Goal: Information Seeking & Learning: Learn about a topic

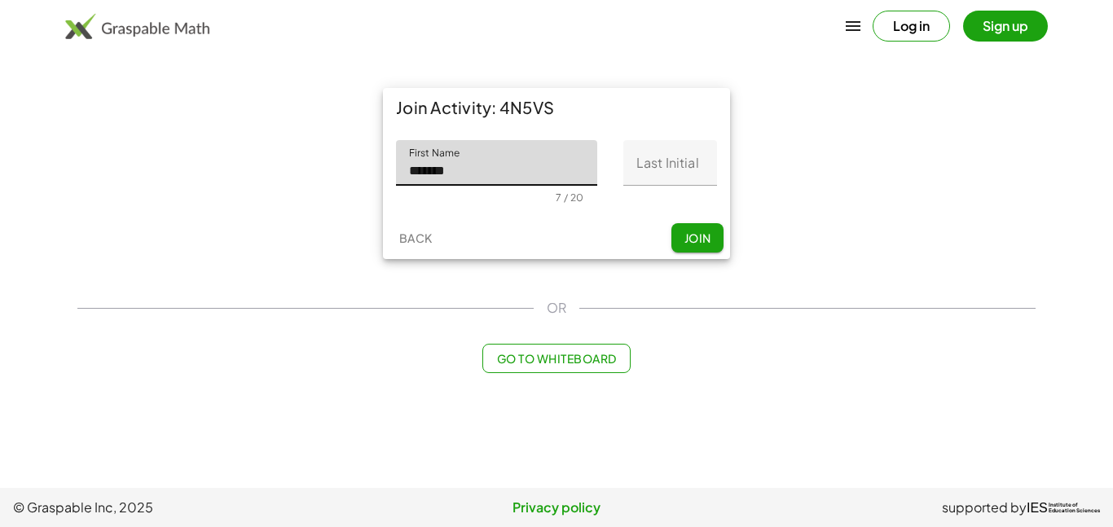
type input "*******"
click at [684, 163] on input "Last Initial" at bounding box center [670, 163] width 94 height 46
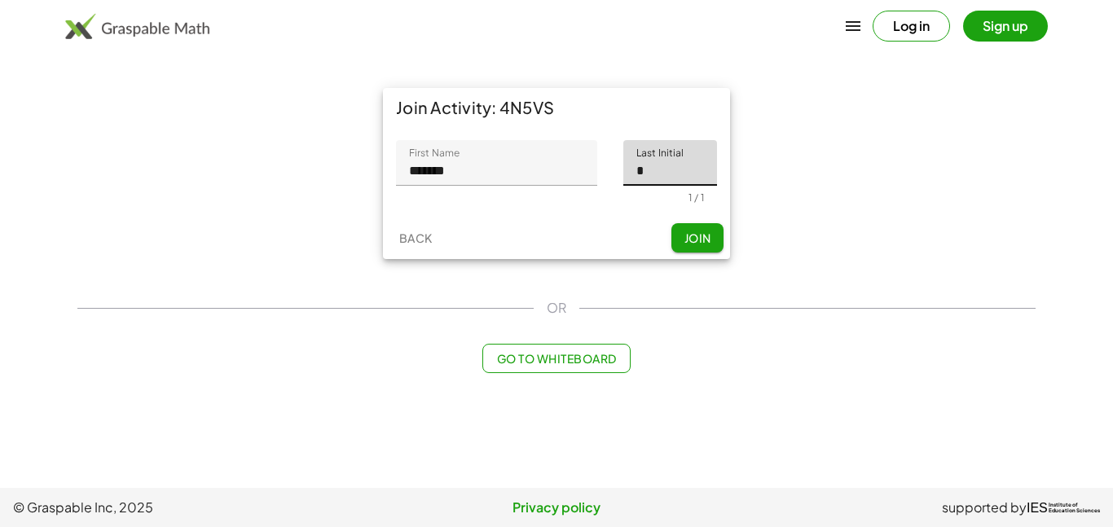
type input "*"
click at [696, 235] on span "Join" at bounding box center [697, 238] width 27 height 15
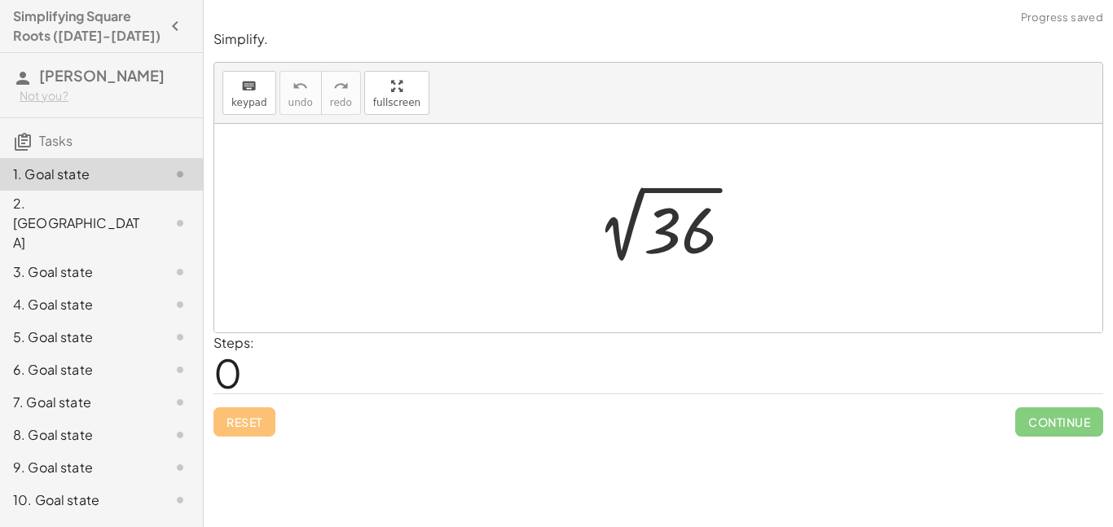
click at [235, 369] on span "0" at bounding box center [227, 373] width 29 height 50
click at [561, 172] on div at bounding box center [658, 228] width 888 height 209
drag, startPoint x: 328, startPoint y: 196, endPoint x: 389, endPoint y: 196, distance: 61.1
click at [389, 196] on div at bounding box center [658, 228] width 888 height 209
click at [152, 213] on div at bounding box center [167, 223] width 46 height 20
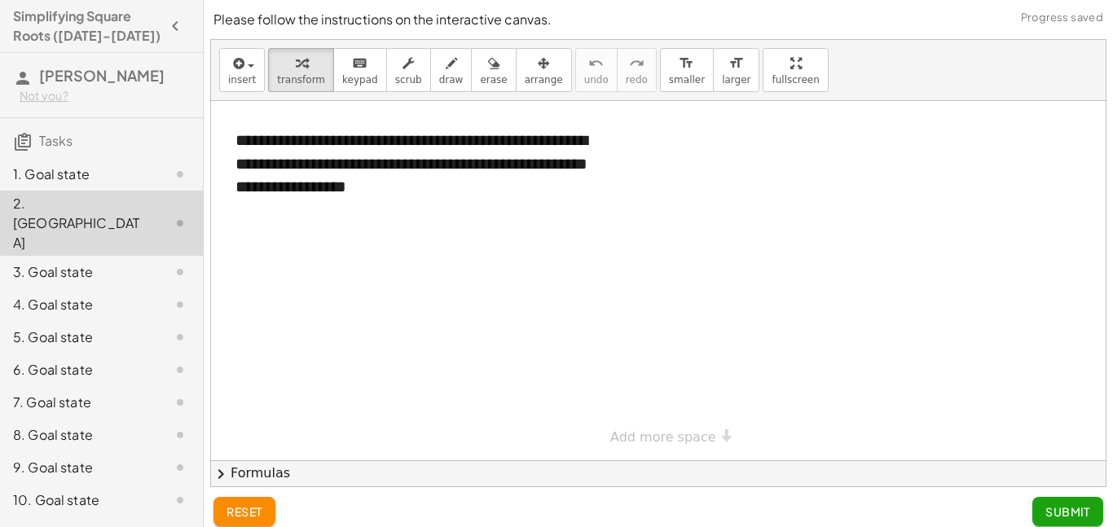
click at [145, 169] on div at bounding box center [167, 175] width 46 height 20
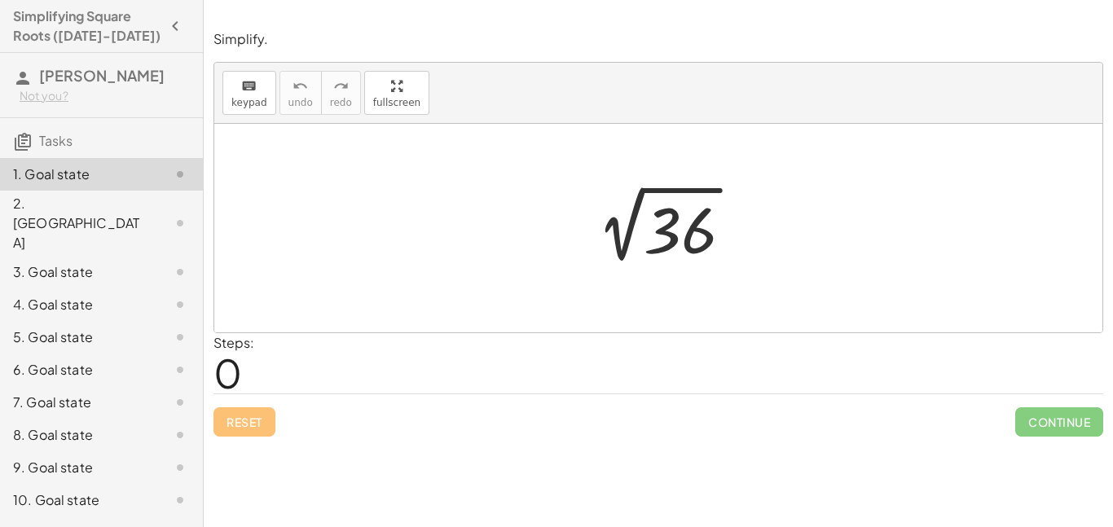
click at [414, 247] on div at bounding box center [658, 228] width 888 height 209
click at [610, 212] on div at bounding box center [664, 228] width 178 height 82
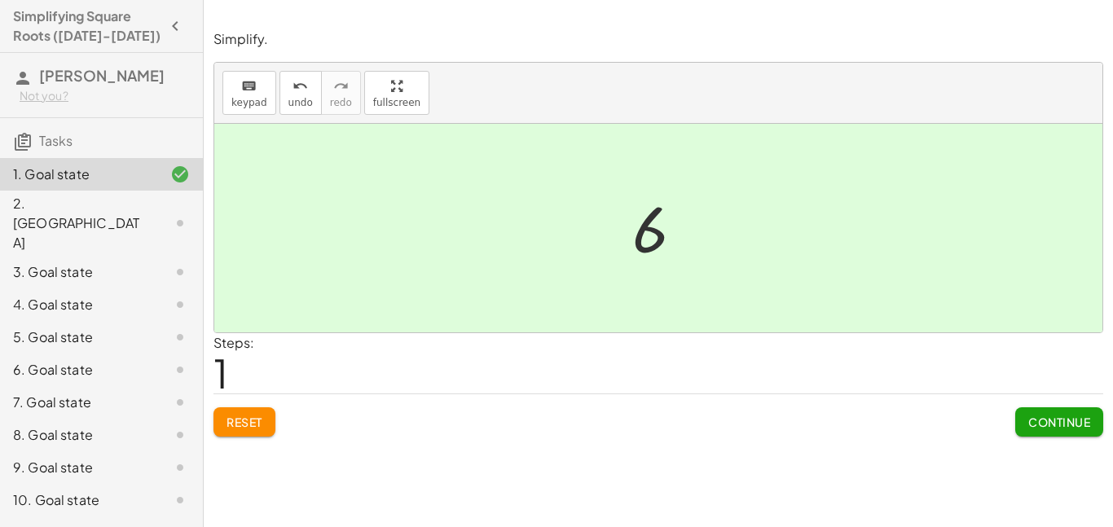
click at [653, 230] on div at bounding box center [664, 228] width 81 height 81
click at [655, 257] on div at bounding box center [664, 228] width 81 height 81
click at [645, 227] on div at bounding box center [664, 228] width 81 height 81
click at [1032, 409] on button "Continue" at bounding box center [1059, 421] width 88 height 29
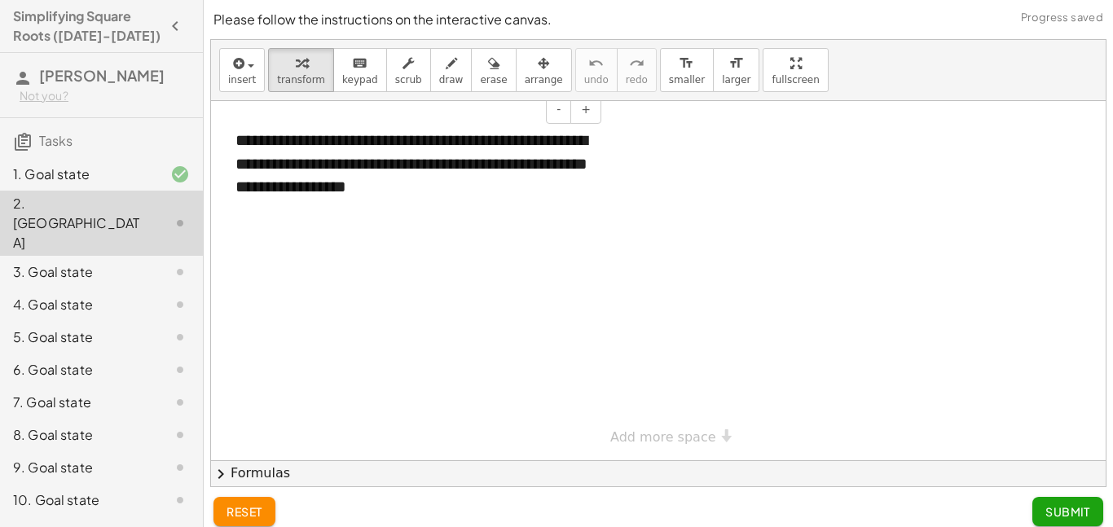
scroll to position [12, 0]
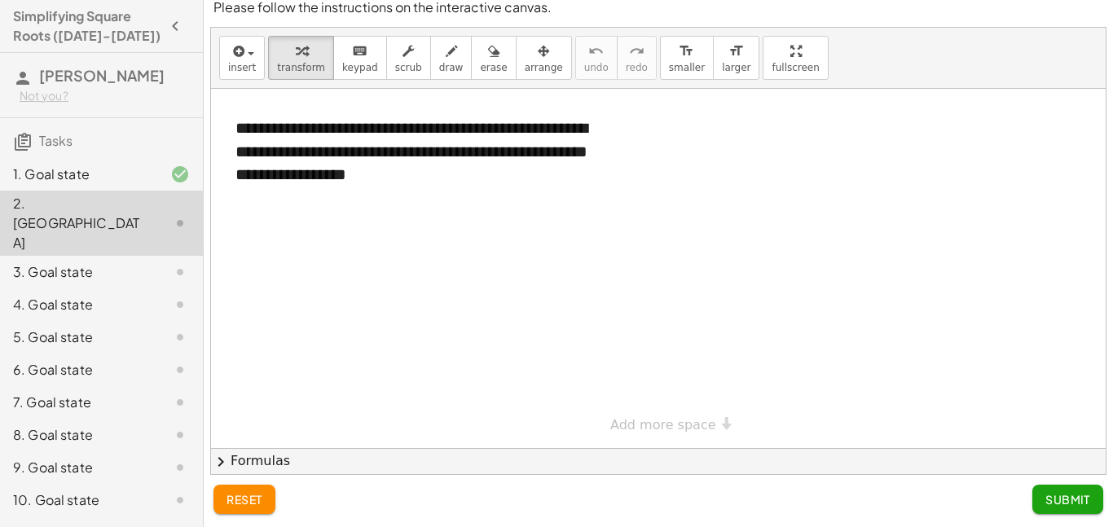
click at [424, 227] on div at bounding box center [658, 268] width 895 height 359
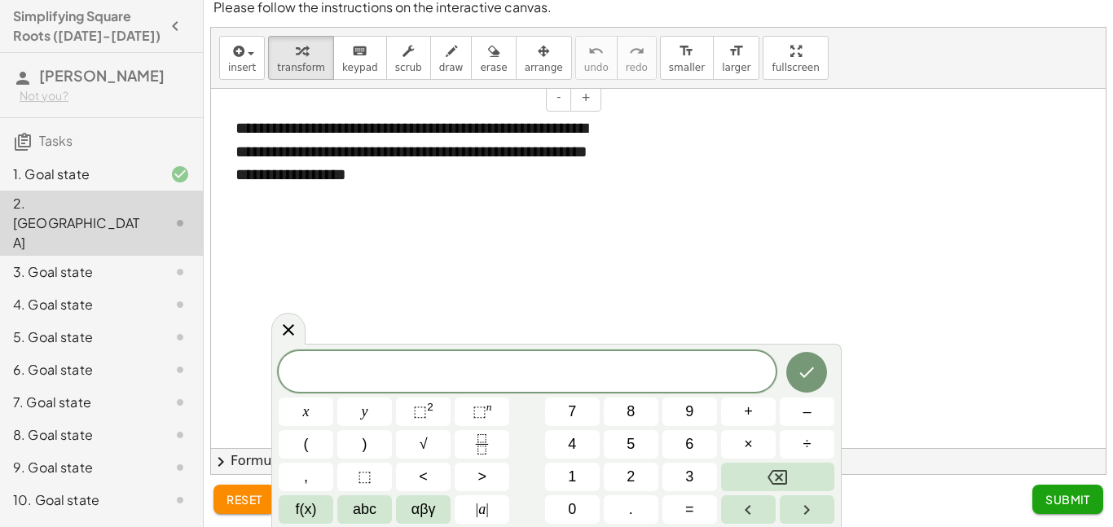
click at [446, 143] on div "**********" at bounding box center [412, 151] width 386 height 103
click at [488, 209] on div at bounding box center [658, 268] width 895 height 359
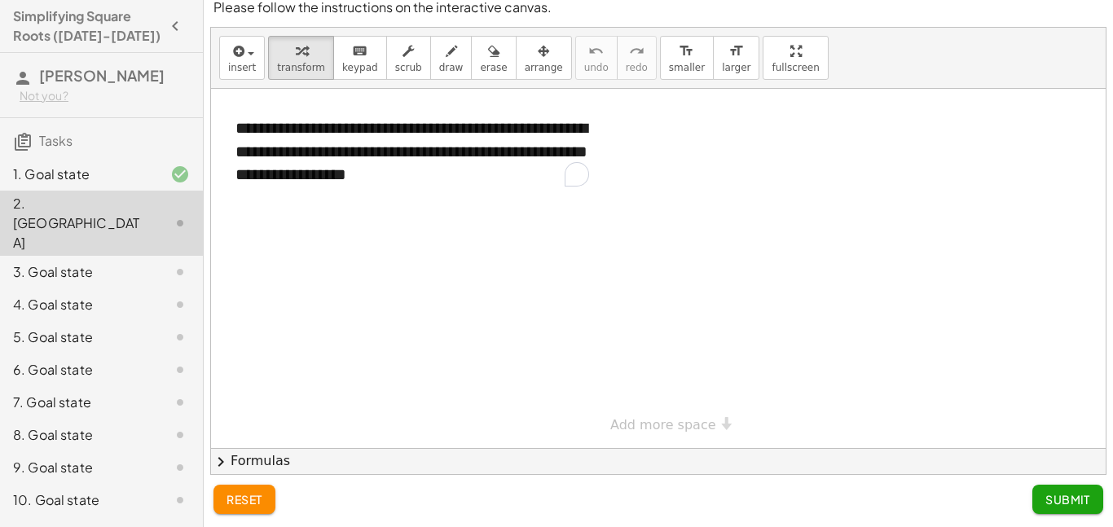
click at [486, 240] on div at bounding box center [658, 268] width 895 height 359
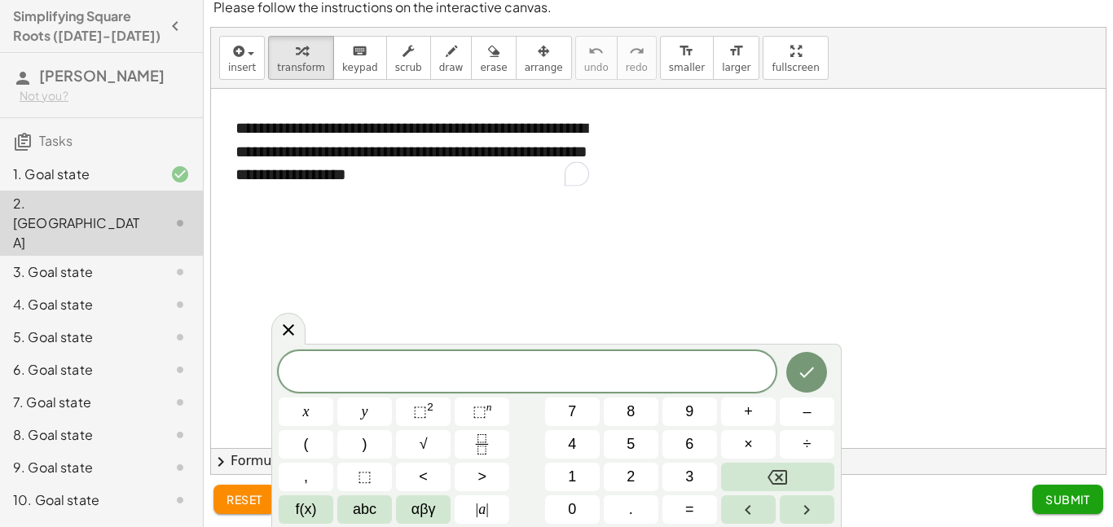
click at [486, 237] on div at bounding box center [658, 268] width 895 height 359
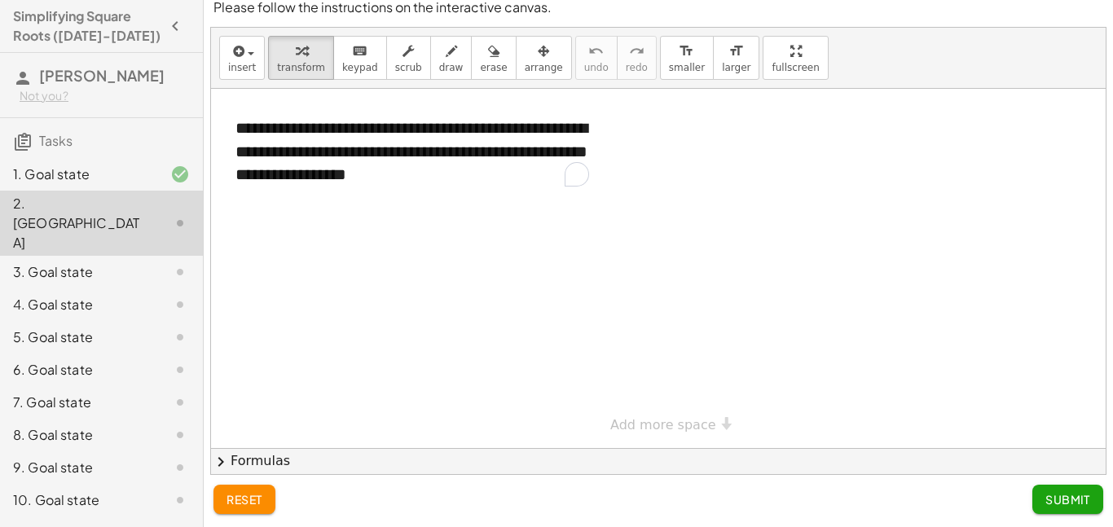
click at [478, 221] on div at bounding box center [658, 268] width 895 height 359
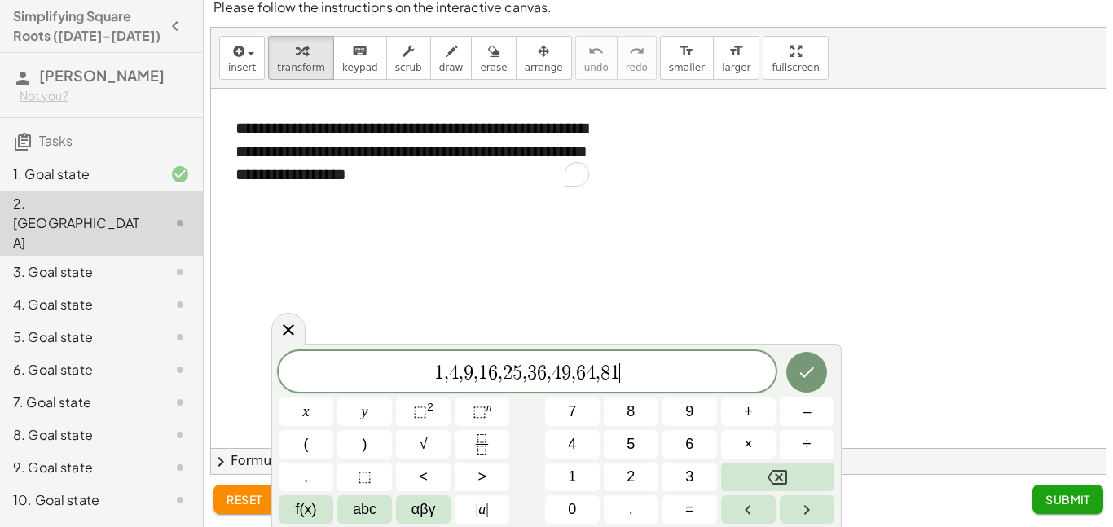
scroll to position [19, 0]
click at [1071, 489] on button "Submit" at bounding box center [1067, 499] width 71 height 29
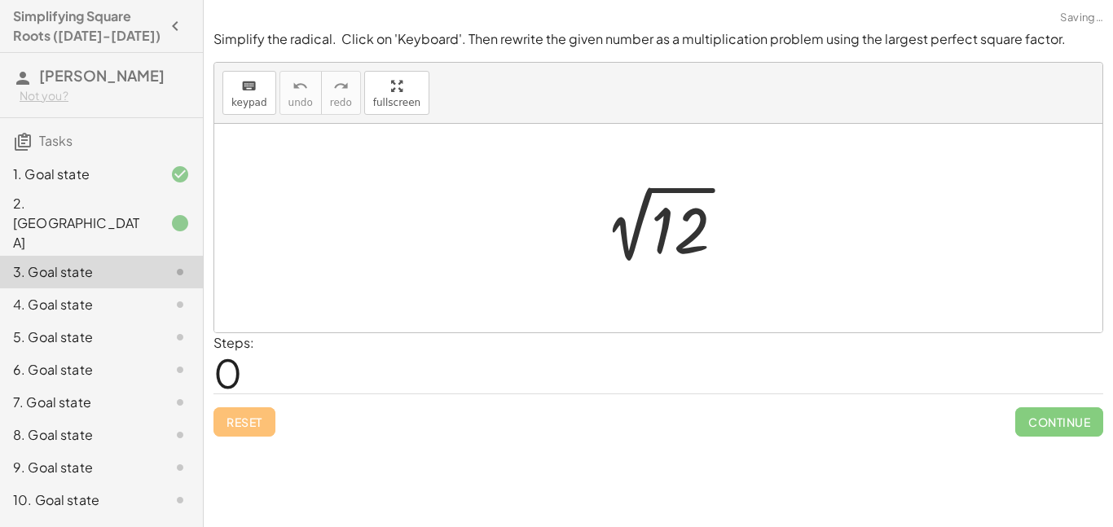
scroll to position [0, 0]
click at [620, 247] on div at bounding box center [665, 228] width 164 height 82
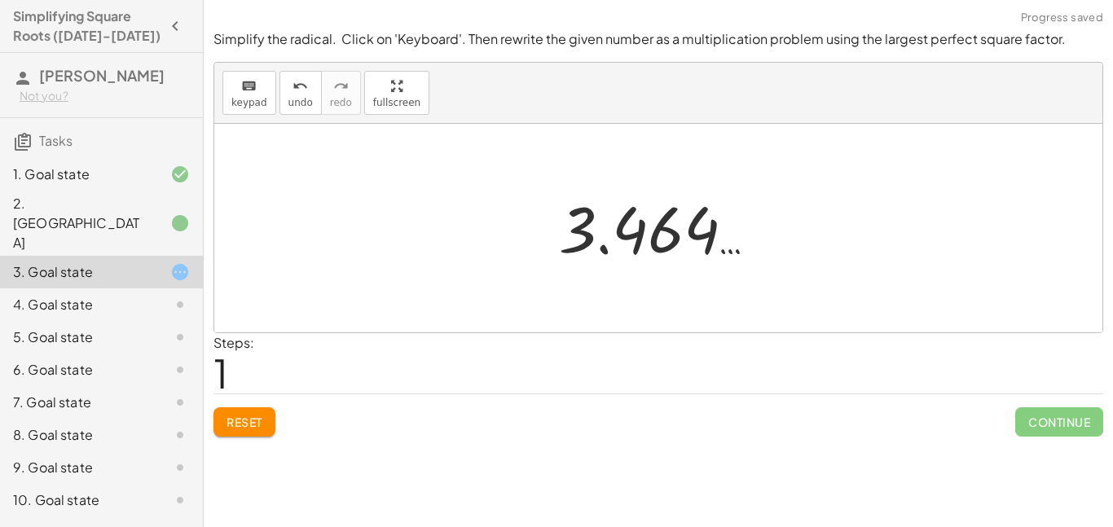
click at [621, 227] on div at bounding box center [664, 228] width 227 height 81
click at [616, 235] on div at bounding box center [664, 228] width 227 height 81
click at [600, 257] on div at bounding box center [664, 228] width 227 height 81
click at [542, 203] on div "2 √ 12 3.464 …" at bounding box center [658, 228] width 248 height 89
click at [570, 213] on div at bounding box center [664, 228] width 227 height 81
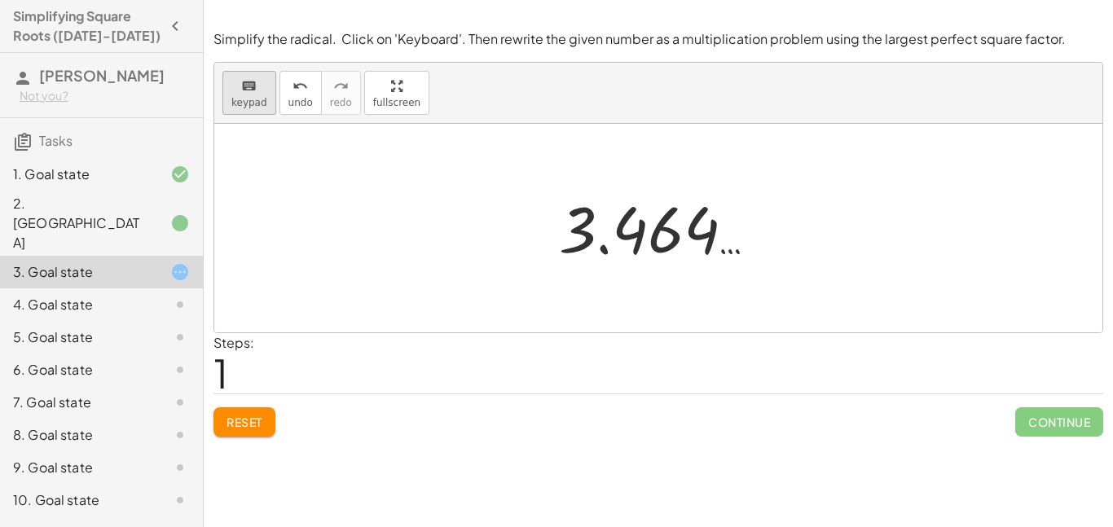
click at [257, 83] on div "keyboard" at bounding box center [249, 86] width 36 height 20
click at [481, 86] on div "keyboard keypad undo [PERSON_NAME] redo fullscreen" at bounding box center [658, 93] width 888 height 61
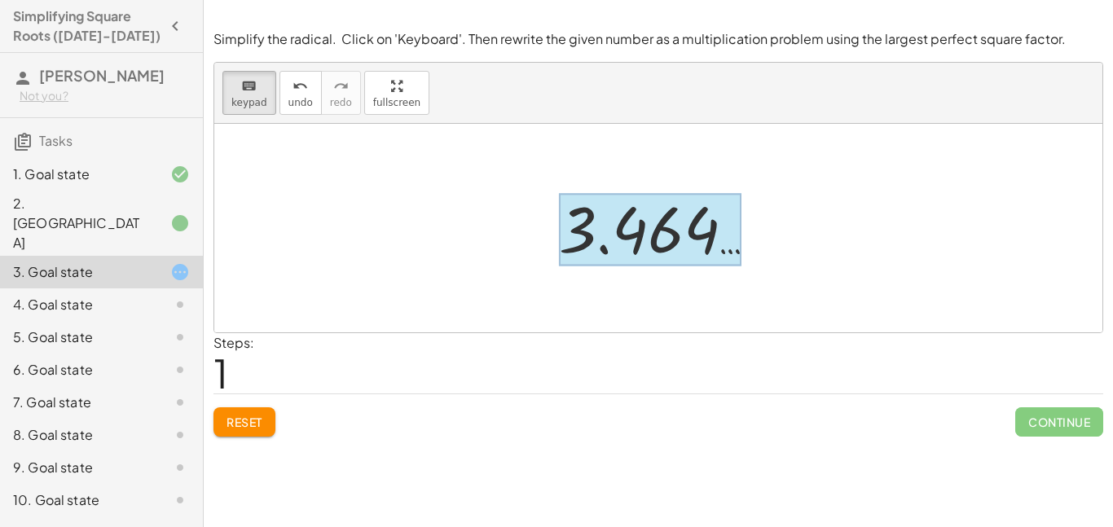
click at [656, 245] on div at bounding box center [650, 230] width 183 height 73
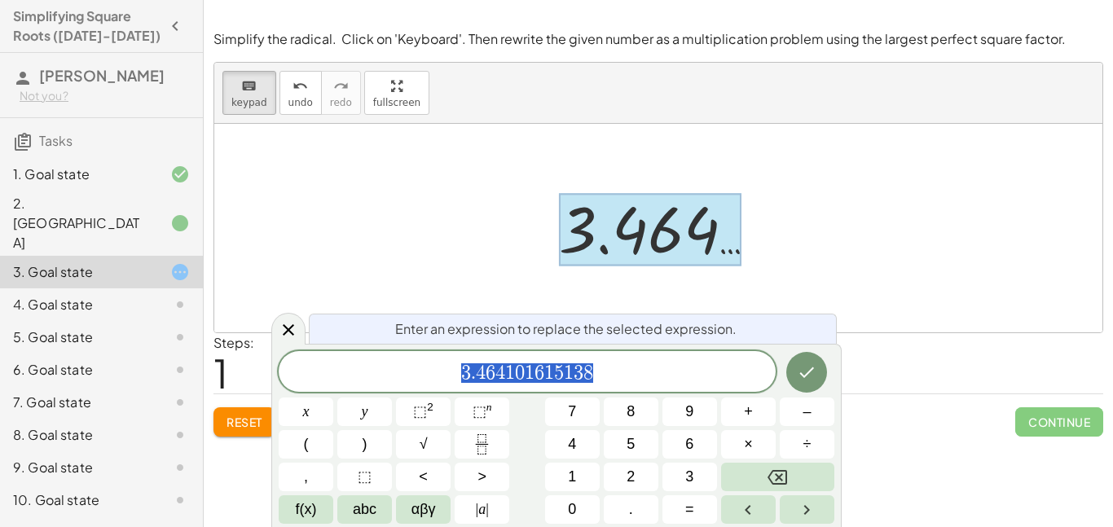
click at [464, 246] on div at bounding box center [658, 228] width 888 height 209
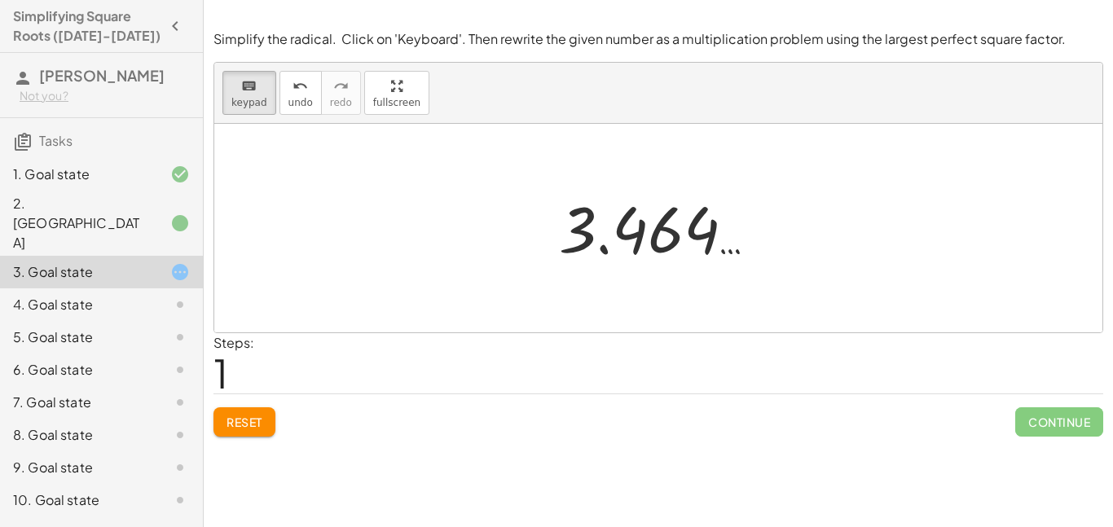
click at [152, 295] on div at bounding box center [167, 305] width 46 height 20
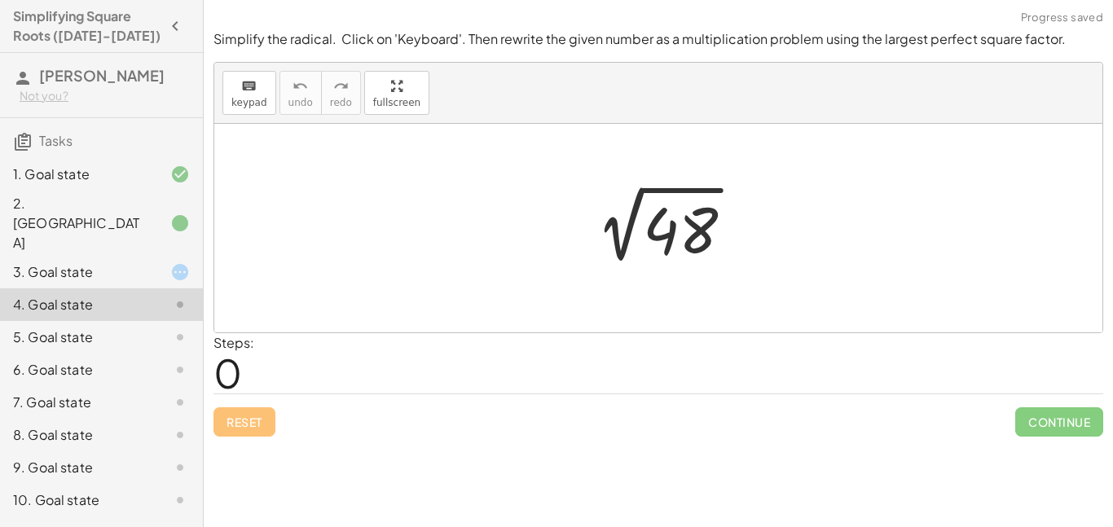
click at [159, 328] on div at bounding box center [167, 338] width 46 height 20
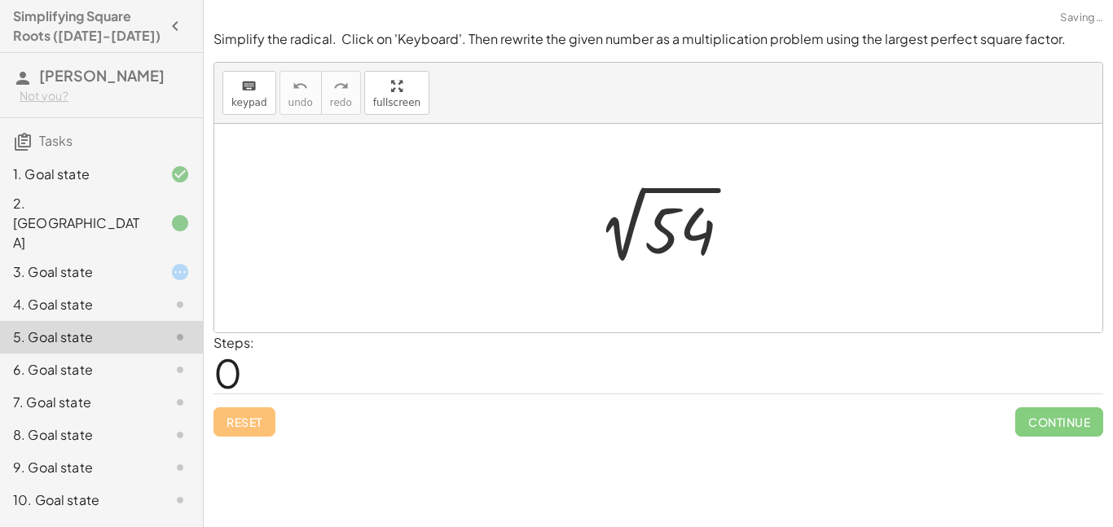
click at [154, 360] on div at bounding box center [167, 370] width 46 height 20
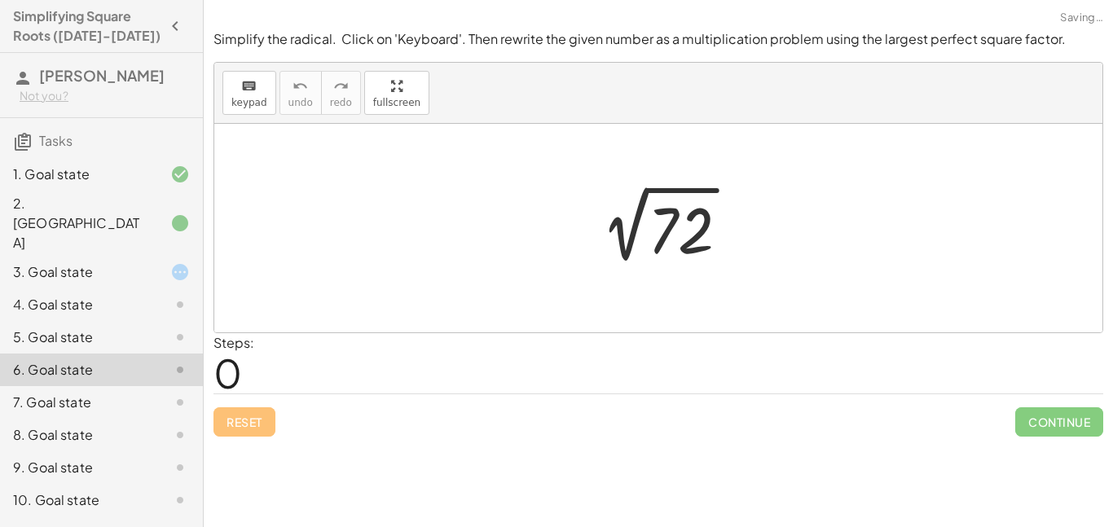
click at [155, 393] on div at bounding box center [167, 403] width 46 height 20
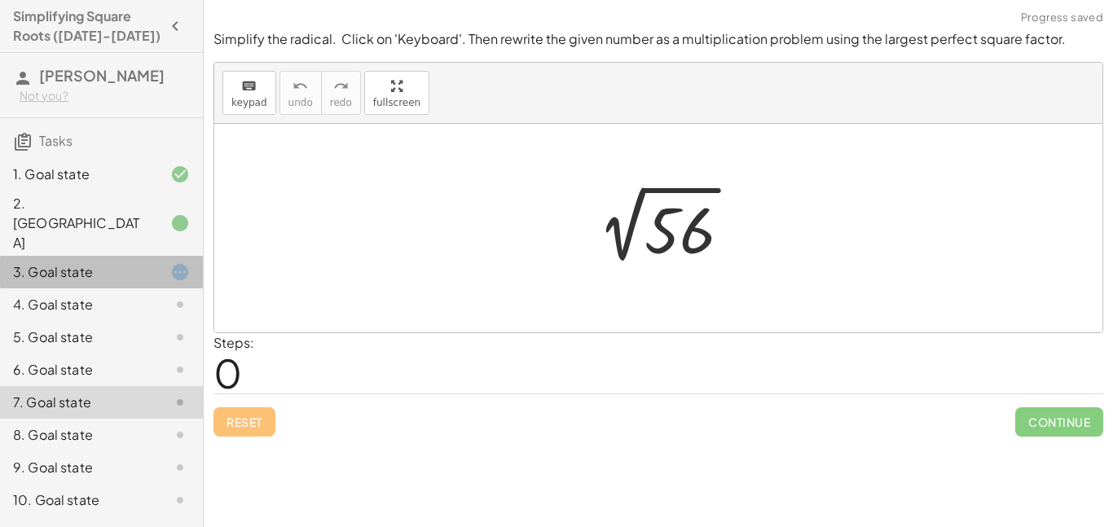
click at [119, 321] on div "3. Goal state" at bounding box center [101, 337] width 203 height 33
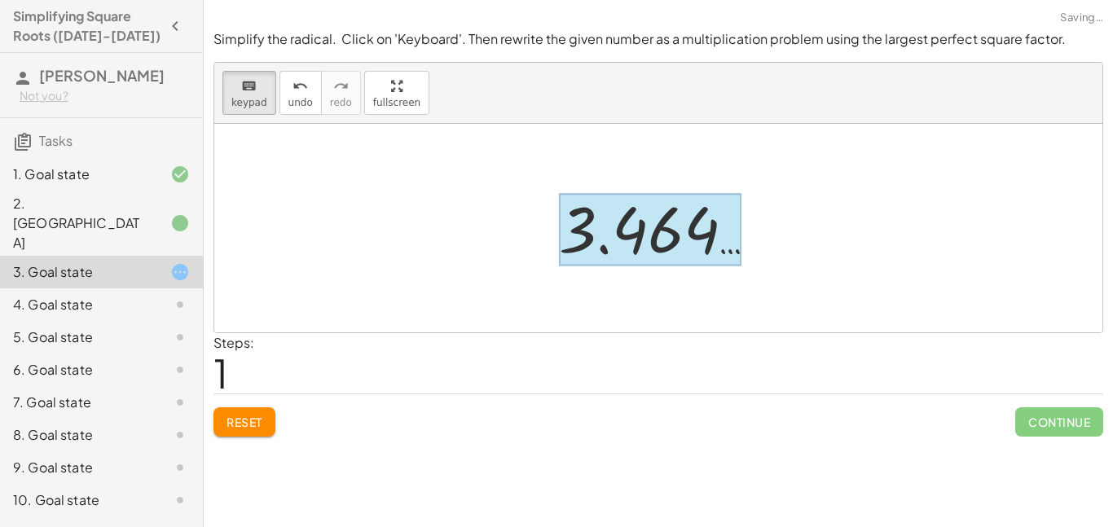
click at [655, 226] on div at bounding box center [650, 230] width 183 height 73
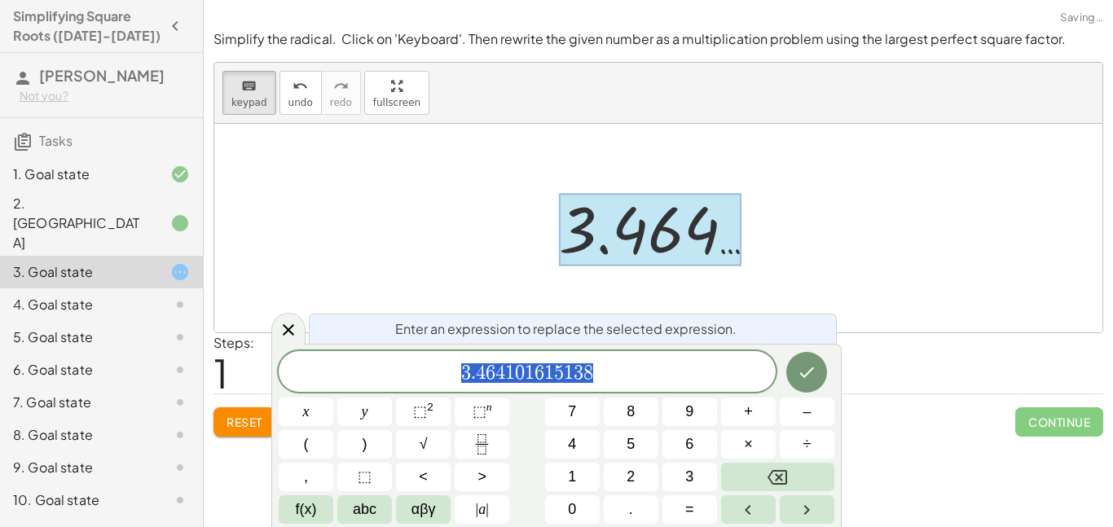
click at [482, 226] on div at bounding box center [658, 228] width 888 height 209
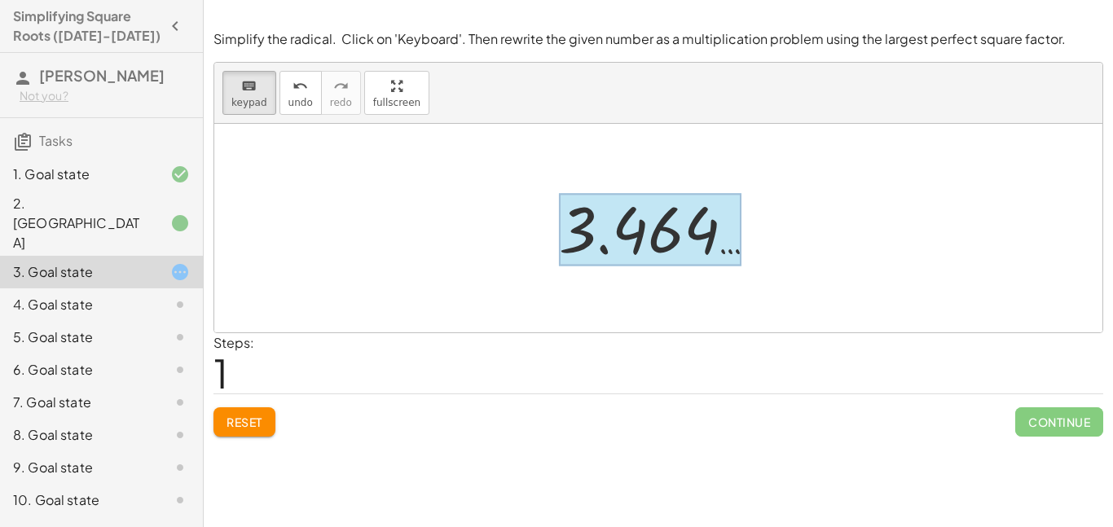
click at [581, 236] on div at bounding box center [650, 230] width 183 height 73
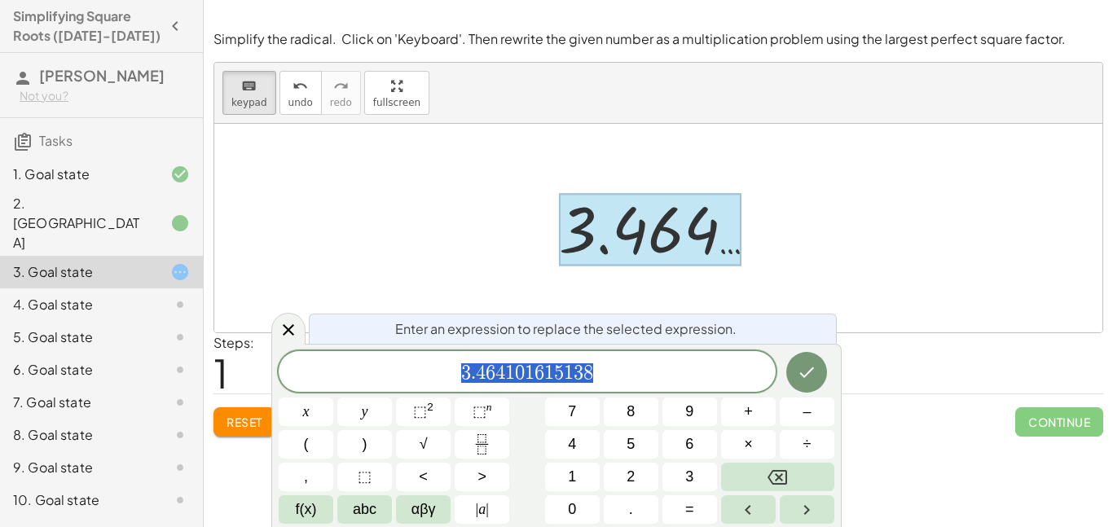
click at [515, 200] on div at bounding box center [658, 228] width 888 height 209
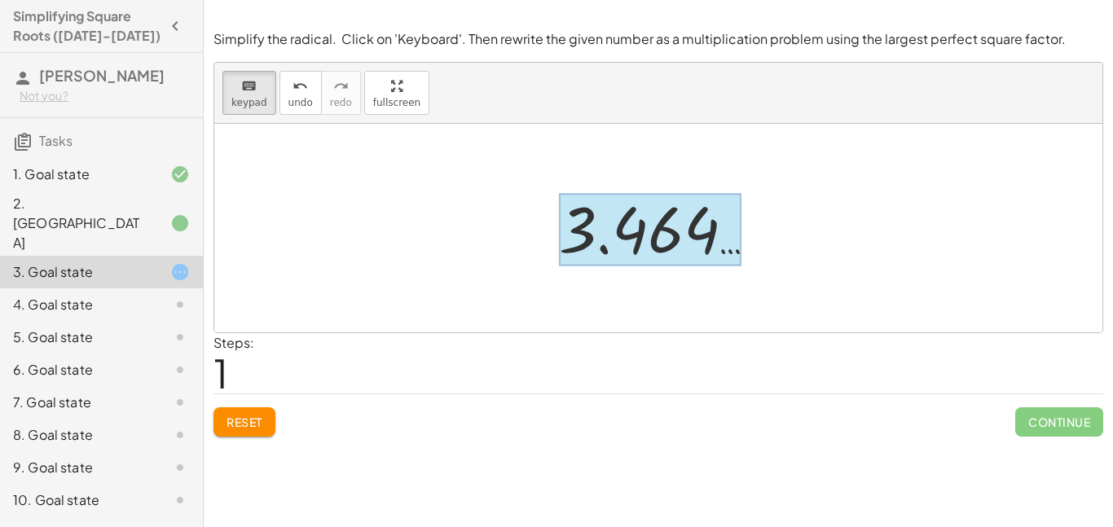
click at [675, 231] on div at bounding box center [650, 230] width 183 height 73
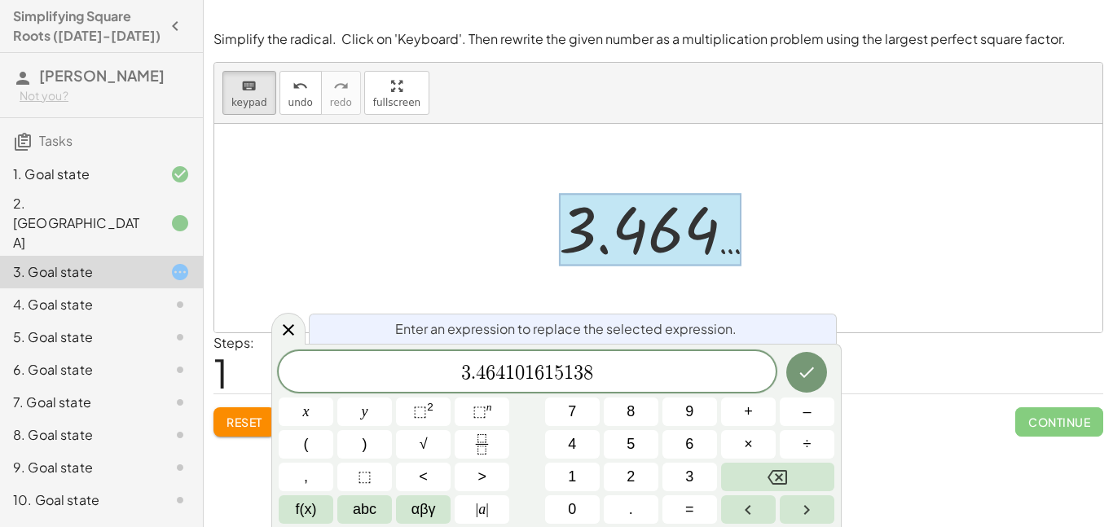
click at [644, 385] on div "3 . 4 6 4 1 0 1 6 1 5 ​ 1 3 8" at bounding box center [527, 371] width 497 height 41
click at [491, 360] on div "3 . 4 6 4 1 0 1 6 1 5 1 3 8 ​" at bounding box center [527, 371] width 497 height 41
click at [491, 360] on div "3 . 4 6 ​ 4 1 0 1 6 1 5 1 3 8" at bounding box center [527, 371] width 497 height 41
drag, startPoint x: 449, startPoint y: 374, endPoint x: 627, endPoint y: 362, distance: 178.9
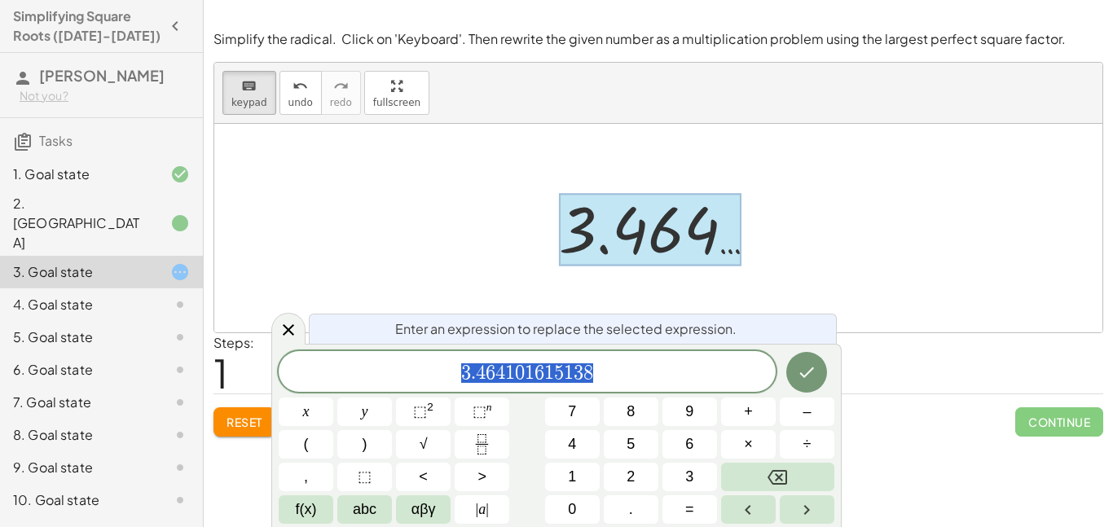
click at [627, 362] on span "3 . 4 6 4 1 0 1 6 1 5 1 3 8" at bounding box center [527, 373] width 497 height 23
click at [627, 362] on span "3 . 4 6 4 1 0 1 6 1 5 1 3 8 ​" at bounding box center [527, 373] width 497 height 23
drag, startPoint x: 627, startPoint y: 362, endPoint x: 438, endPoint y: 339, distance: 191.2
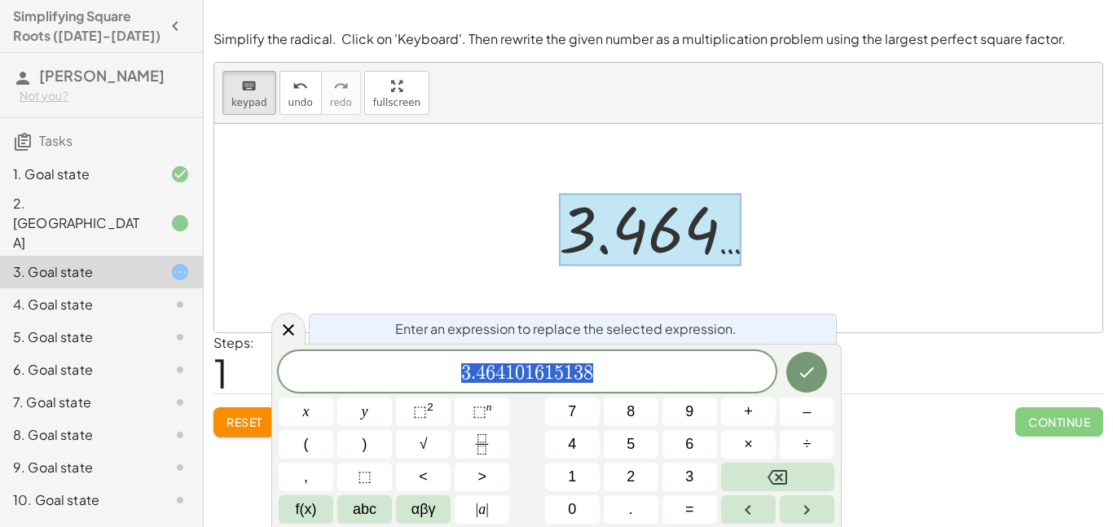
click at [438, 344] on div "**********" at bounding box center [556, 435] width 570 height 183
click at [602, 372] on span "3 . 4 6 4 1 0 1 6 ​ 1 5 1 3 8" at bounding box center [527, 373] width 497 height 23
click at [591, 249] on div at bounding box center [650, 230] width 183 height 73
click at [647, 382] on span "3 . 4 6 4 1 0 1 6 1 5 1 3 8 ​" at bounding box center [527, 373] width 497 height 23
drag, startPoint x: 611, startPoint y: 372, endPoint x: 416, endPoint y: 370, distance: 194.7
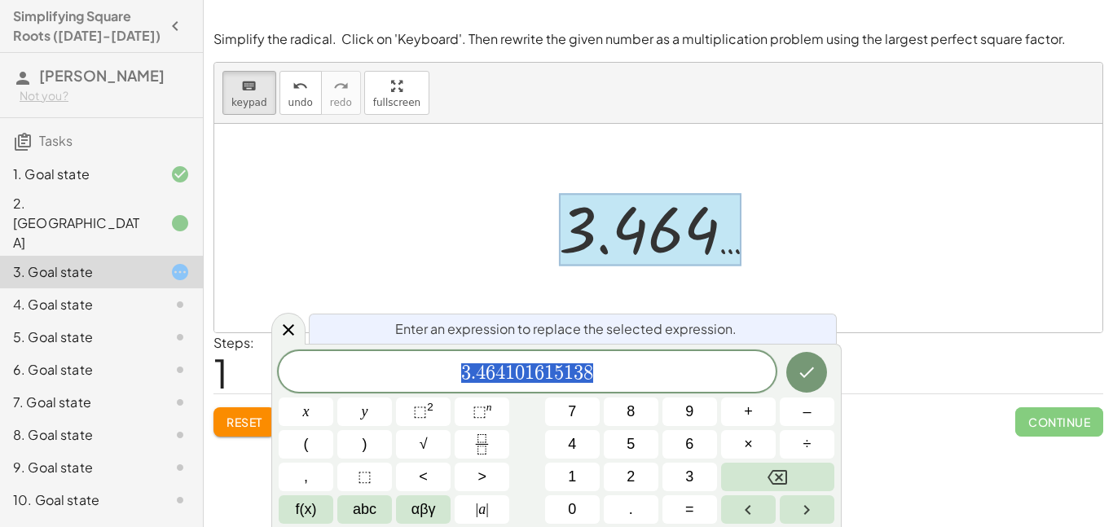
click at [416, 370] on span "3 . 4 6 4 1 0 1 6 1 5 1 3 8" at bounding box center [527, 373] width 497 height 23
click at [421, 448] on span "√" at bounding box center [424, 444] width 8 height 22
click at [807, 383] on button "Done" at bounding box center [806, 371] width 41 height 41
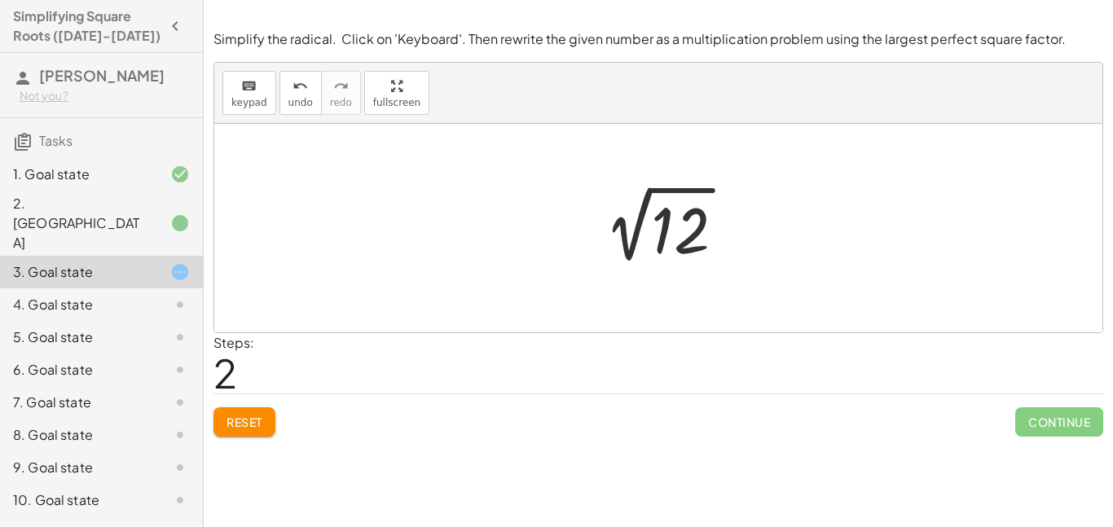
click at [653, 243] on div at bounding box center [665, 228] width 164 height 82
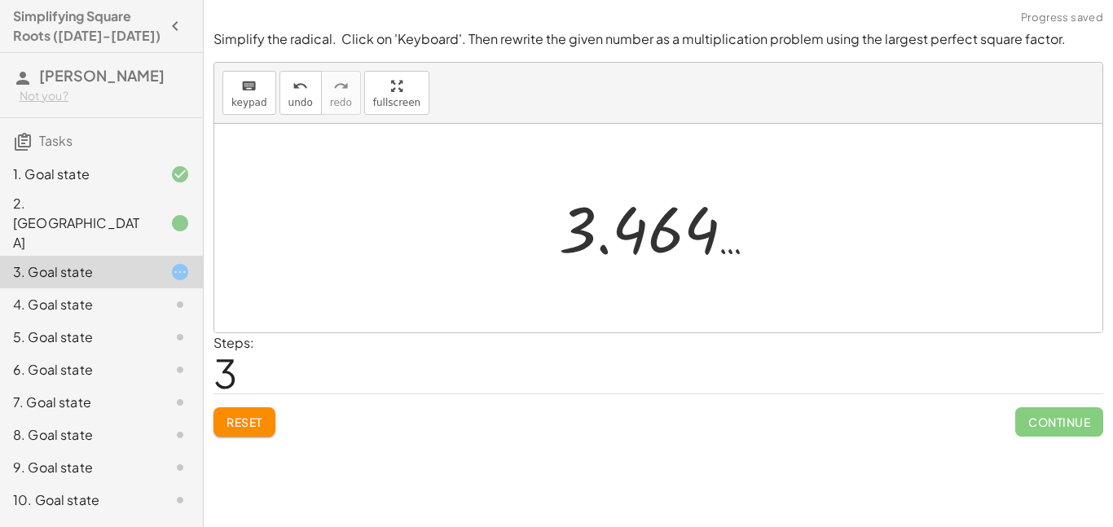
click at [633, 231] on div at bounding box center [664, 228] width 227 height 81
click at [792, 287] on div at bounding box center [658, 228] width 888 height 209
click at [633, 216] on div at bounding box center [664, 228] width 227 height 81
click at [637, 288] on div at bounding box center [658, 228] width 888 height 209
click at [600, 191] on div at bounding box center [664, 228] width 227 height 81
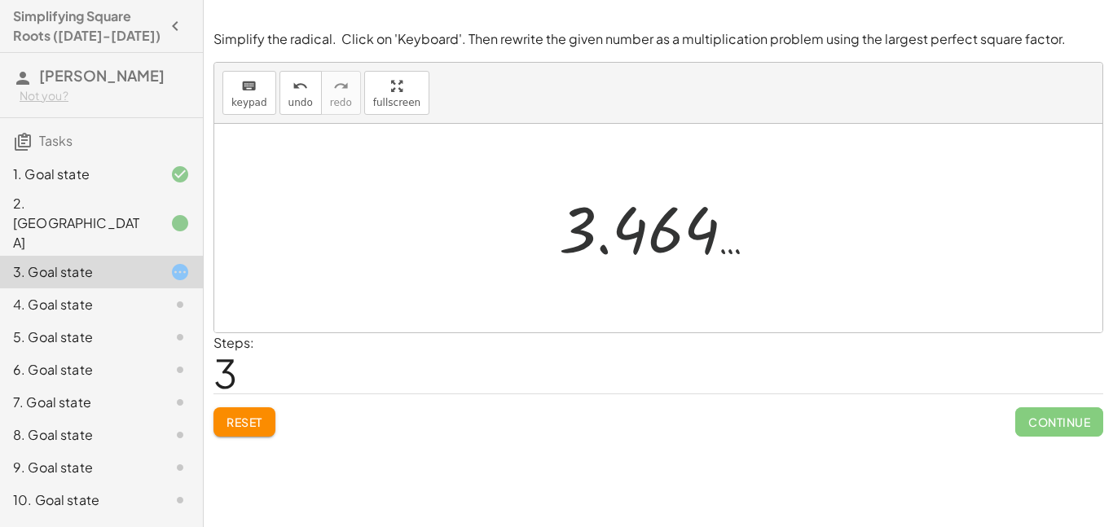
click at [651, 253] on div at bounding box center [664, 228] width 227 height 81
click at [640, 227] on div at bounding box center [664, 228] width 227 height 81
click at [232, 93] on div "keyboard" at bounding box center [249, 86] width 36 height 20
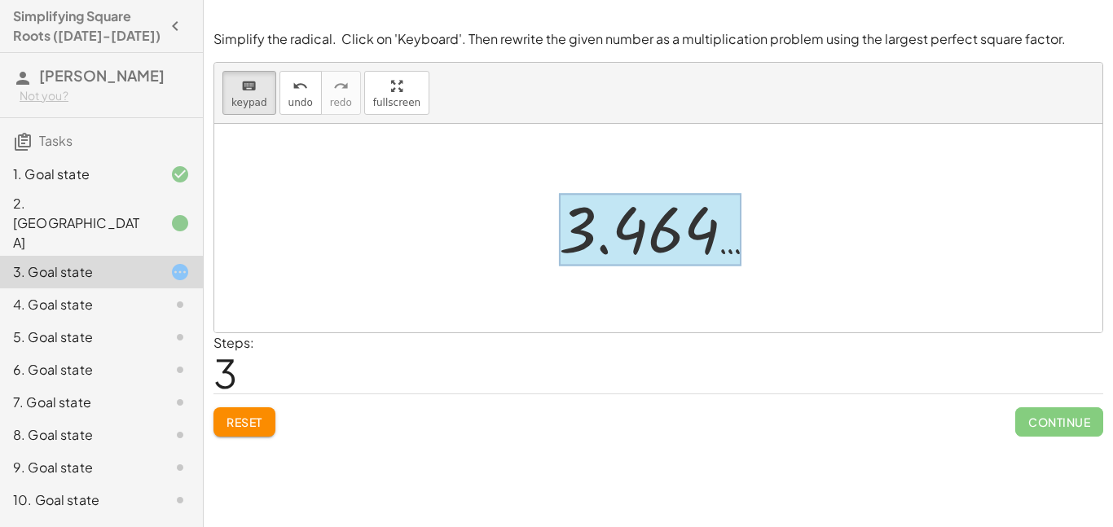
click at [604, 219] on div at bounding box center [650, 230] width 183 height 73
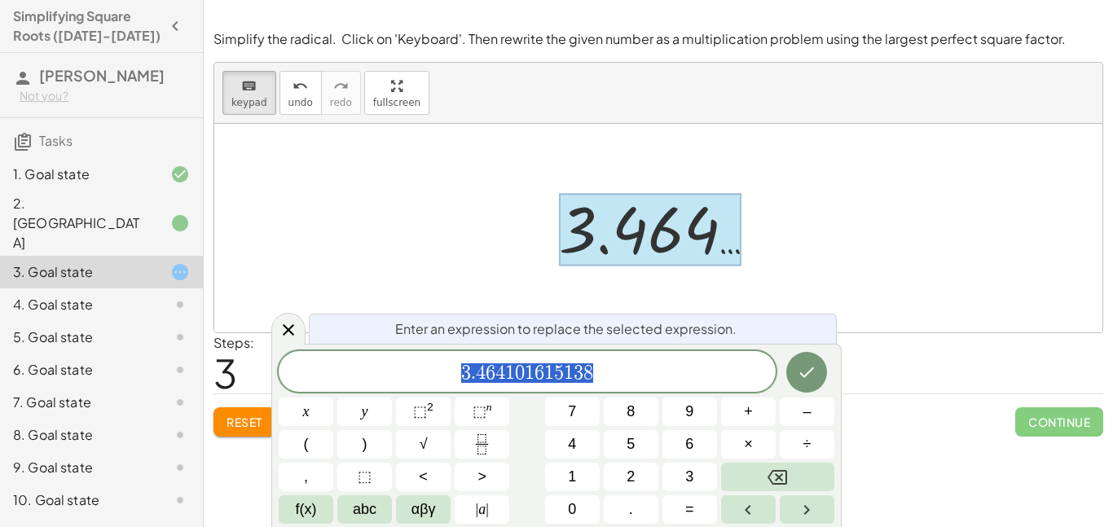
click at [562, 367] on span "5" at bounding box center [559, 373] width 10 height 20
drag, startPoint x: 605, startPoint y: 374, endPoint x: 424, endPoint y: 342, distance: 184.4
click at [424, 344] on div "**********" at bounding box center [556, 435] width 570 height 183
drag, startPoint x: 606, startPoint y: 371, endPoint x: 422, endPoint y: 341, distance: 186.5
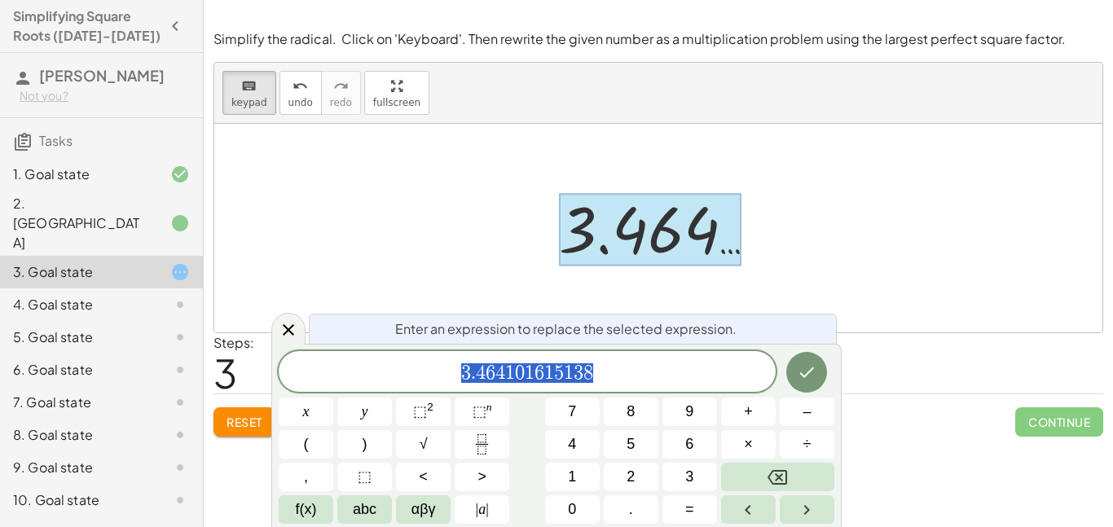
click at [422, 344] on div "**********" at bounding box center [556, 435] width 570 height 183
click at [427, 442] on span "√" at bounding box center [424, 444] width 8 height 22
click at [794, 380] on button "Done" at bounding box center [806, 371] width 41 height 41
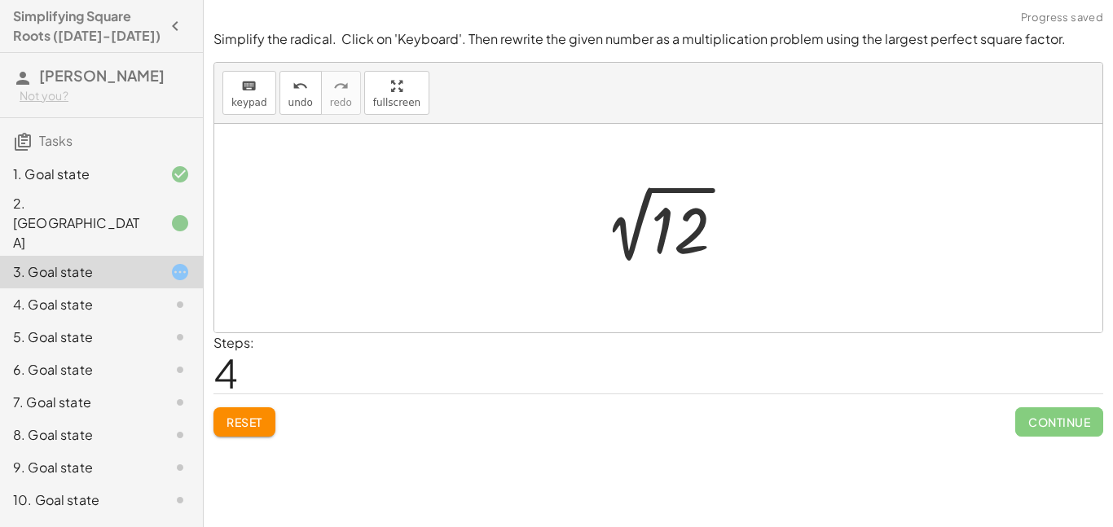
click at [701, 242] on div at bounding box center [665, 228] width 164 height 82
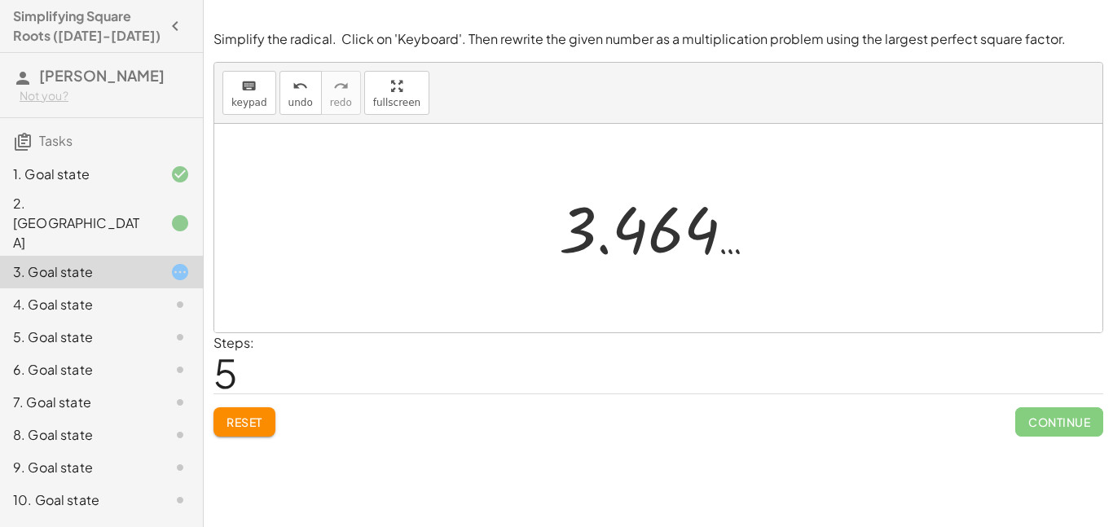
click at [549, 369] on div "Steps: 5" at bounding box center [658, 363] width 890 height 60
click at [630, 239] on div at bounding box center [664, 228] width 227 height 81
click at [638, 230] on div at bounding box center [664, 228] width 227 height 81
click at [232, 372] on span "5" at bounding box center [225, 373] width 24 height 50
drag, startPoint x: 231, startPoint y: 372, endPoint x: 218, endPoint y: 370, distance: 12.3
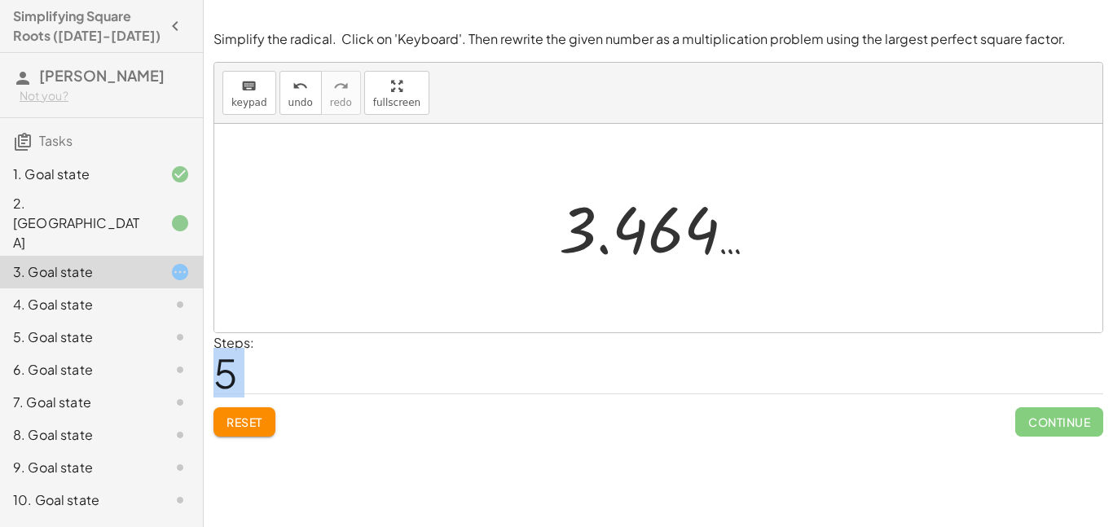
click at [218, 370] on span "5" at bounding box center [225, 373] width 24 height 50
click at [272, 382] on div "Steps: 5" at bounding box center [658, 363] width 890 height 60
click at [238, 412] on button "Reset" at bounding box center [244, 421] width 62 height 29
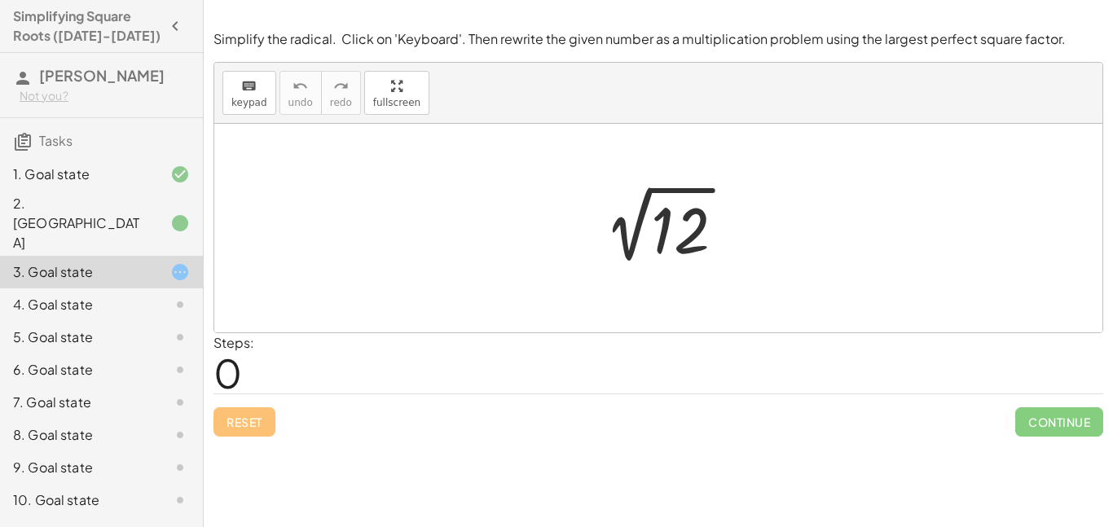
click at [644, 221] on div at bounding box center [665, 228] width 164 height 82
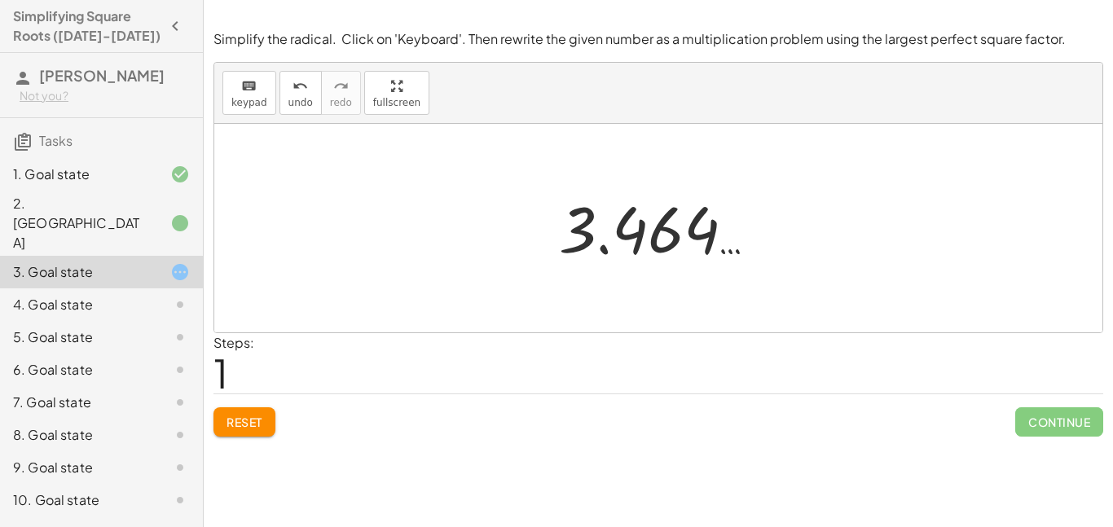
click at [666, 224] on div at bounding box center [664, 228] width 227 height 81
click at [662, 231] on div at bounding box center [664, 228] width 227 height 81
click at [662, 235] on div at bounding box center [664, 228] width 227 height 81
click at [663, 239] on div at bounding box center [664, 228] width 227 height 81
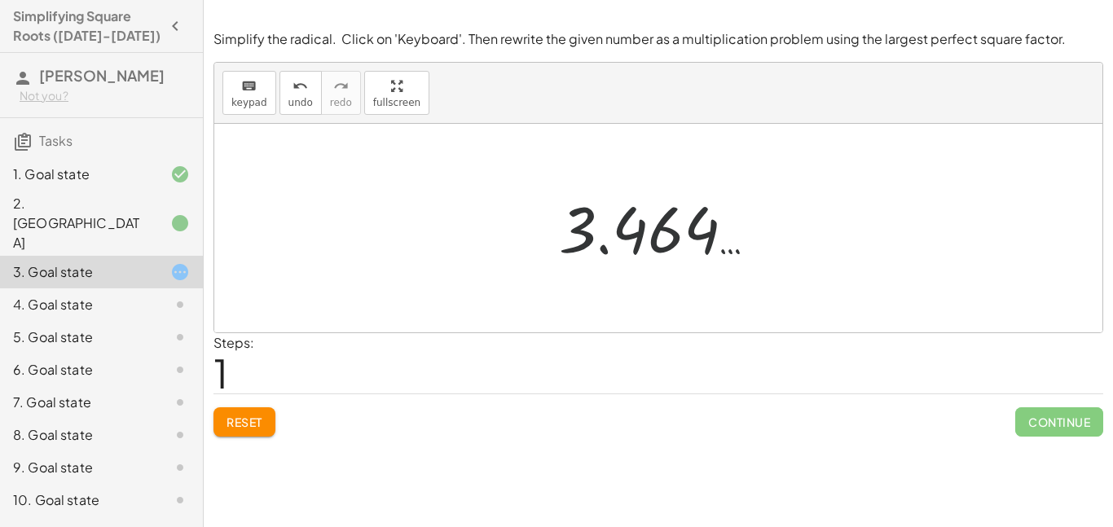
click at [665, 239] on div at bounding box center [664, 228] width 227 height 81
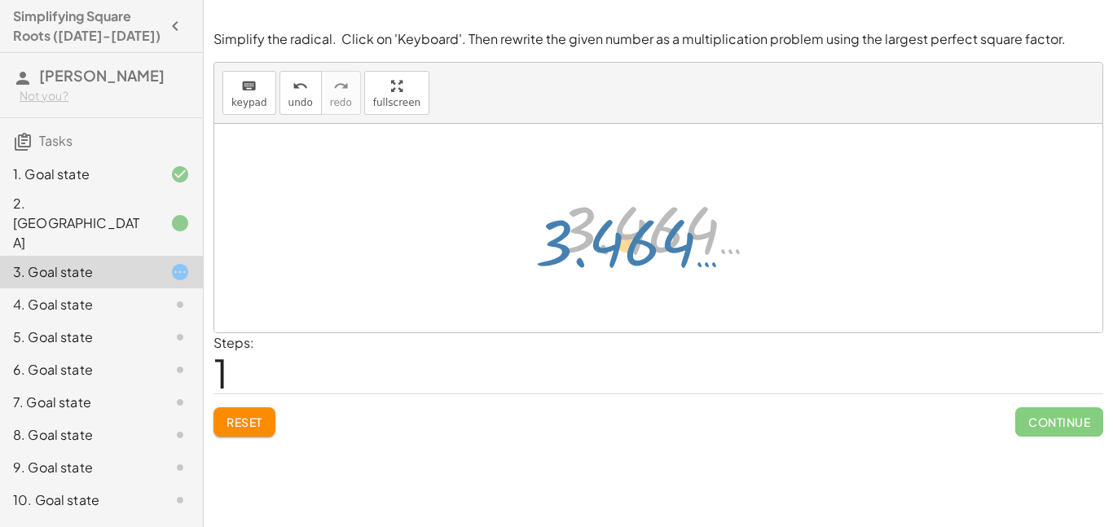
drag, startPoint x: 692, startPoint y: 249, endPoint x: 651, endPoint y: 257, distance: 41.5
click at [665, 265] on div at bounding box center [664, 228] width 227 height 81
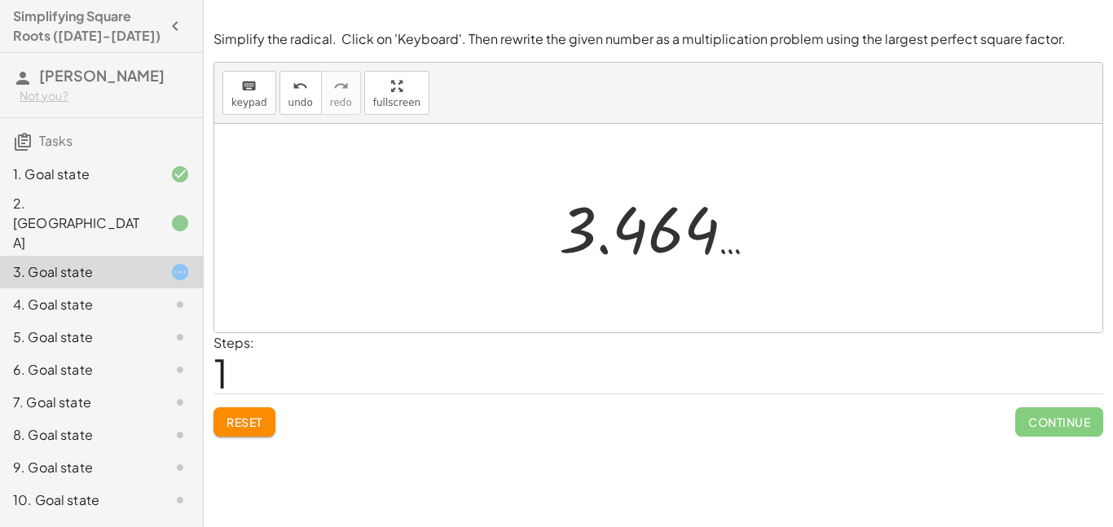
click at [641, 215] on div at bounding box center [664, 228] width 227 height 81
click at [619, 233] on div at bounding box center [664, 228] width 227 height 81
click at [620, 233] on div at bounding box center [664, 228] width 227 height 81
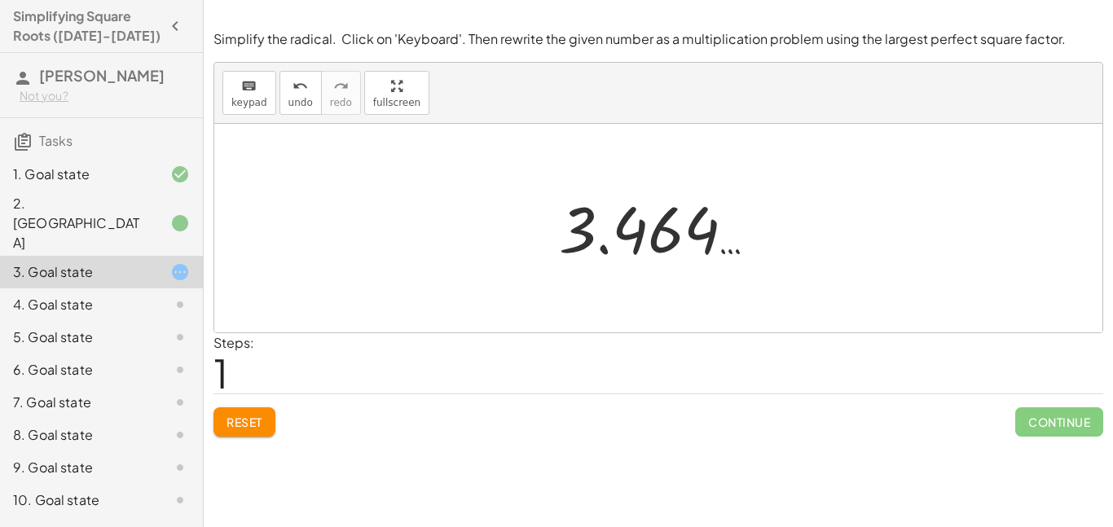
click at [668, 235] on div at bounding box center [664, 228] width 227 height 81
click at [262, 98] on span "keypad" at bounding box center [249, 102] width 36 height 11
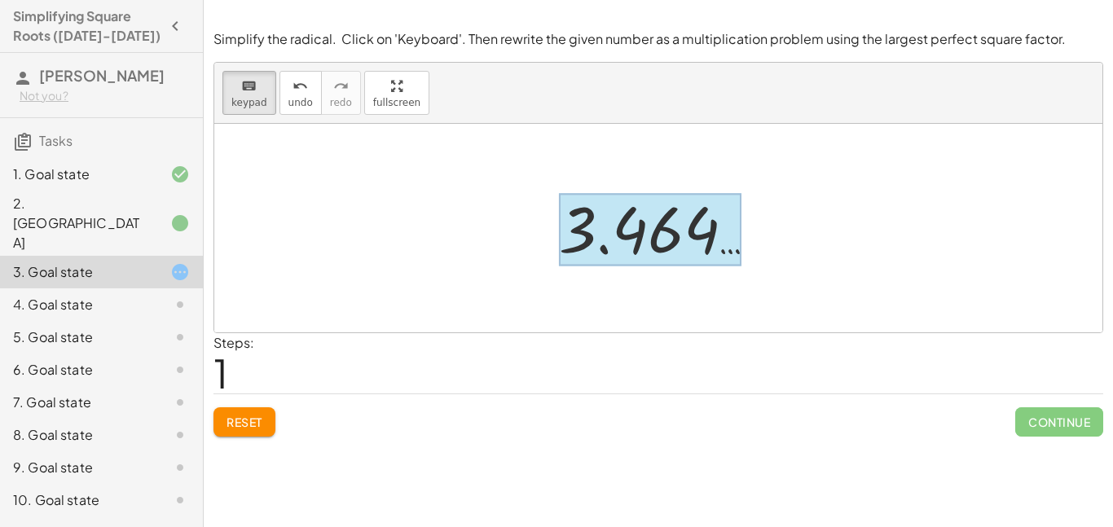
click at [589, 225] on div at bounding box center [650, 230] width 183 height 73
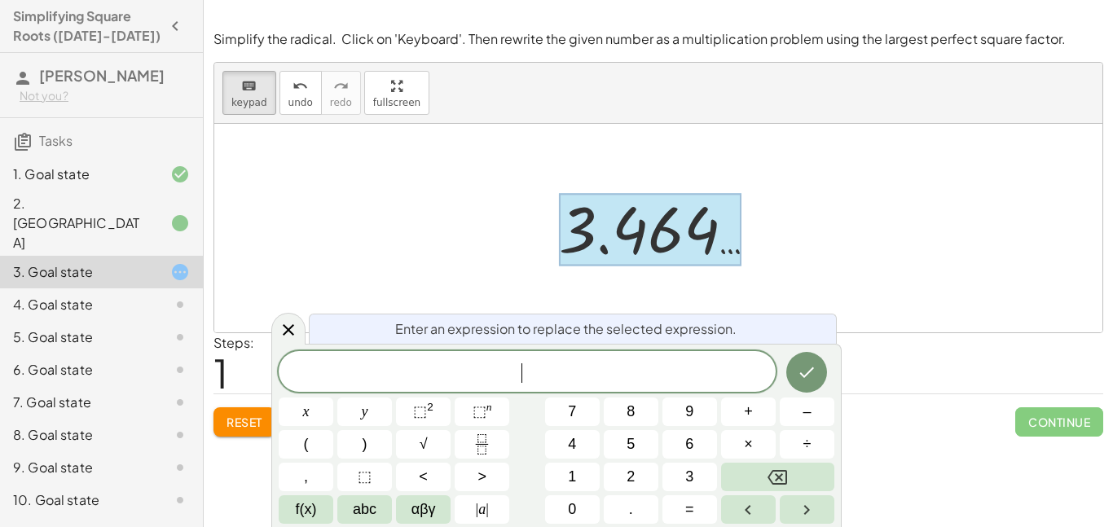
click at [534, 373] on span "​" at bounding box center [527, 373] width 497 height 23
click at [542, 376] on span "​" at bounding box center [527, 373] width 497 height 23
click at [437, 451] on button "√" at bounding box center [423, 444] width 55 height 29
click at [762, 438] on button "×" at bounding box center [748, 444] width 55 height 29
click at [794, 368] on button "Done" at bounding box center [806, 371] width 41 height 41
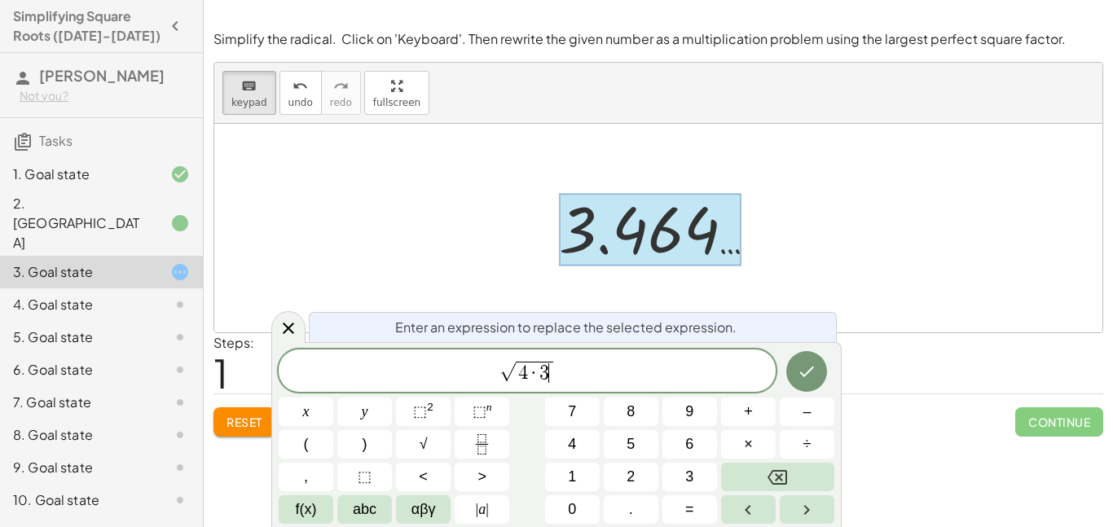
click at [812, 179] on div at bounding box center [658, 228] width 888 height 209
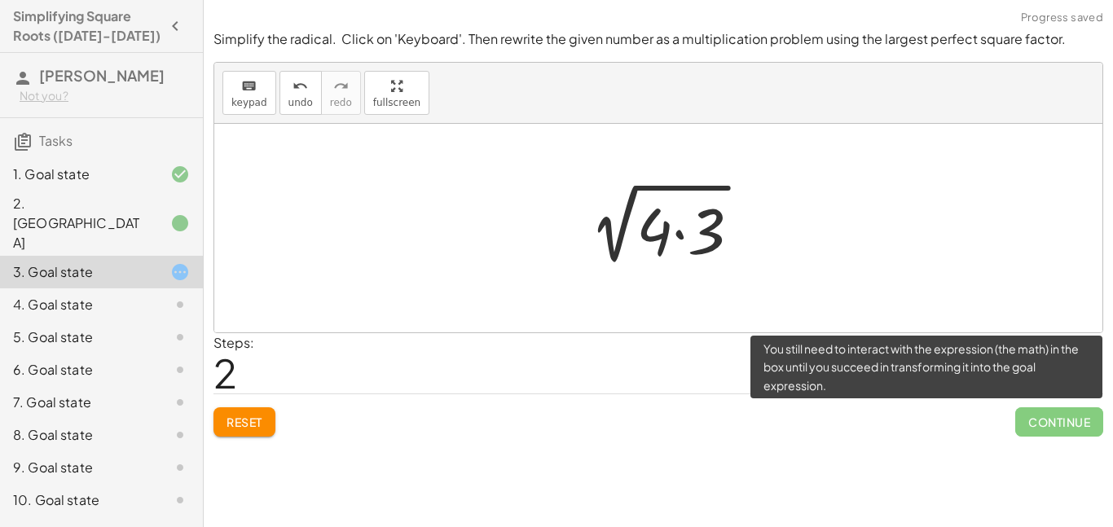
click at [1031, 429] on span "Continue" at bounding box center [1059, 421] width 88 height 29
click at [1036, 426] on span "Continue" at bounding box center [1059, 421] width 88 height 29
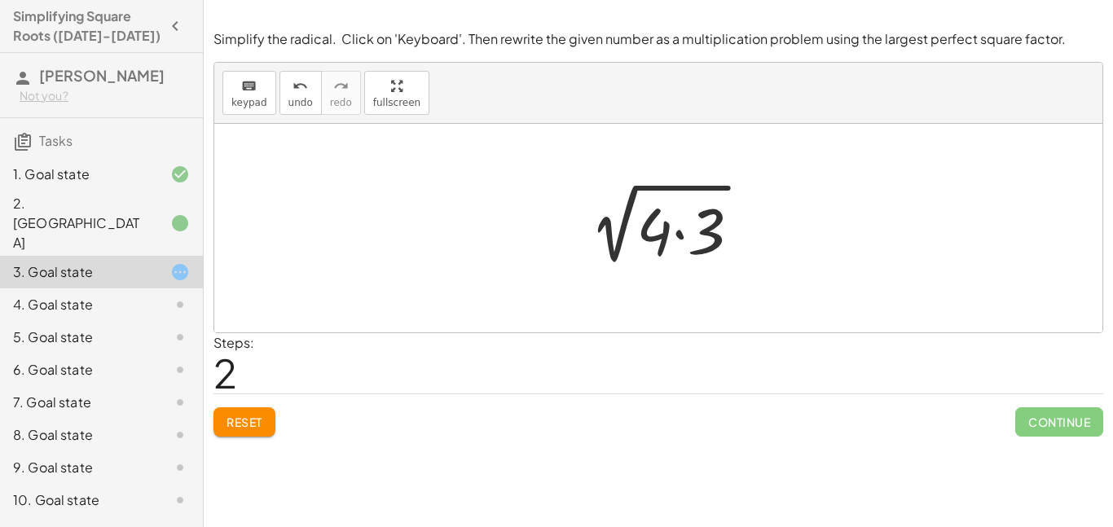
click at [697, 249] on div at bounding box center [665, 229] width 194 height 84
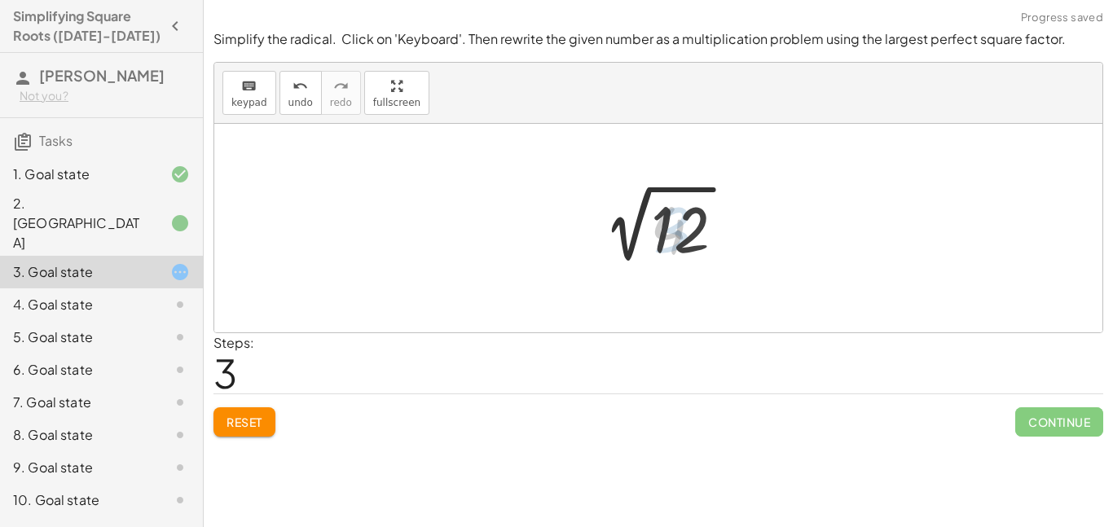
click at [650, 209] on div at bounding box center [665, 228] width 164 height 82
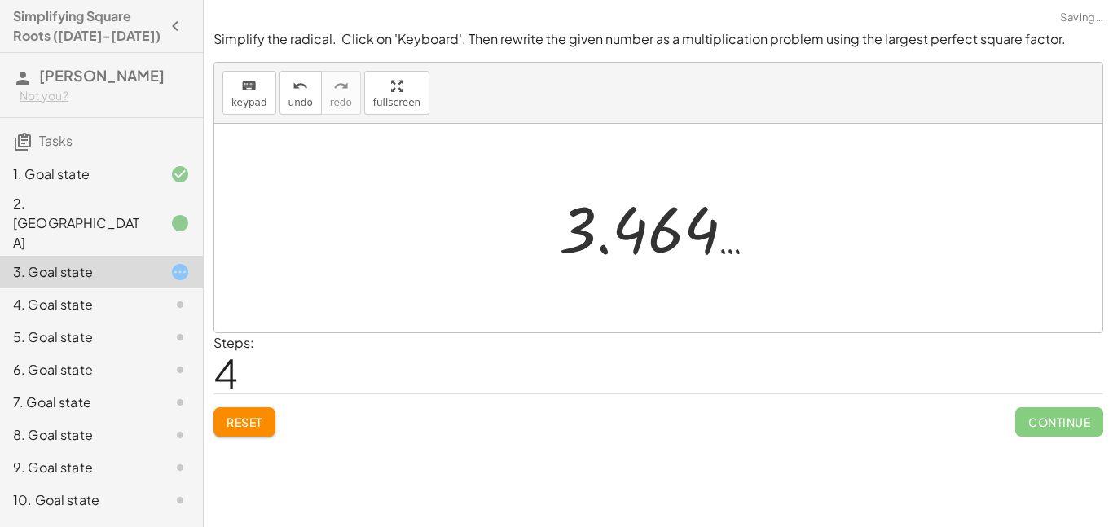
click at [249, 426] on span "Reset" at bounding box center [245, 422] width 36 height 15
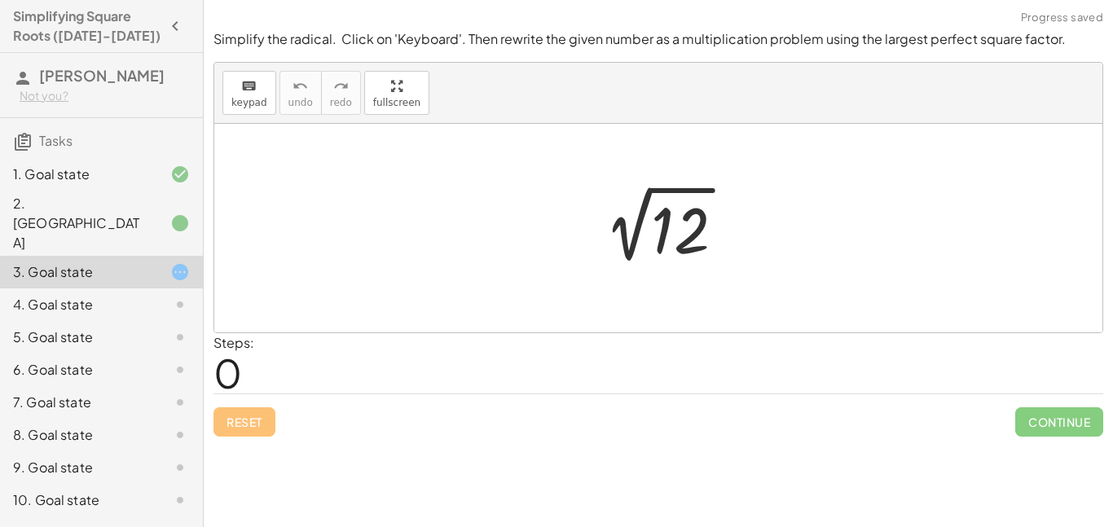
click at [671, 224] on div at bounding box center [665, 228] width 164 height 82
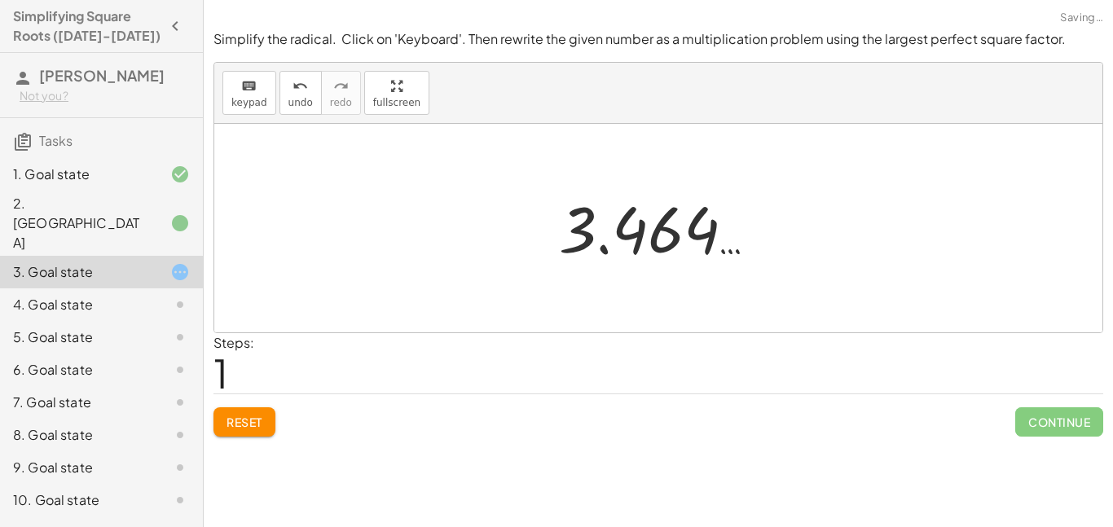
click at [655, 253] on div at bounding box center [664, 228] width 227 height 81
click at [653, 249] on div at bounding box center [664, 228] width 227 height 81
click at [257, 92] on div "keyboard" at bounding box center [249, 86] width 36 height 20
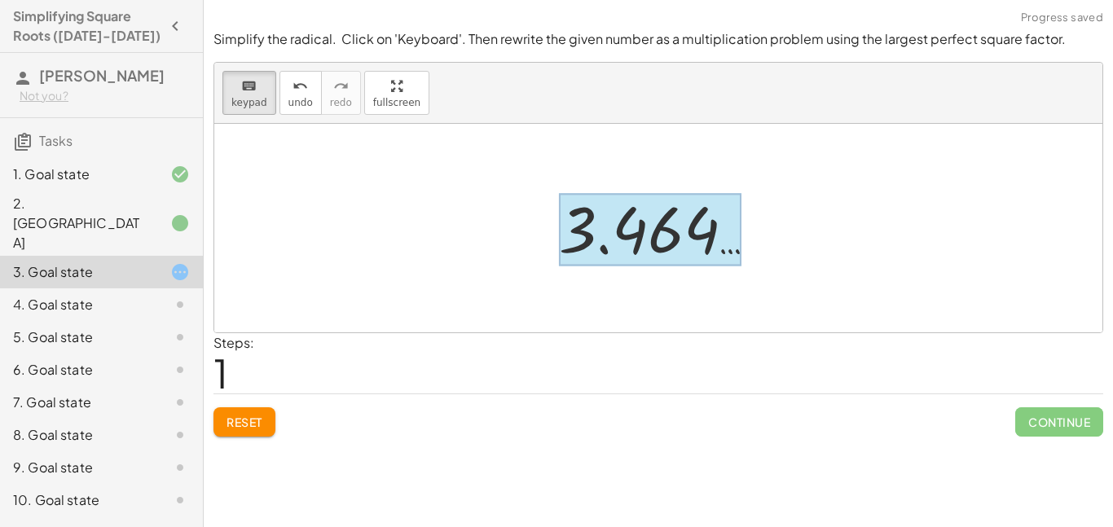
click at [613, 230] on div at bounding box center [650, 230] width 183 height 73
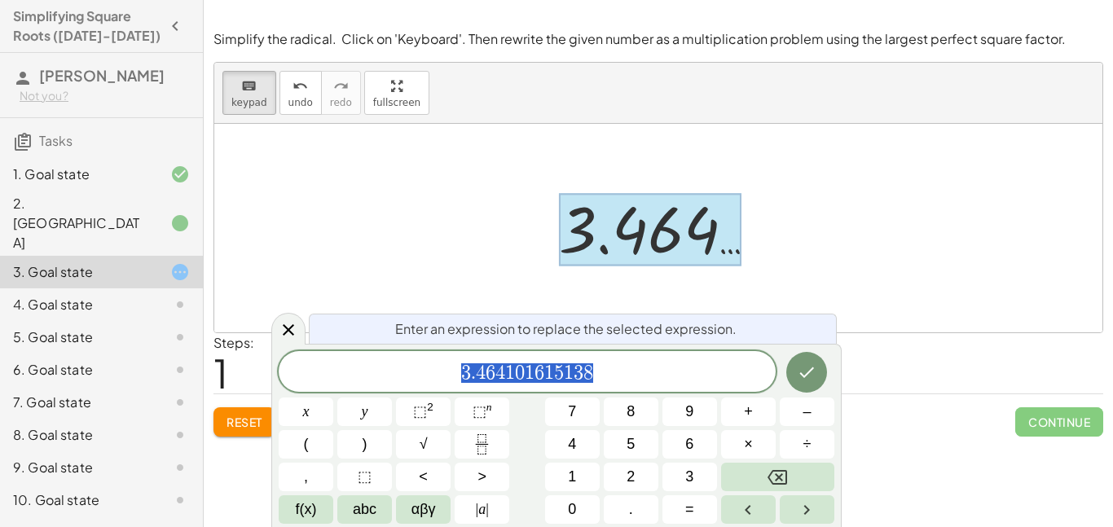
click at [74, 360] on div "6. Goal state" at bounding box center [78, 370] width 131 height 20
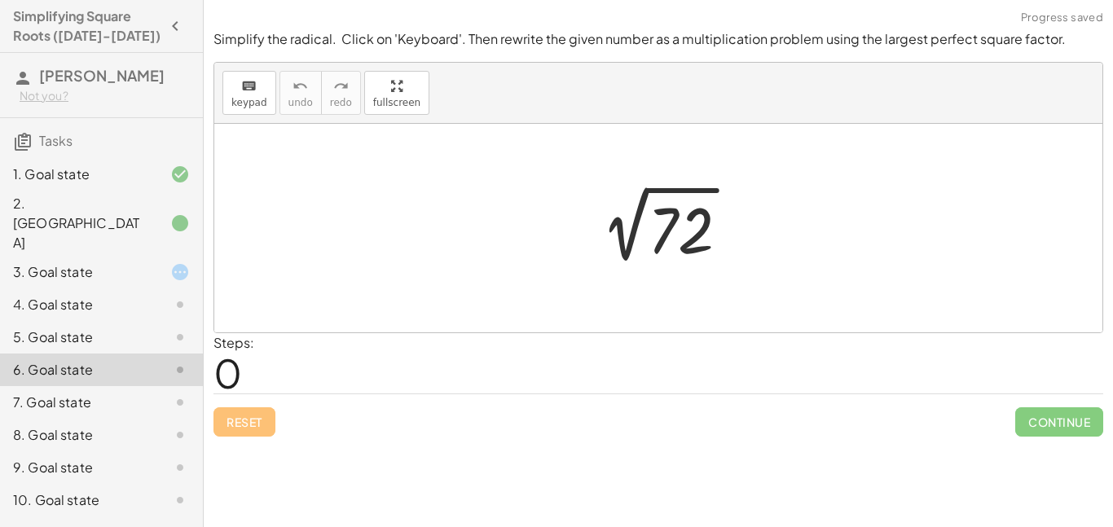
click at [633, 227] on div at bounding box center [664, 228] width 171 height 82
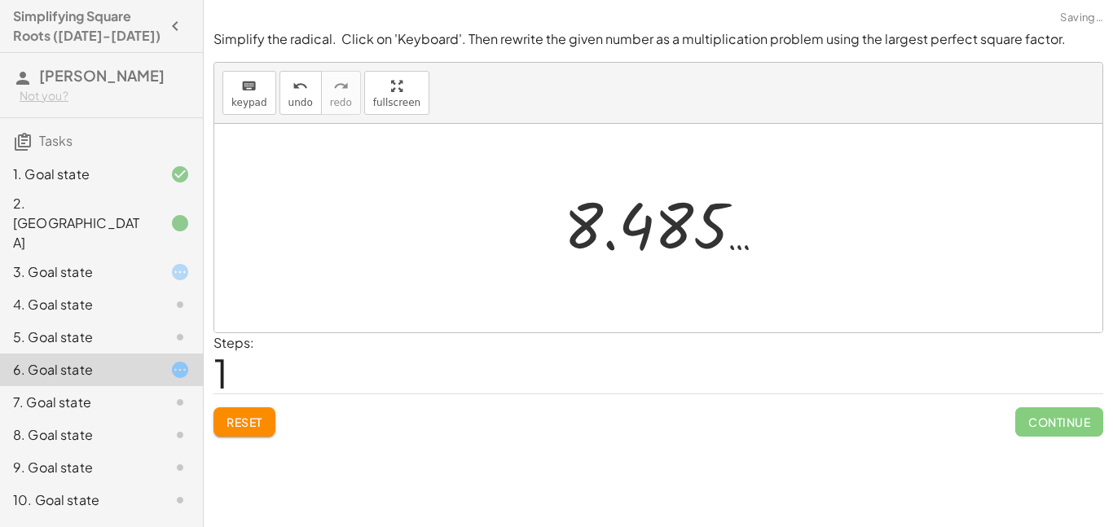
click at [657, 237] on div at bounding box center [671, 224] width 231 height 81
click at [640, 239] on div at bounding box center [664, 228] width 231 height 81
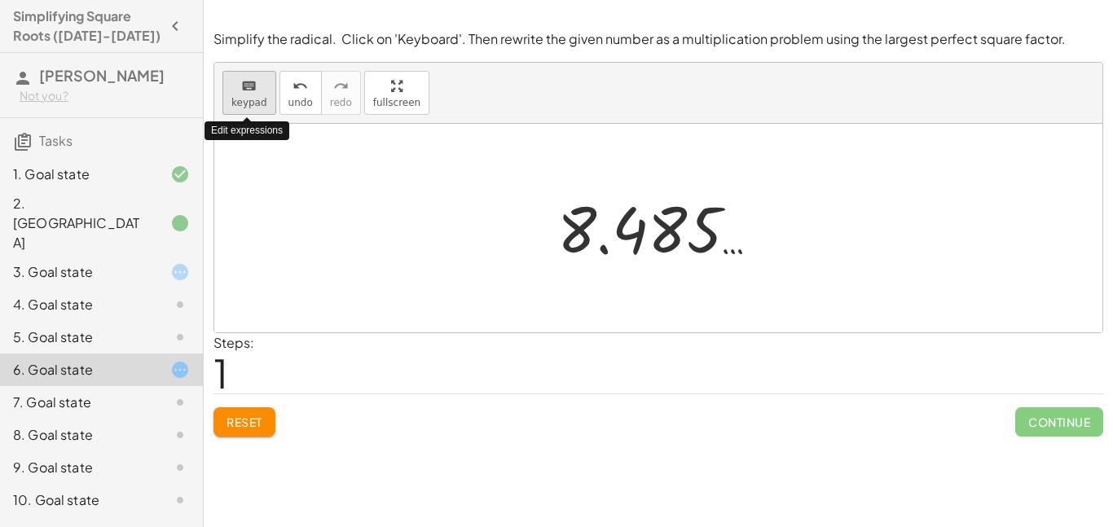
click at [258, 77] on div "keyboard" at bounding box center [249, 86] width 36 height 20
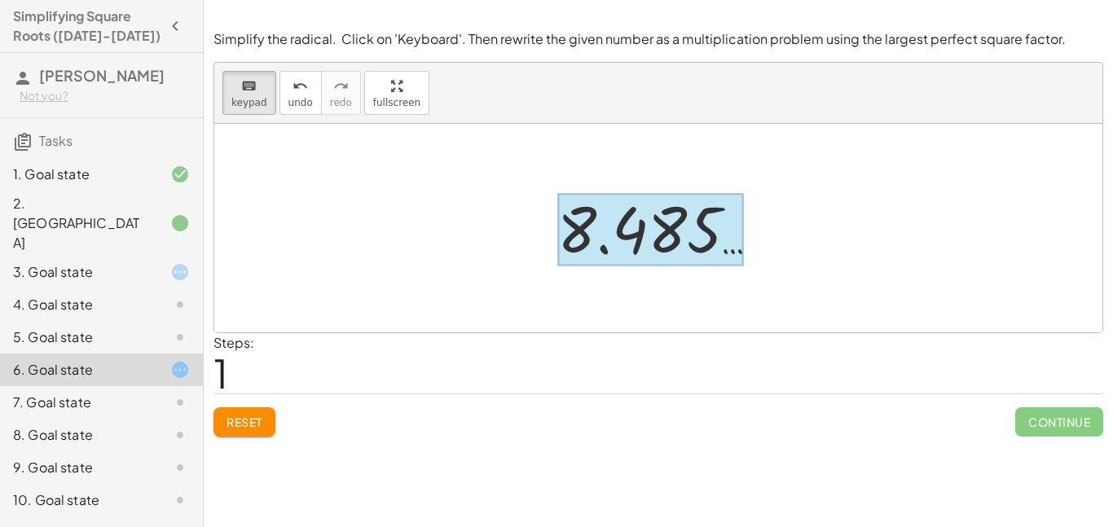
click at [633, 217] on div at bounding box center [650, 230] width 187 height 73
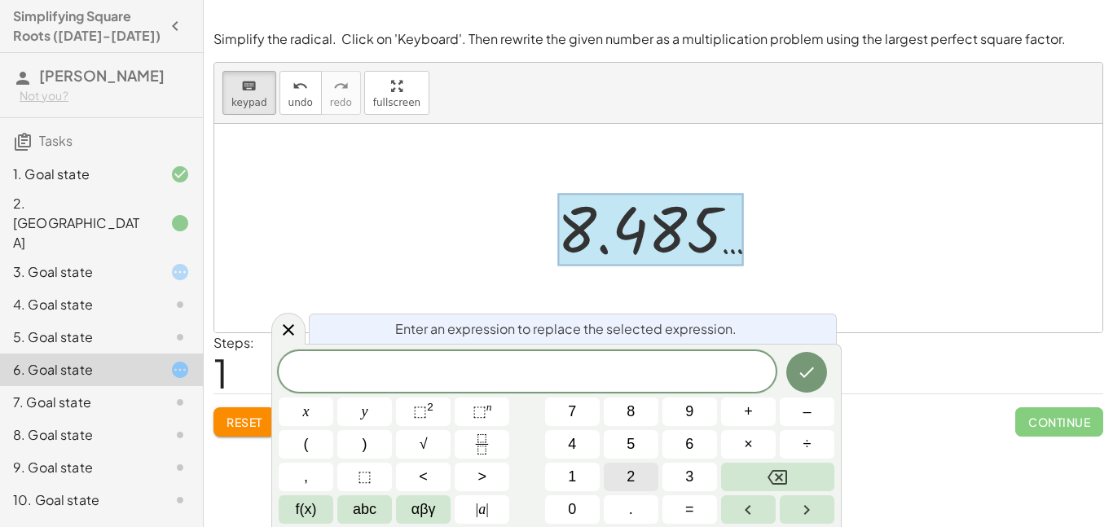
click at [624, 467] on button "2" at bounding box center [631, 477] width 55 height 29
click at [424, 442] on span "√" at bounding box center [424, 444] width 8 height 22
click at [818, 369] on button "Done" at bounding box center [806, 371] width 41 height 41
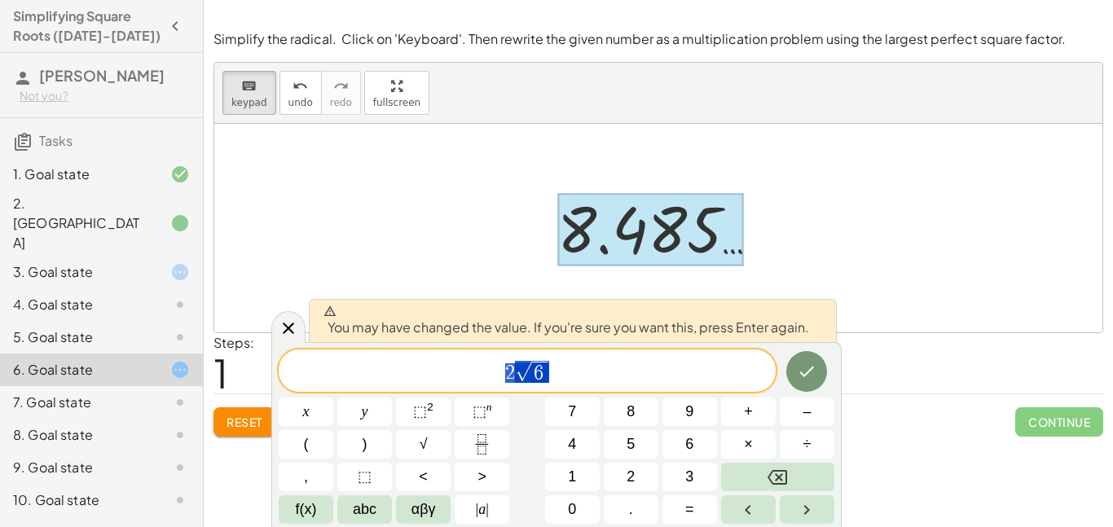
drag, startPoint x: 624, startPoint y: 380, endPoint x: 501, endPoint y: 376, distance: 123.1
click at [501, 376] on span "2 √ 6" at bounding box center [527, 371] width 497 height 25
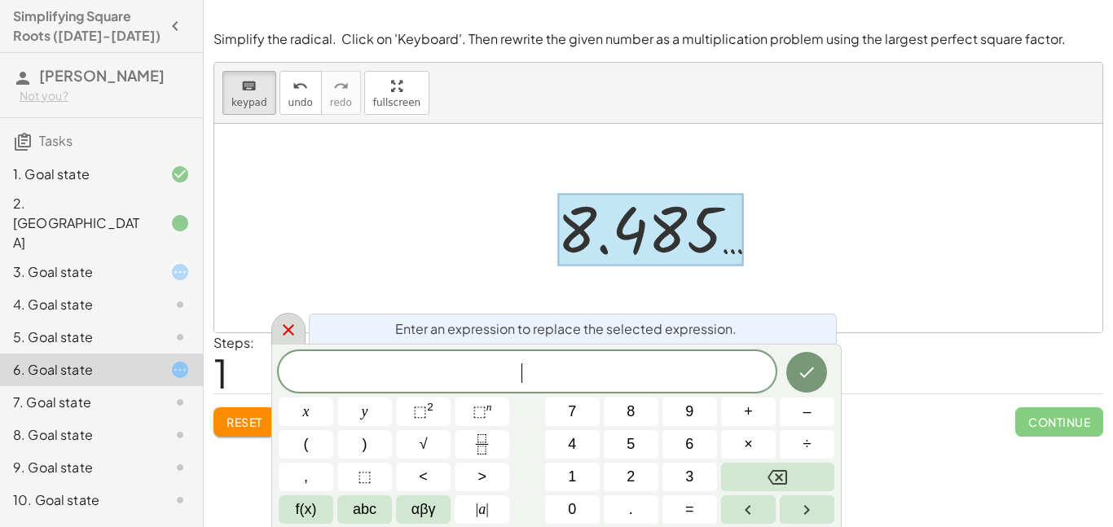
click at [282, 320] on icon at bounding box center [289, 330] width 20 height 20
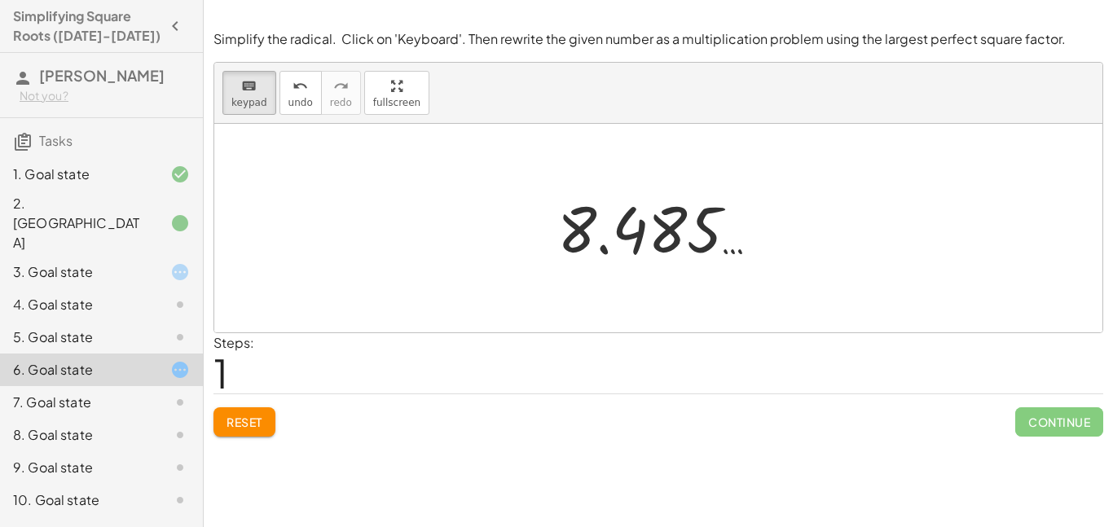
click at [68, 328] on div "5. Goal state" at bounding box center [78, 338] width 131 height 20
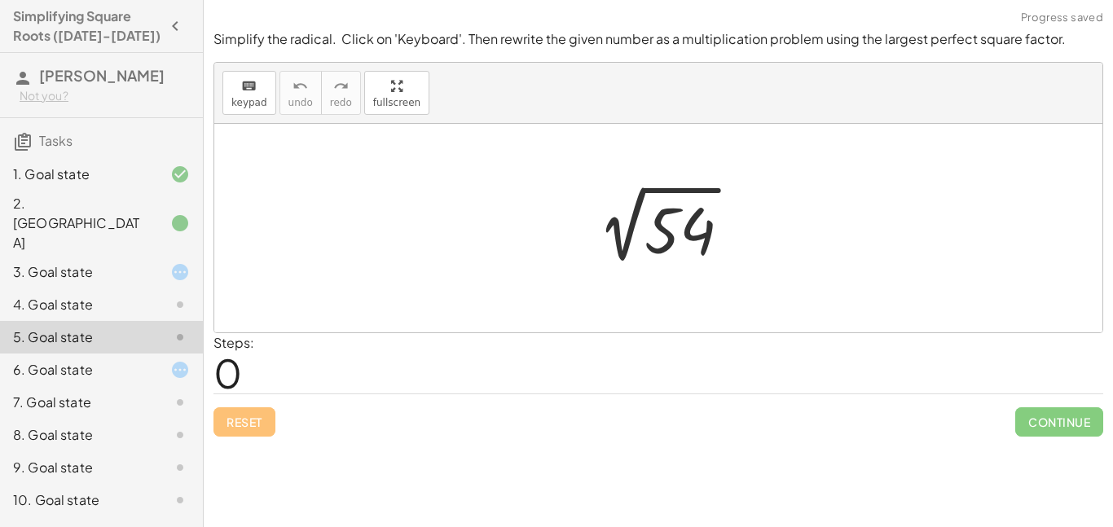
click at [84, 295] on div "4. Goal state" at bounding box center [78, 305] width 131 height 20
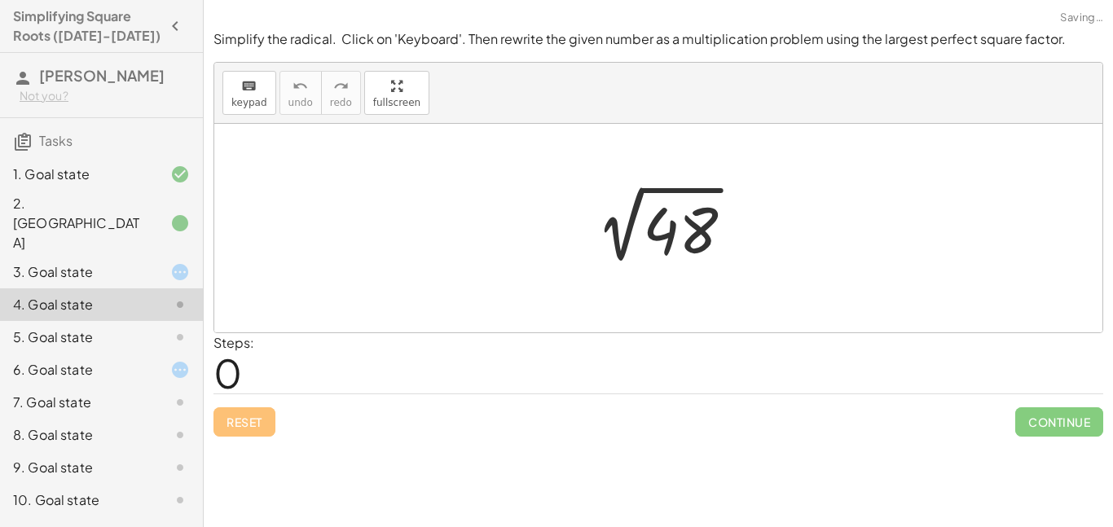
click at [108, 451] on div "7. Goal state" at bounding box center [101, 467] width 203 height 33
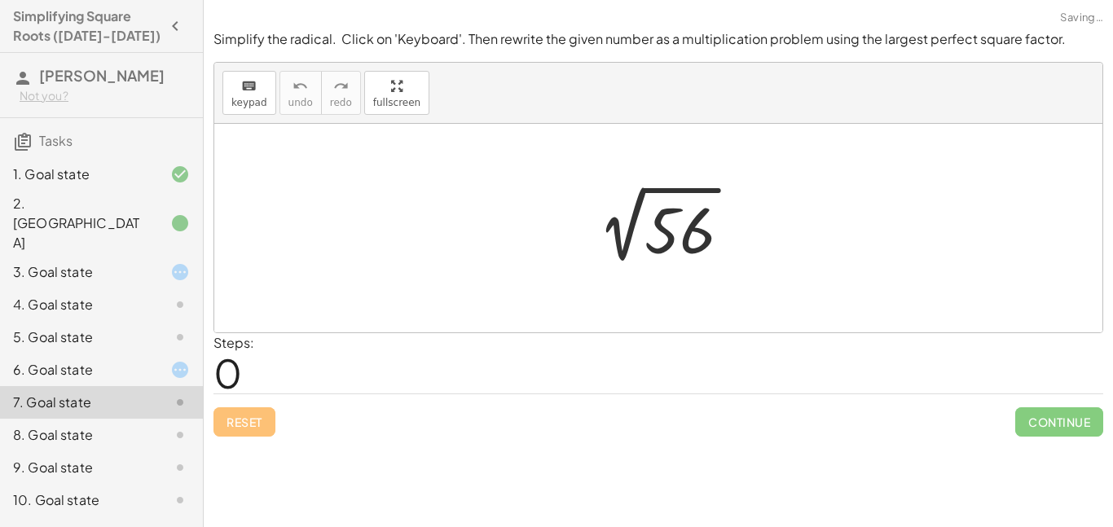
click at [107, 425] on div "8. Goal state" at bounding box center [78, 435] width 131 height 20
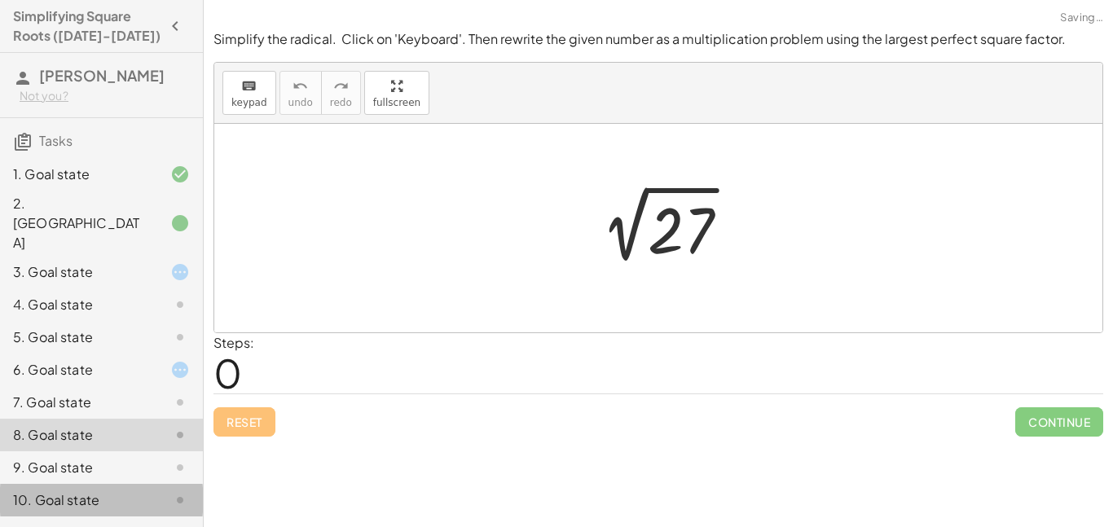
click at [112, 484] on div "10. Goal state" at bounding box center [101, 500] width 203 height 33
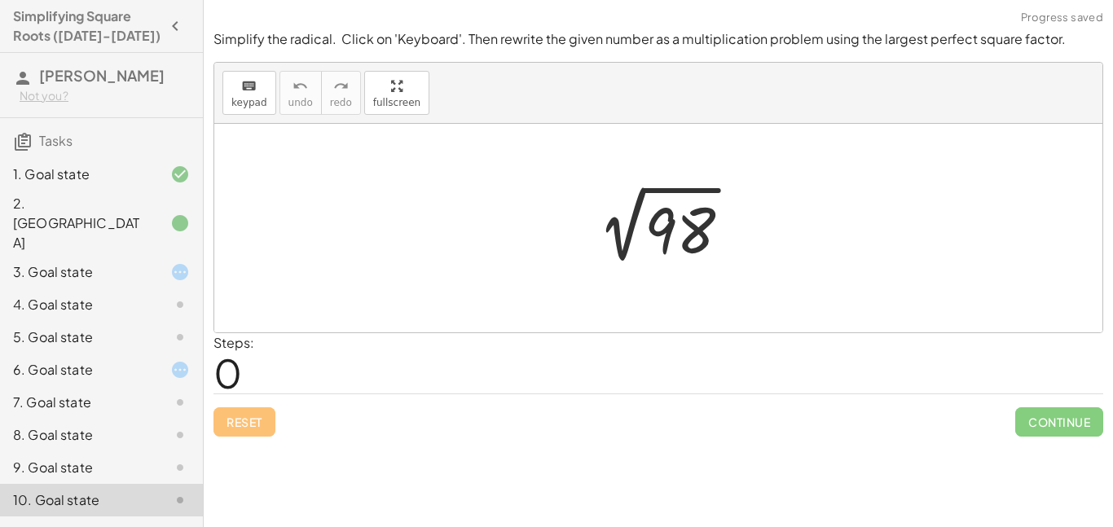
click at [94, 458] on div "9. Goal state" at bounding box center [78, 468] width 131 height 20
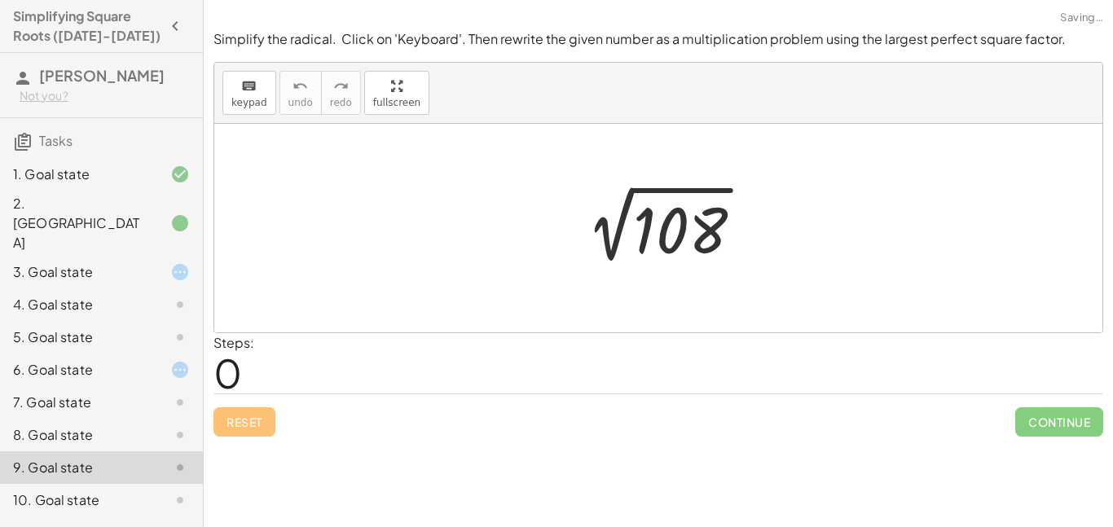
click at [123, 212] on div "2. [GEOGRAPHIC_DATA]" at bounding box center [78, 223] width 131 height 59
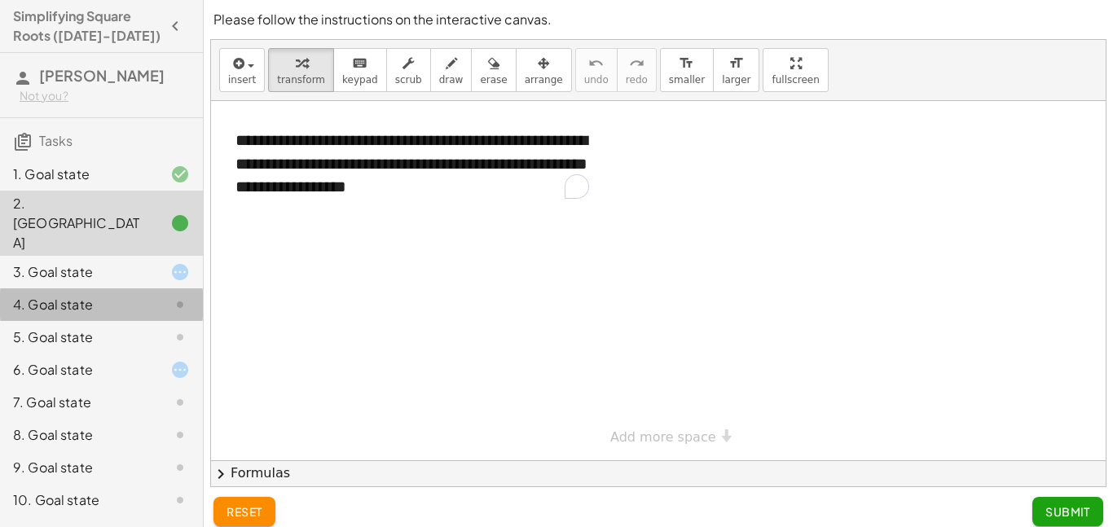
click at [119, 295] on div "4. Goal state" at bounding box center [78, 305] width 131 height 20
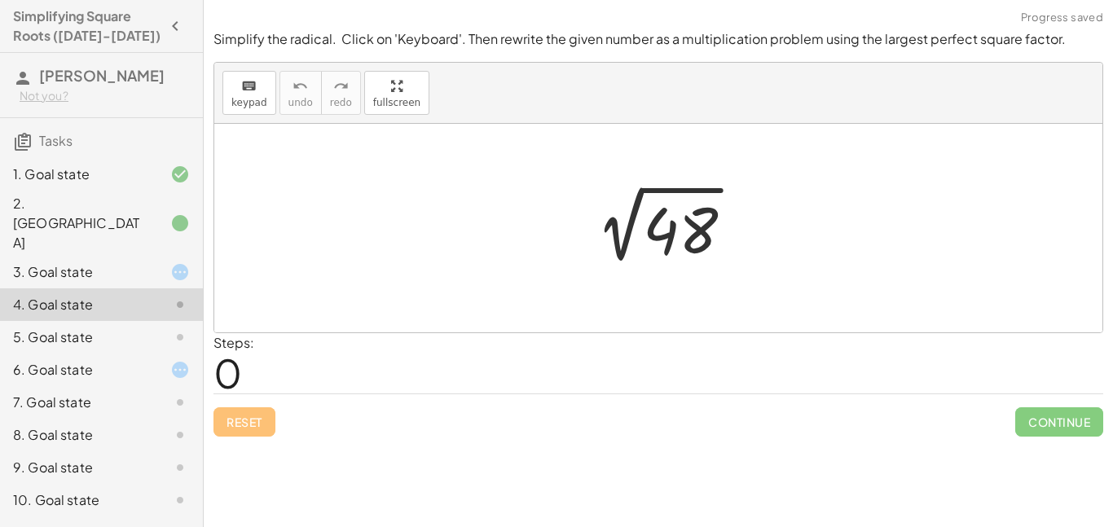
click at [138, 328] on div "5. Goal state" at bounding box center [78, 338] width 131 height 20
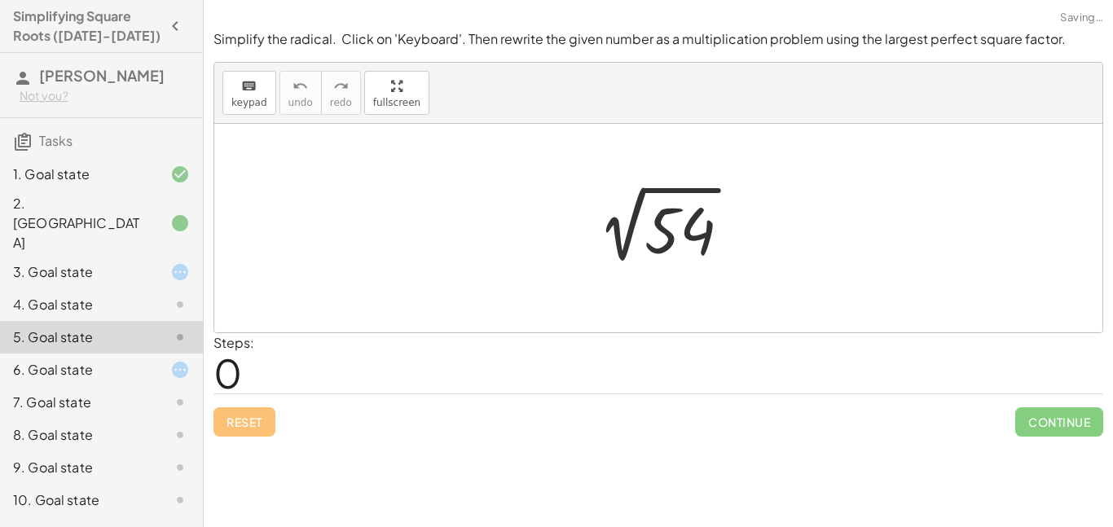
click at [125, 451] on div "7. Goal state" at bounding box center [101, 467] width 203 height 33
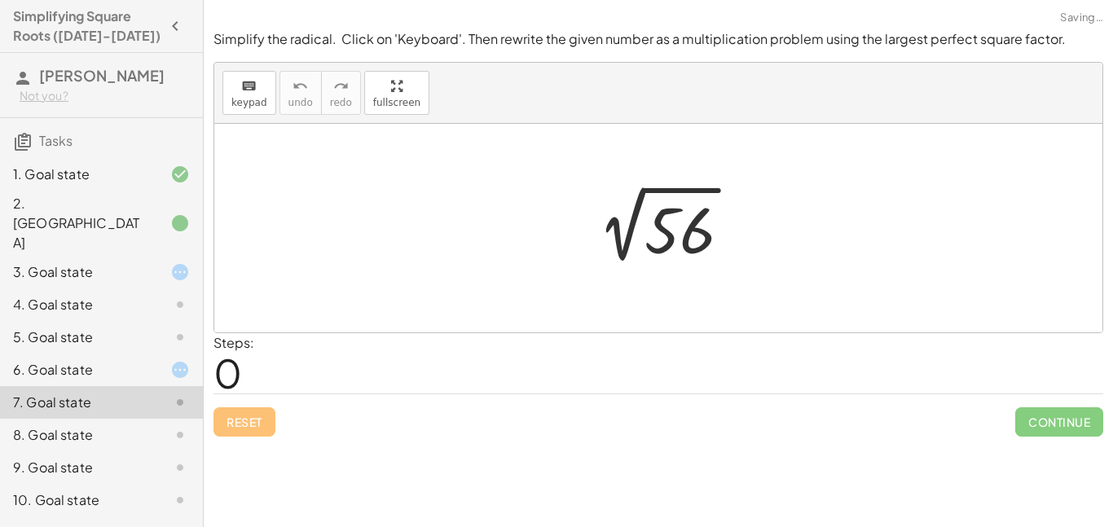
click at [111, 484] on div "8. Goal state" at bounding box center [101, 500] width 203 height 33
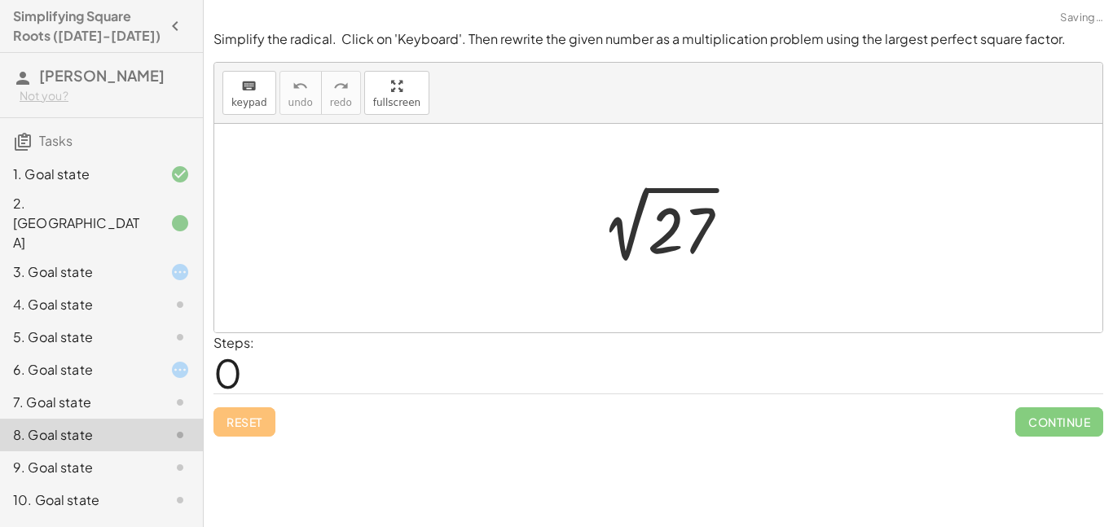
click at [124, 458] on div "9. Goal state" at bounding box center [78, 468] width 131 height 20
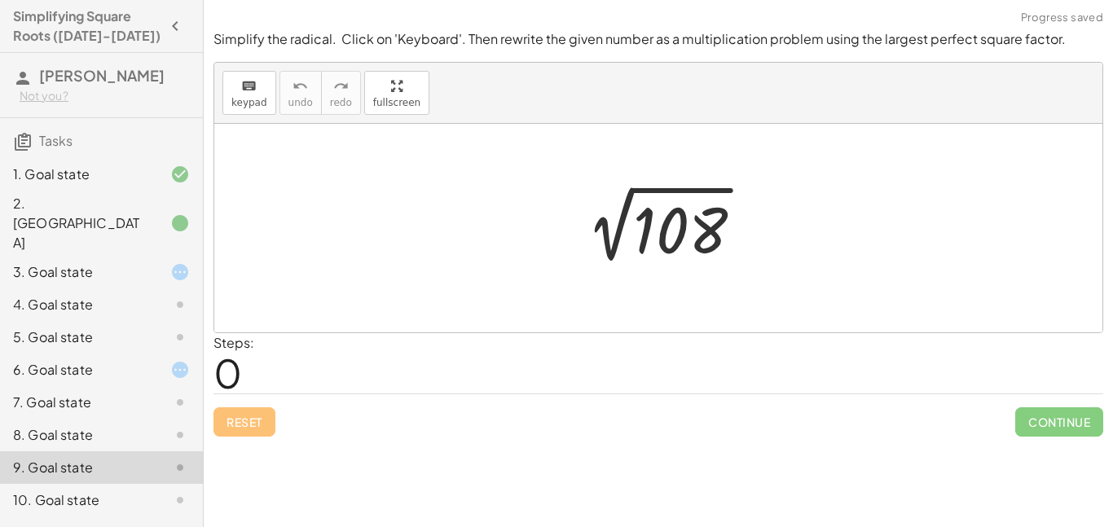
click at [123, 490] on div "10. Goal state" at bounding box center [78, 500] width 131 height 20
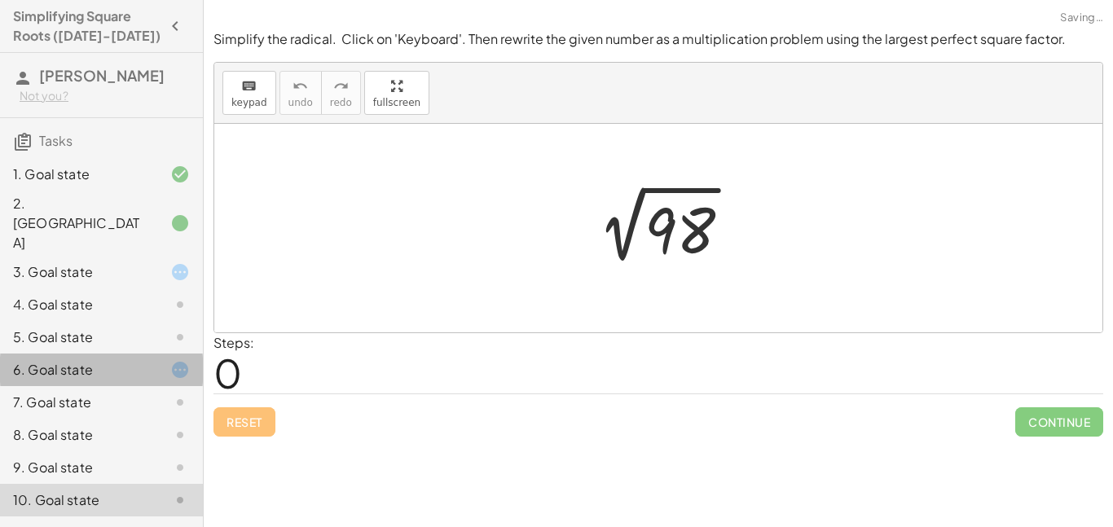
click at [100, 360] on div "6. Goal state" at bounding box center [78, 370] width 131 height 20
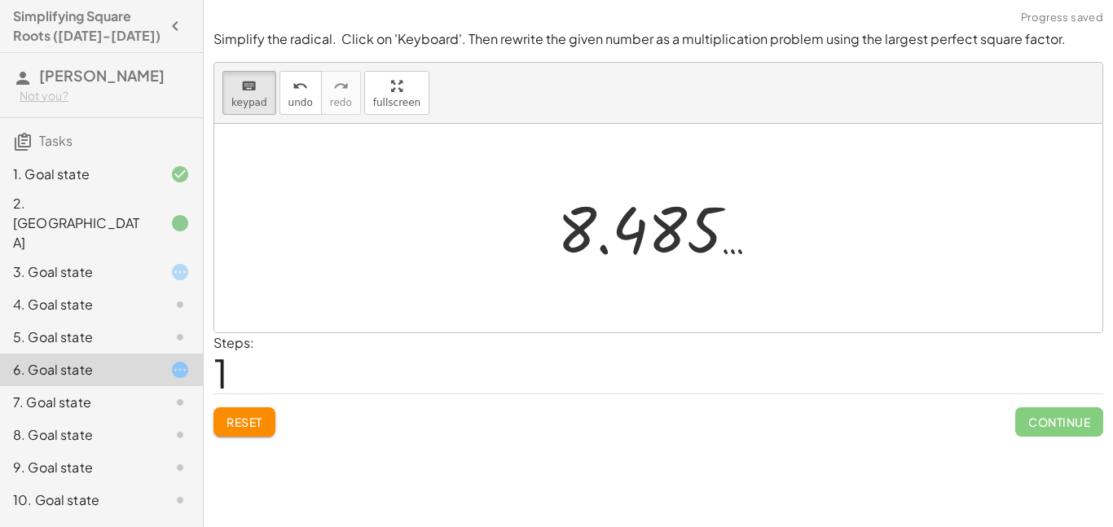
click at [77, 262] on div "3. Goal state" at bounding box center [78, 272] width 131 height 20
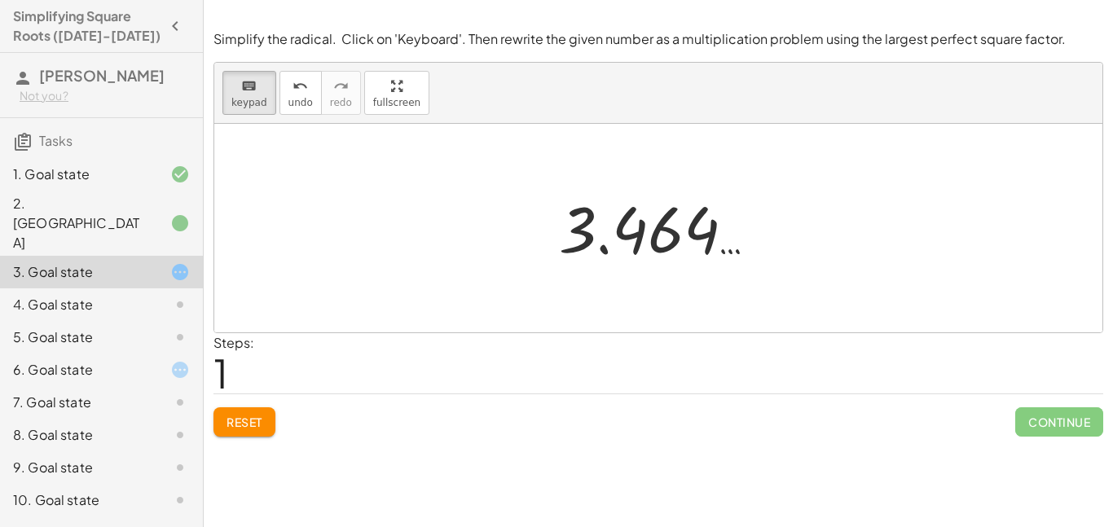
click at [84, 295] on div "4. Goal state" at bounding box center [78, 305] width 131 height 20
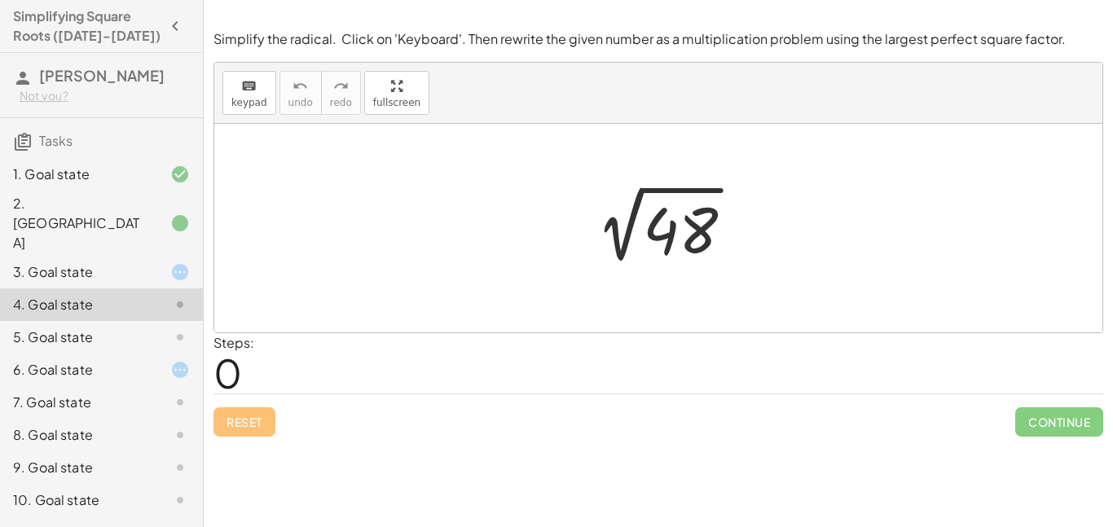
click at [128, 262] on div "3. Goal state" at bounding box center [78, 272] width 131 height 20
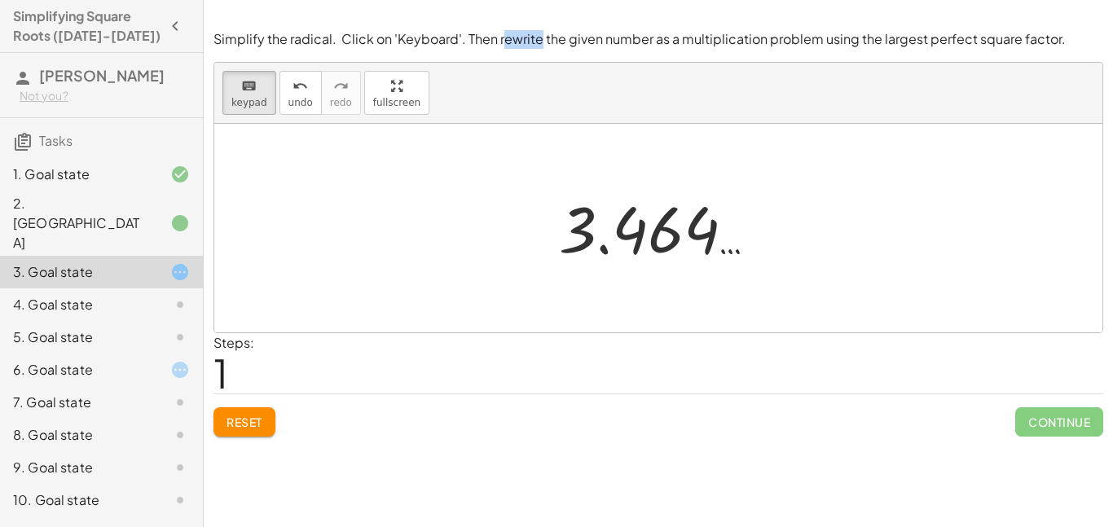
drag, startPoint x: 498, startPoint y: 37, endPoint x: 534, endPoint y: 37, distance: 36.7
click at [534, 37] on p "Simplify the radical. Click on 'Keyboard'. Then rewrite the given number as a m…" at bounding box center [658, 39] width 890 height 19
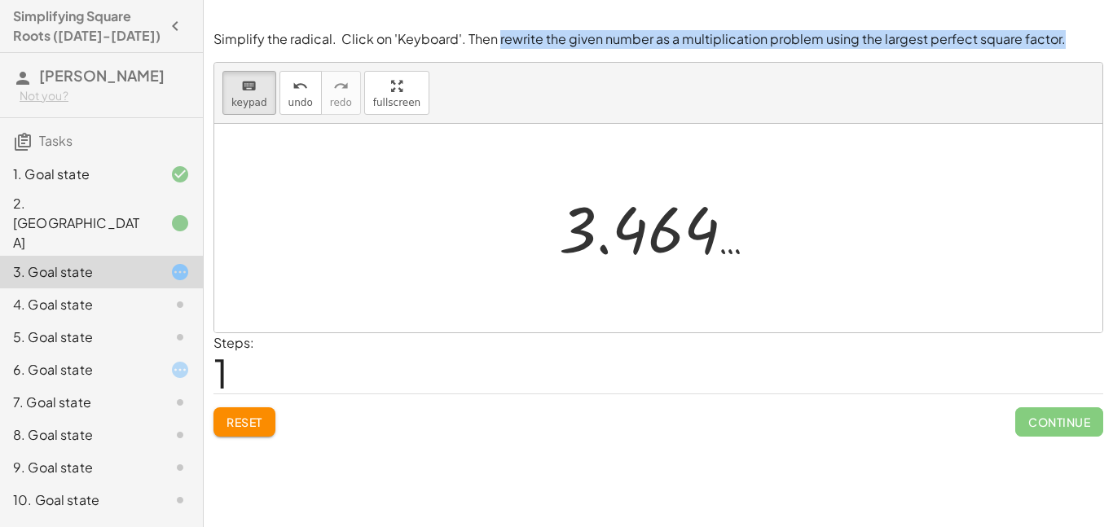
drag, startPoint x: 495, startPoint y: 39, endPoint x: 1061, endPoint y: 37, distance: 566.3
click at [1061, 37] on p "Simplify the radical. Click on 'Keyboard'. Then rewrite the given number as a m…" at bounding box center [658, 39] width 890 height 19
copy p "rewrite the given number as a multiplication problem using the largest perfect …"
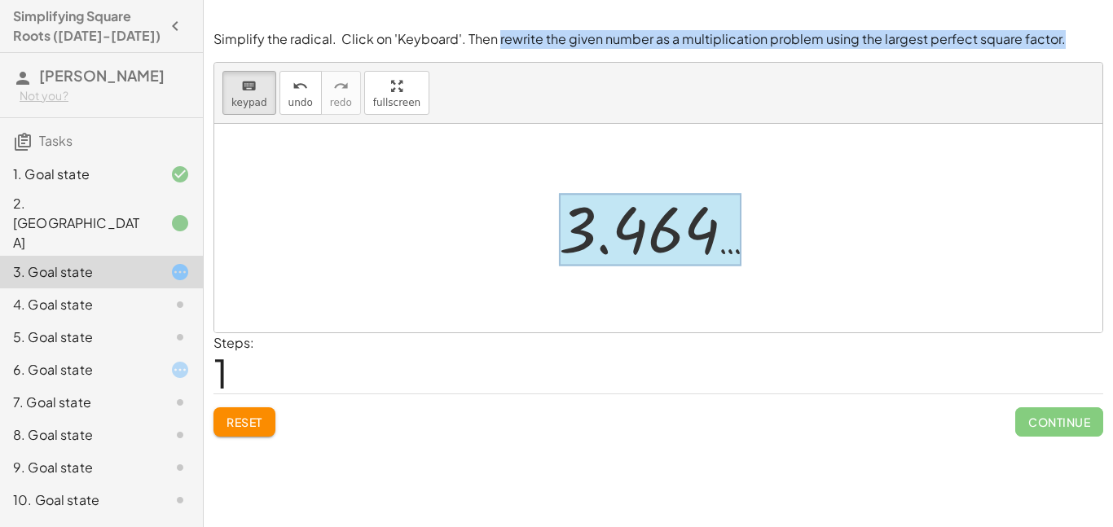
click at [581, 230] on div at bounding box center [650, 230] width 183 height 73
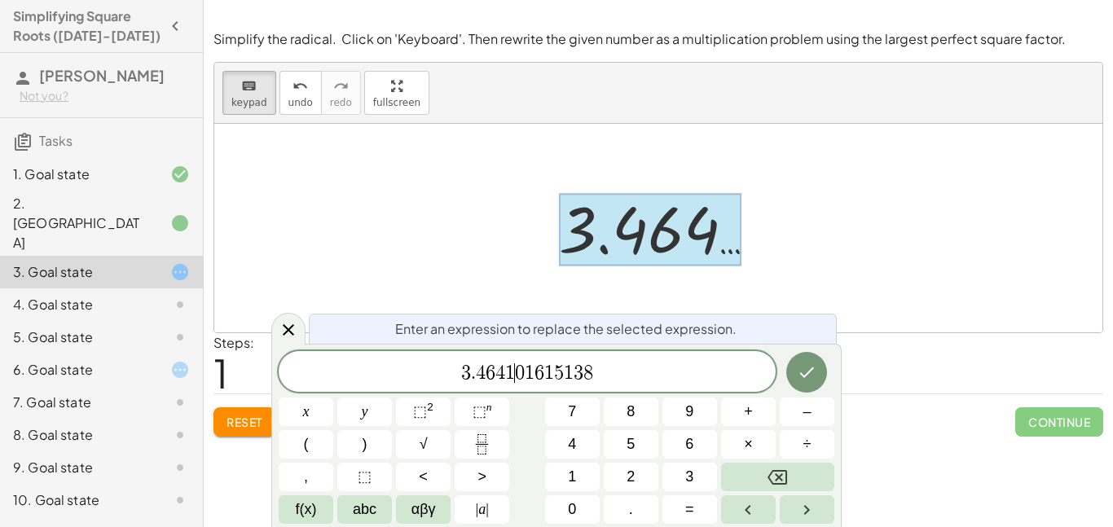
click at [516, 372] on span "0" at bounding box center [520, 373] width 10 height 20
drag, startPoint x: 460, startPoint y: 372, endPoint x: 724, endPoint y: 339, distance: 265.3
click at [728, 446] on button "×" at bounding box center [748, 444] width 55 height 29
click at [427, 454] on span "√" at bounding box center [424, 444] width 8 height 22
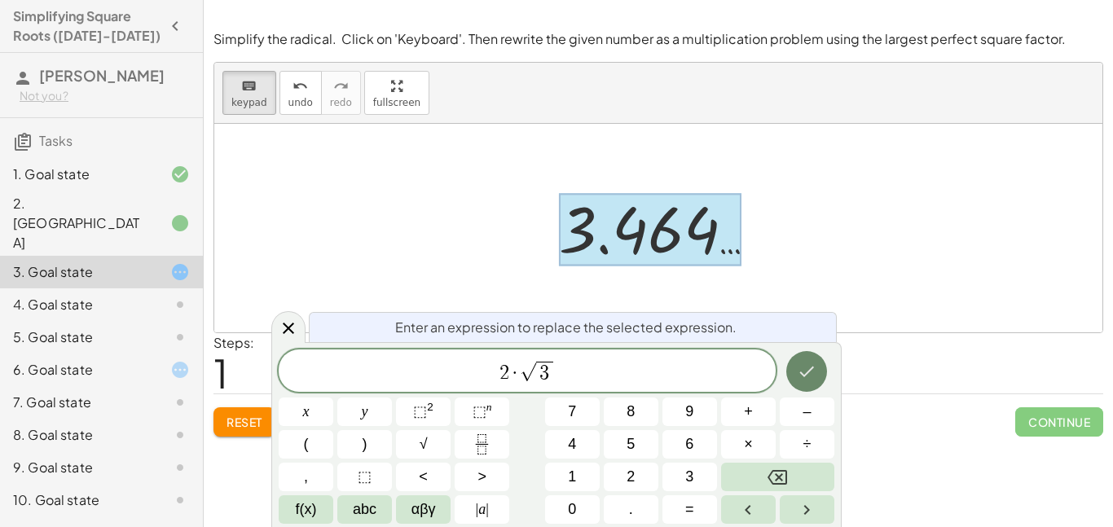
click at [801, 372] on icon "Done" at bounding box center [807, 372] width 15 height 11
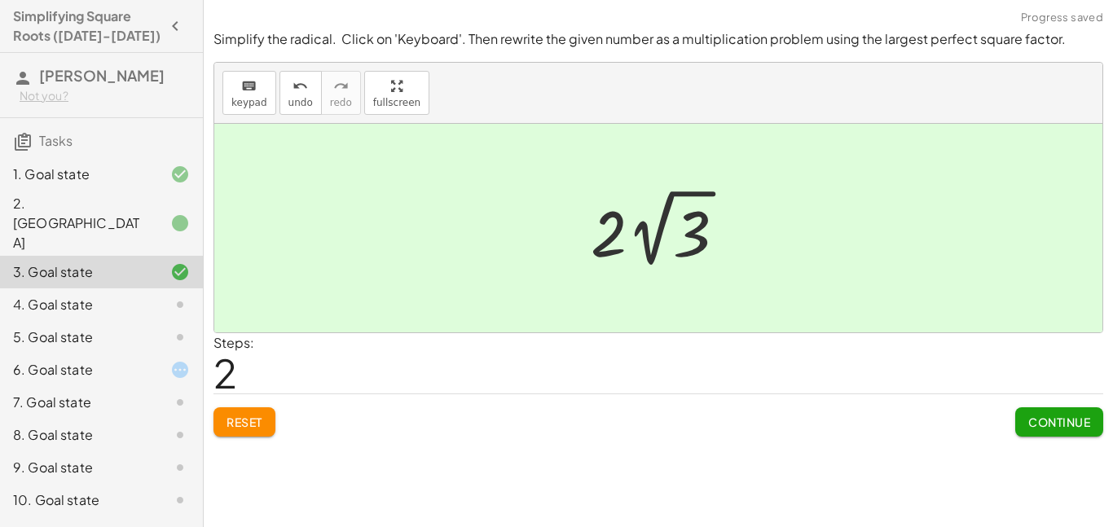
click at [1077, 412] on button "Continue" at bounding box center [1059, 421] width 88 height 29
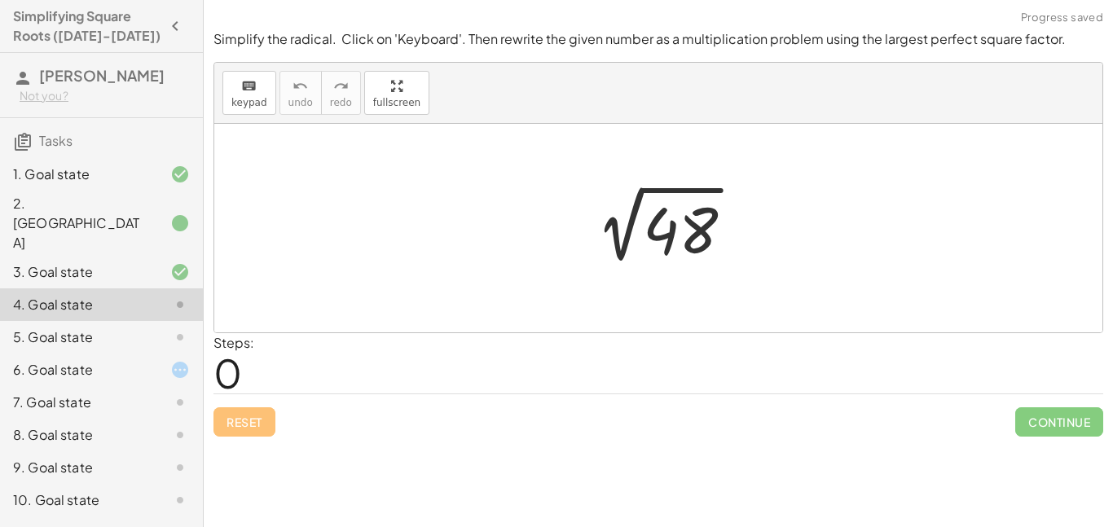
click at [652, 228] on div at bounding box center [664, 228] width 180 height 82
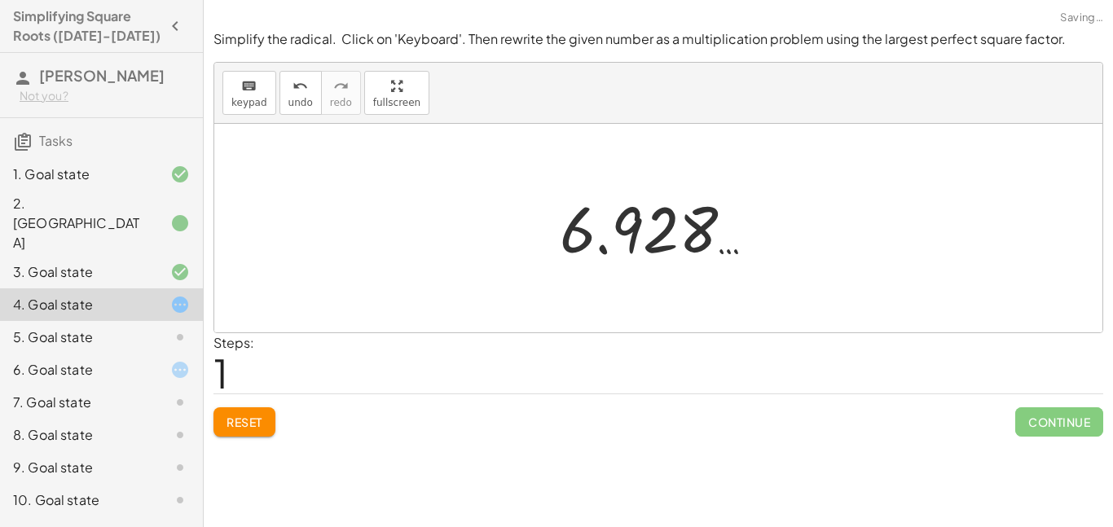
click at [638, 223] on div at bounding box center [664, 228] width 225 height 81
click at [234, 73] on button "keyboard keypad" at bounding box center [249, 93] width 54 height 44
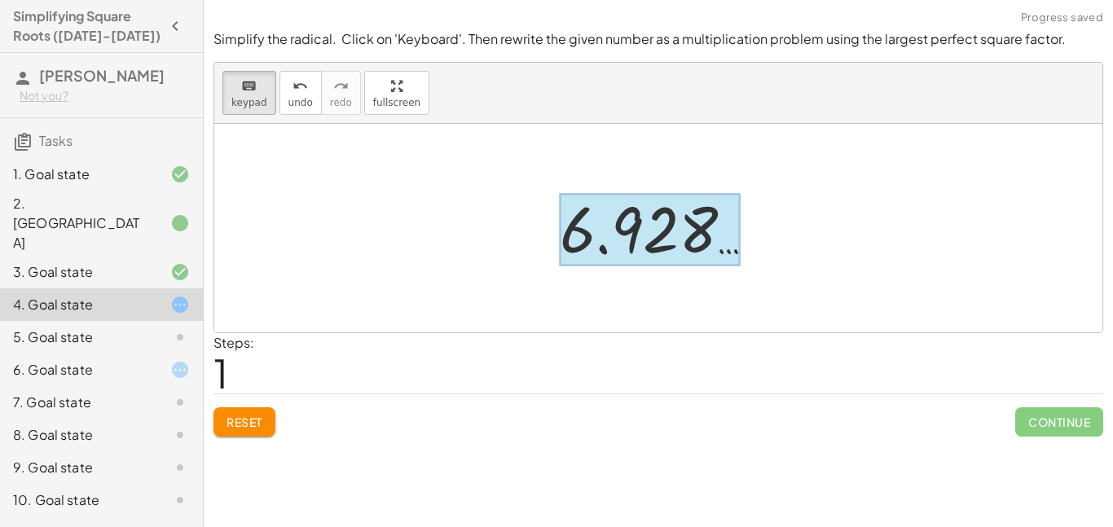
click at [669, 240] on div at bounding box center [650, 230] width 180 height 73
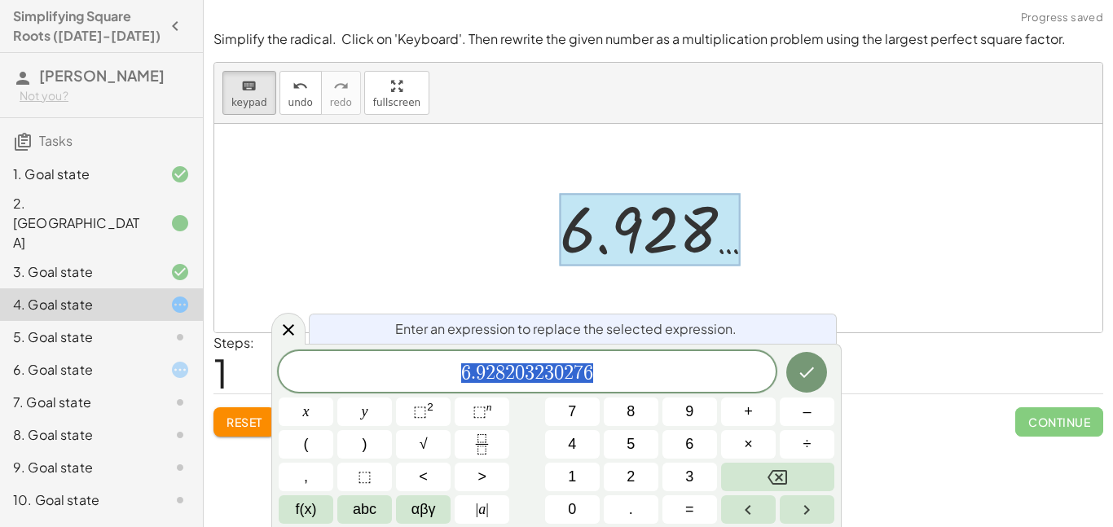
drag, startPoint x: 455, startPoint y: 372, endPoint x: 606, endPoint y: 367, distance: 151.6
click at [606, 367] on span "6 . 9 2 8 2 0 3 2 3 0 2 7 6" at bounding box center [527, 373] width 497 height 23
drag, startPoint x: 630, startPoint y: 364, endPoint x: 350, endPoint y: 363, distance: 279.5
click at [350, 363] on span "6 . 9 2 8 2 0 3 2 3 0 2 7 6" at bounding box center [527, 373] width 497 height 23
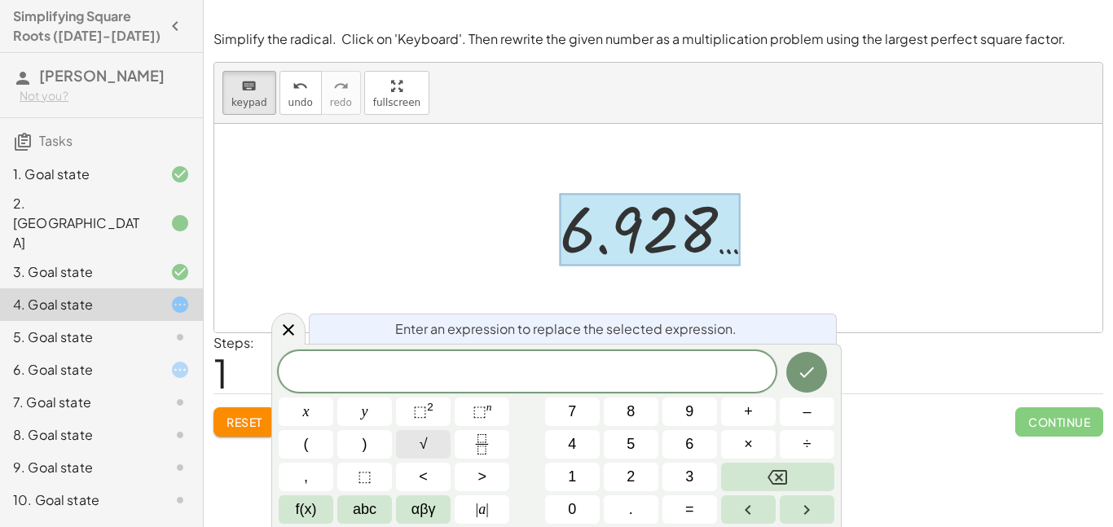
click at [414, 447] on button "√" at bounding box center [423, 444] width 55 height 29
click at [747, 442] on span "×" at bounding box center [748, 444] width 9 height 22
click at [737, 433] on button "×" at bounding box center [748, 444] width 55 height 29
click at [424, 438] on span "√" at bounding box center [424, 444] width 8 height 22
click at [798, 354] on button "Done" at bounding box center [806, 371] width 41 height 41
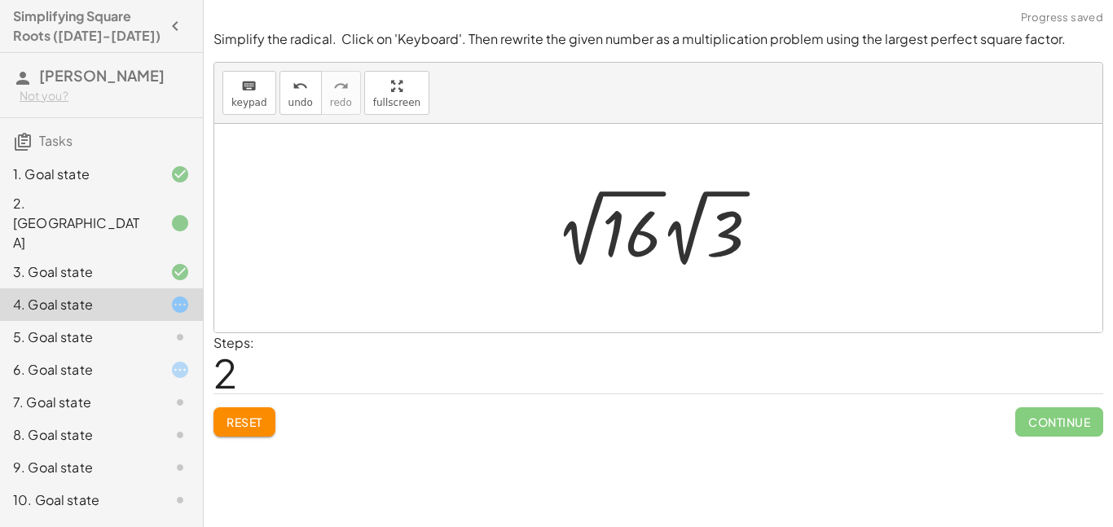
click at [723, 262] on div at bounding box center [664, 228] width 233 height 90
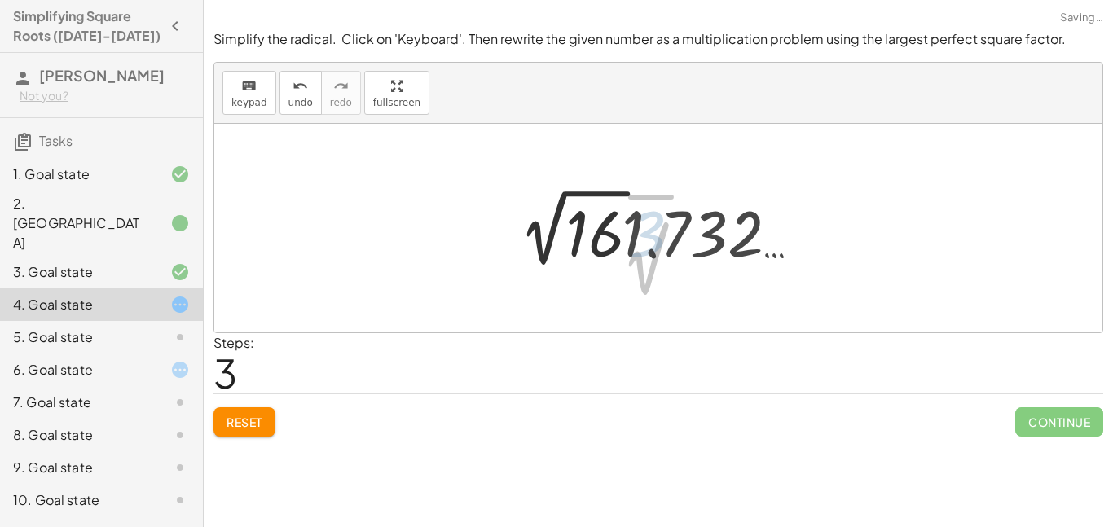
click at [706, 222] on div at bounding box center [664, 228] width 313 height 90
click at [596, 249] on div at bounding box center [664, 228] width 313 height 90
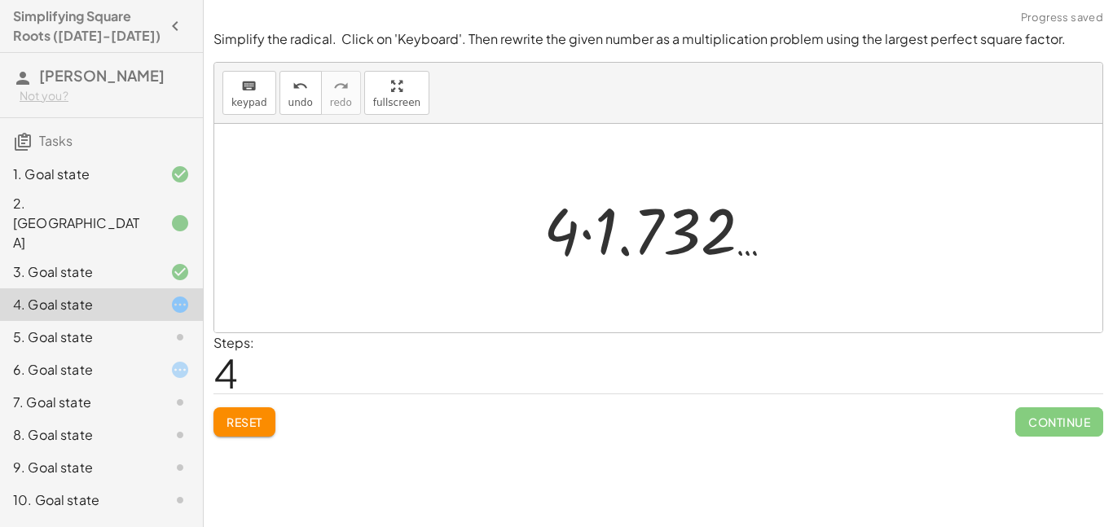
click at [649, 222] on div at bounding box center [664, 229] width 259 height 84
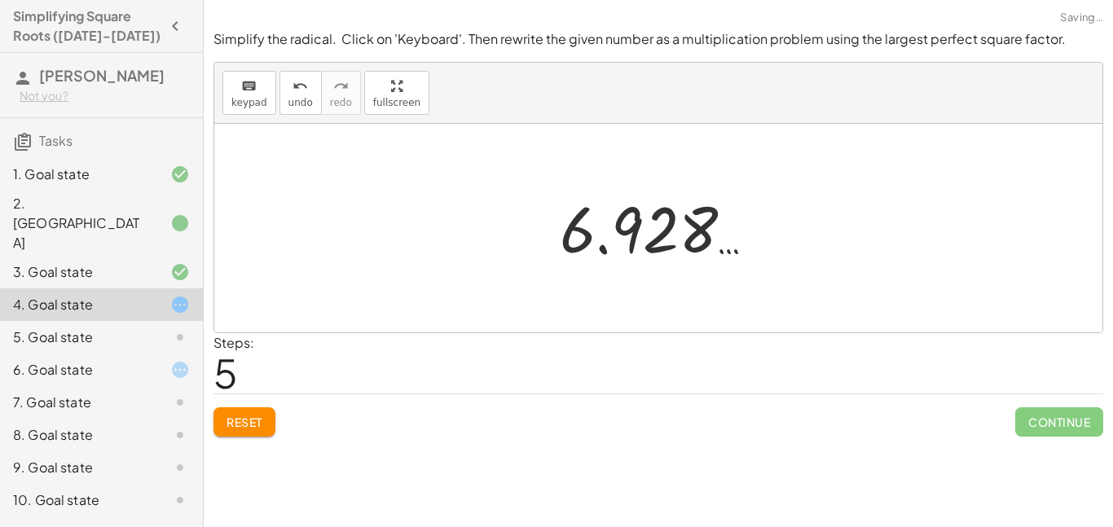
click at [649, 221] on div at bounding box center [664, 228] width 225 height 81
click at [240, 429] on button "Reset" at bounding box center [244, 421] width 62 height 29
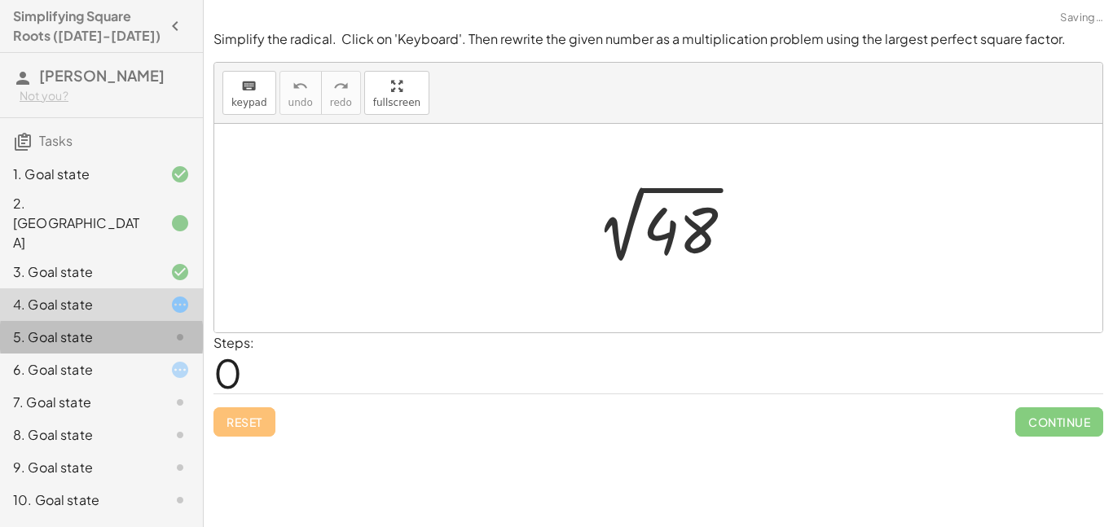
click at [109, 328] on div "5. Goal state" at bounding box center [78, 338] width 131 height 20
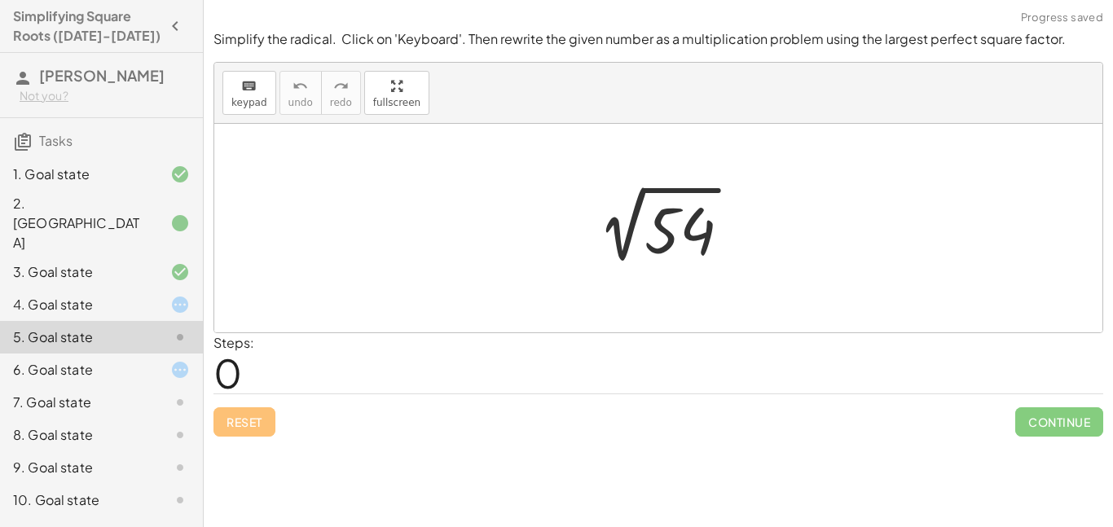
click at [656, 241] on div at bounding box center [664, 228] width 176 height 82
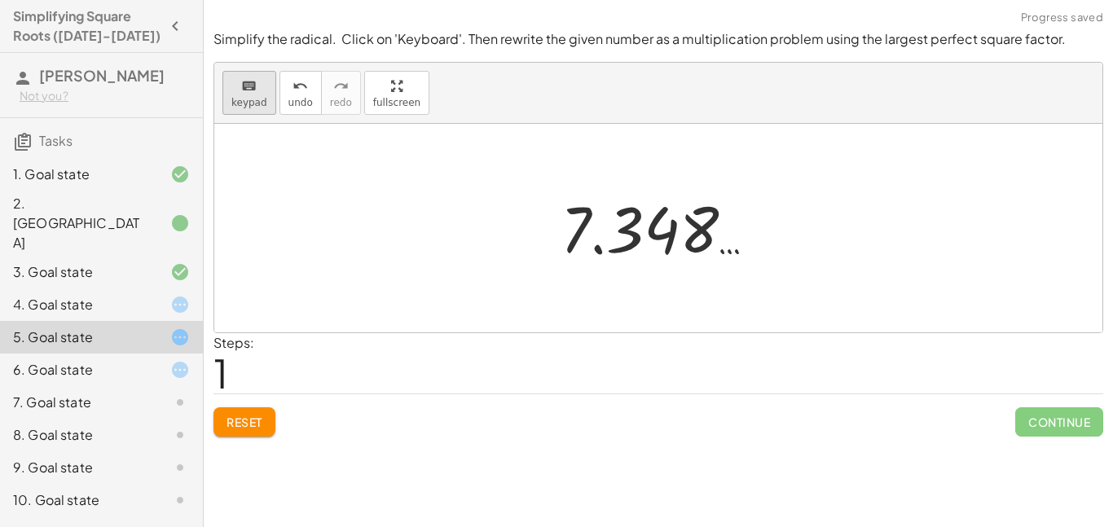
click at [242, 90] on icon "keyboard" at bounding box center [248, 87] width 15 height 20
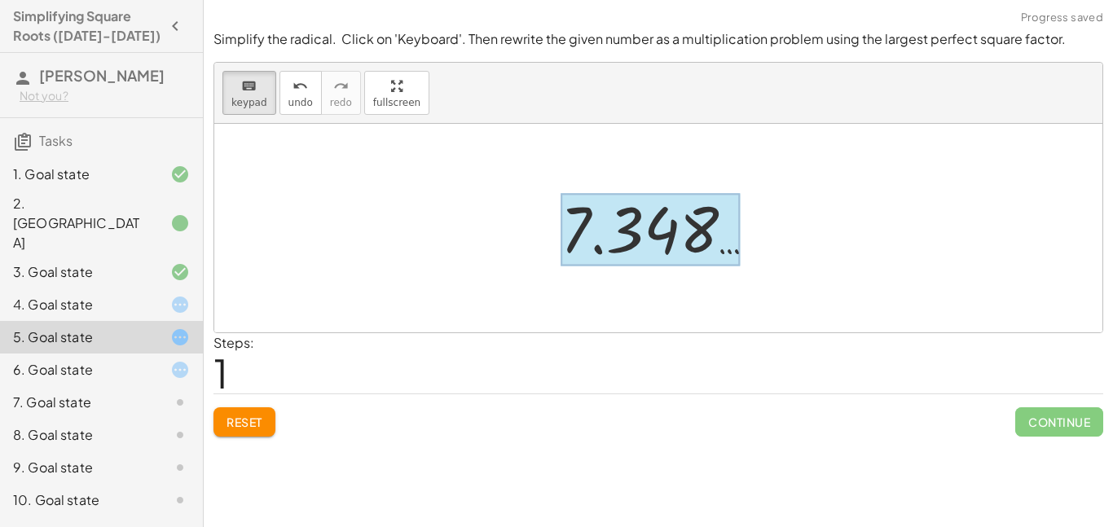
click at [614, 209] on div at bounding box center [650, 230] width 179 height 73
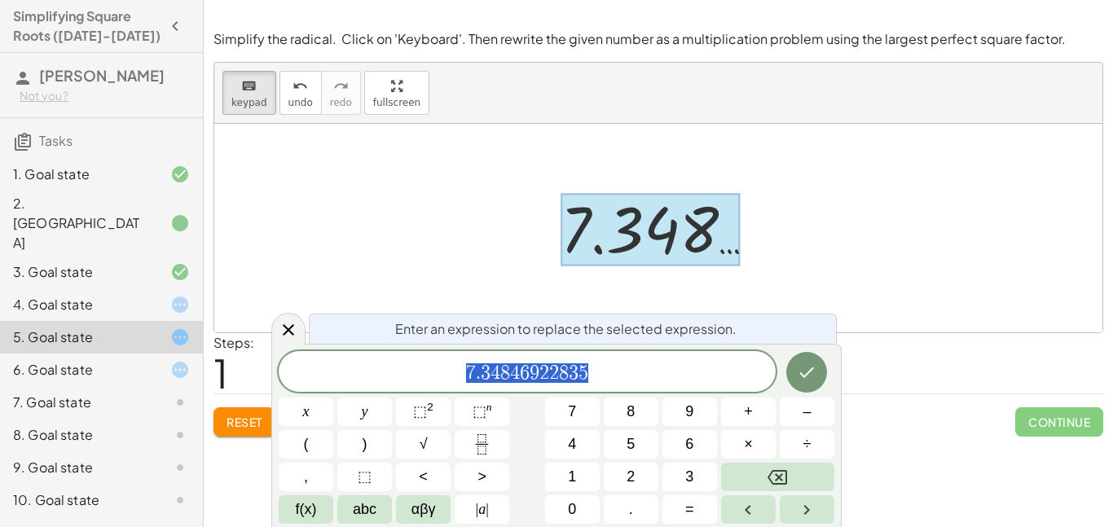
drag, startPoint x: 604, startPoint y: 367, endPoint x: 448, endPoint y: 347, distance: 156.9
click at [448, 347] on div "**********" at bounding box center [556, 435] width 570 height 183
click at [115, 295] on div "4. Goal state" at bounding box center [78, 305] width 131 height 20
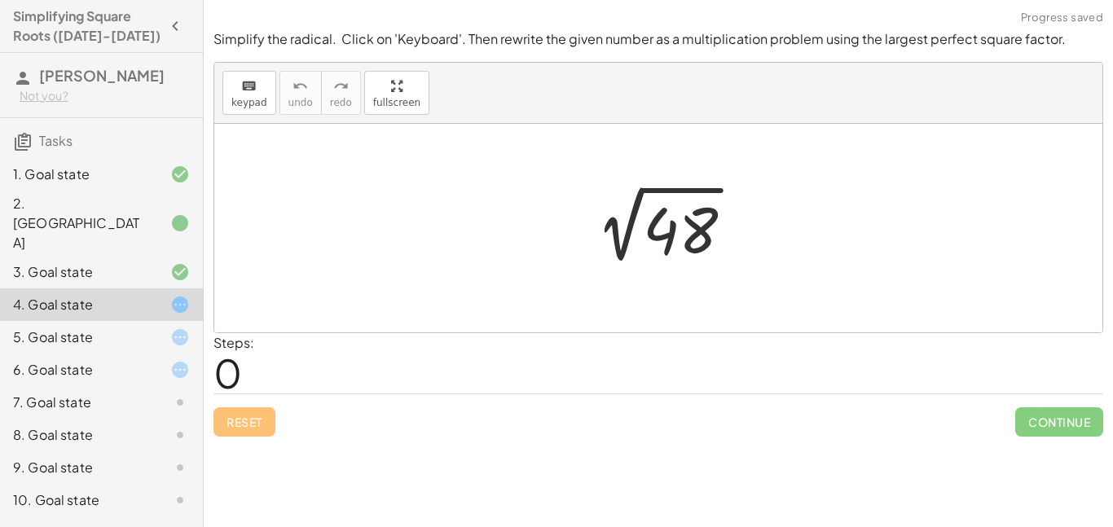
click at [117, 360] on div "6. Goal state" at bounding box center [78, 370] width 131 height 20
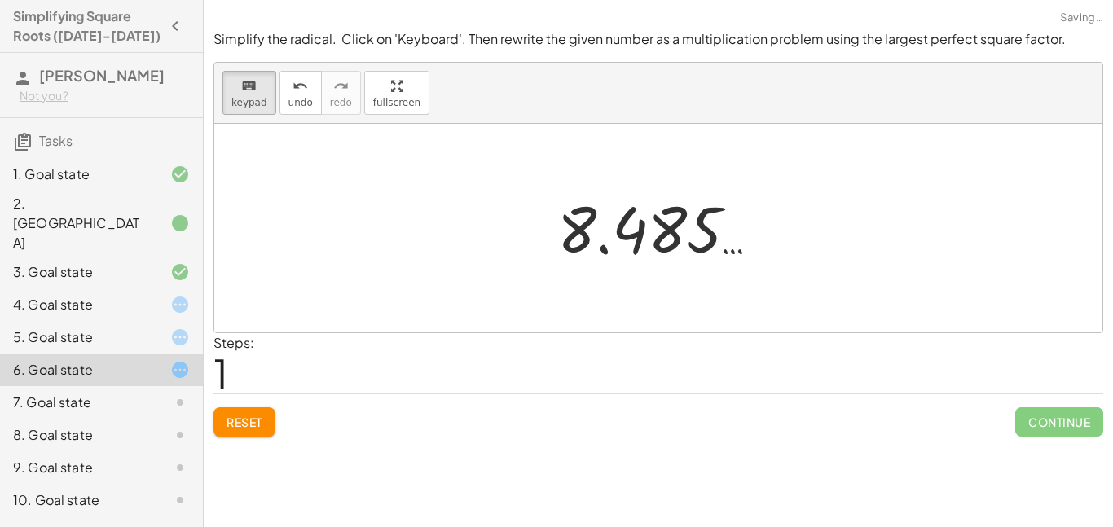
click at [271, 420] on button "Reset" at bounding box center [244, 421] width 62 height 29
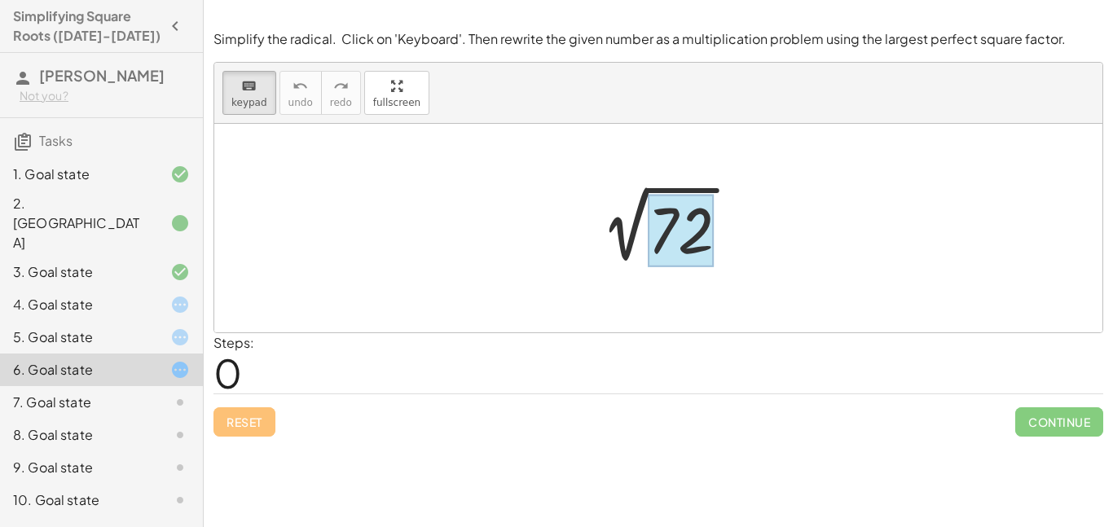
click at [662, 197] on div at bounding box center [681, 231] width 66 height 73
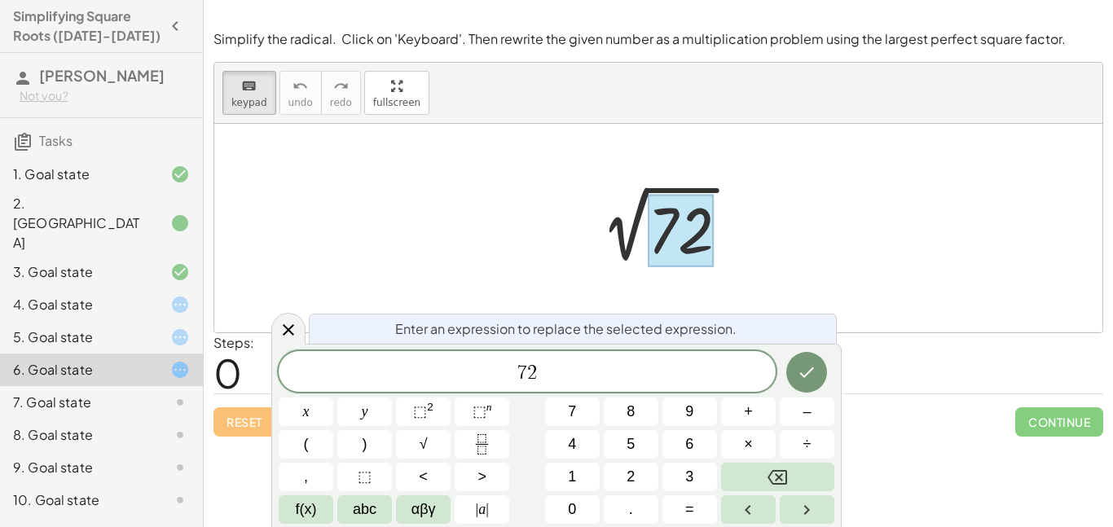
click at [688, 248] on div at bounding box center [681, 231] width 66 height 73
click at [709, 188] on div at bounding box center [664, 228] width 171 height 82
click at [618, 224] on div at bounding box center [664, 228] width 171 height 82
drag, startPoint x: 461, startPoint y: 39, endPoint x: 649, endPoint y: 36, distance: 187.4
click at [649, 36] on p "Simplify the radical. Click on 'Keyboard'. Then rewrite the given number as a m…" at bounding box center [658, 39] width 890 height 19
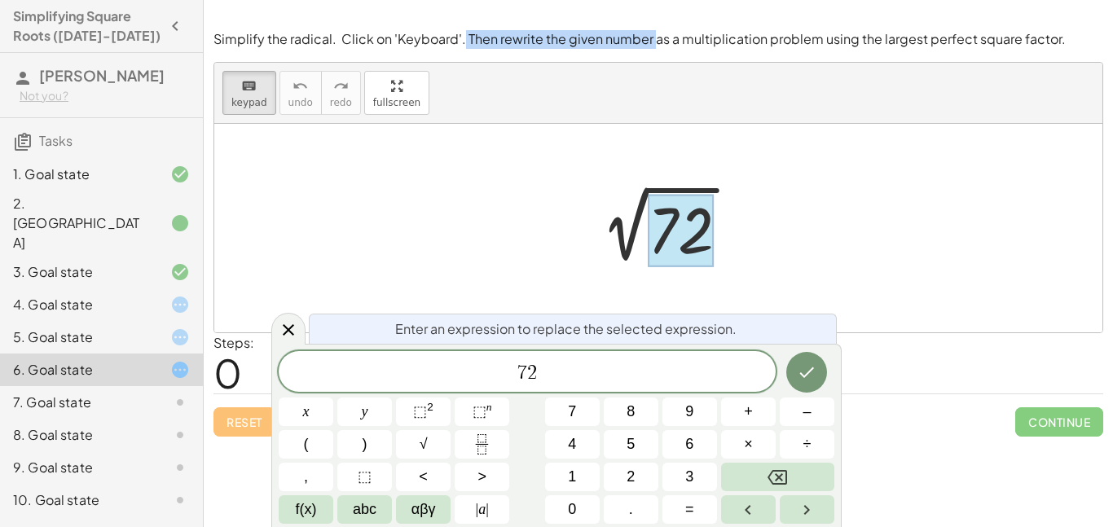
click at [649, 36] on p "Simplify the radical. Click on 'Keyboard'. Then rewrite the given number as a m…" at bounding box center [658, 39] width 890 height 19
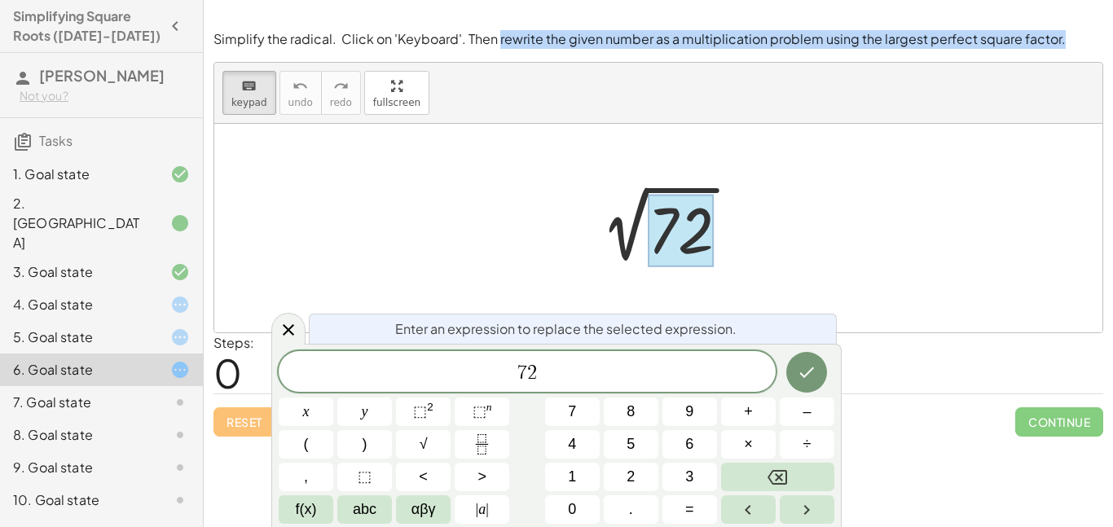
drag, startPoint x: 495, startPoint y: 41, endPoint x: 1106, endPoint y: 24, distance: 611.3
click at [0, 0] on div "Simplify the radical. Click on 'Keyboard'. Then rewrite the given number as a m…" at bounding box center [0, 0] width 0 height 0
copy p "rewrite the given number as a multiplication problem using the largest perfect …"
click at [543, 376] on span "7 2" at bounding box center [527, 373] width 497 height 23
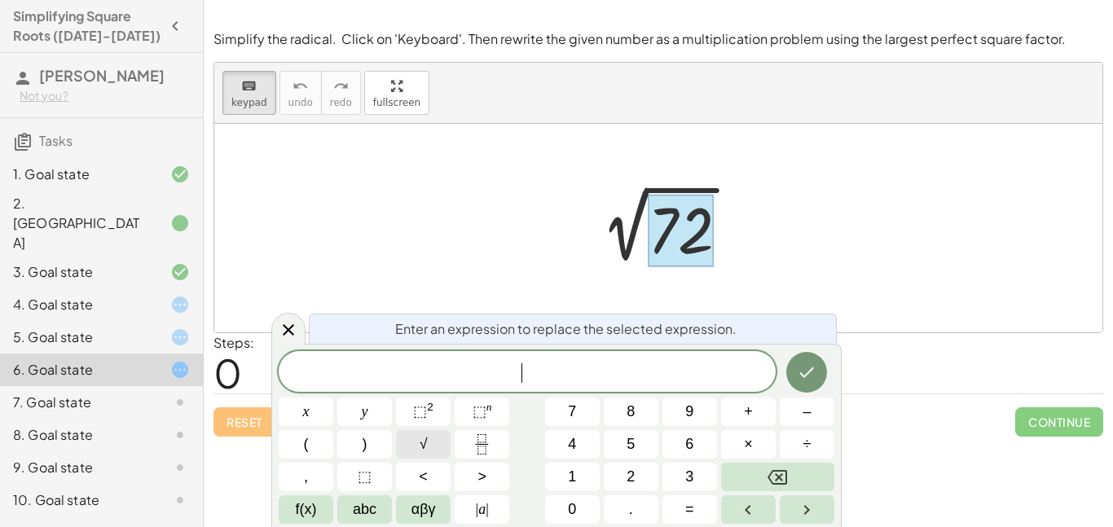
click at [439, 439] on button "√" at bounding box center [423, 444] width 55 height 29
click at [740, 447] on button "×" at bounding box center [748, 444] width 55 height 29
click at [420, 440] on span "√" at bounding box center [424, 444] width 8 height 22
click at [809, 364] on icon "Done" at bounding box center [807, 372] width 20 height 20
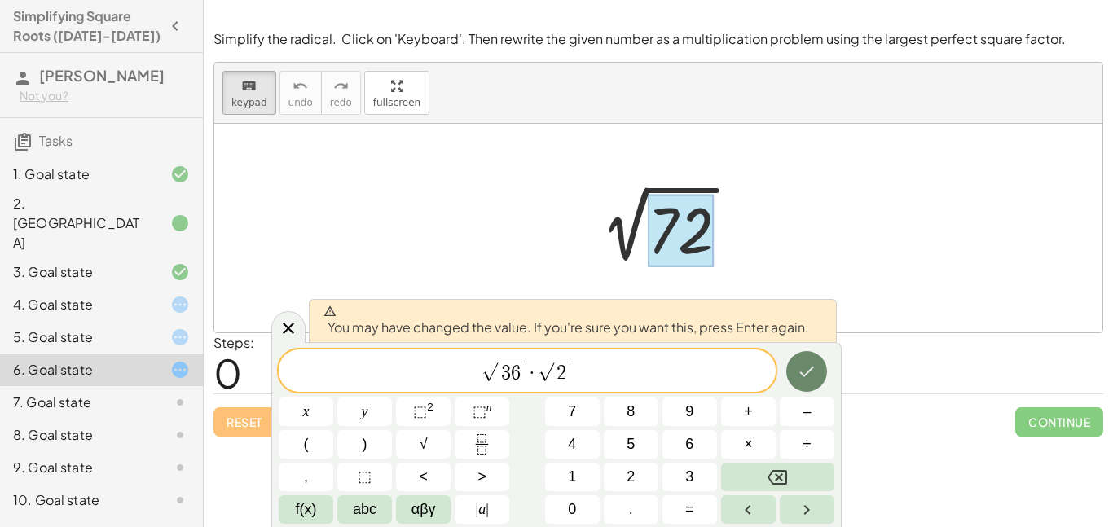
click at [812, 367] on icon "Done" at bounding box center [807, 372] width 15 height 11
click at [812, 367] on div "Steps: 0" at bounding box center [658, 363] width 890 height 60
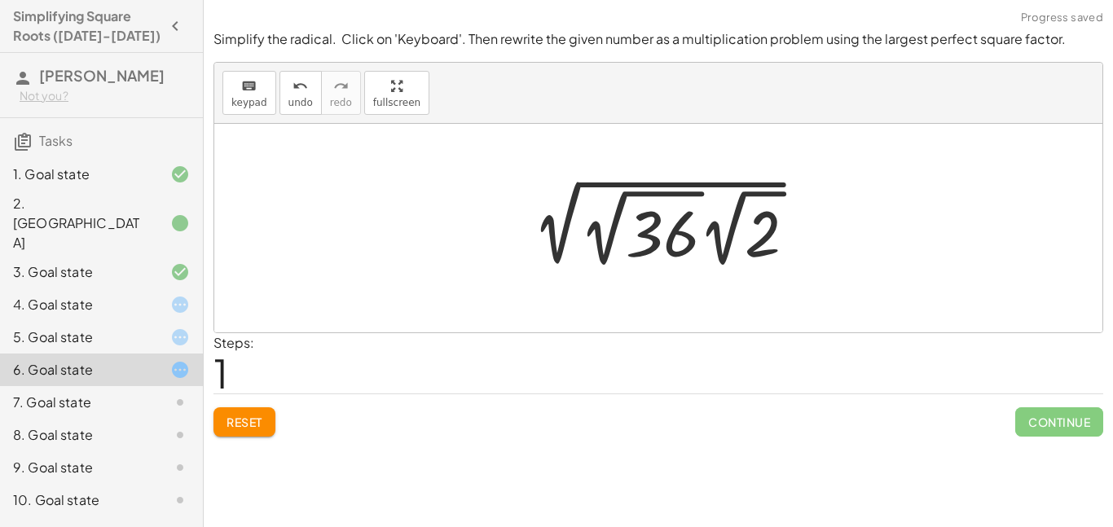
click at [705, 233] on div at bounding box center [664, 228] width 306 height 90
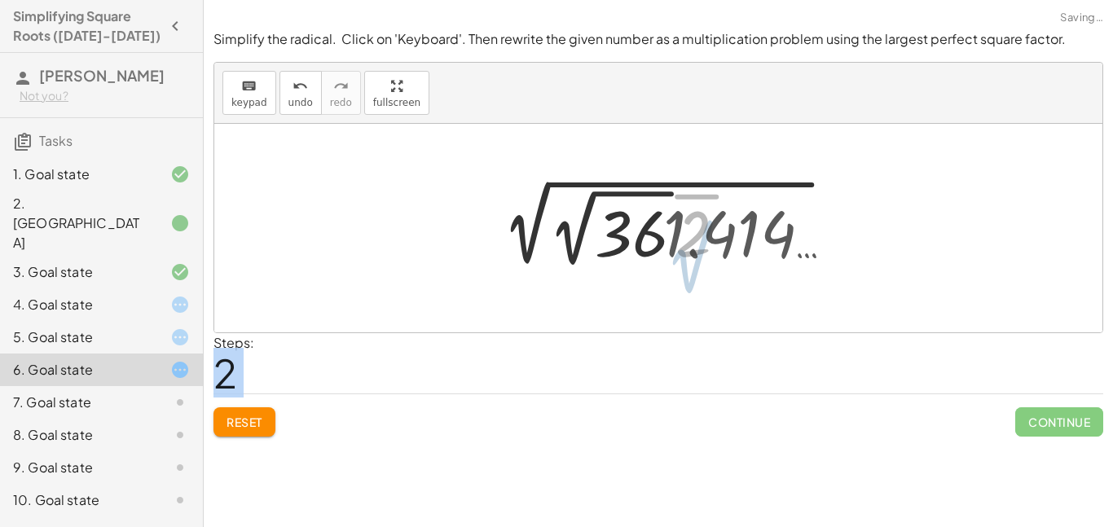
click at [674, 225] on div at bounding box center [664, 228] width 379 height 90
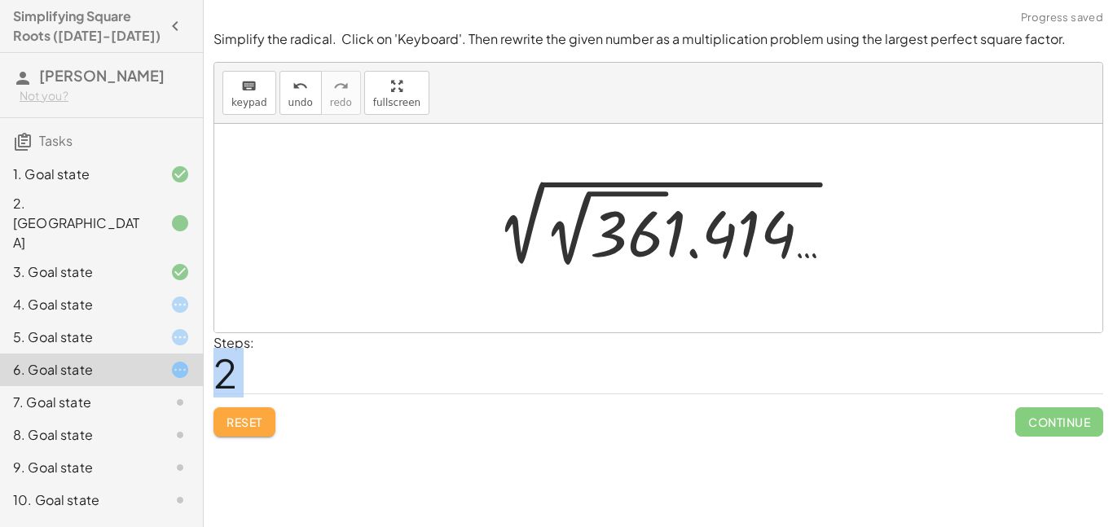
click at [255, 418] on span "Reset" at bounding box center [245, 422] width 36 height 15
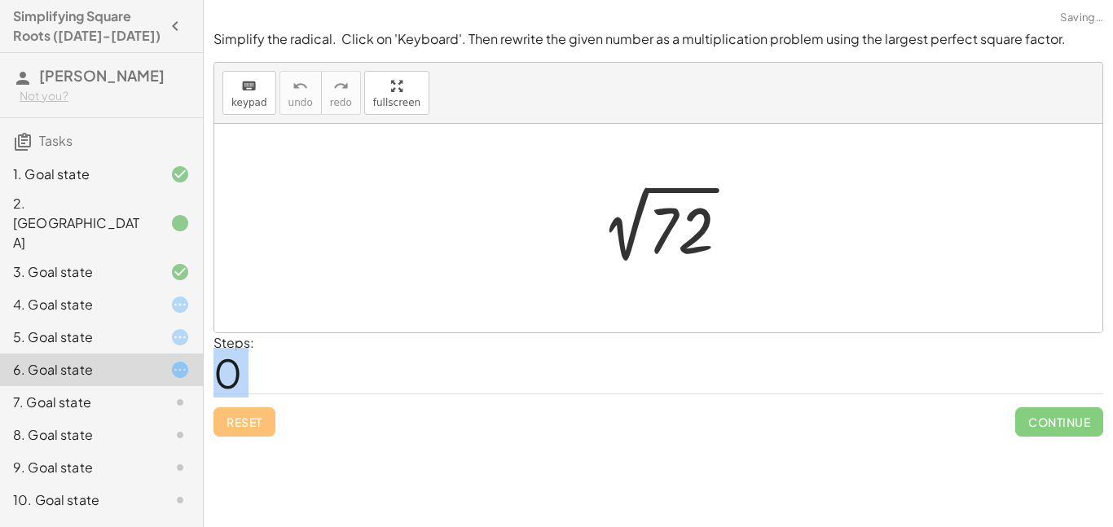
click at [255, 418] on div "Reset Continue" at bounding box center [658, 415] width 890 height 43
click at [684, 220] on div at bounding box center [664, 228] width 171 height 82
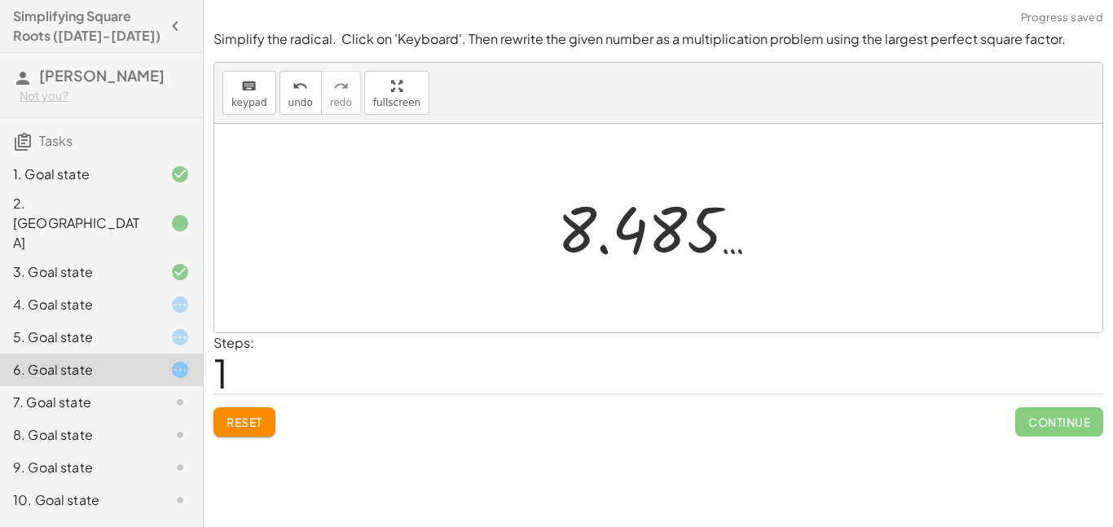
click at [632, 240] on div at bounding box center [664, 228] width 231 height 81
click at [640, 207] on div at bounding box center [664, 228] width 231 height 81
click at [246, 73] on button "keyboard keypad" at bounding box center [249, 93] width 54 height 44
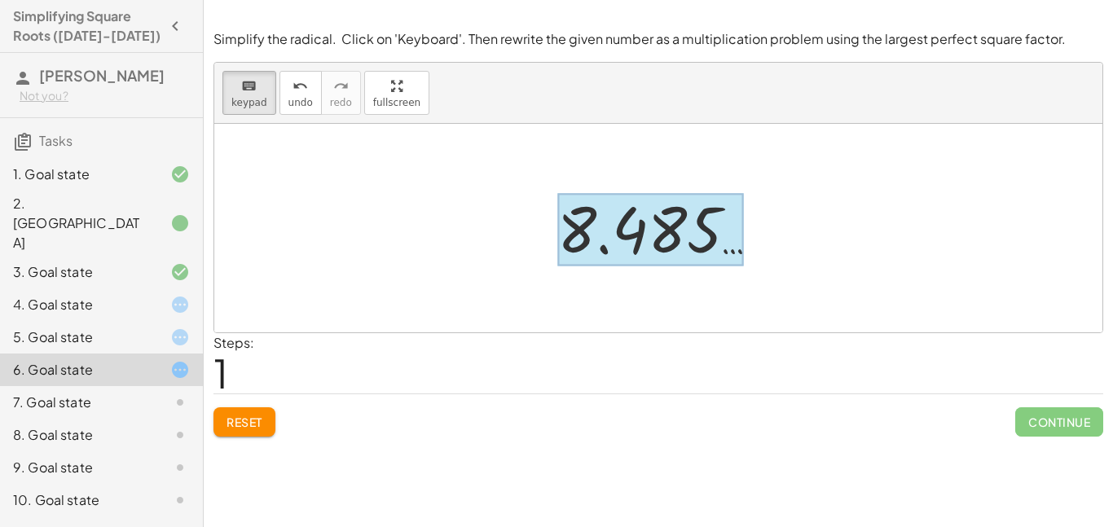
click at [594, 220] on div at bounding box center [650, 230] width 187 height 73
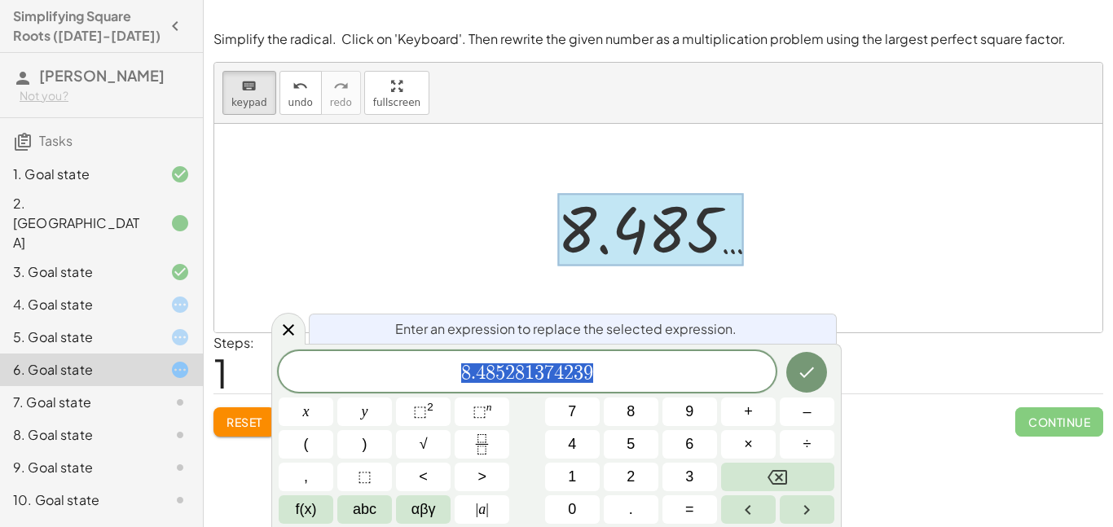
drag, startPoint x: 597, startPoint y: 375, endPoint x: 417, endPoint y: 369, distance: 180.2
click at [417, 369] on span "8 . 4 8 5 2 8 1 3 7 4 2 3 9" at bounding box center [527, 373] width 497 height 23
click at [579, 369] on span "3" at bounding box center [579, 373] width 10 height 20
click at [606, 377] on span "8 . 4 8 5 2 8 1 3 7 4 2 ​ 3 9" at bounding box center [527, 373] width 497 height 23
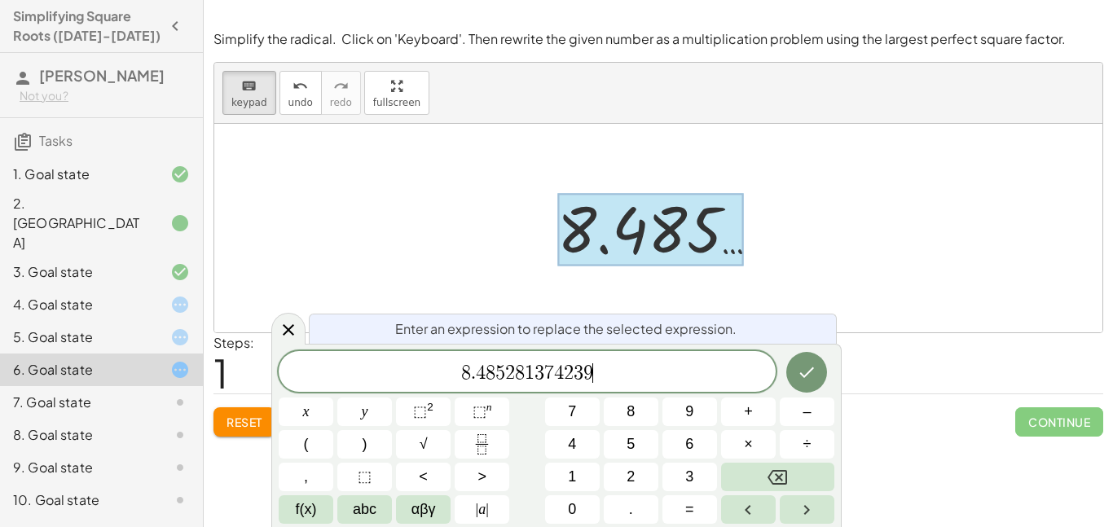
click at [665, 257] on div at bounding box center [650, 230] width 187 height 73
click at [610, 364] on span "8 . 4 8 5 2 8 1 3 7 4 2 3 9" at bounding box center [527, 373] width 497 height 23
drag, startPoint x: 604, startPoint y: 379, endPoint x: 411, endPoint y: 387, distance: 192.5
click at [411, 387] on div "**********" at bounding box center [527, 371] width 497 height 41
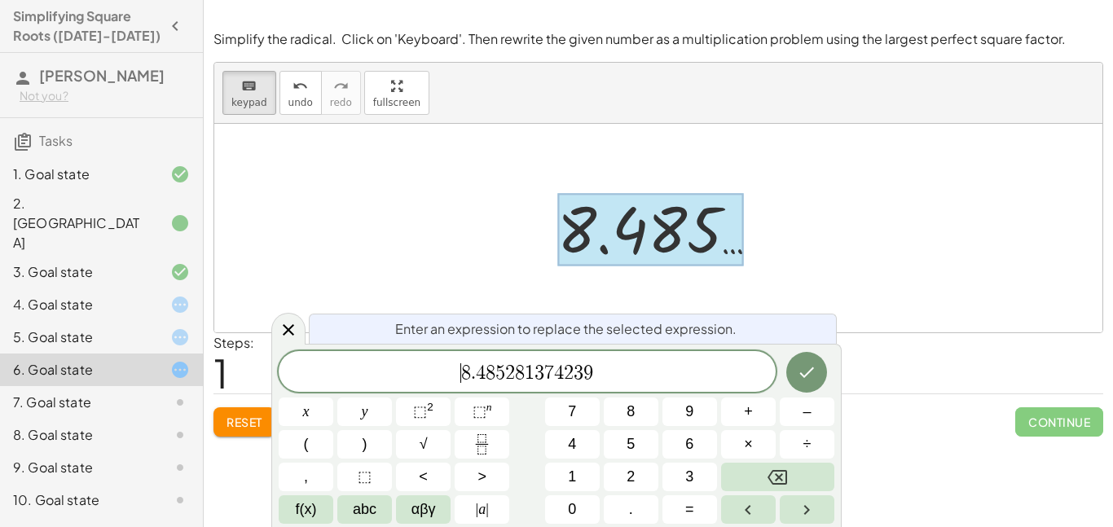
click at [542, 380] on span "3" at bounding box center [539, 373] width 10 height 20
drag, startPoint x: 603, startPoint y: 384, endPoint x: 400, endPoint y: 347, distance: 206.2
click at [400, 347] on div "**********" at bounding box center [556, 435] width 570 height 183
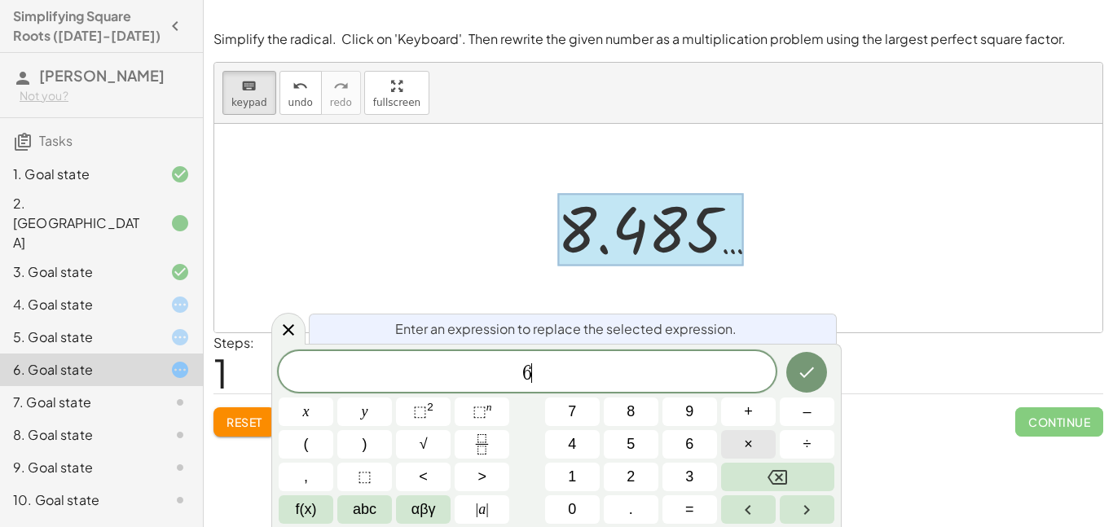
click at [758, 436] on button "×" at bounding box center [748, 444] width 55 height 29
click at [420, 450] on span "√" at bounding box center [424, 444] width 8 height 22
click at [612, 468] on button "2" at bounding box center [631, 477] width 55 height 29
click at [800, 378] on icon "Done" at bounding box center [807, 372] width 20 height 20
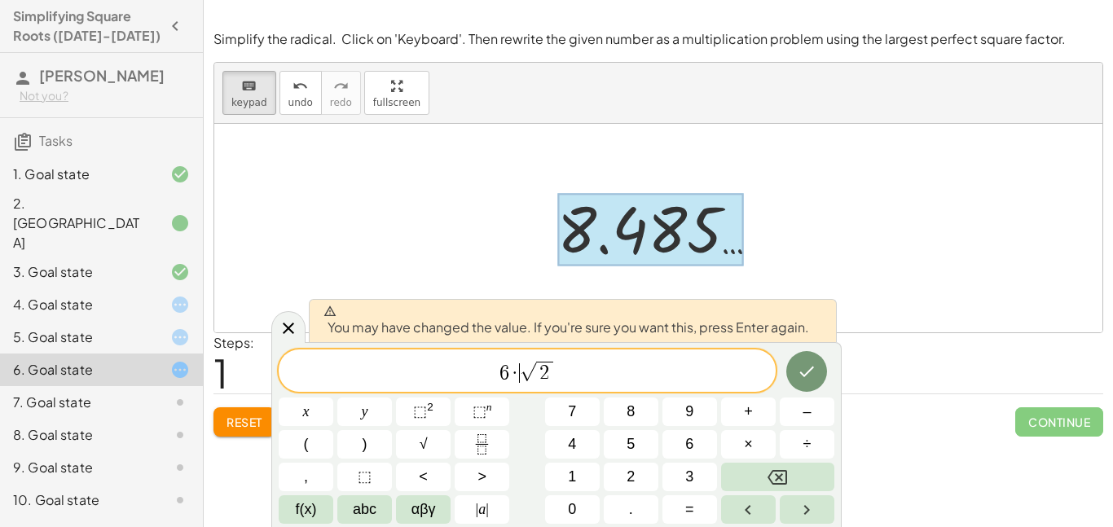
click at [517, 382] on span "·" at bounding box center [514, 373] width 11 height 20
click at [507, 379] on span "6" at bounding box center [504, 373] width 10 height 20
click at [501, 376] on span "6" at bounding box center [504, 373] width 10 height 20
click at [431, 446] on button "√" at bounding box center [423, 444] width 55 height 29
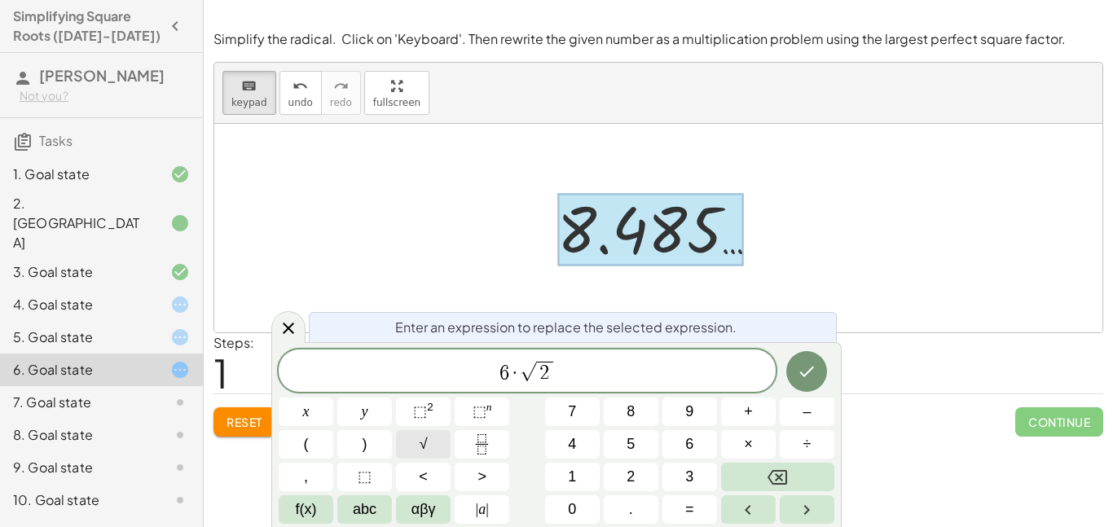
click at [428, 442] on button "√" at bounding box center [423, 444] width 55 height 29
click at [807, 378] on icon "Done" at bounding box center [807, 372] width 20 height 20
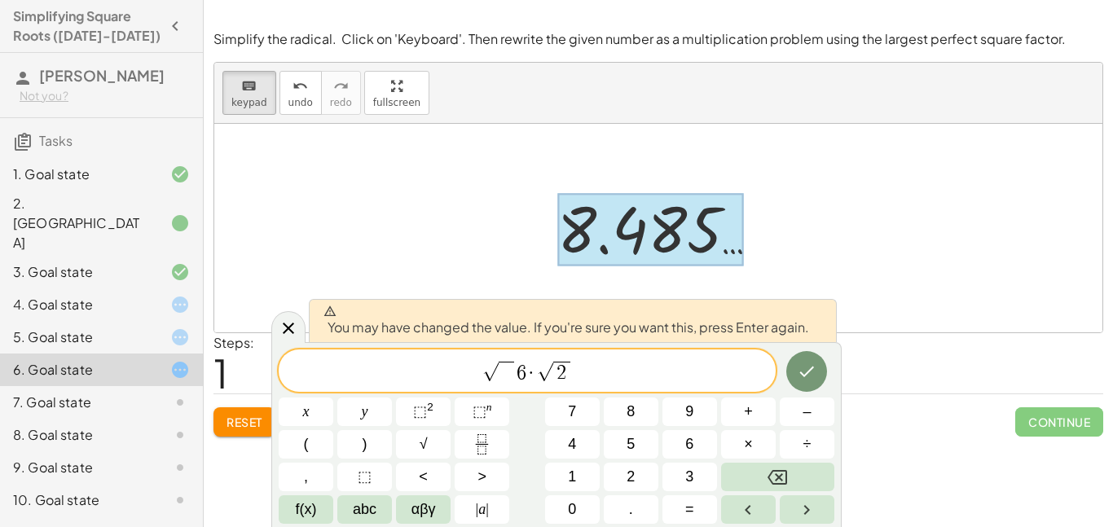
click at [565, 367] on span "2" at bounding box center [561, 372] width 16 height 21
drag, startPoint x: 590, startPoint y: 375, endPoint x: 411, endPoint y: 318, distance: 187.3
click at [411, 342] on div "**********" at bounding box center [556, 434] width 570 height 185
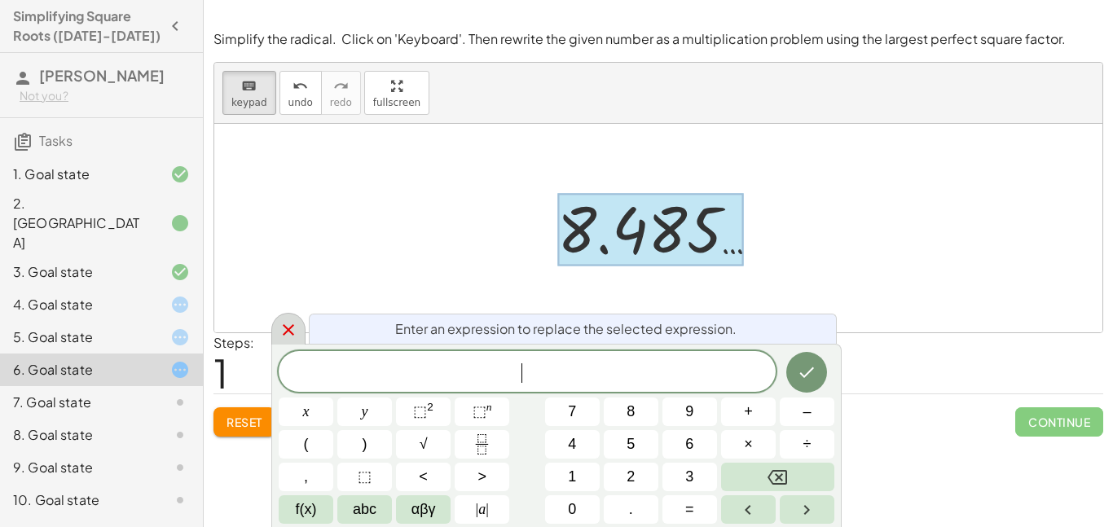
click at [297, 336] on icon at bounding box center [289, 330] width 20 height 20
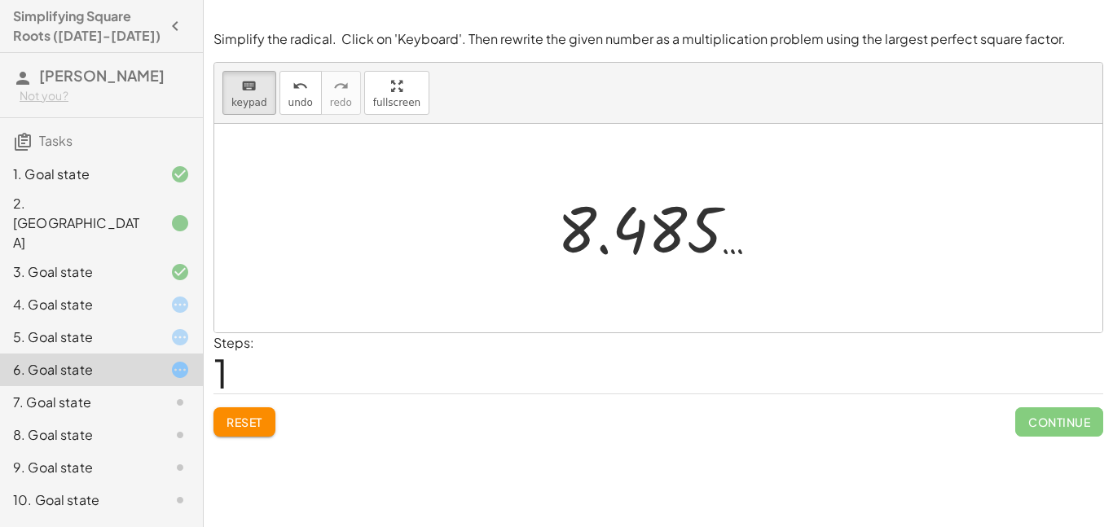
click at [152, 490] on div at bounding box center [167, 500] width 46 height 20
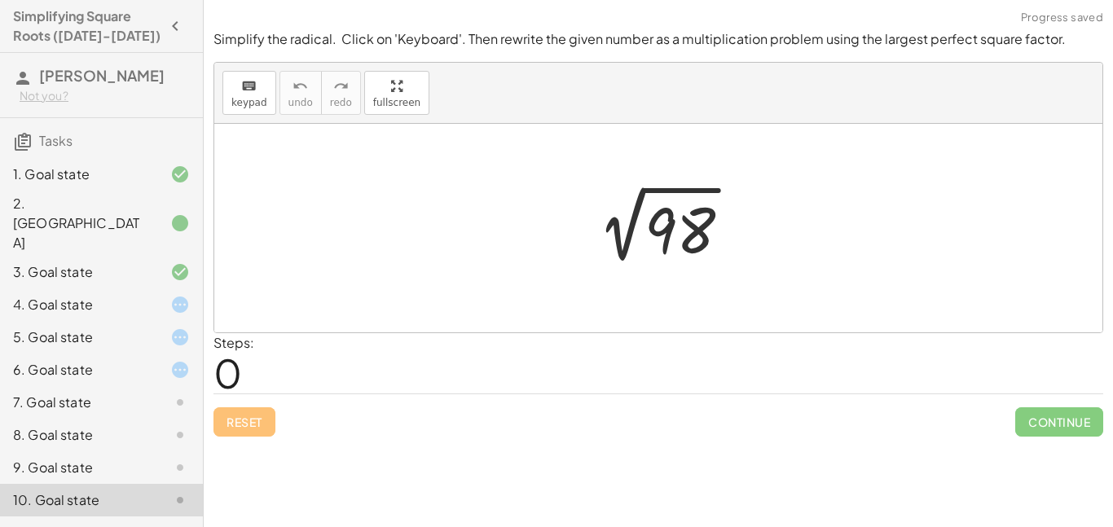
click at [622, 217] on div at bounding box center [664, 228] width 176 height 82
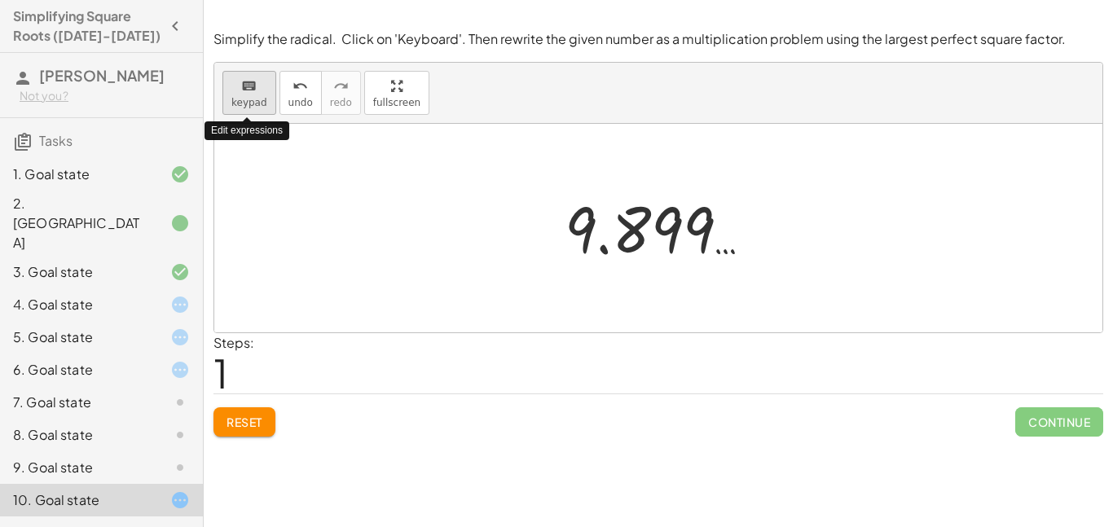
click at [262, 83] on div "keyboard" at bounding box center [249, 86] width 36 height 20
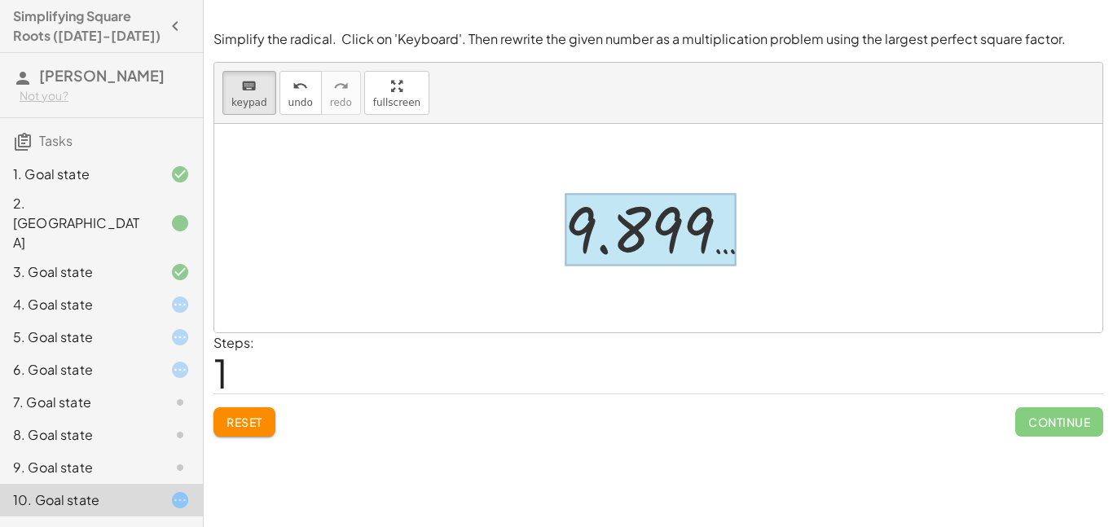
click at [615, 221] on div at bounding box center [651, 230] width 172 height 73
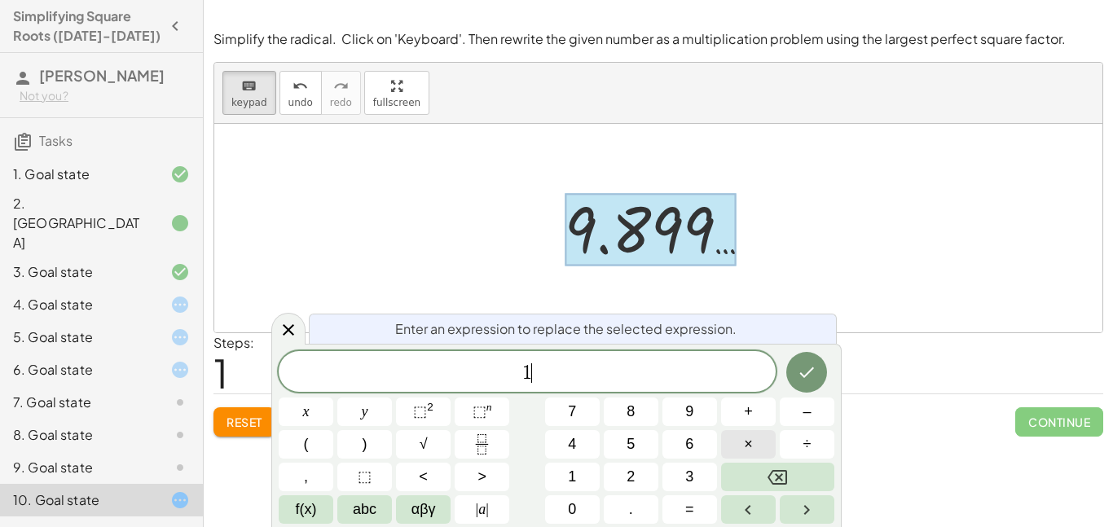
click at [749, 438] on span "×" at bounding box center [748, 444] width 9 height 22
click at [809, 383] on button "Done" at bounding box center [806, 372] width 41 height 41
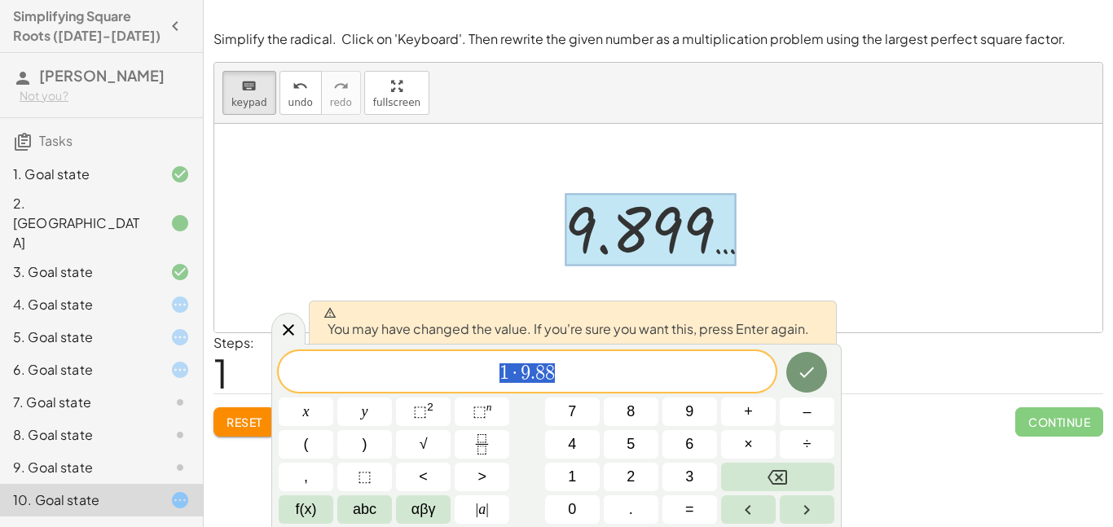
drag, startPoint x: 656, startPoint y: 376, endPoint x: 476, endPoint y: 367, distance: 180.3
click at [476, 367] on span "1 · 9 . 8 8" at bounding box center [527, 373] width 497 height 23
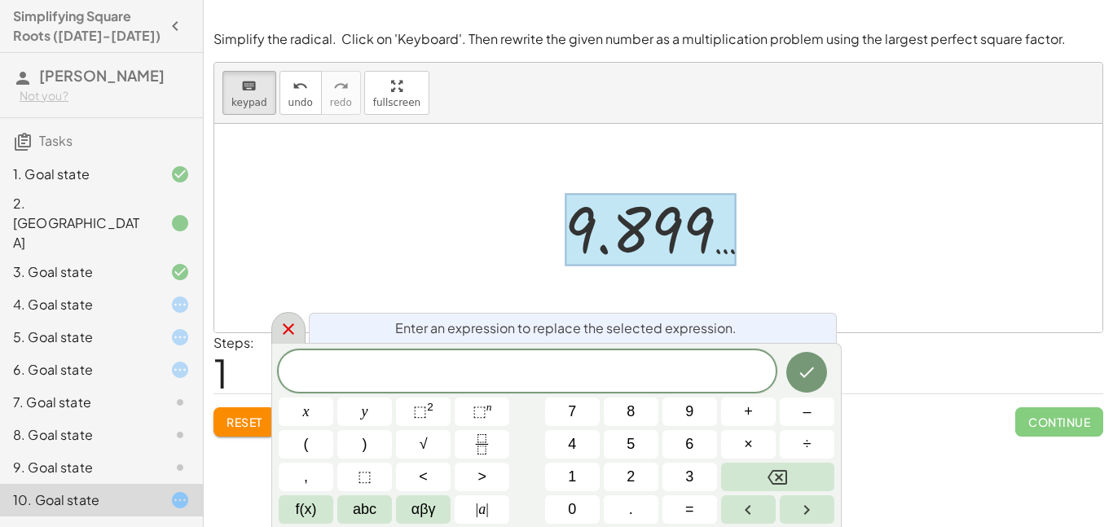
click at [293, 323] on icon at bounding box center [289, 329] width 20 height 20
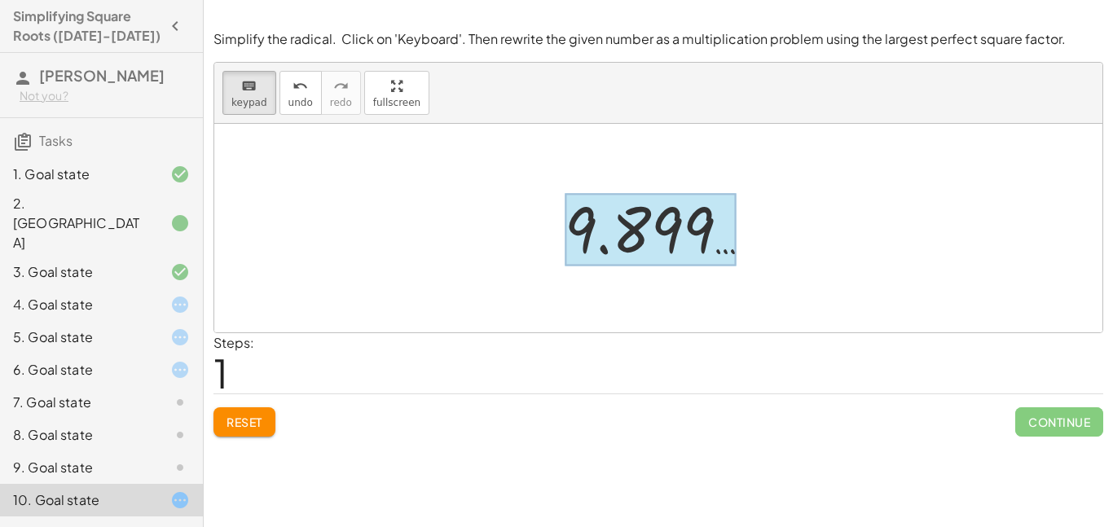
click at [694, 215] on div at bounding box center [651, 230] width 172 height 73
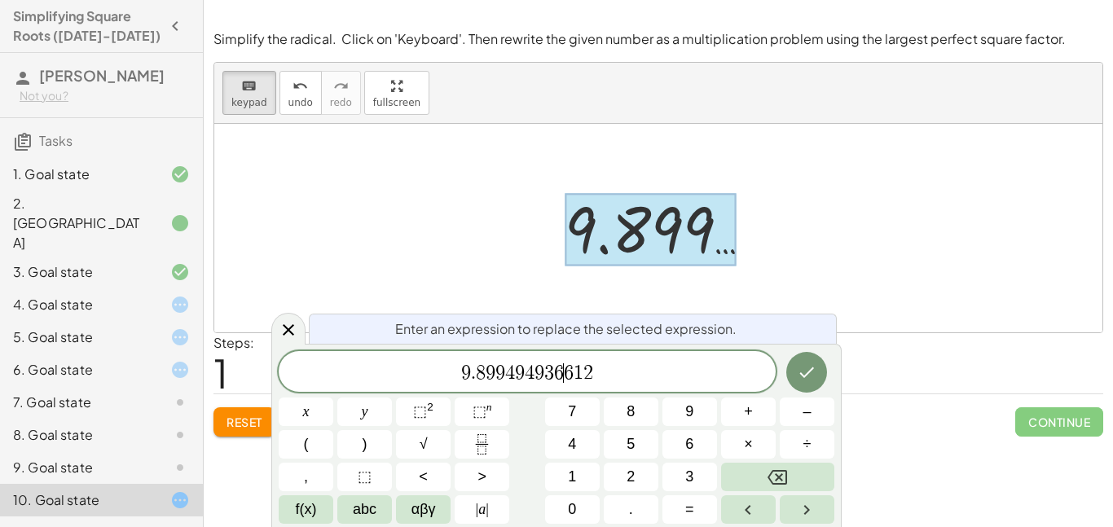
click at [588, 376] on span "2" at bounding box center [588, 373] width 10 height 20
click at [608, 376] on span "9 . 8 9 9 4 9 4 9 3 6 6 1 ​ 2" at bounding box center [527, 373] width 497 height 23
drag, startPoint x: 608, startPoint y: 376, endPoint x: 570, endPoint y: 372, distance: 37.6
click at [570, 372] on span "9 . 8 9 9 4 9 4 9 3 6 6 1 2" at bounding box center [527, 373] width 497 height 23
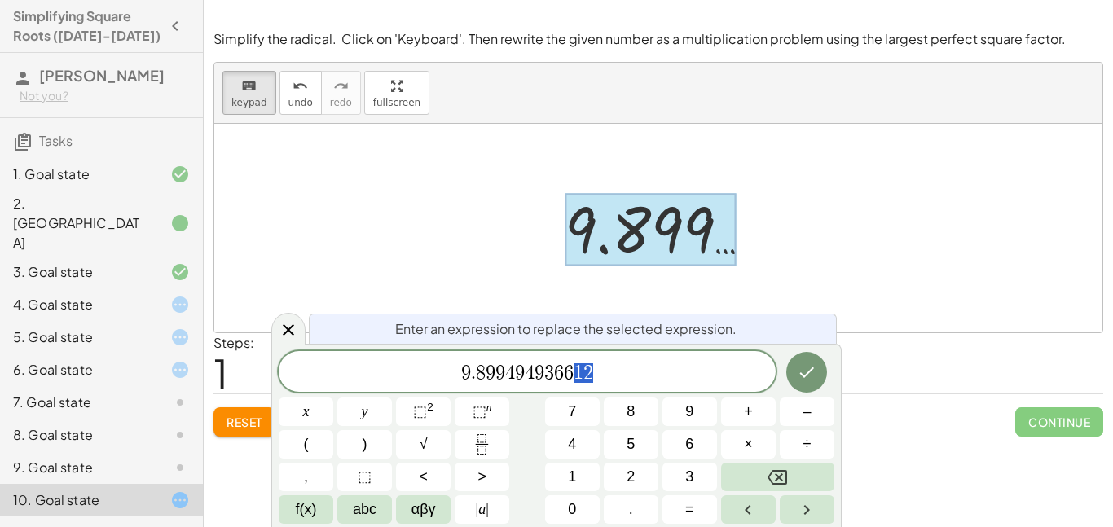
click at [570, 372] on span "6" at bounding box center [569, 373] width 10 height 20
click at [622, 380] on span "9 . 8 9 9 4 9 4 9 3 6 6 ​ 1 2" at bounding box center [527, 373] width 497 height 23
drag, startPoint x: 622, startPoint y: 378, endPoint x: 446, endPoint y: 376, distance: 176.0
click at [446, 376] on span "9 . 8 9 9 4 9 4 9 3 6 6 1 2" at bounding box center [527, 373] width 497 height 23
click at [751, 440] on span "×" at bounding box center [748, 444] width 9 height 22
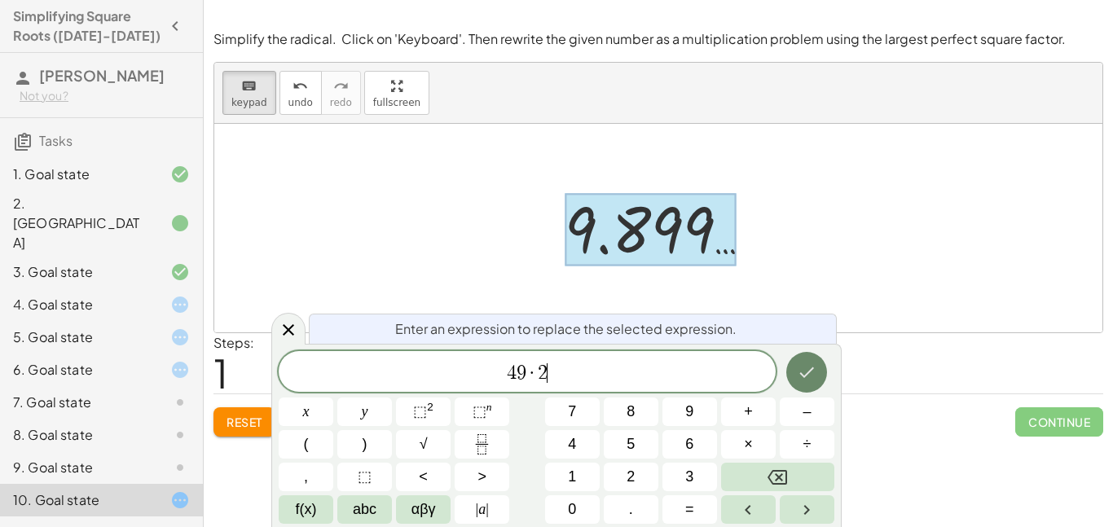
click at [812, 373] on icon "Done" at bounding box center [807, 373] width 20 height 20
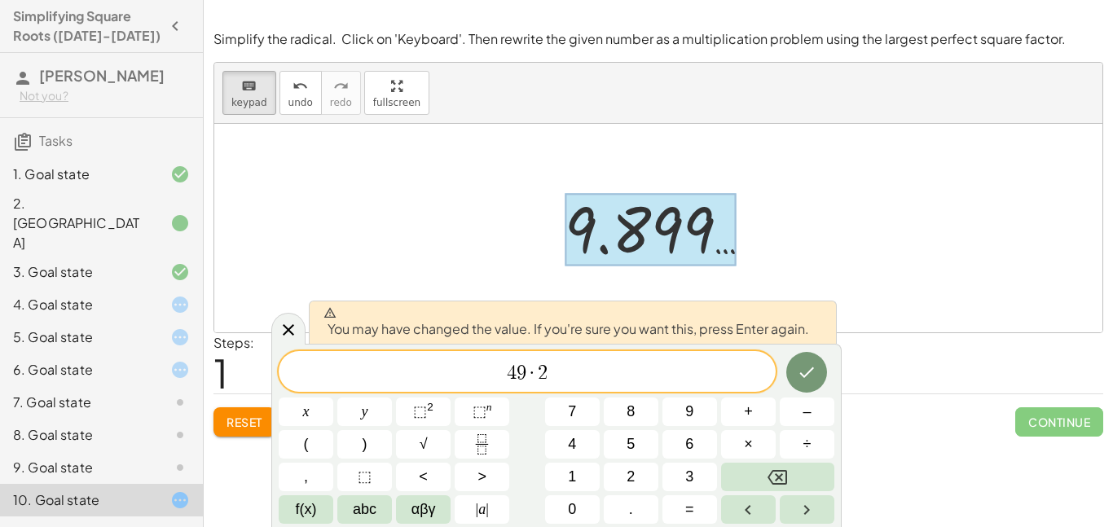
click at [609, 379] on span "4 9 · 2 ​" at bounding box center [527, 373] width 497 height 23
drag, startPoint x: 588, startPoint y: 375, endPoint x: 606, endPoint y: 384, distance: 20.0
click at [606, 384] on div "4 9 · 2 ​" at bounding box center [527, 371] width 497 height 41
click at [573, 389] on div "4 9 · 2 ​" at bounding box center [527, 371] width 497 height 41
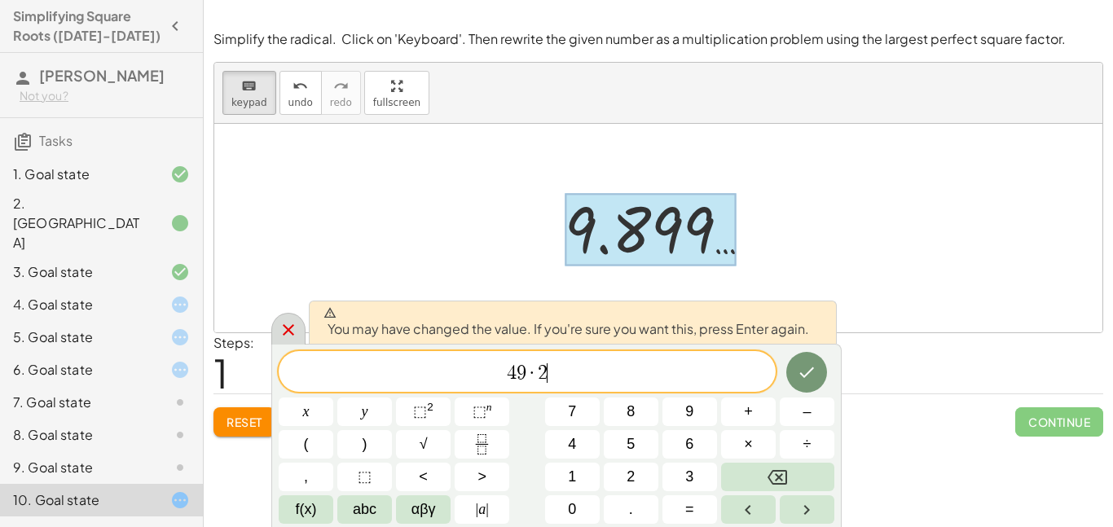
click at [288, 334] on icon at bounding box center [289, 330] width 20 height 20
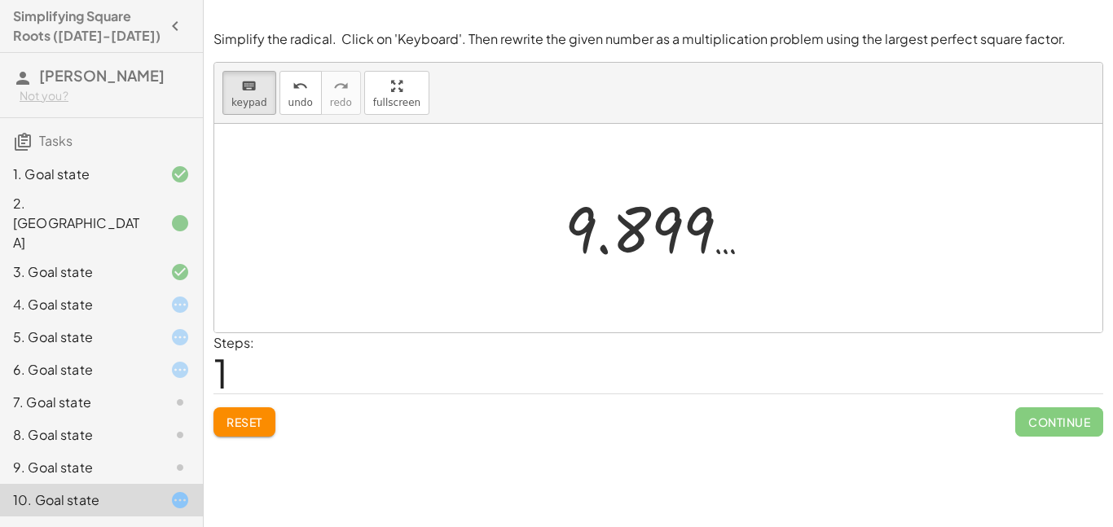
click at [271, 420] on button "Reset" at bounding box center [244, 421] width 62 height 29
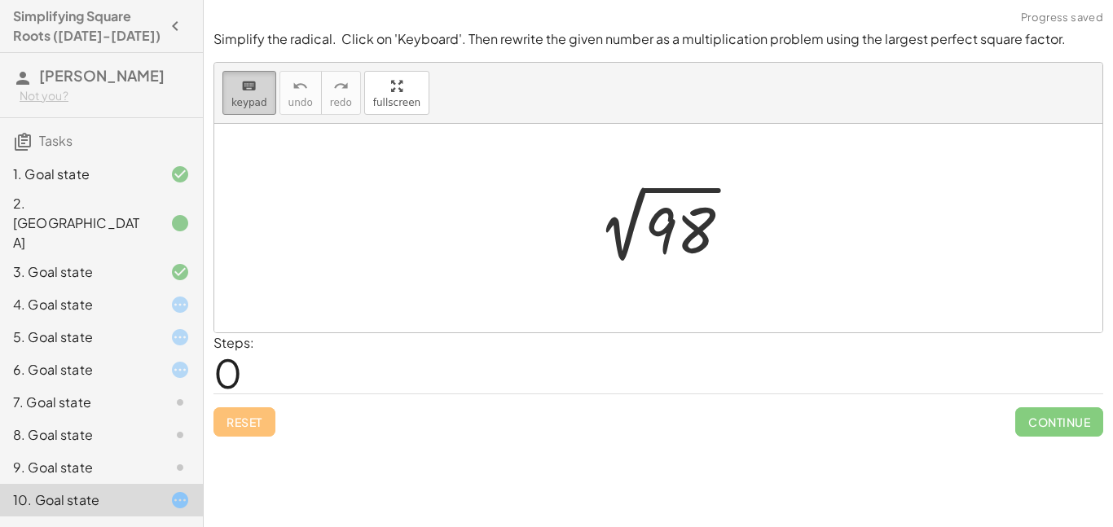
click at [259, 97] on span "keypad" at bounding box center [249, 102] width 36 height 11
click at [671, 230] on div at bounding box center [664, 228] width 176 height 82
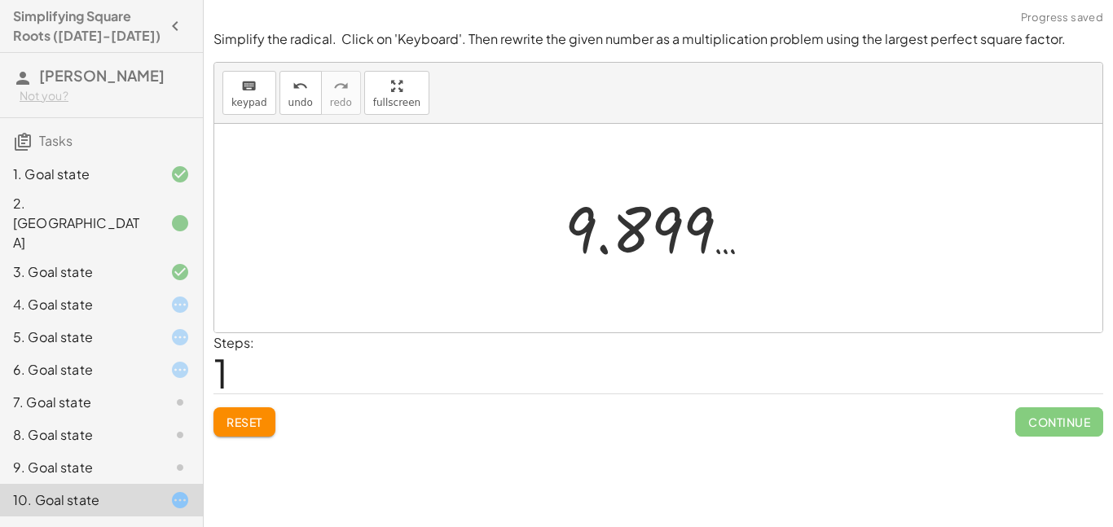
click at [614, 234] on div at bounding box center [664, 228] width 217 height 81
click at [631, 235] on div at bounding box center [664, 228] width 217 height 81
click at [229, 81] on button "keyboard keypad" at bounding box center [249, 93] width 54 height 44
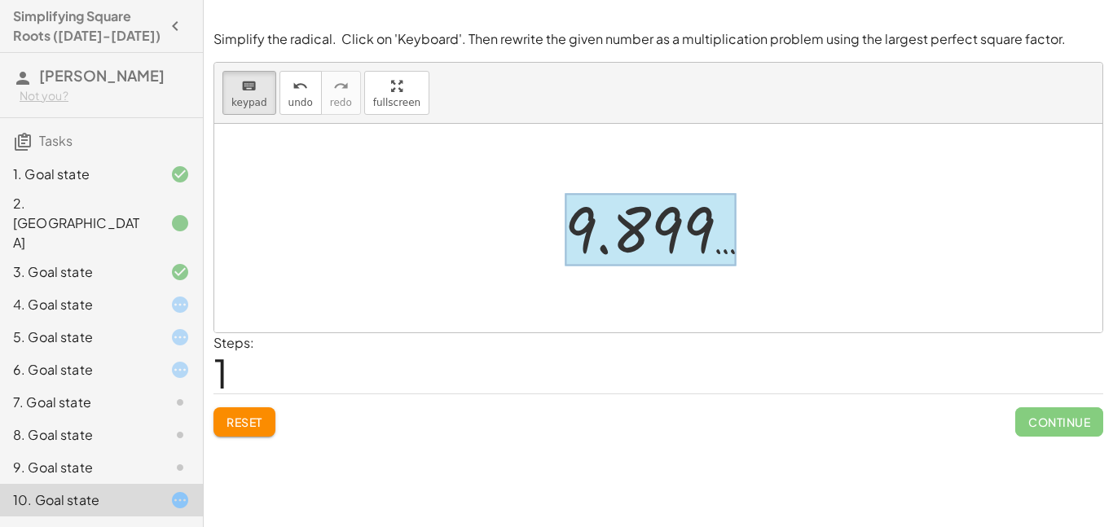
click at [663, 222] on div at bounding box center [651, 230] width 172 height 73
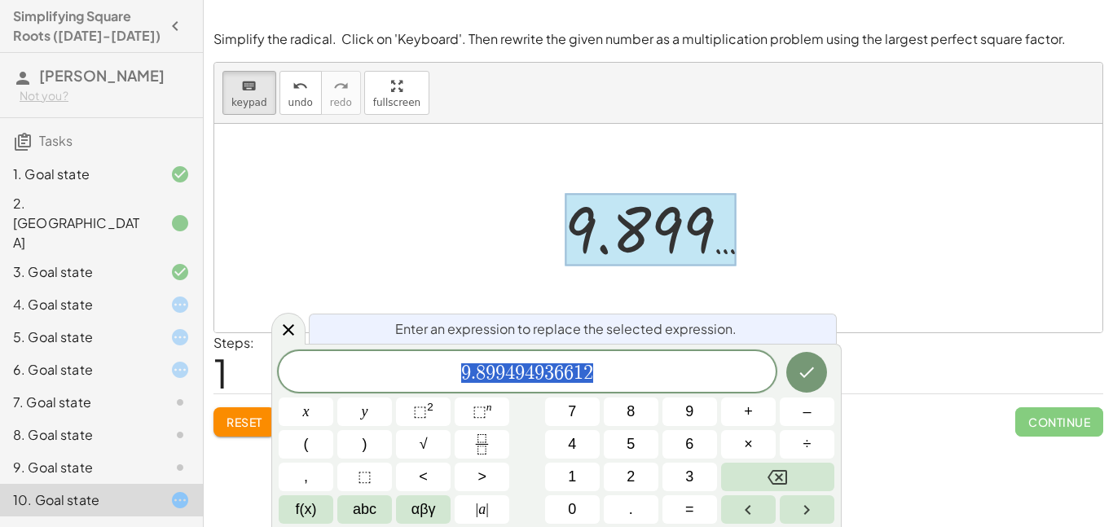
click at [826, 281] on div at bounding box center [658, 228] width 888 height 209
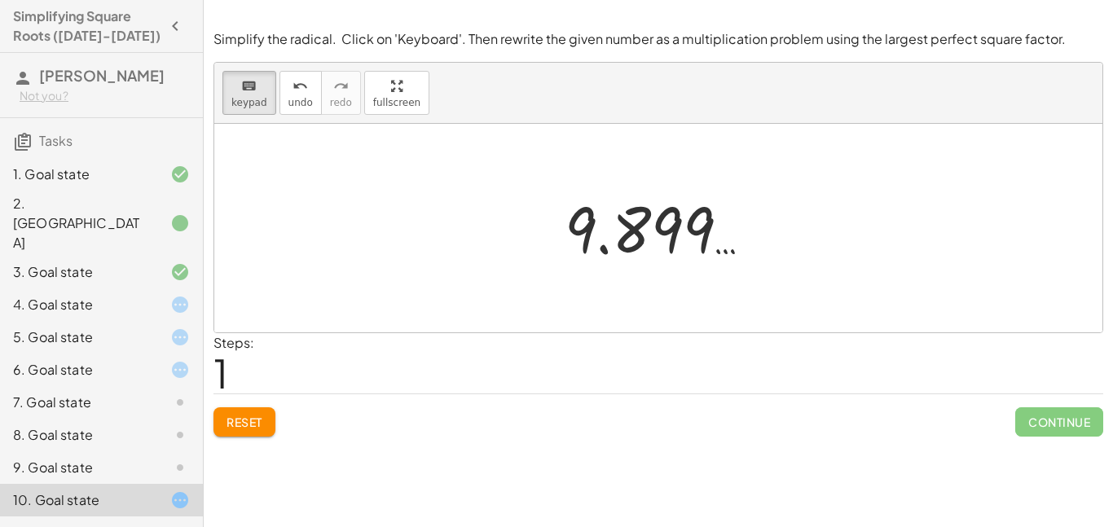
click at [262, 429] on button "Reset" at bounding box center [244, 421] width 62 height 29
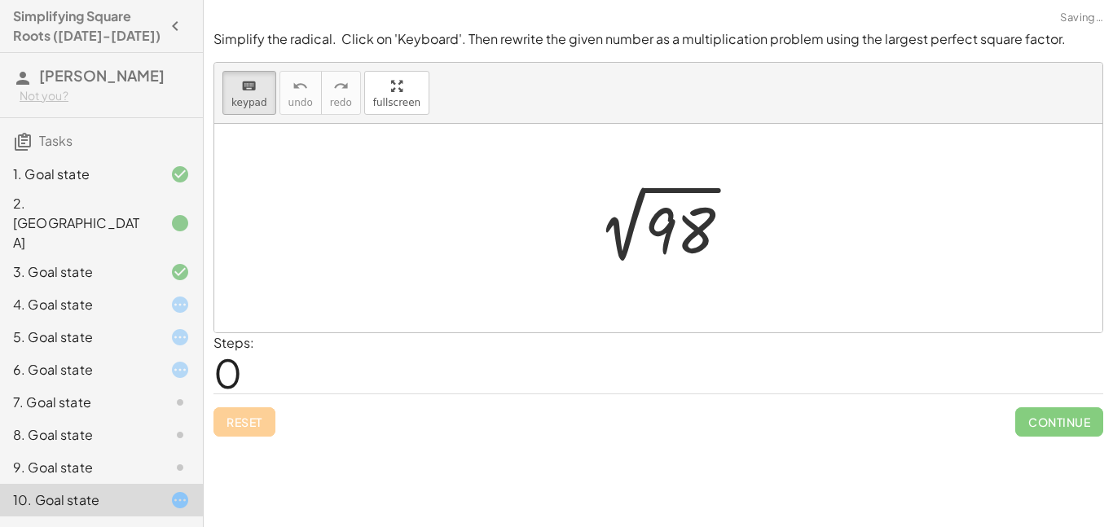
click at [262, 429] on div "Reset Continue" at bounding box center [658, 415] width 890 height 43
click at [245, 99] on span "keypad" at bounding box center [249, 102] width 36 height 11
click at [669, 230] on div at bounding box center [664, 228] width 176 height 82
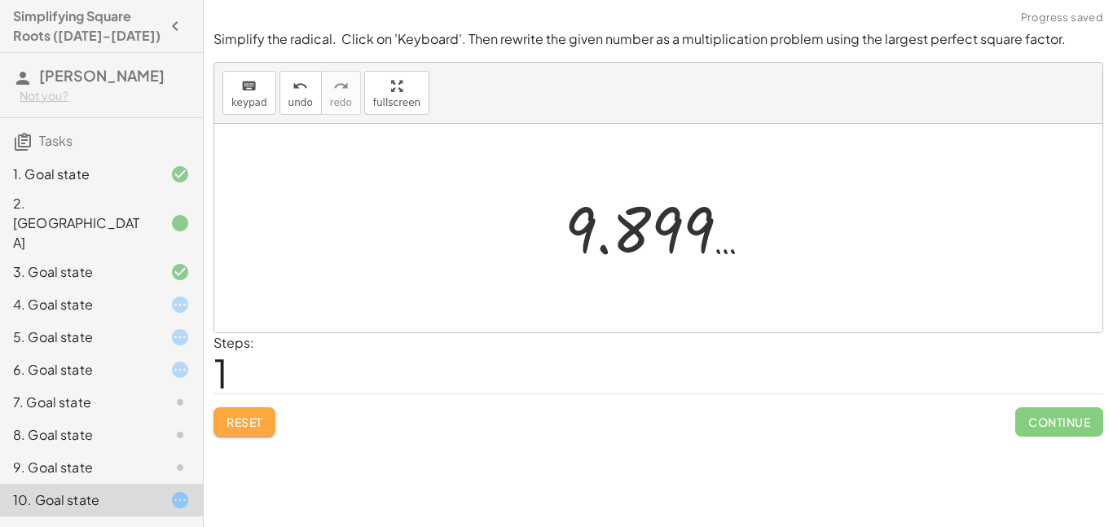
click at [249, 421] on span "Reset" at bounding box center [245, 422] width 36 height 15
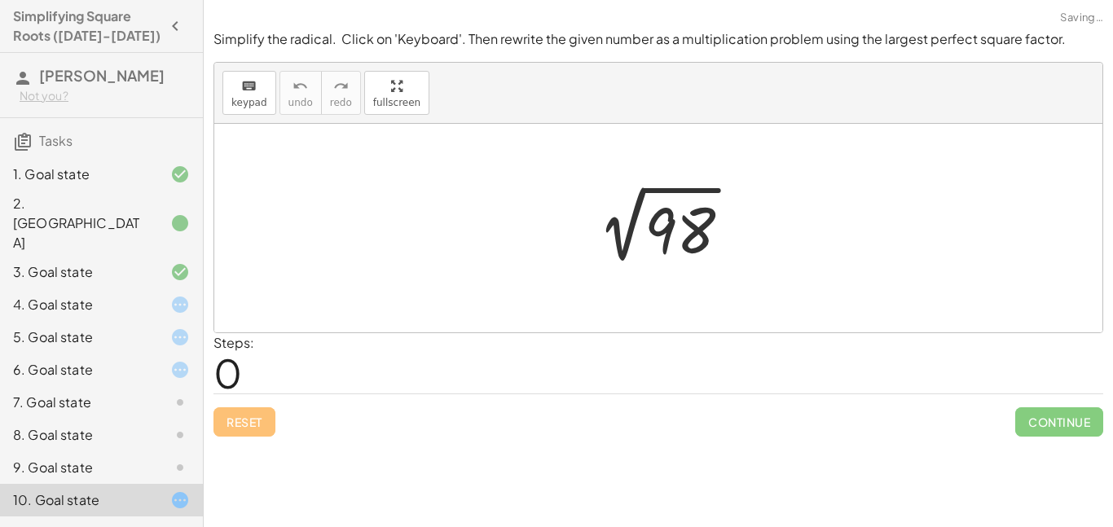
click at [678, 234] on div at bounding box center [664, 228] width 176 height 82
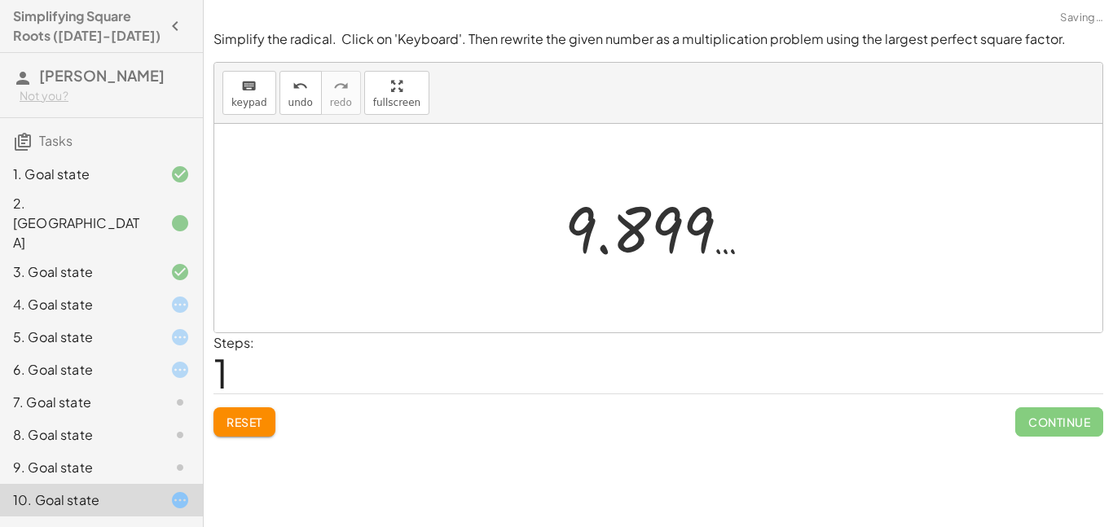
click at [238, 409] on button "Reset" at bounding box center [244, 421] width 62 height 29
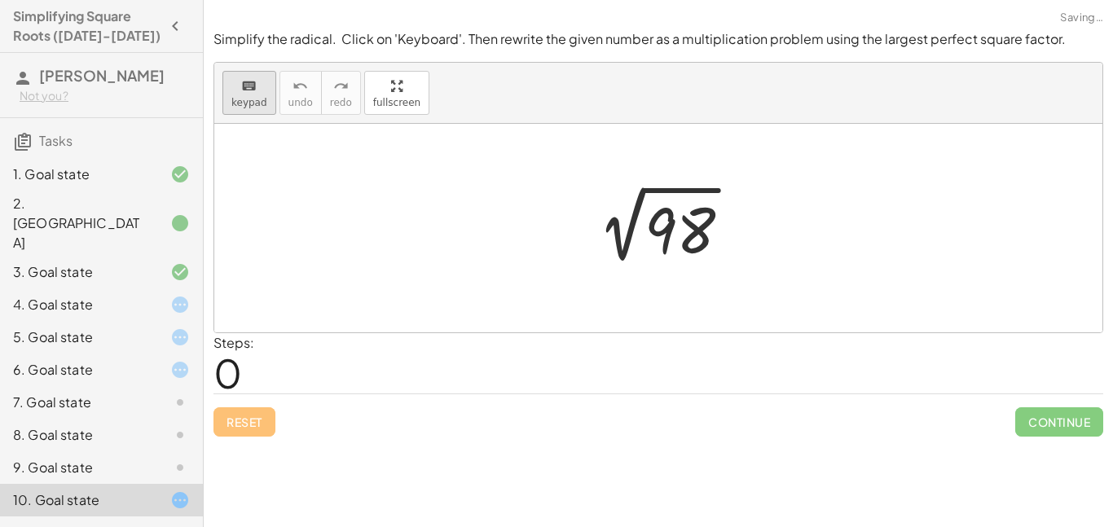
click at [244, 86] on icon "keyboard" at bounding box center [248, 87] width 15 height 20
click at [675, 222] on div at bounding box center [679, 231] width 71 height 73
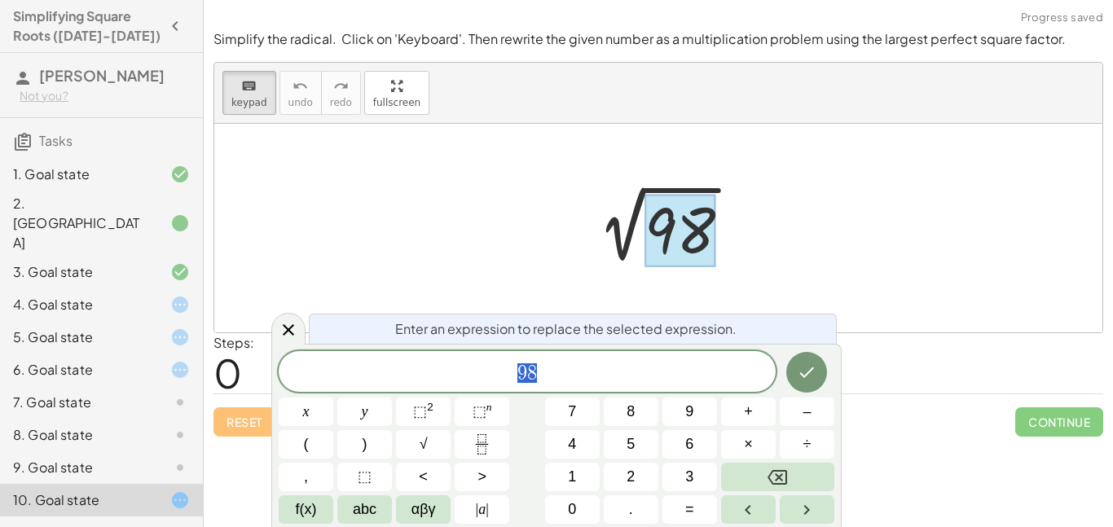
click at [605, 382] on span "9 8" at bounding box center [527, 373] width 497 height 23
click at [762, 446] on button "×" at bounding box center [748, 444] width 55 height 29
click at [805, 366] on icon "Done" at bounding box center [807, 373] width 20 height 20
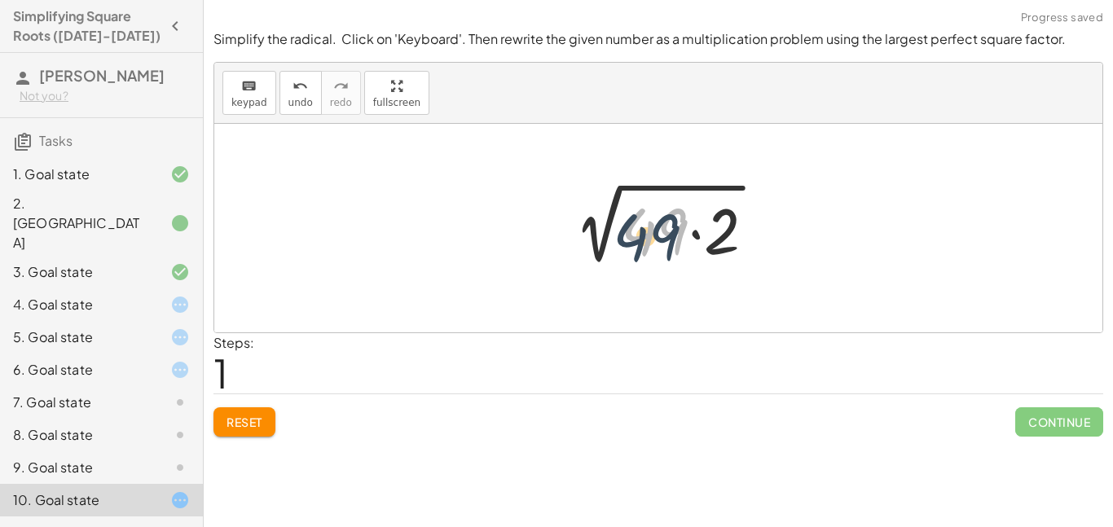
drag, startPoint x: 652, startPoint y: 233, endPoint x: 633, endPoint y: 244, distance: 21.9
click at [633, 244] on div at bounding box center [664, 229] width 224 height 84
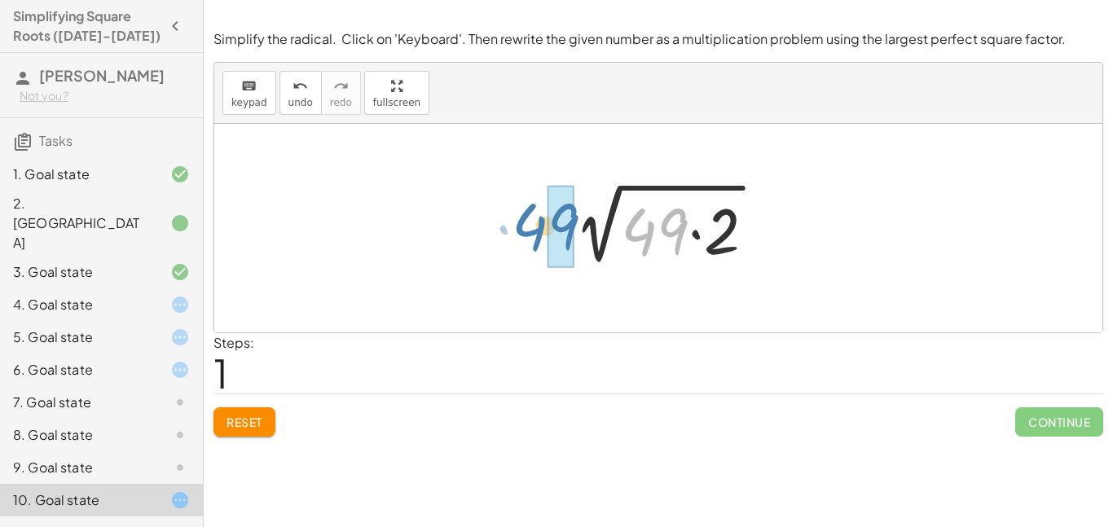
drag, startPoint x: 639, startPoint y: 242, endPoint x: 521, endPoint y: 237, distance: 117.4
click at [521, 237] on div "2 √ 98 · 49 2 √ ( · 49 · 2 )" at bounding box center [658, 228] width 888 height 209
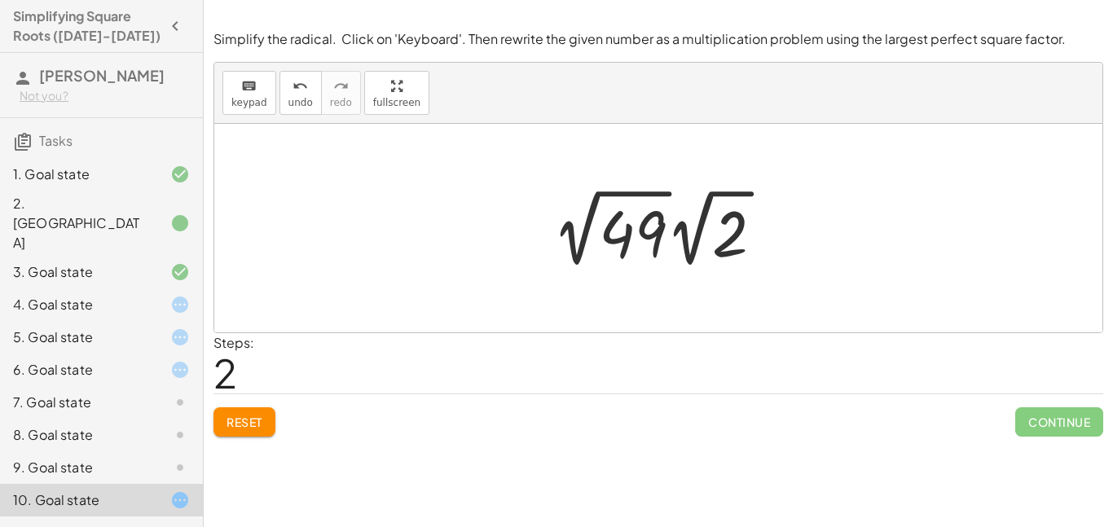
click at [635, 234] on div at bounding box center [664, 228] width 240 height 90
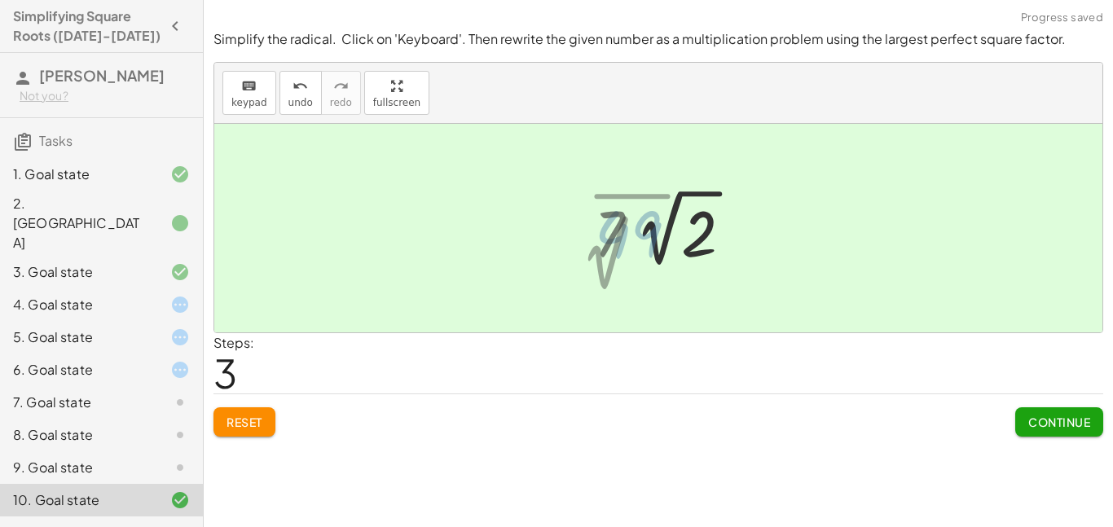
click at [618, 227] on div at bounding box center [664, 228] width 156 height 90
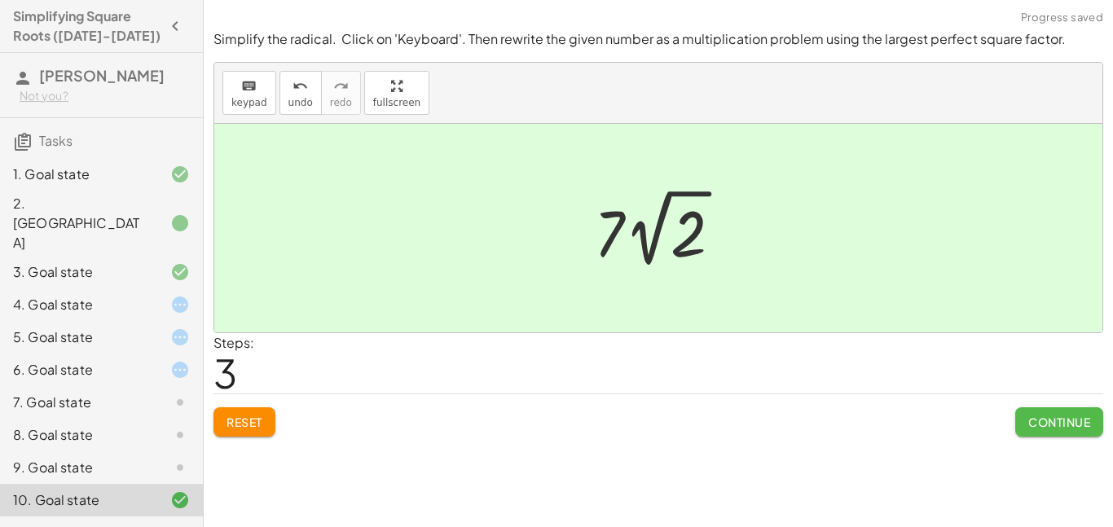
click at [1017, 423] on button "Continue" at bounding box center [1059, 421] width 88 height 29
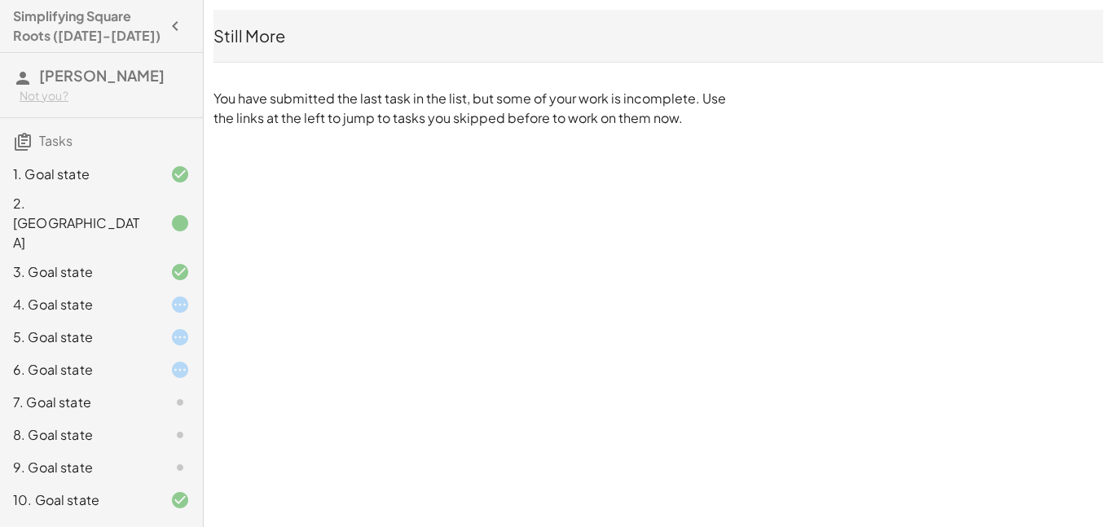
click at [127, 295] on div "4. Goal state" at bounding box center [78, 305] width 131 height 20
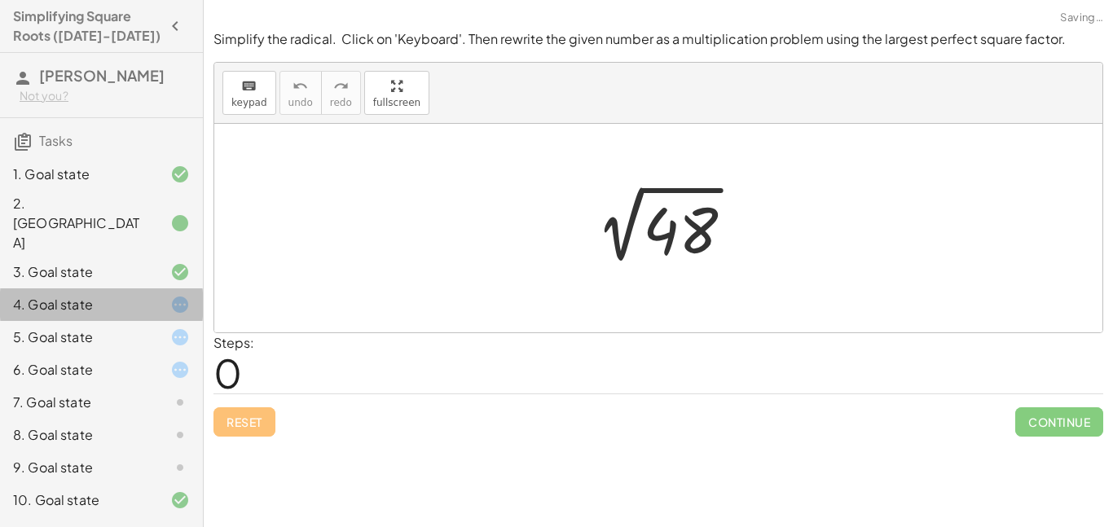
click at [137, 295] on div "4. Goal state" at bounding box center [78, 305] width 131 height 20
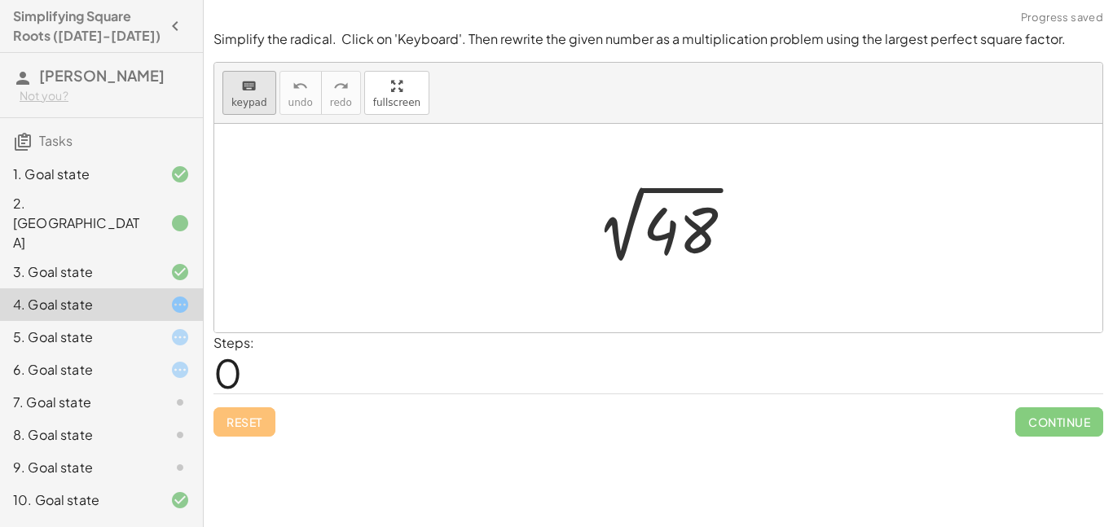
click at [253, 92] on icon "keyboard" at bounding box center [248, 87] width 15 height 20
click at [690, 232] on div at bounding box center [680, 231] width 75 height 73
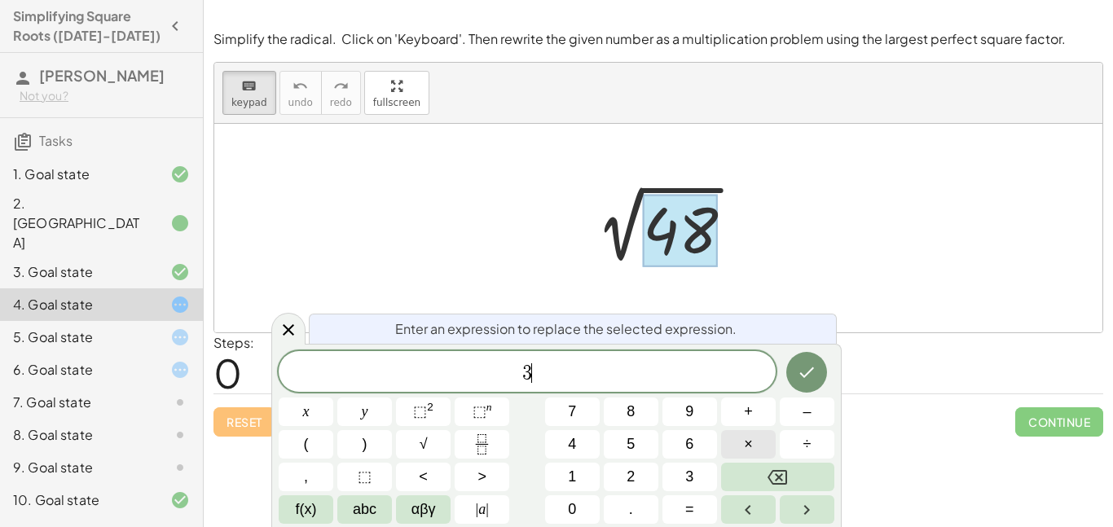
click at [757, 438] on button "×" at bounding box center [748, 444] width 55 height 29
click at [801, 376] on icon "Done" at bounding box center [807, 373] width 20 height 20
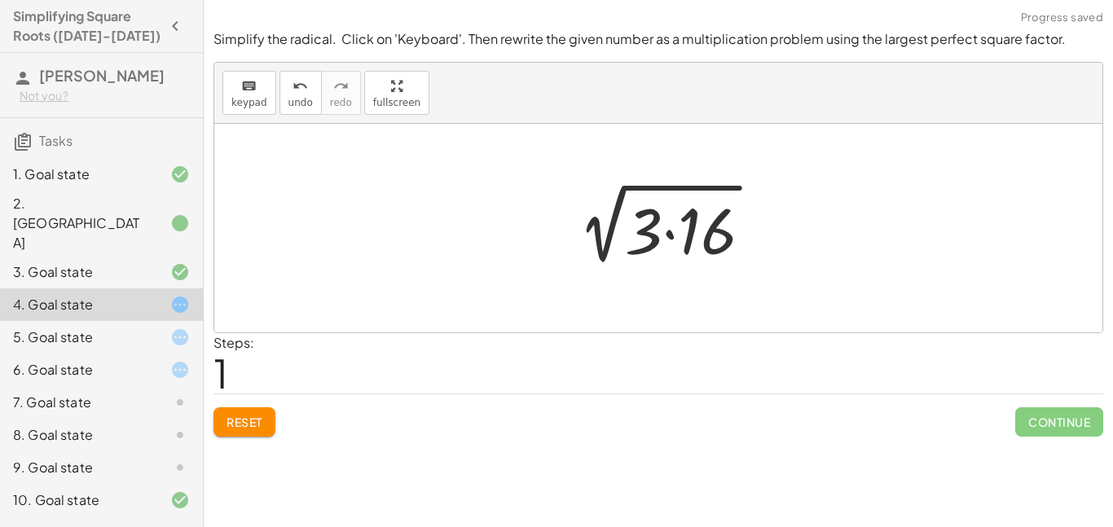
click at [697, 247] on div at bounding box center [664, 229] width 217 height 84
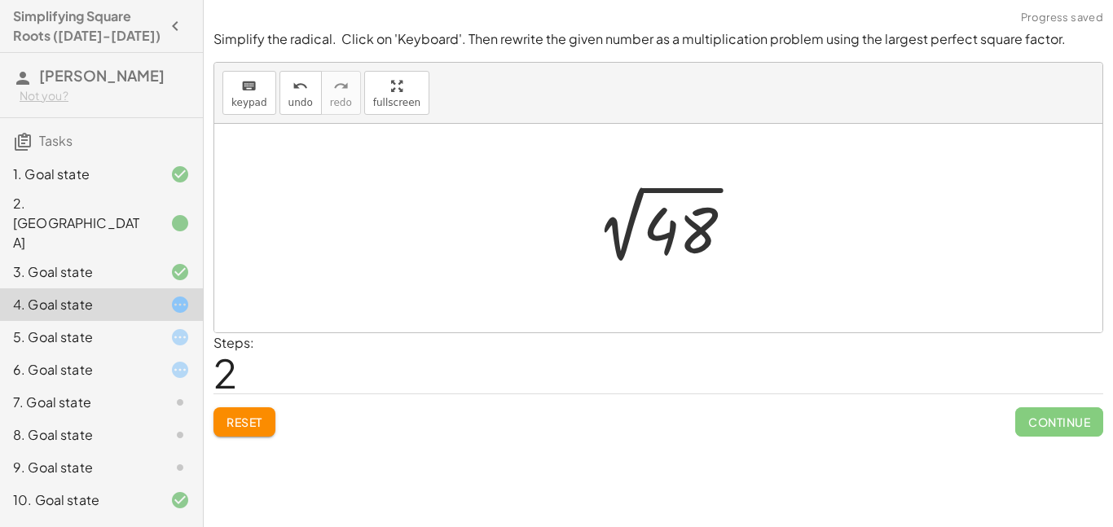
click at [239, 436] on button "Reset" at bounding box center [244, 421] width 62 height 29
click at [237, 421] on div "Reset Continue" at bounding box center [658, 415] width 890 height 43
click at [245, 98] on span "keypad" at bounding box center [249, 102] width 36 height 11
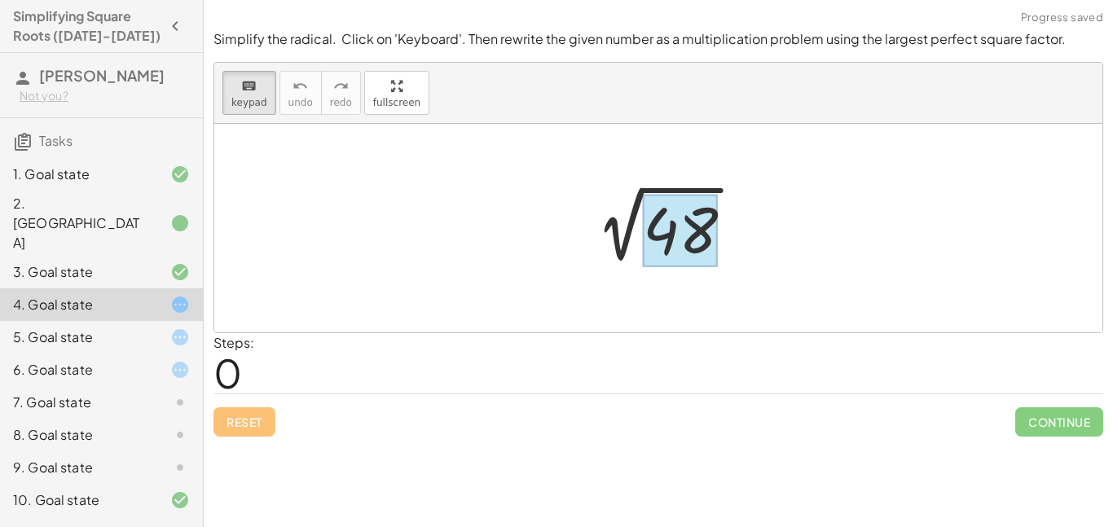
click at [653, 213] on div at bounding box center [680, 231] width 75 height 73
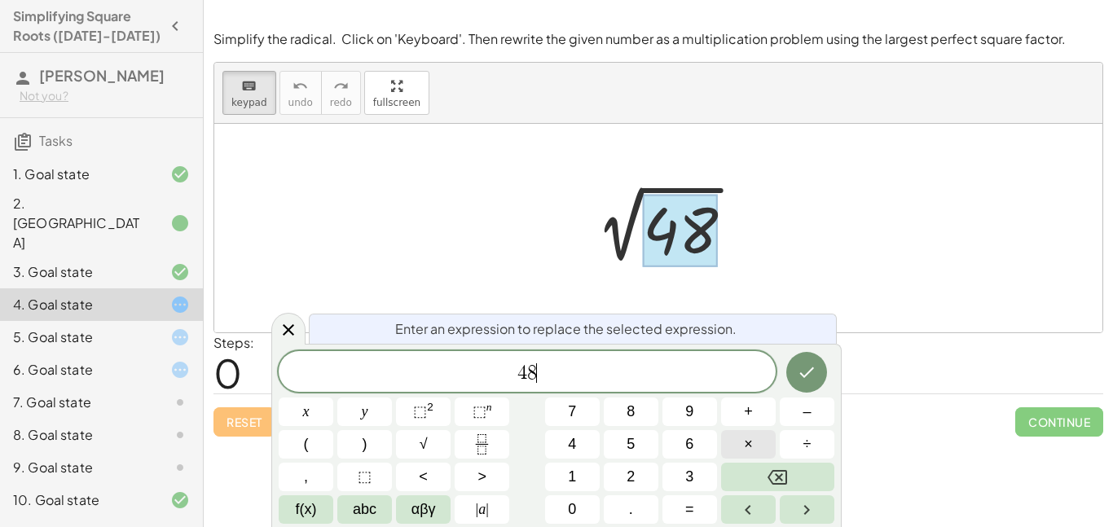
click at [746, 433] on span "×" at bounding box center [748, 444] width 9 height 22
click at [756, 443] on button "×" at bounding box center [748, 444] width 55 height 29
click at [804, 371] on icon "Done" at bounding box center [807, 373] width 20 height 20
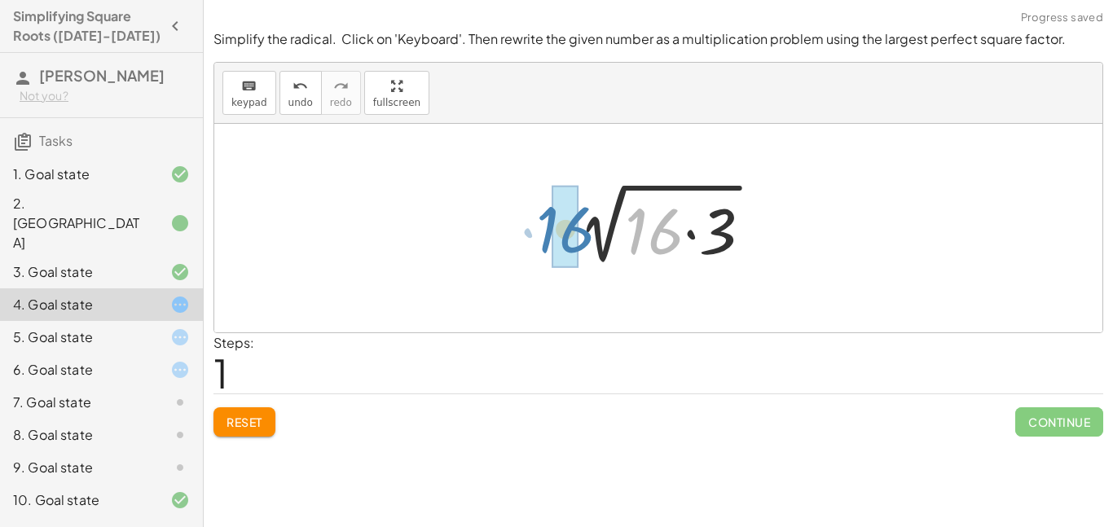
drag, startPoint x: 661, startPoint y: 235, endPoint x: 570, endPoint y: 234, distance: 90.5
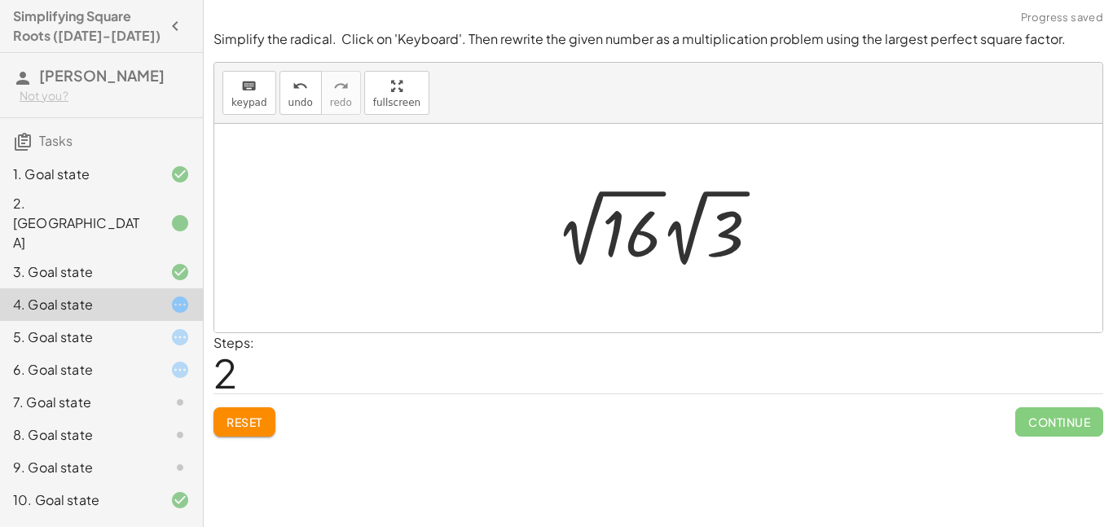
click at [676, 240] on div at bounding box center [664, 228] width 233 height 90
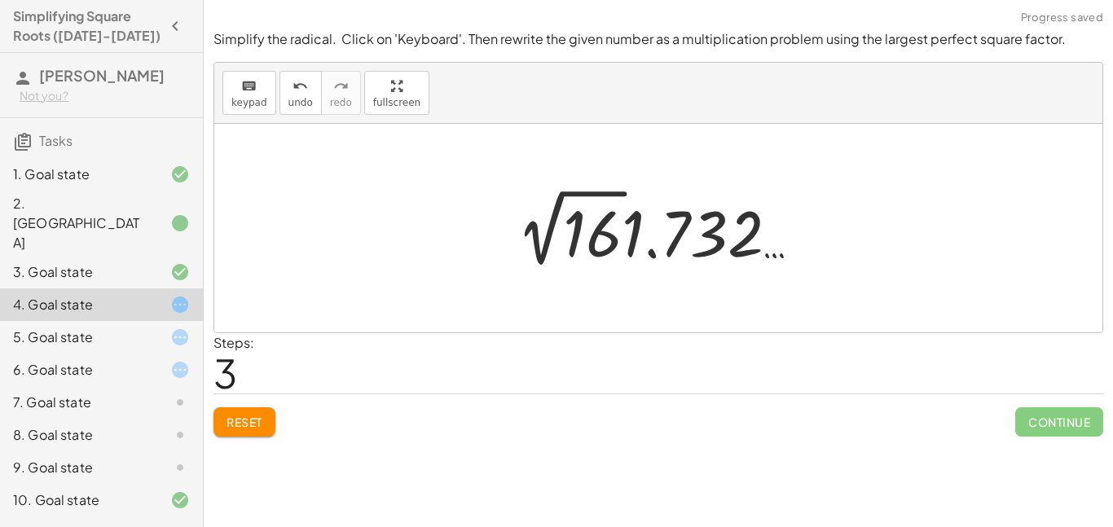
click at [601, 238] on div at bounding box center [664, 228] width 313 height 90
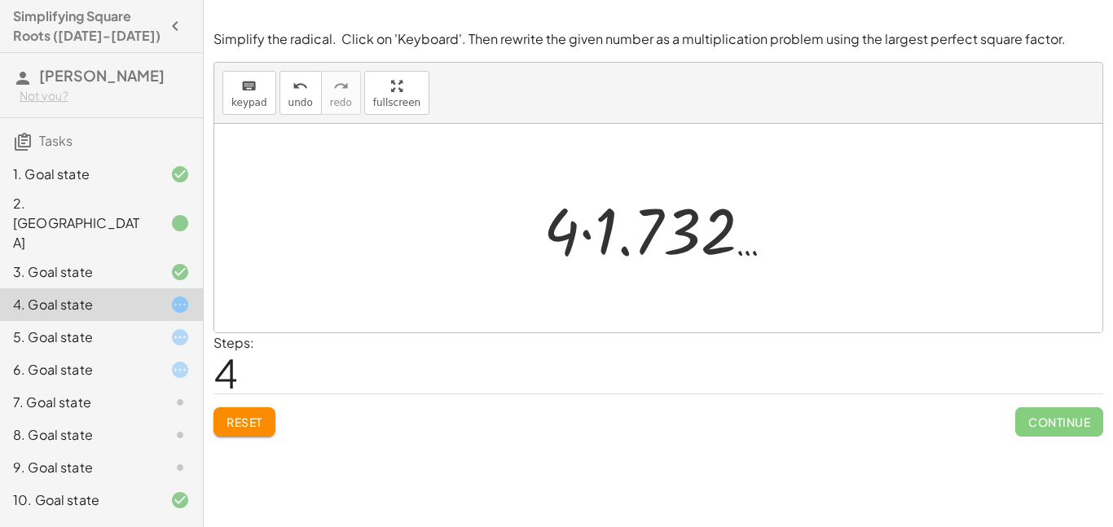
click at [599, 234] on div at bounding box center [664, 229] width 259 height 84
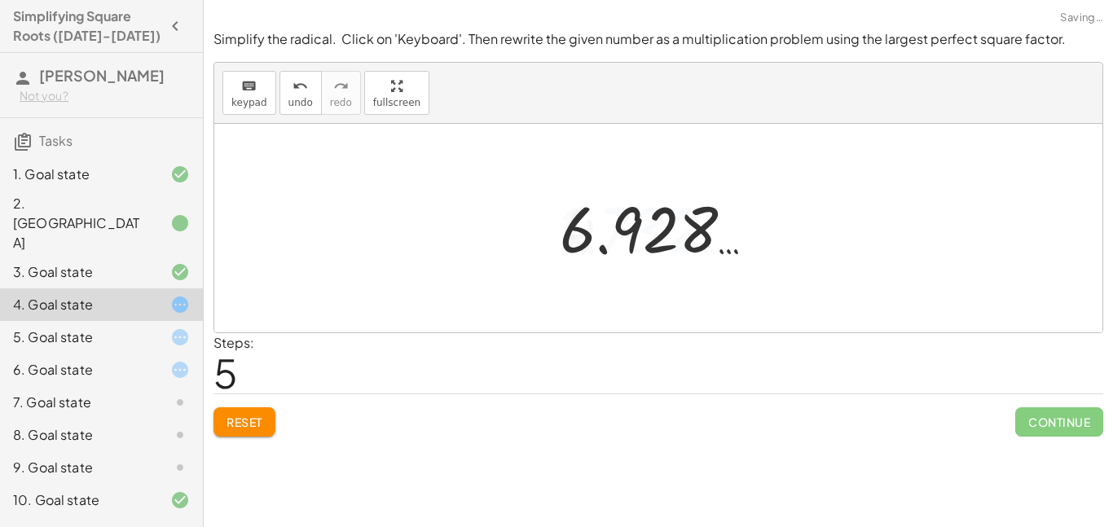
click at [599, 234] on div at bounding box center [664, 228] width 225 height 81
click at [246, 409] on button "Reset" at bounding box center [244, 421] width 62 height 29
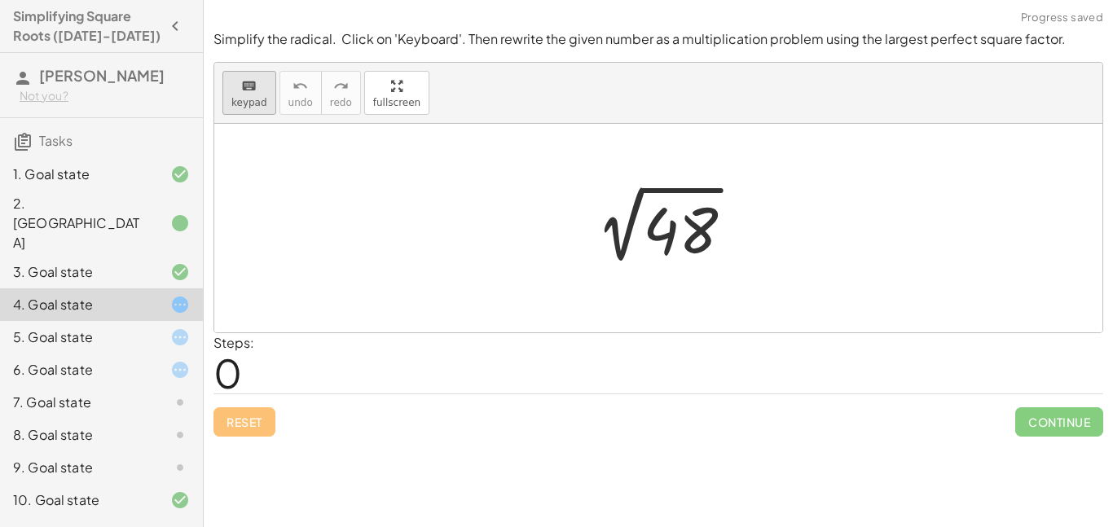
click at [239, 80] on div "keyboard" at bounding box center [249, 86] width 36 height 20
click at [684, 232] on div at bounding box center [680, 231] width 75 height 73
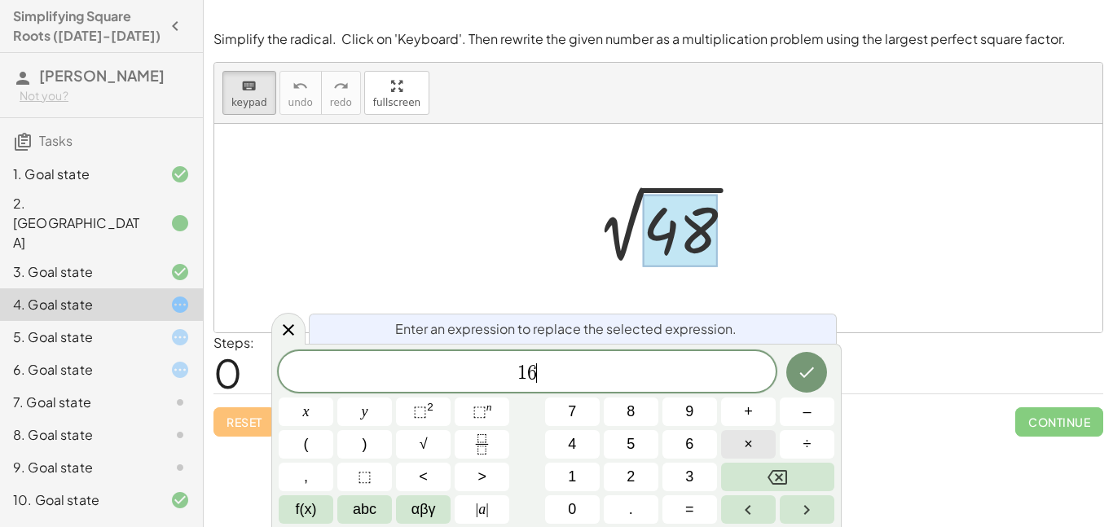
click at [754, 436] on button "×" at bounding box center [748, 444] width 55 height 29
click at [804, 356] on button "Done" at bounding box center [806, 372] width 41 height 41
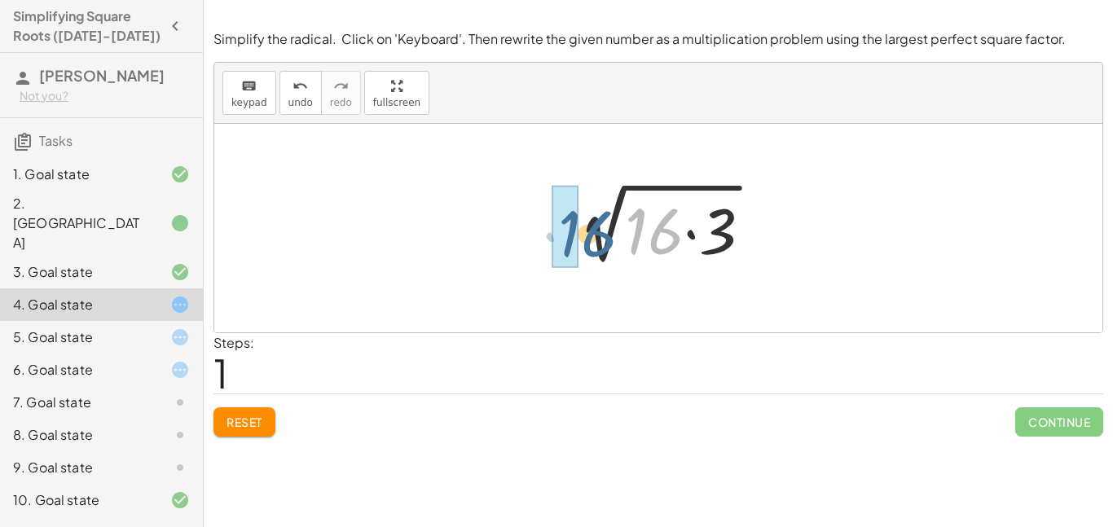
drag, startPoint x: 653, startPoint y: 220, endPoint x: 576, endPoint y: 222, distance: 76.6
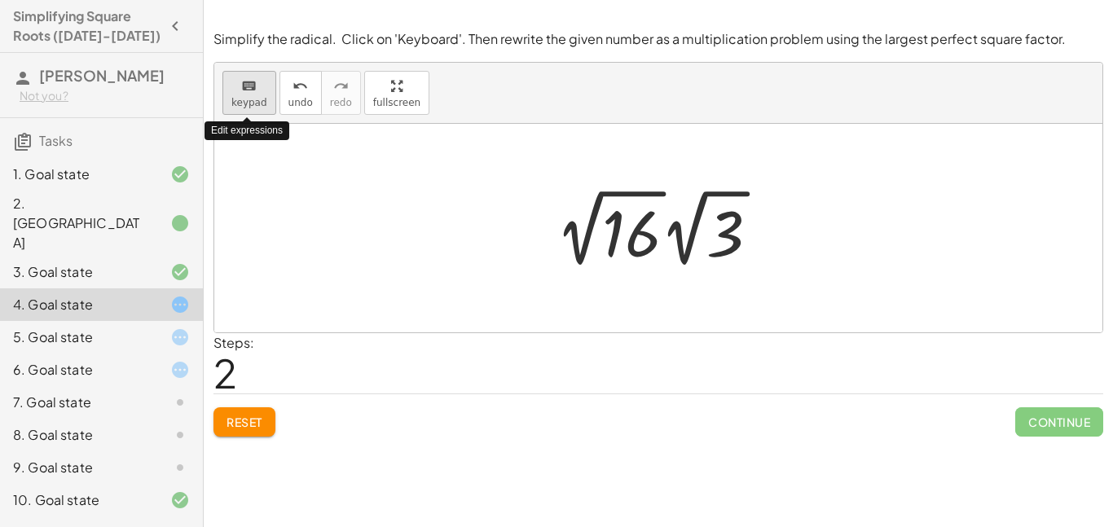
click at [253, 101] on span "keypad" at bounding box center [249, 102] width 36 height 11
click at [238, 101] on span "keypad" at bounding box center [249, 102] width 36 height 11
click at [609, 218] on div at bounding box center [664, 228] width 233 height 90
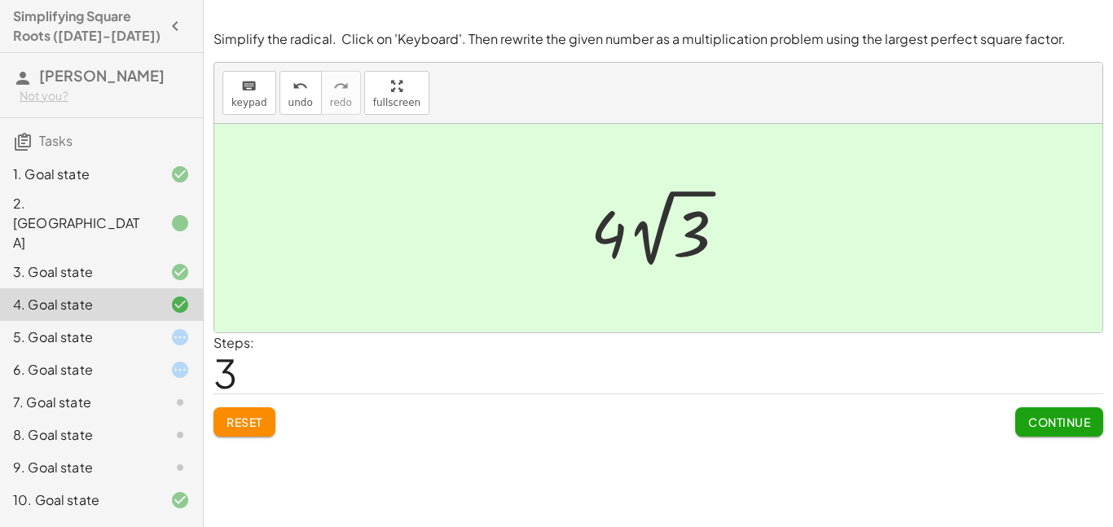
click at [1019, 429] on button "Continue" at bounding box center [1059, 421] width 88 height 29
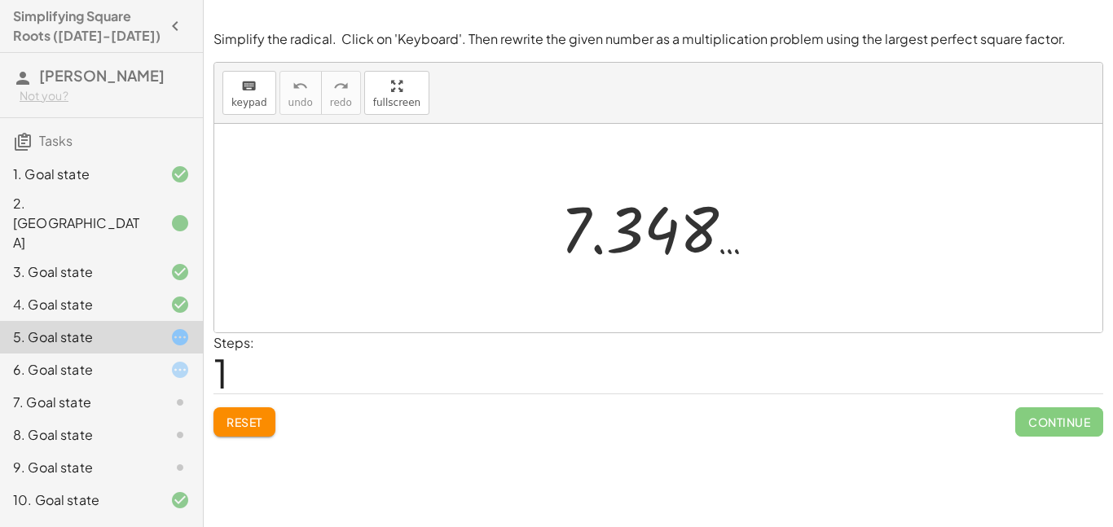
click at [639, 215] on div at bounding box center [664, 228] width 224 height 81
click at [634, 222] on div at bounding box center [664, 228] width 224 height 81
click at [617, 233] on div at bounding box center [664, 228] width 224 height 81
click at [244, 101] on span "keypad" at bounding box center [249, 102] width 36 height 11
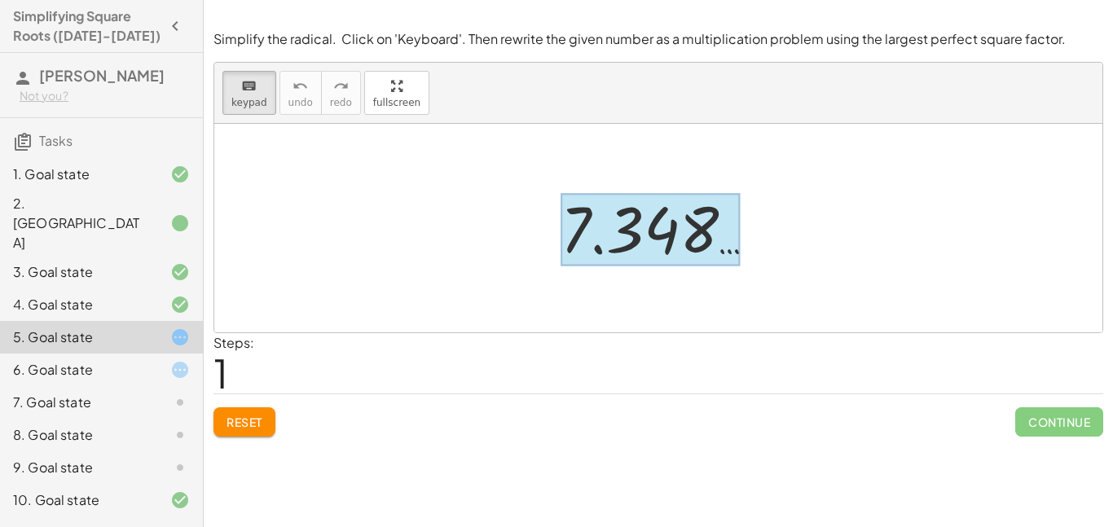
click at [608, 216] on div at bounding box center [650, 230] width 179 height 73
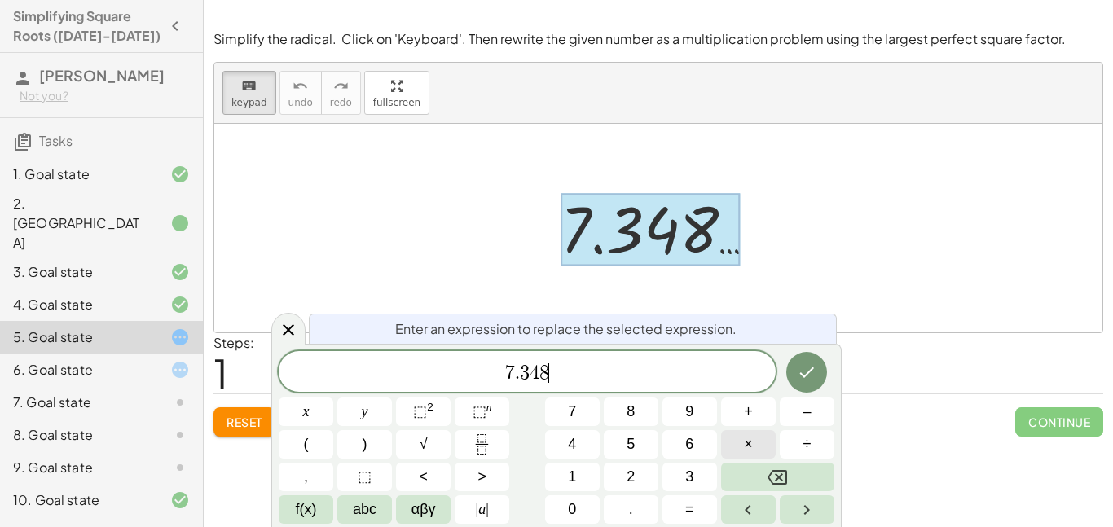
click at [760, 434] on button "×" at bounding box center [748, 444] width 55 height 29
click at [804, 366] on icon "Done" at bounding box center [807, 373] width 20 height 20
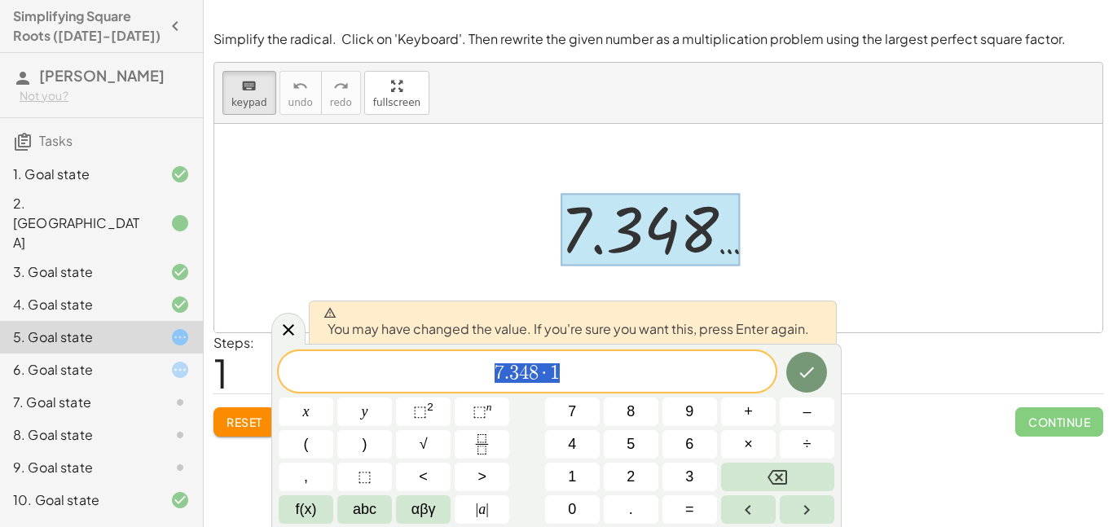
drag, startPoint x: 612, startPoint y: 377, endPoint x: 481, endPoint y: 379, distance: 131.2
click at [481, 379] on span "7 . 3 4 8 · 1" at bounding box center [527, 373] width 497 height 23
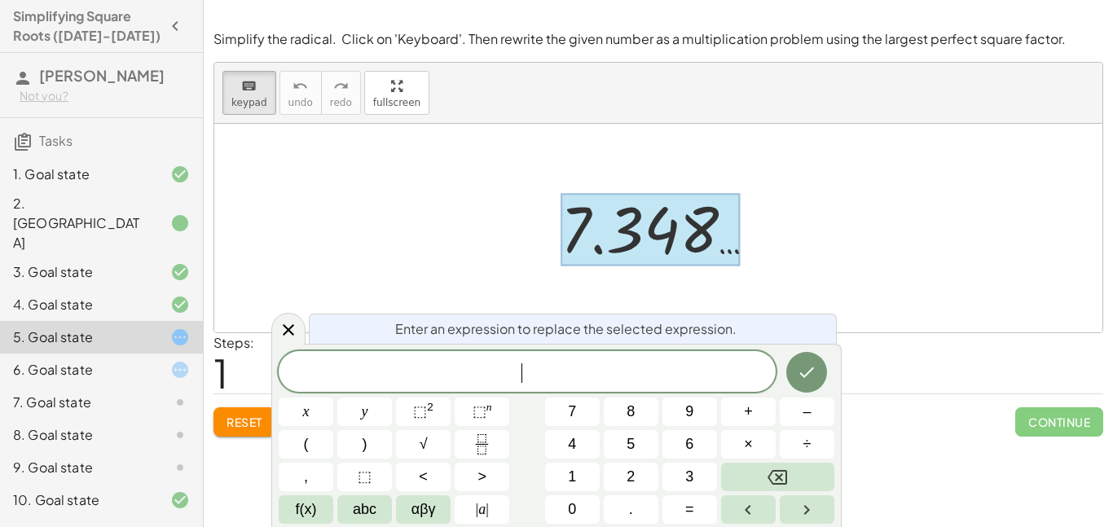
click at [346, 273] on div at bounding box center [658, 228] width 888 height 209
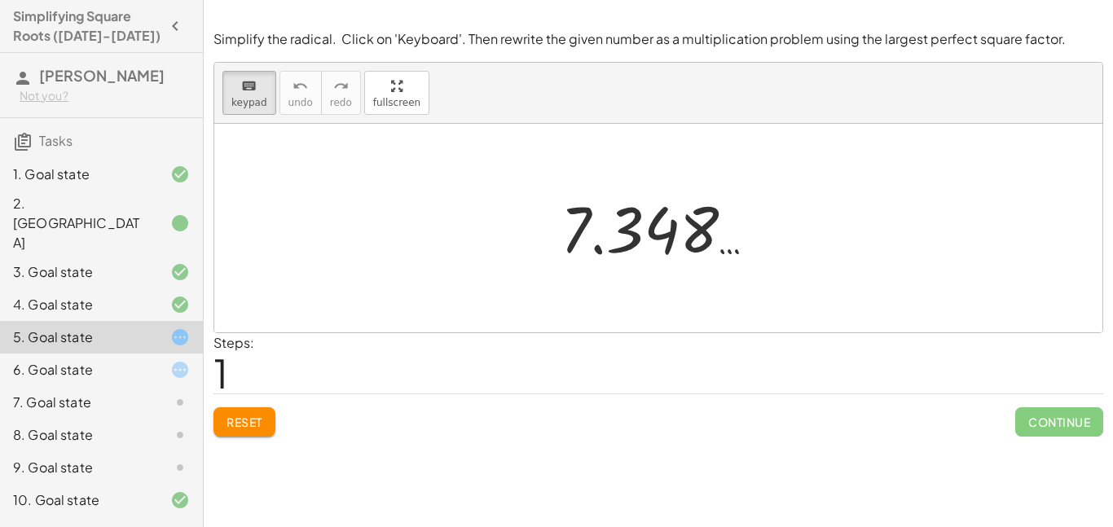
click at [256, 417] on span "Reset" at bounding box center [245, 422] width 36 height 15
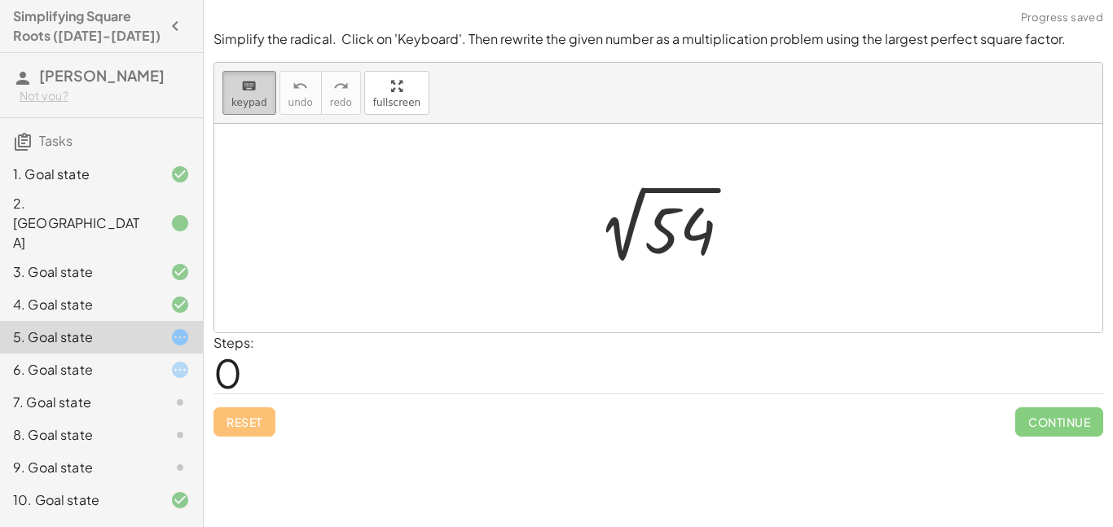
click at [254, 104] on span "keypad" at bounding box center [249, 102] width 36 height 11
click at [254, 103] on span "keypad" at bounding box center [249, 102] width 36 height 11
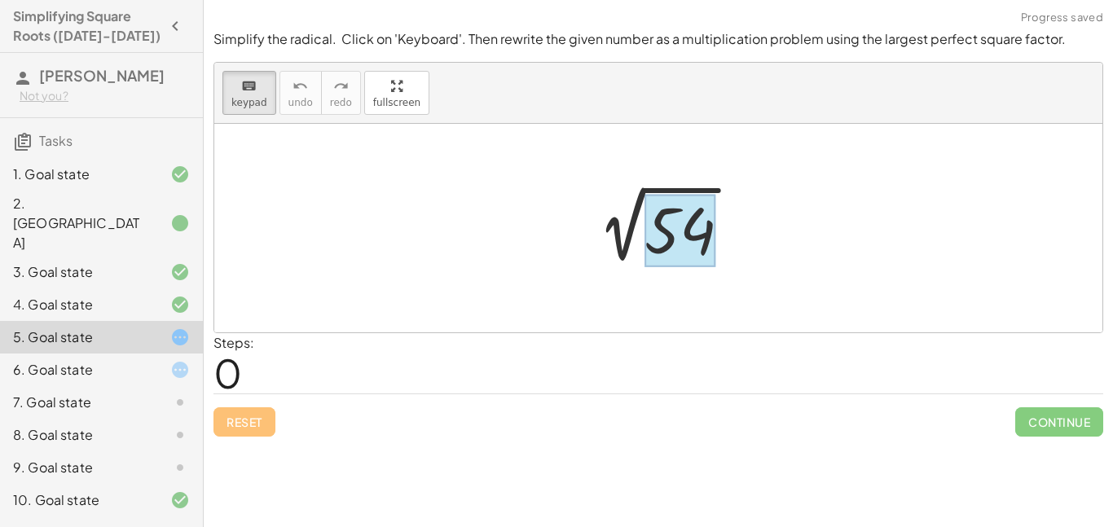
click at [693, 243] on div at bounding box center [679, 231] width 71 height 73
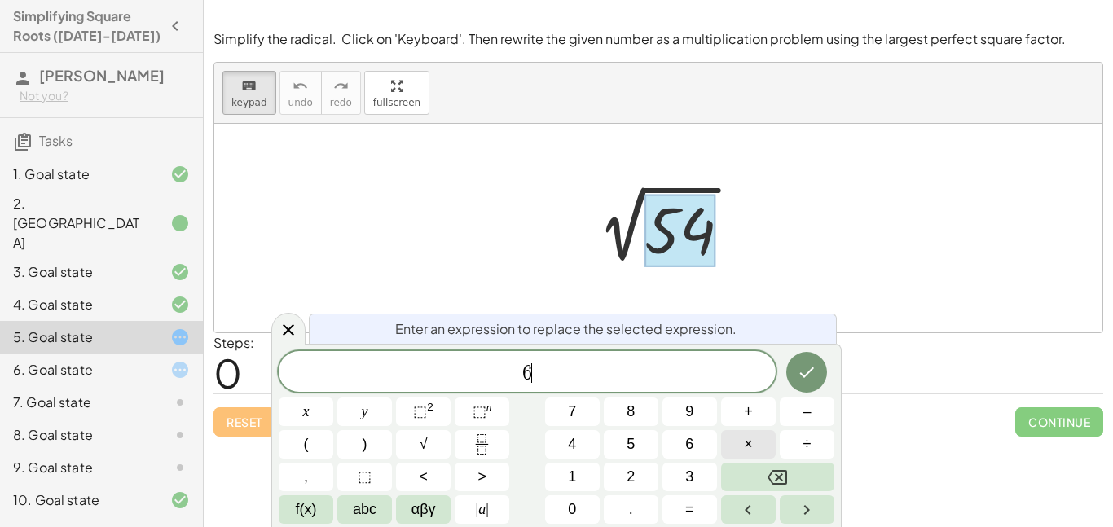
click at [754, 433] on button "×" at bounding box center [748, 444] width 55 height 29
click at [807, 363] on icon "Done" at bounding box center [807, 373] width 20 height 20
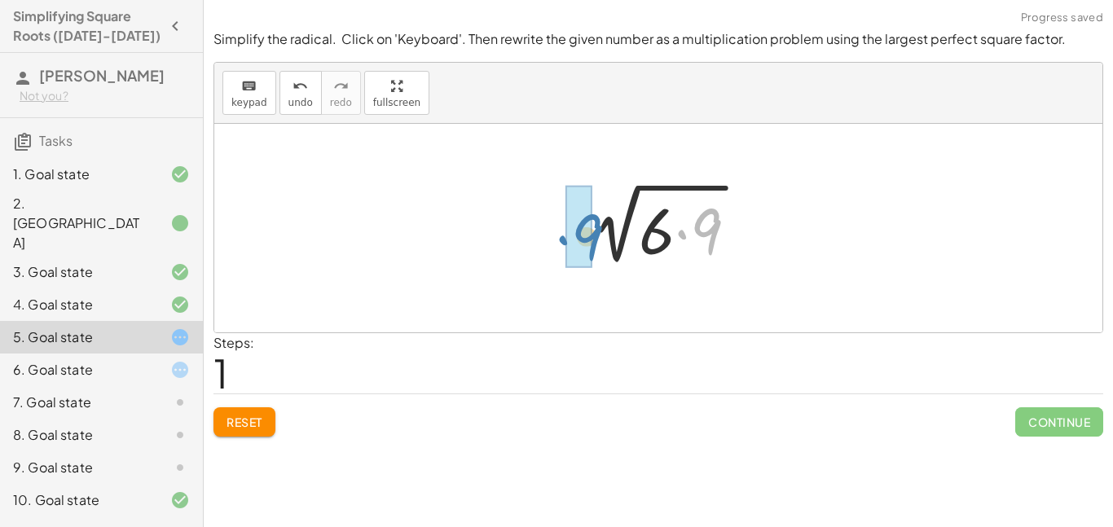
drag, startPoint x: 711, startPoint y: 230, endPoint x: 570, endPoint y: 233, distance: 141.0
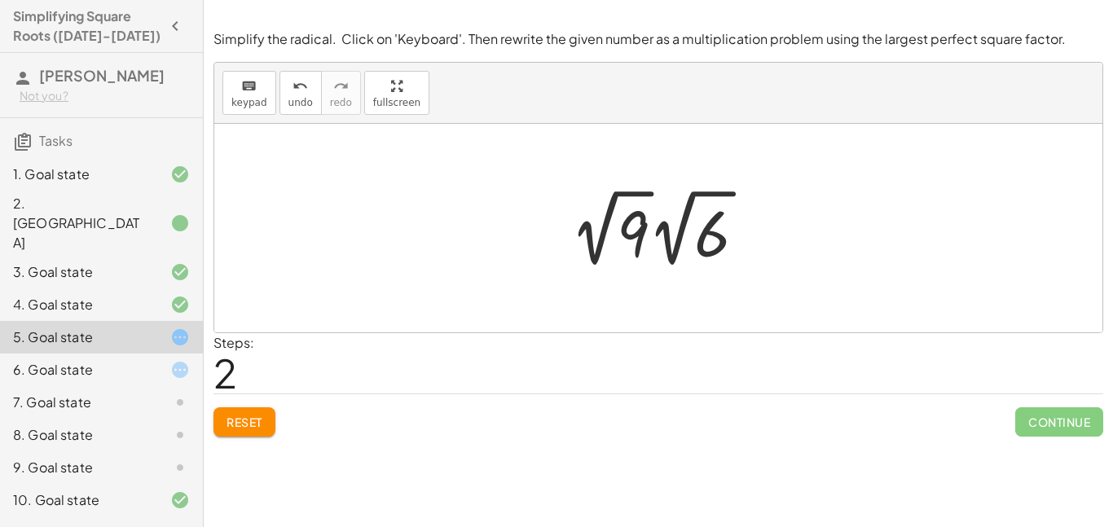
click at [628, 218] on div at bounding box center [664, 228] width 205 height 90
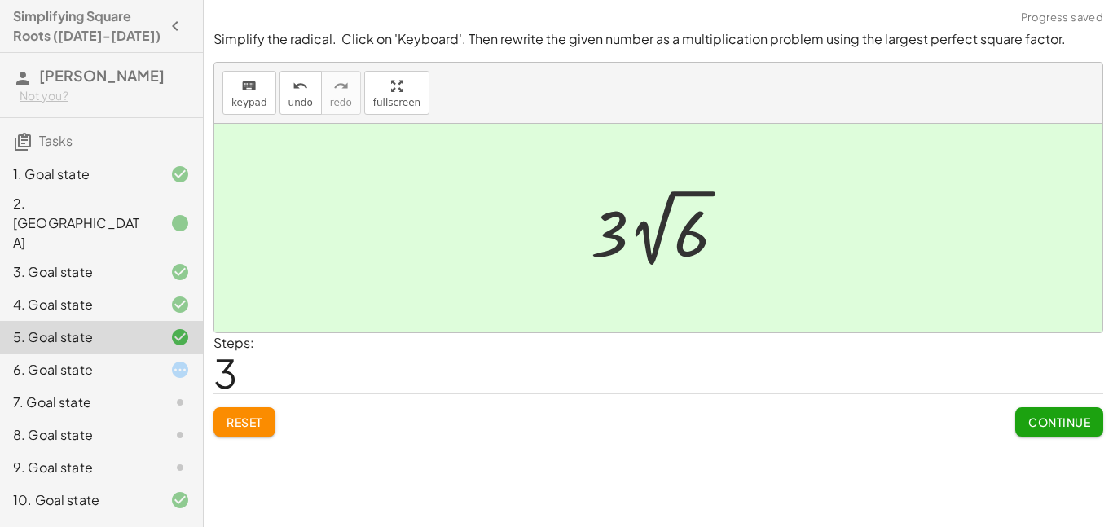
click at [1035, 409] on button "Continue" at bounding box center [1059, 421] width 88 height 29
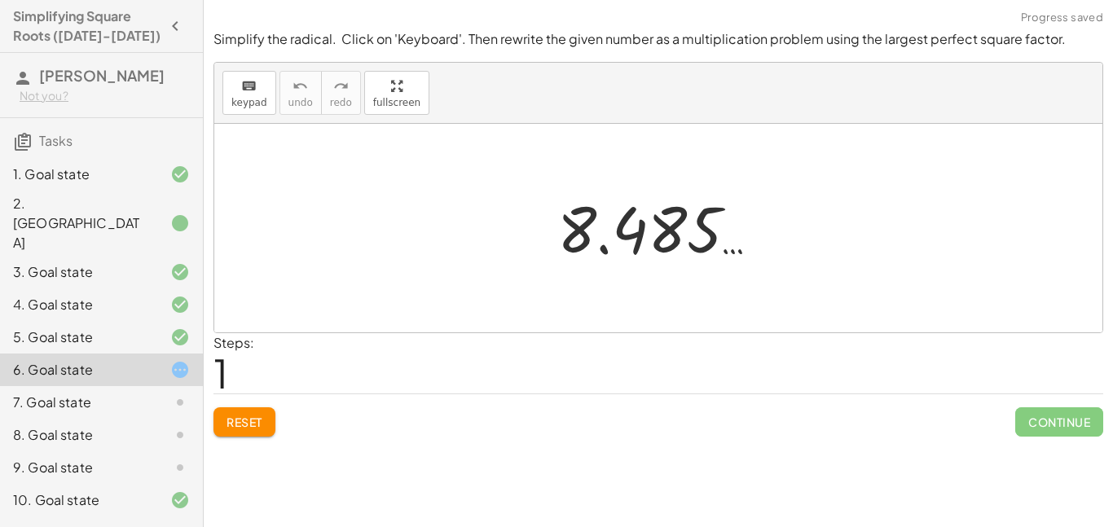
click at [242, 430] on button "Reset" at bounding box center [244, 421] width 62 height 29
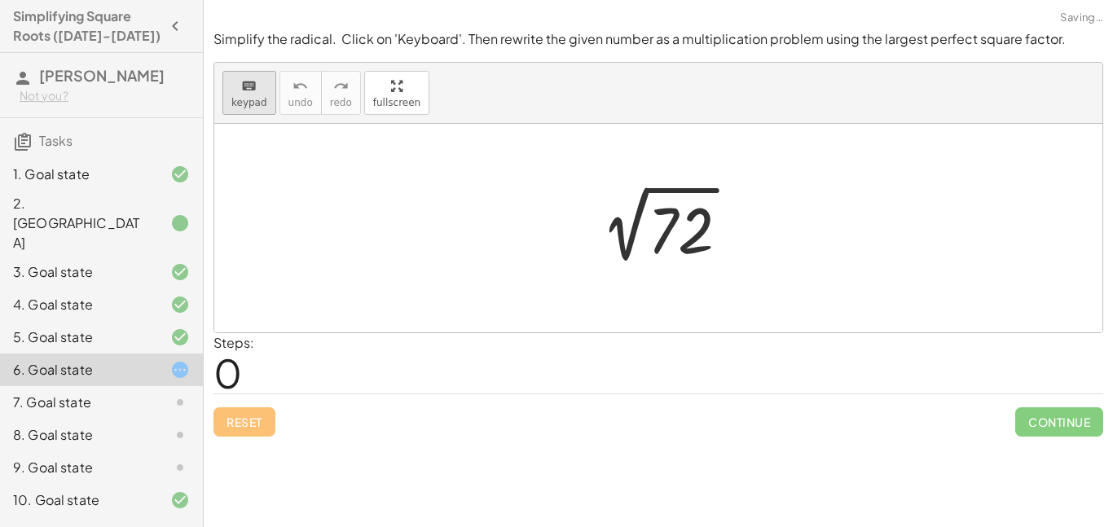
click at [253, 106] on span "keypad" at bounding box center [249, 102] width 36 height 11
click at [672, 224] on div at bounding box center [681, 231] width 66 height 73
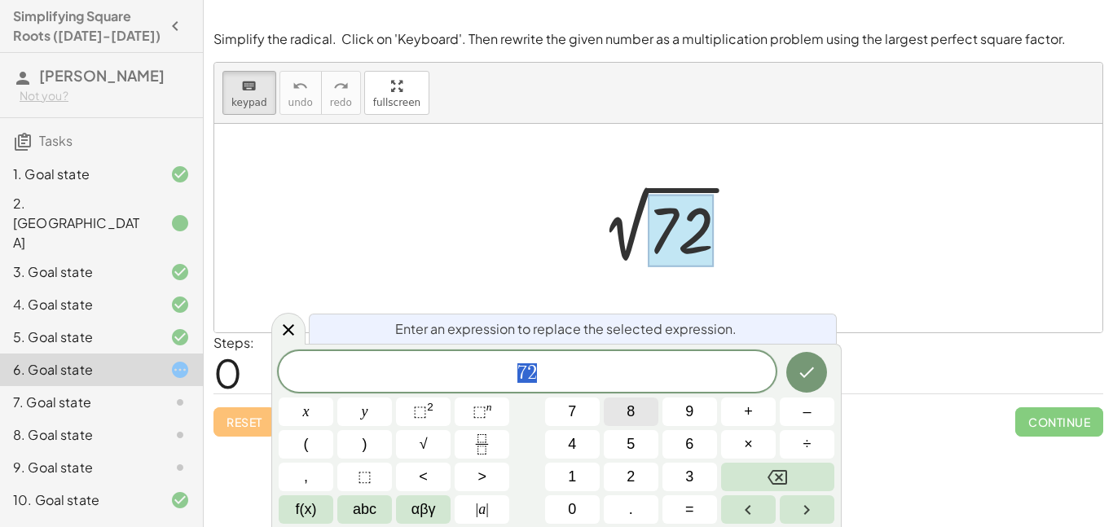
click at [644, 419] on button "8" at bounding box center [631, 412] width 55 height 29
click at [753, 438] on button "×" at bounding box center [748, 444] width 55 height 29
click at [680, 413] on button "9" at bounding box center [689, 412] width 55 height 29
click at [806, 380] on icon "Done" at bounding box center [807, 373] width 20 height 20
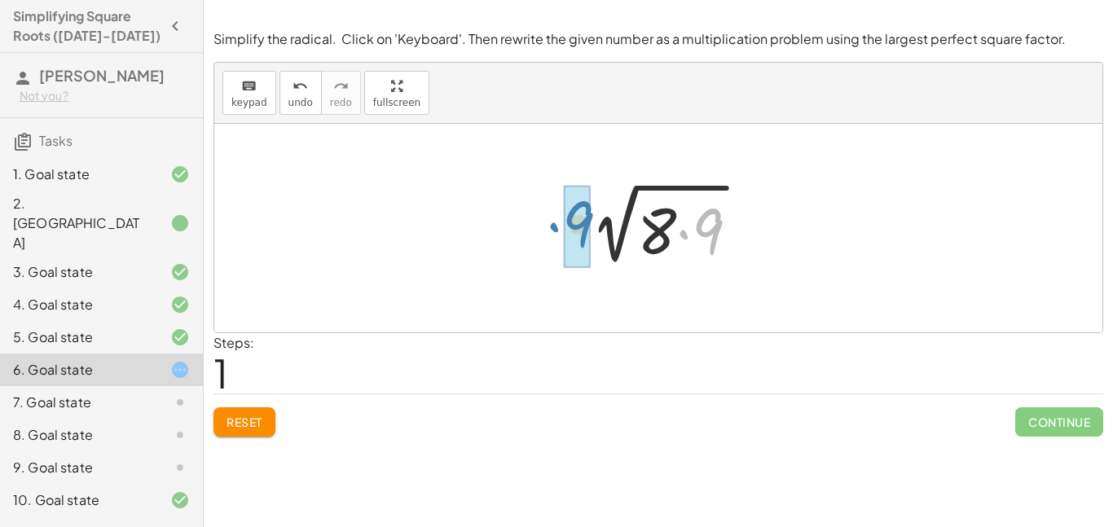
drag, startPoint x: 710, startPoint y: 228, endPoint x: 578, endPoint y: 221, distance: 132.2
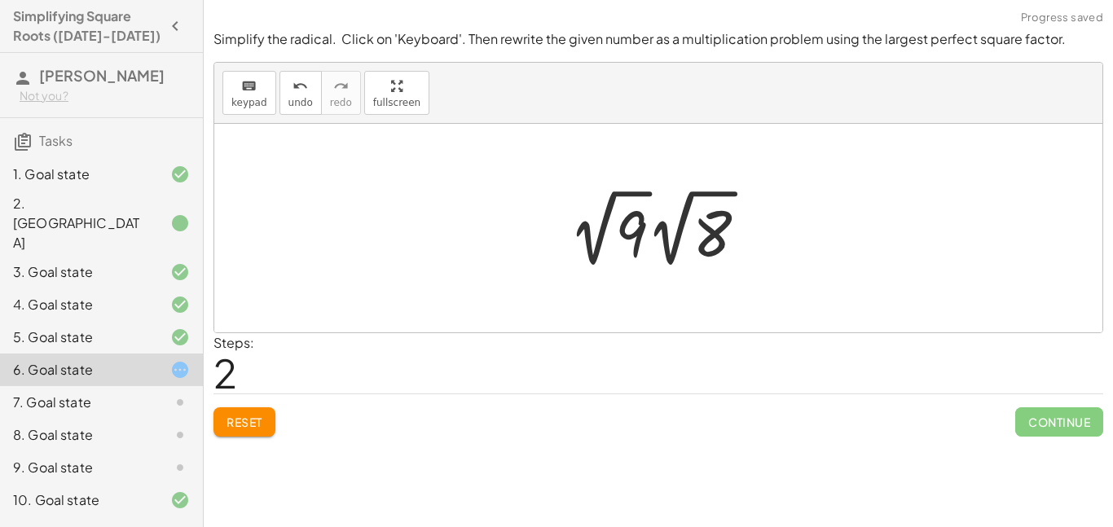
click at [657, 234] on div at bounding box center [665, 228] width 208 height 90
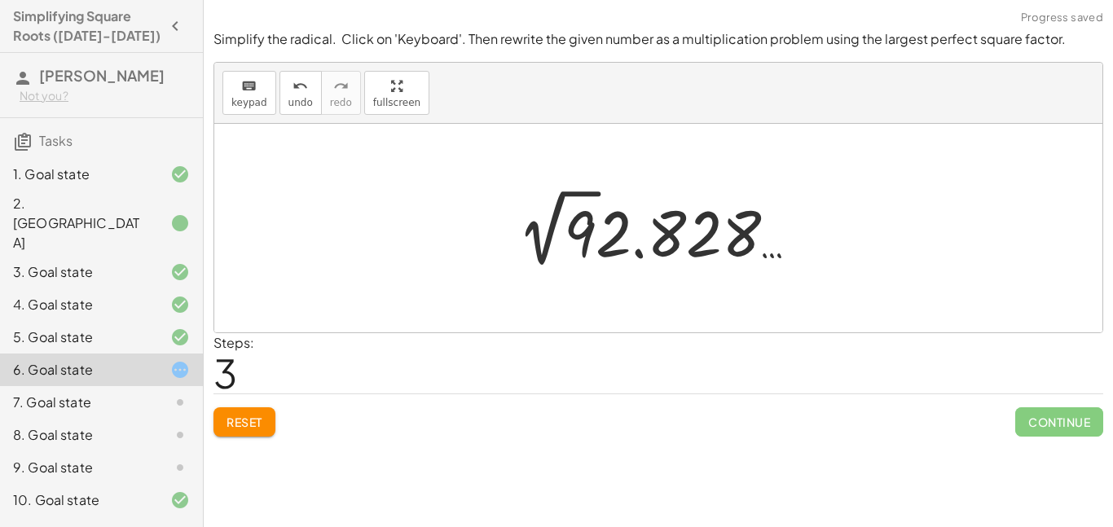
click at [583, 231] on div at bounding box center [664, 228] width 310 height 90
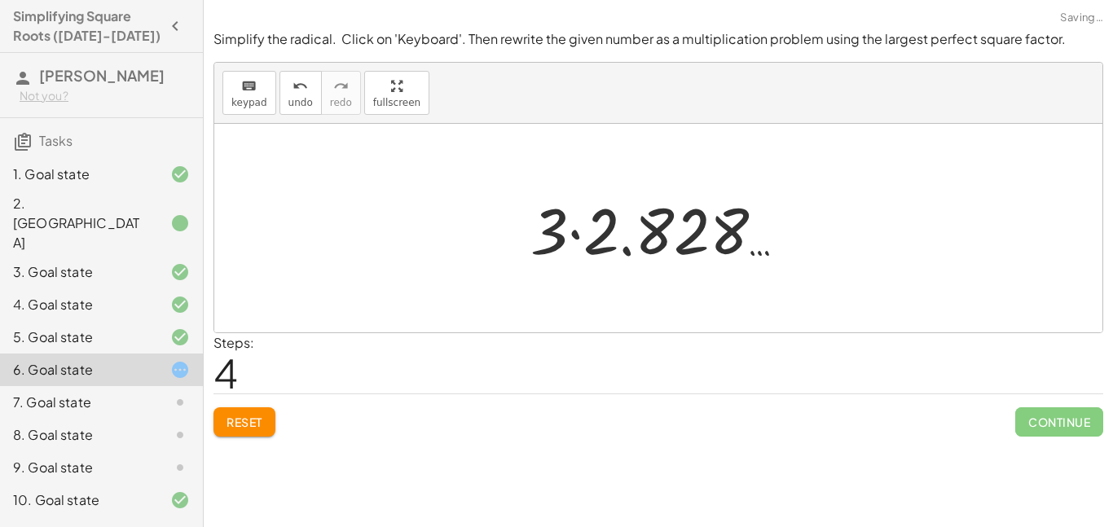
click at [247, 422] on span "Reset" at bounding box center [245, 422] width 36 height 15
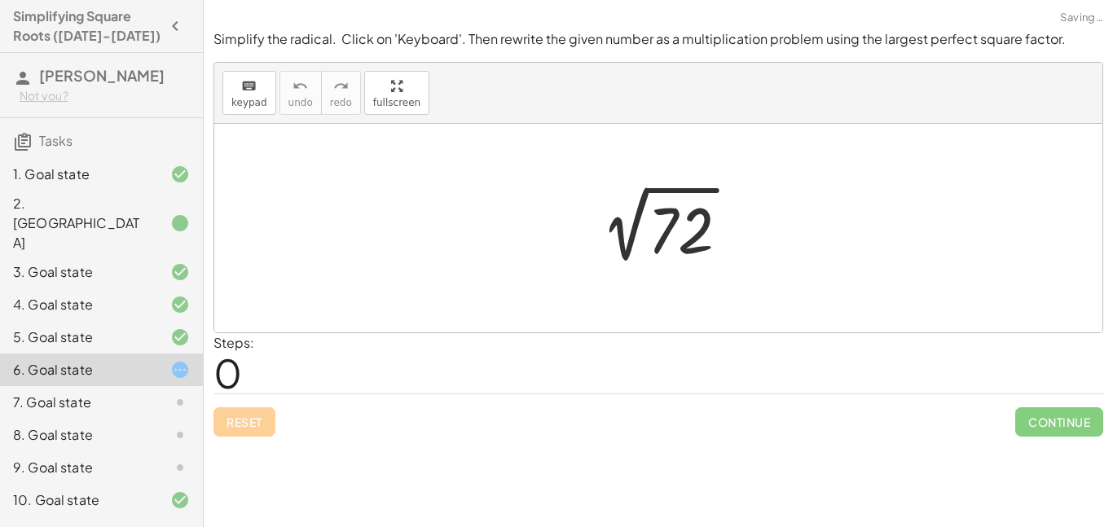
click at [247, 422] on div "Reset Continue" at bounding box center [658, 415] width 890 height 43
click at [238, 72] on button "keyboard keypad" at bounding box center [249, 93] width 54 height 44
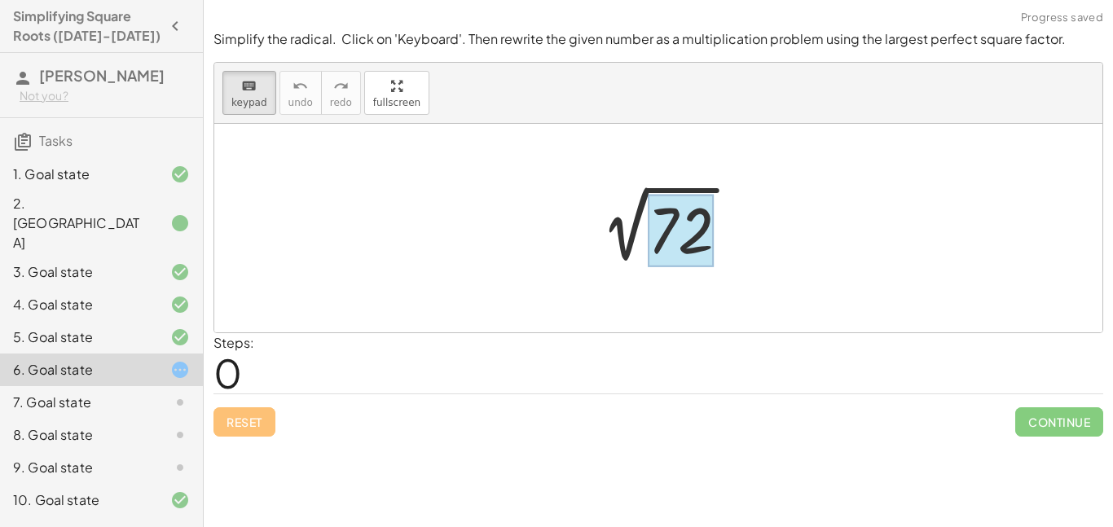
click at [679, 234] on div at bounding box center [681, 231] width 66 height 73
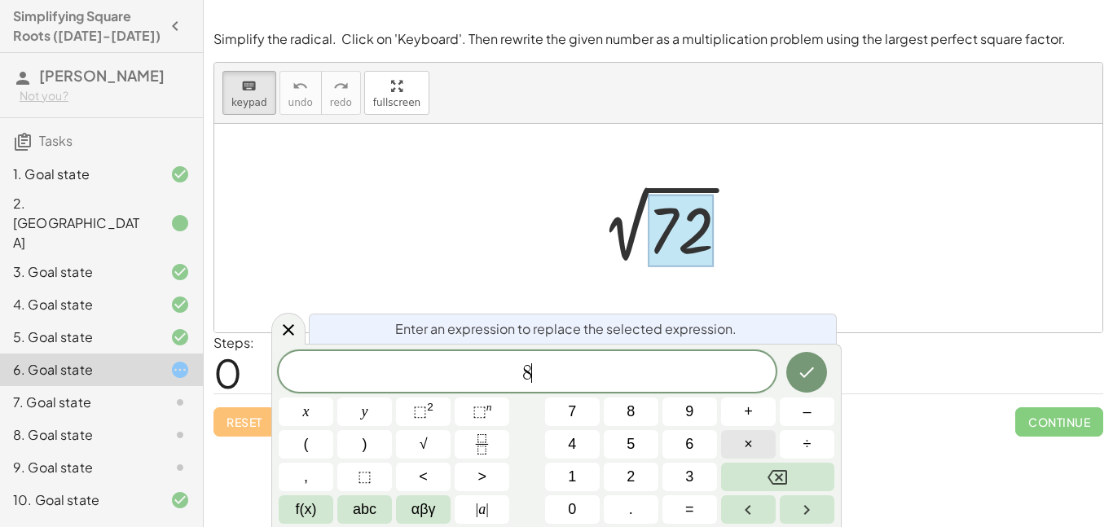
click at [744, 442] on span "×" at bounding box center [748, 444] width 9 height 22
click at [794, 363] on button "Done" at bounding box center [806, 372] width 41 height 41
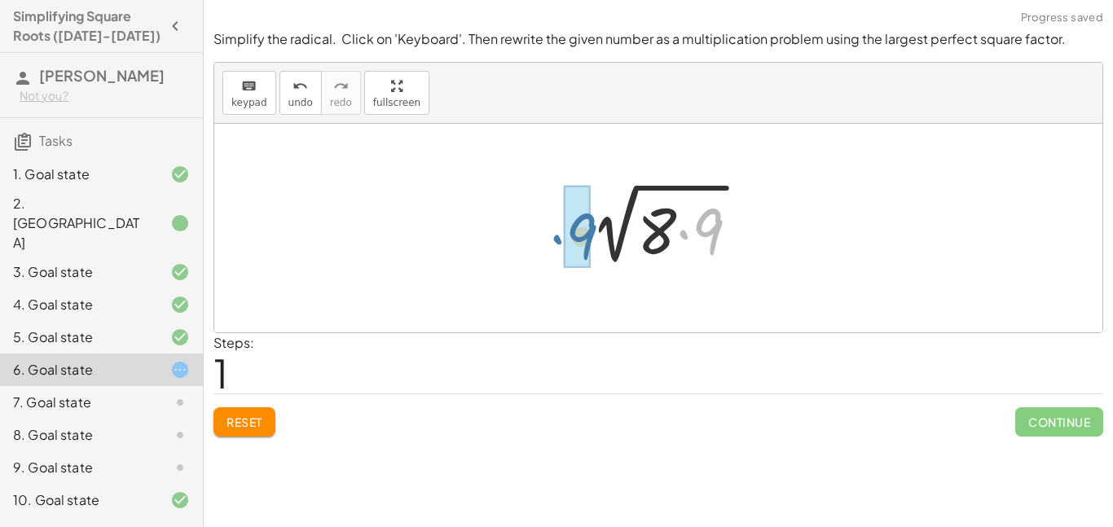
drag, startPoint x: 712, startPoint y: 238, endPoint x: 583, endPoint y: 243, distance: 129.6
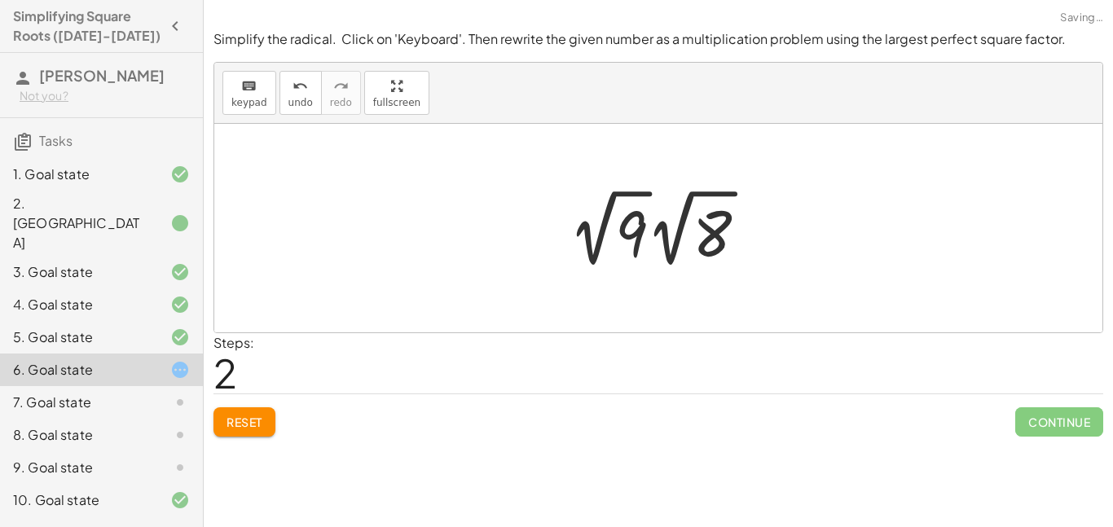
click at [631, 232] on div at bounding box center [665, 228] width 208 height 90
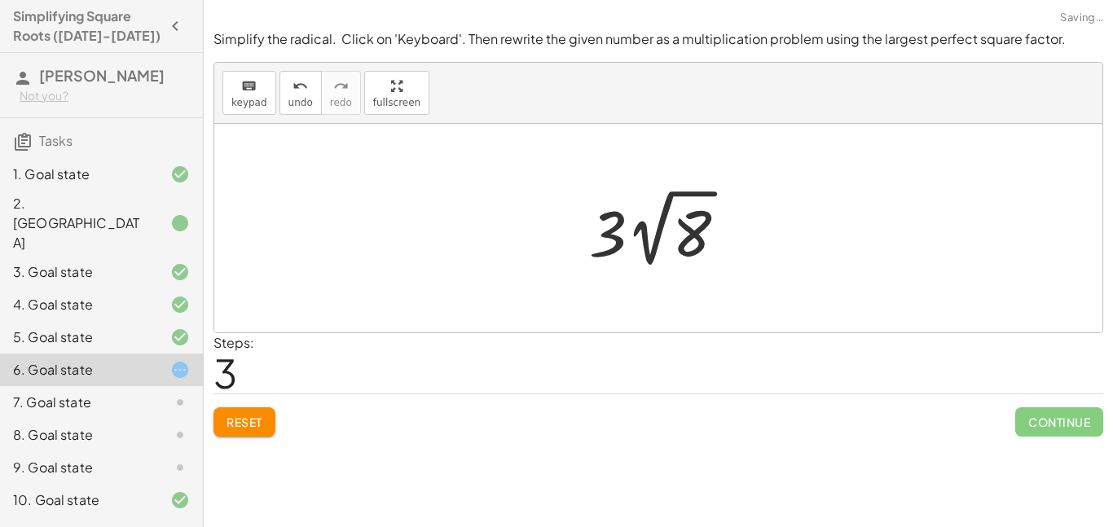
click at [638, 235] on div at bounding box center [664, 228] width 167 height 90
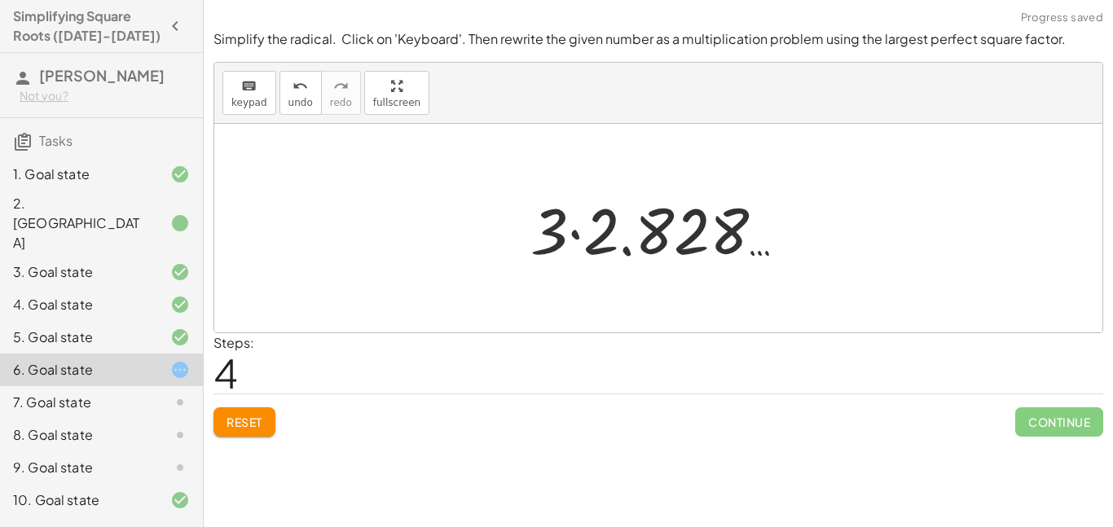
click at [0, 0] on div "Simplify the radical. Click on 'Keyboard'. Then rewrite the given number as a m…" at bounding box center [0, 0] width 0 height 0
click at [262, 429] on button "Reset" at bounding box center [244, 421] width 62 height 29
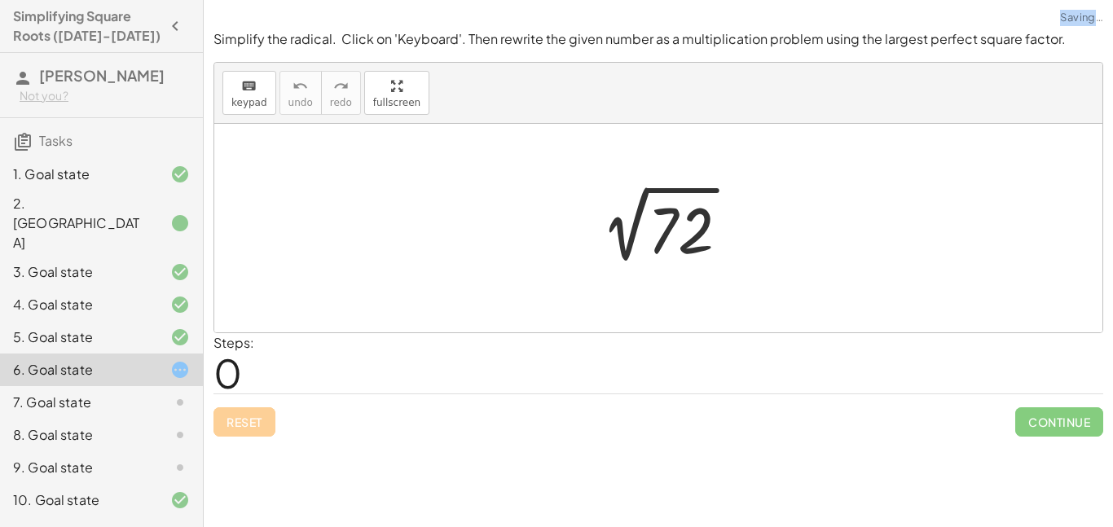
click at [262, 429] on div "Reset Continue" at bounding box center [658, 415] width 890 height 43
click at [261, 428] on div "Reset Continue" at bounding box center [658, 415] width 890 height 43
click at [236, 85] on div "keyboard" at bounding box center [249, 86] width 36 height 20
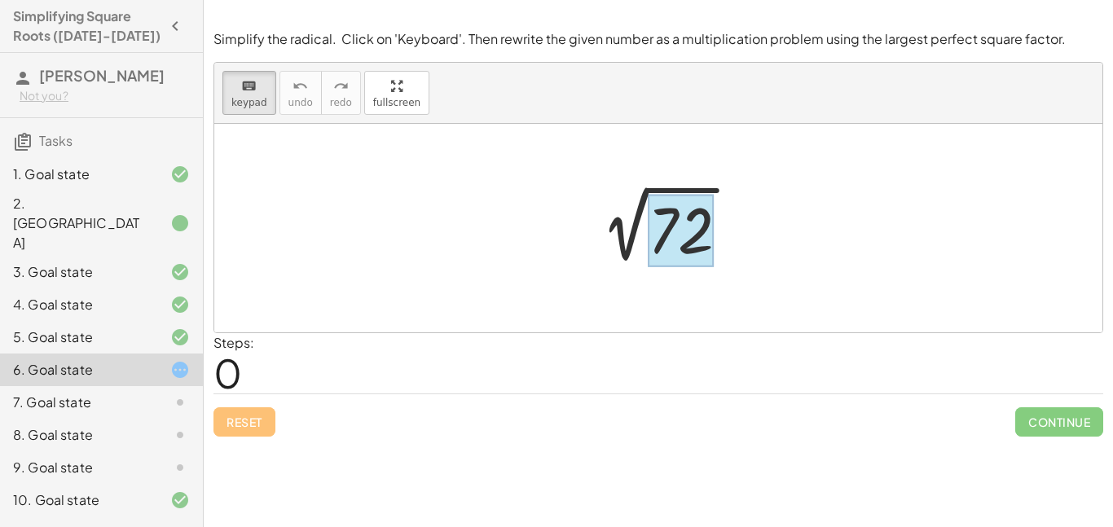
click at [671, 217] on div at bounding box center [681, 231] width 66 height 73
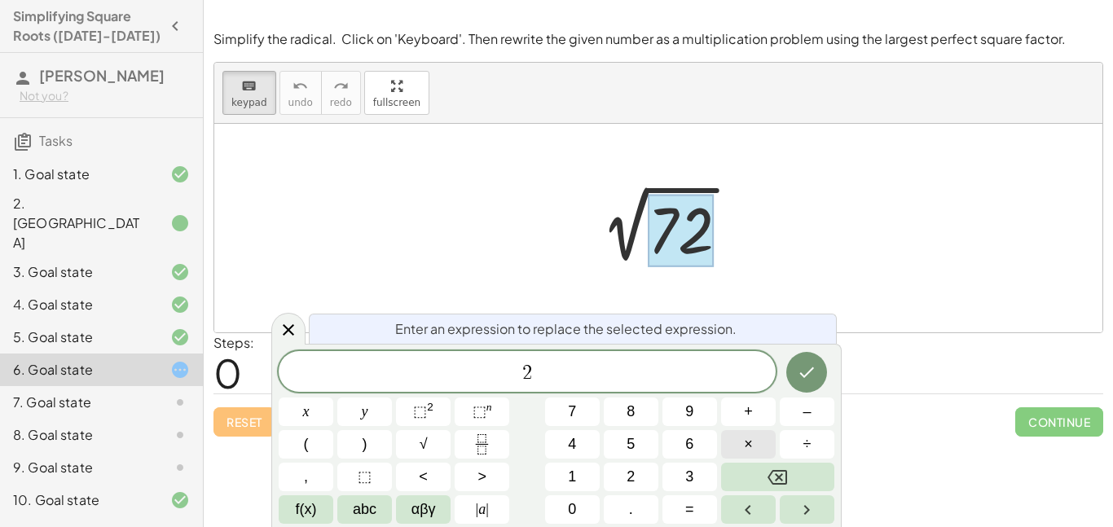
click at [745, 451] on span "×" at bounding box center [748, 444] width 9 height 22
click at [815, 378] on icon "Done" at bounding box center [807, 373] width 20 height 20
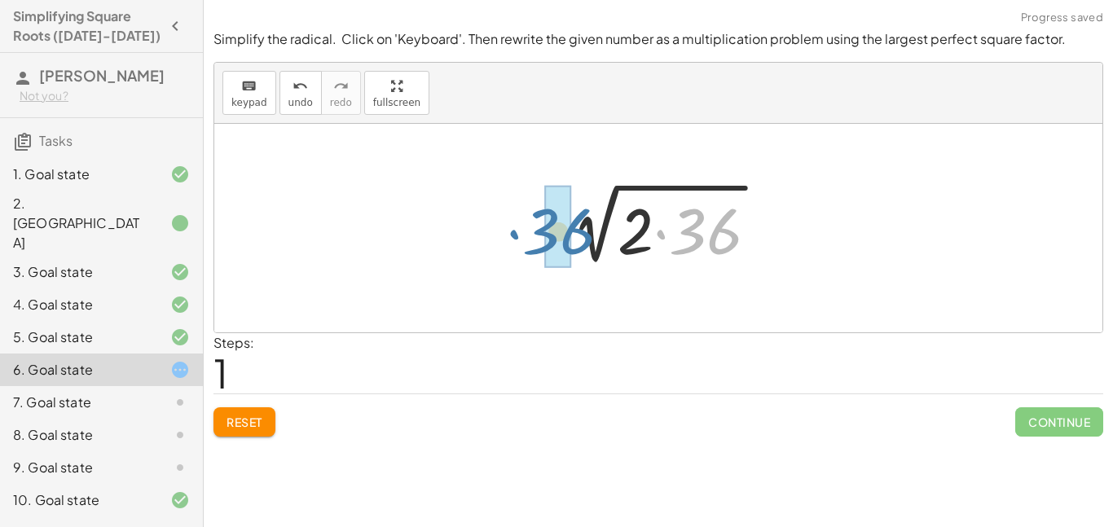
drag, startPoint x: 716, startPoint y: 243, endPoint x: 567, endPoint y: 243, distance: 149.1
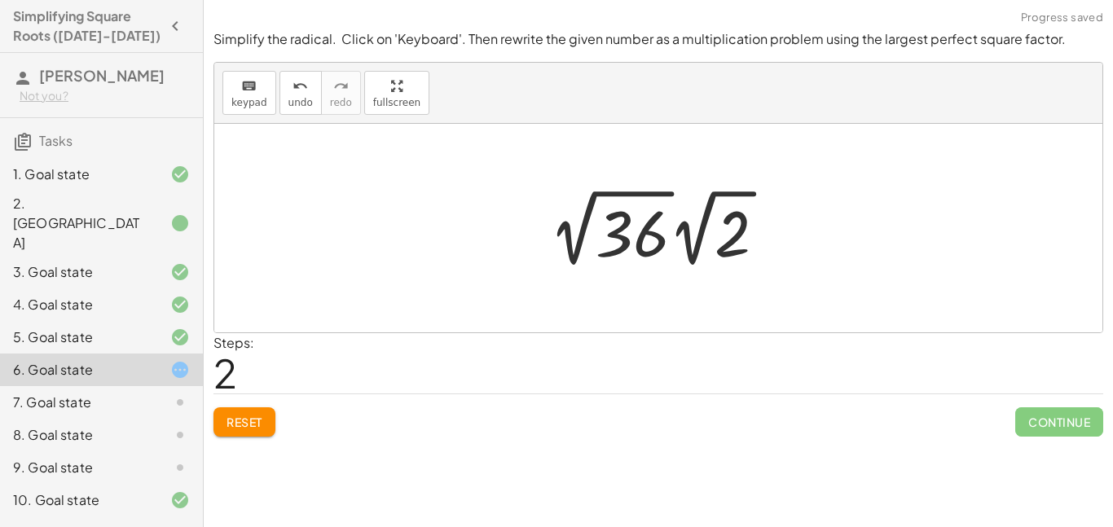
click at [636, 235] on div at bounding box center [664, 228] width 246 height 90
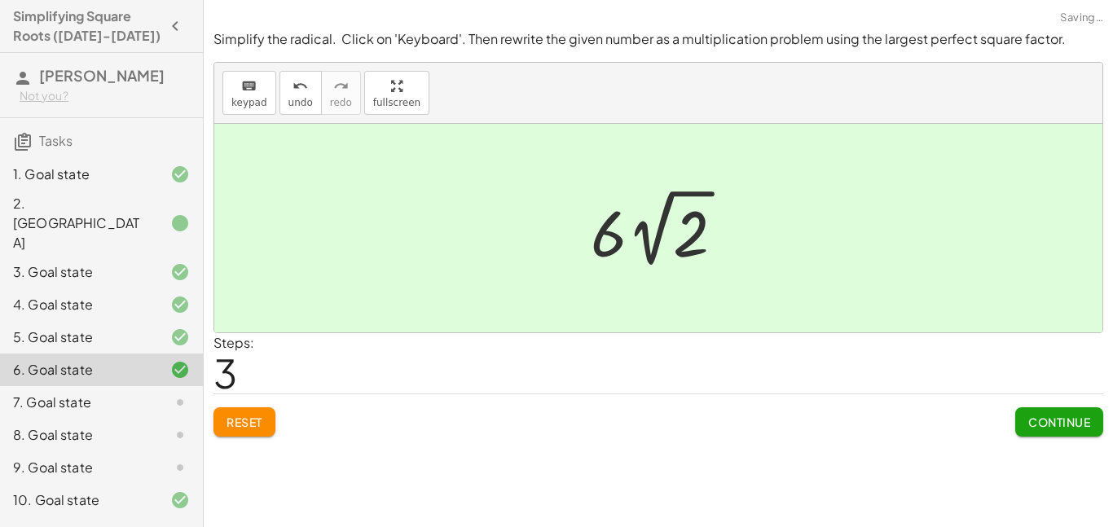
click at [1068, 415] on span "Continue" at bounding box center [1059, 422] width 62 height 15
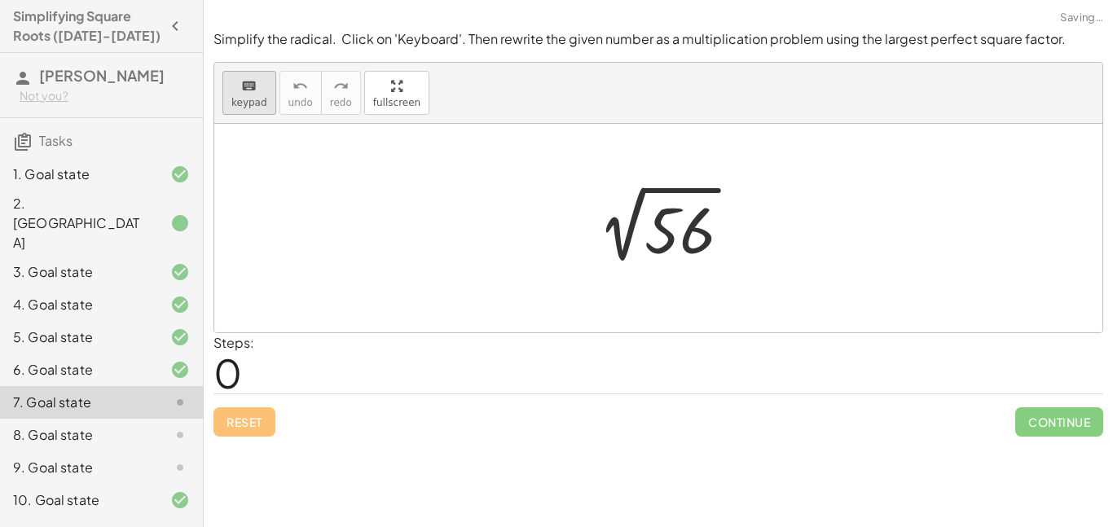
click at [253, 91] on icon "keyboard" at bounding box center [248, 87] width 15 height 20
click at [680, 233] on div at bounding box center [679, 231] width 71 height 73
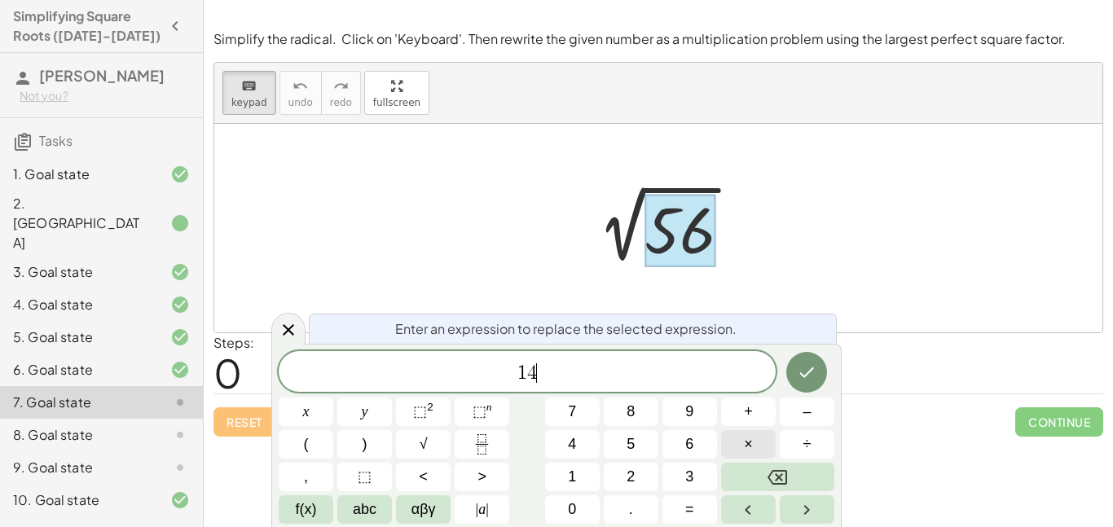
click at [737, 440] on button "×" at bounding box center [748, 444] width 55 height 29
click at [811, 376] on icon "Done" at bounding box center [807, 373] width 20 height 20
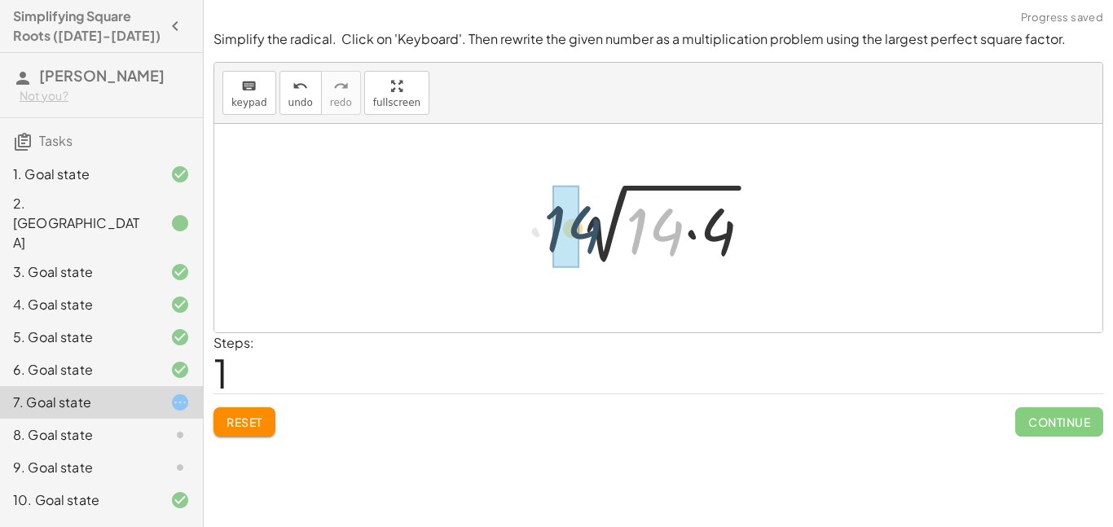
drag, startPoint x: 662, startPoint y: 222, endPoint x: 574, endPoint y: 220, distance: 88.0
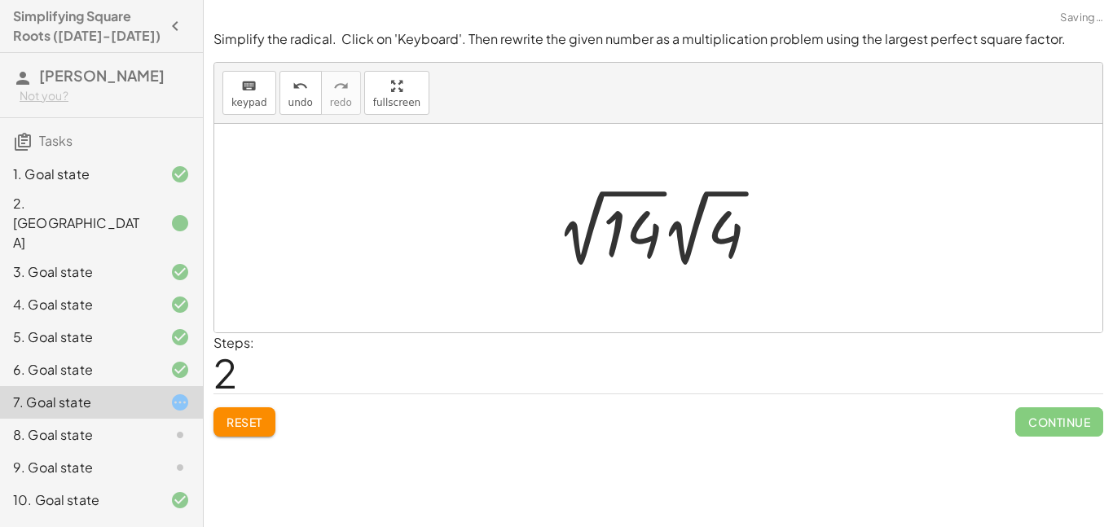
click at [630, 227] on div at bounding box center [663, 228] width 231 height 90
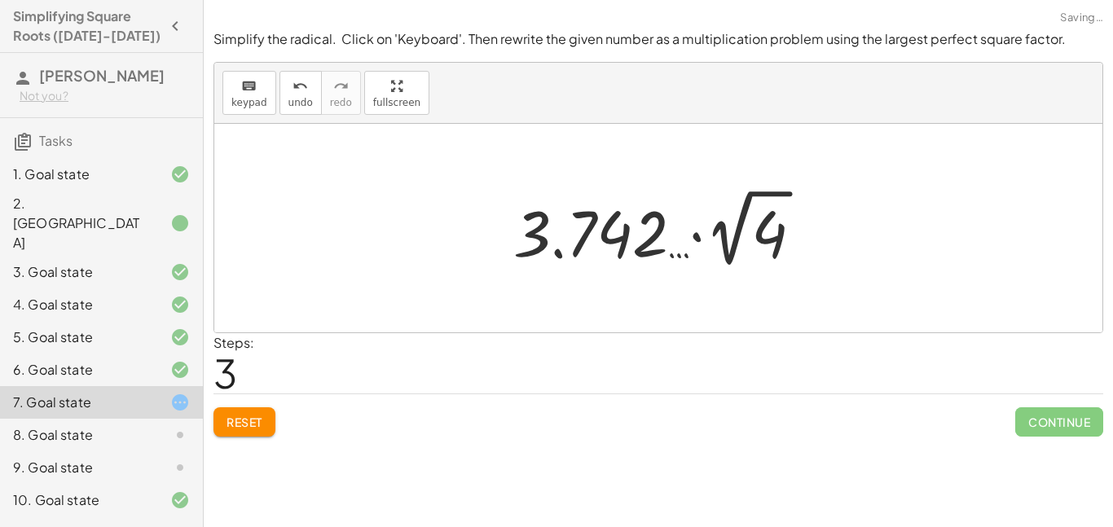
click at [641, 250] on div at bounding box center [664, 228] width 319 height 90
click at [576, 212] on div at bounding box center [664, 228] width 319 height 90
click at [786, 240] on div at bounding box center [664, 228] width 319 height 90
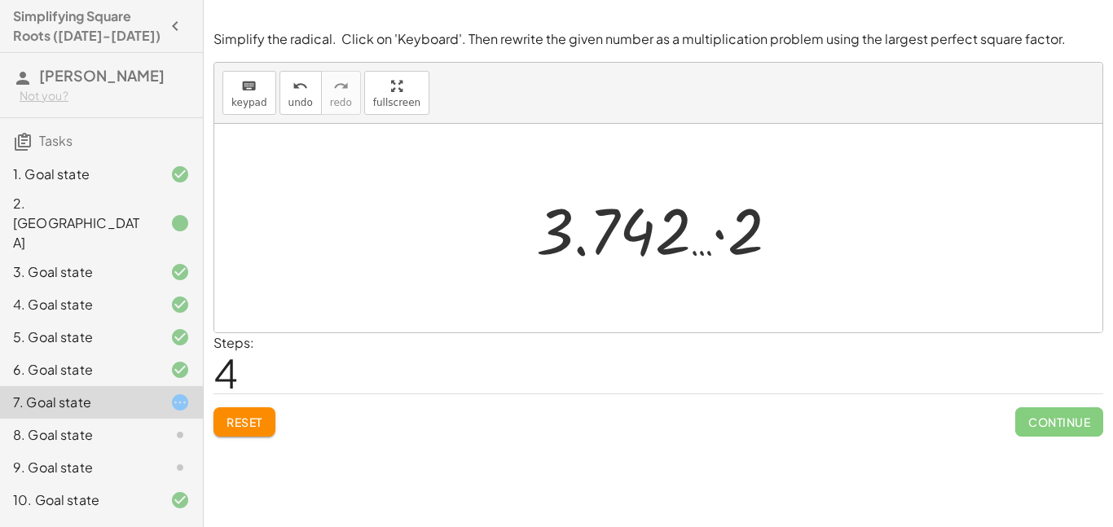
click at [257, 409] on button "Reset" at bounding box center [244, 421] width 62 height 29
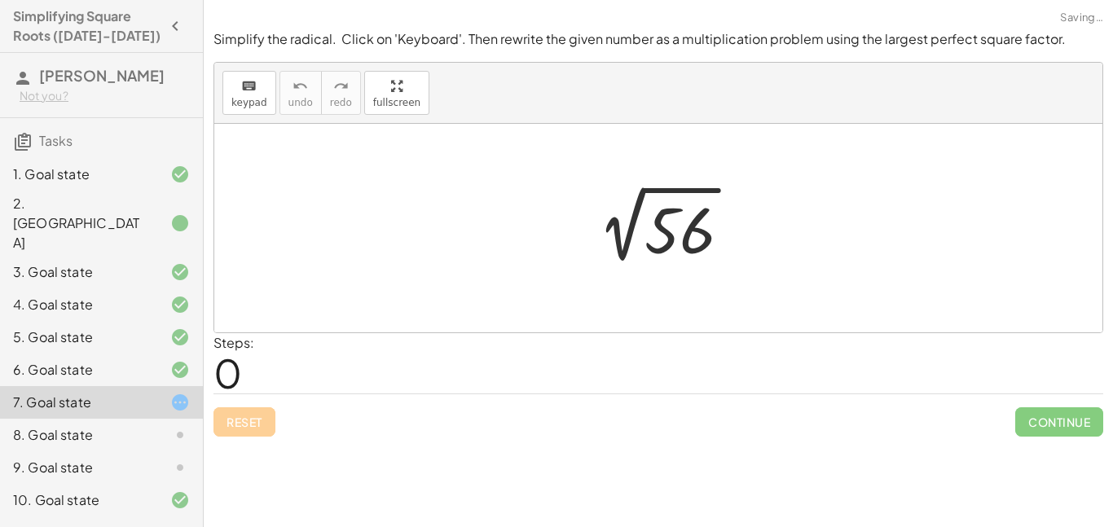
click at [257, 409] on div "Reset Continue" at bounding box center [658, 415] width 890 height 43
click at [238, 103] on span "keypad" at bounding box center [249, 102] width 36 height 11
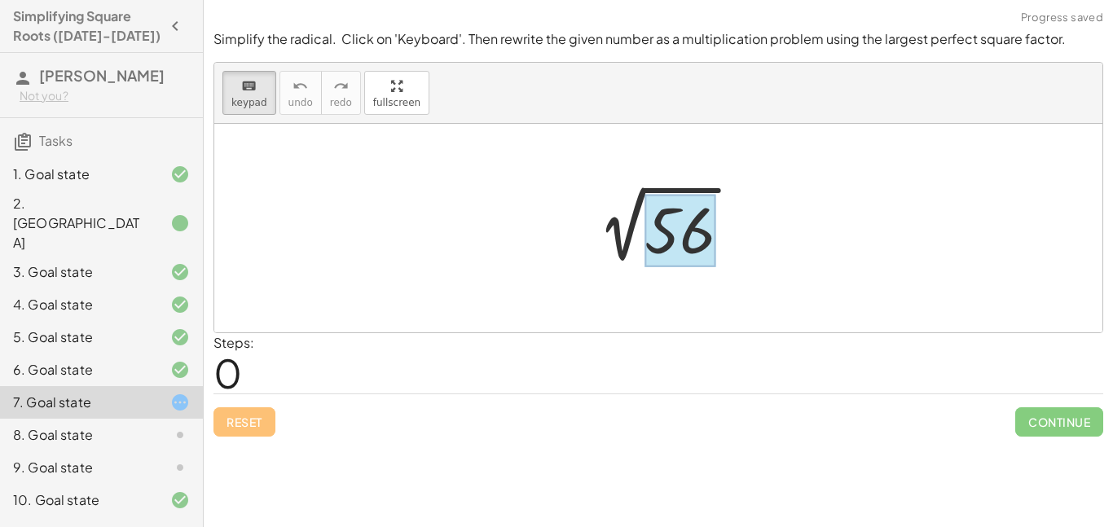
click at [676, 216] on div at bounding box center [679, 231] width 71 height 73
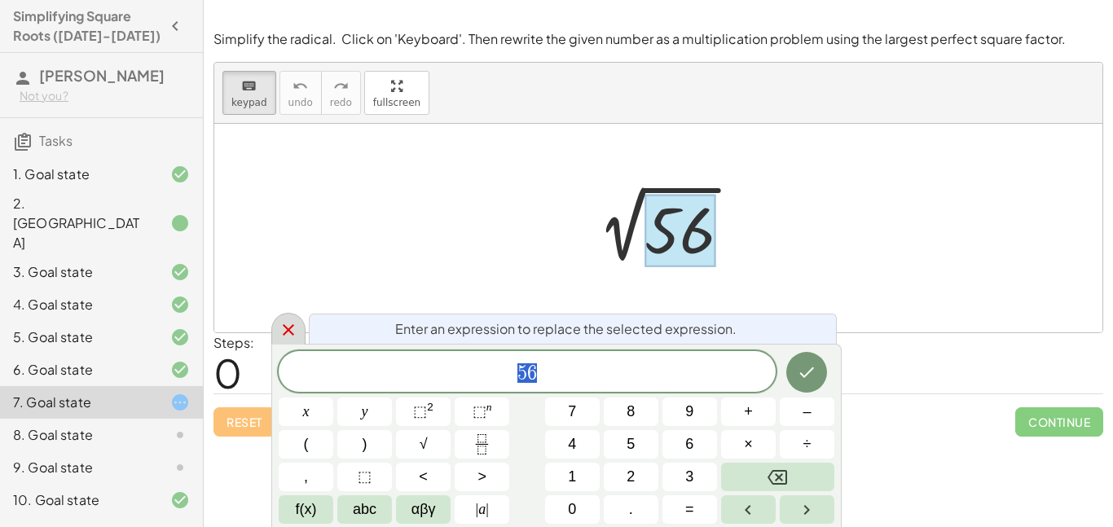
click at [277, 328] on div at bounding box center [288, 329] width 34 height 32
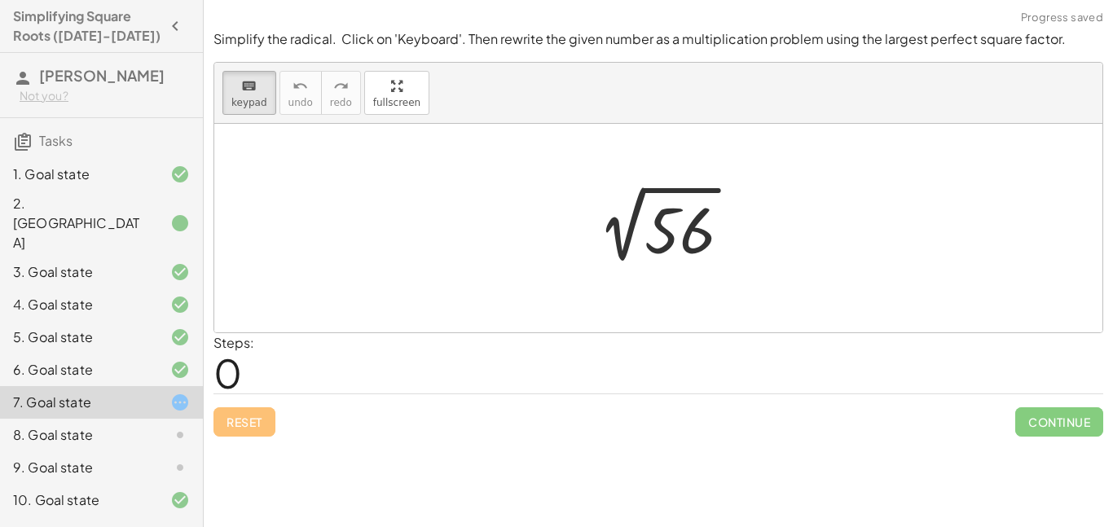
click at [164, 425] on div at bounding box center [167, 435] width 46 height 20
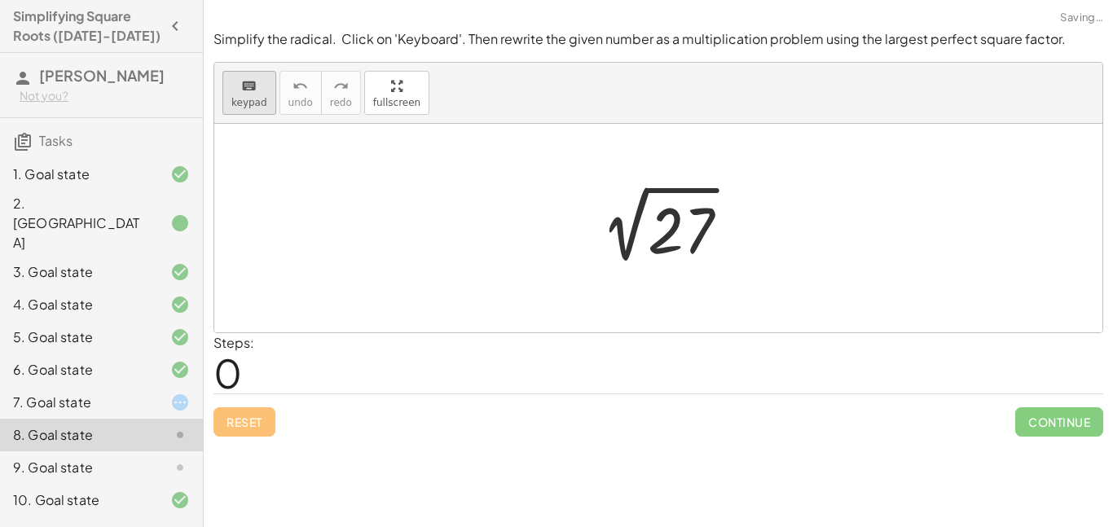
click at [241, 91] on icon "keyboard" at bounding box center [248, 87] width 15 height 20
click at [264, 104] on button "keyboard keypad" at bounding box center [249, 93] width 54 height 44
click at [255, 101] on span "keypad" at bounding box center [249, 102] width 36 height 11
click at [684, 236] on div at bounding box center [681, 231] width 66 height 73
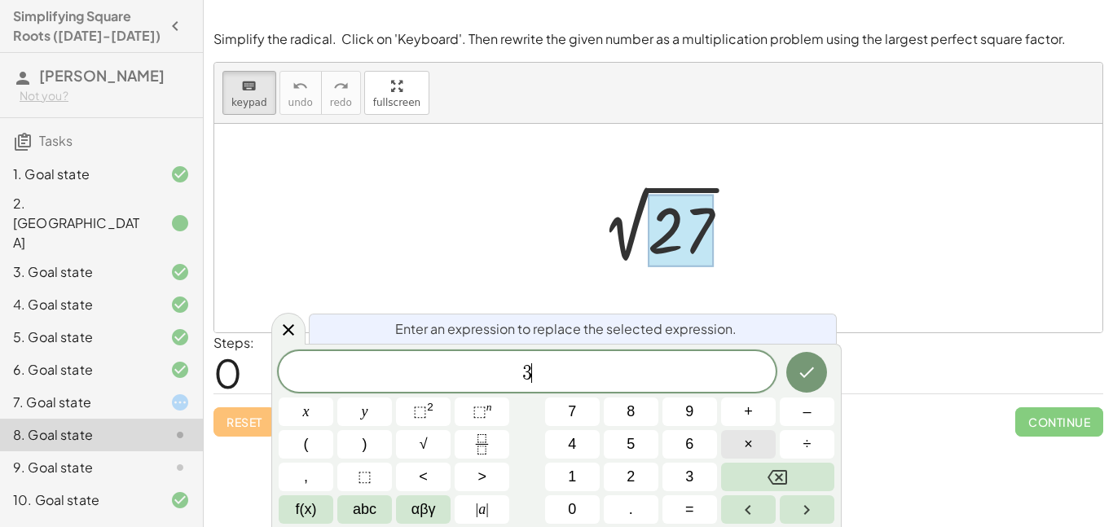
click at [736, 438] on button "×" at bounding box center [748, 444] width 55 height 29
click at [697, 416] on button "9" at bounding box center [689, 412] width 55 height 29
click at [794, 377] on button "Done" at bounding box center [806, 372] width 41 height 41
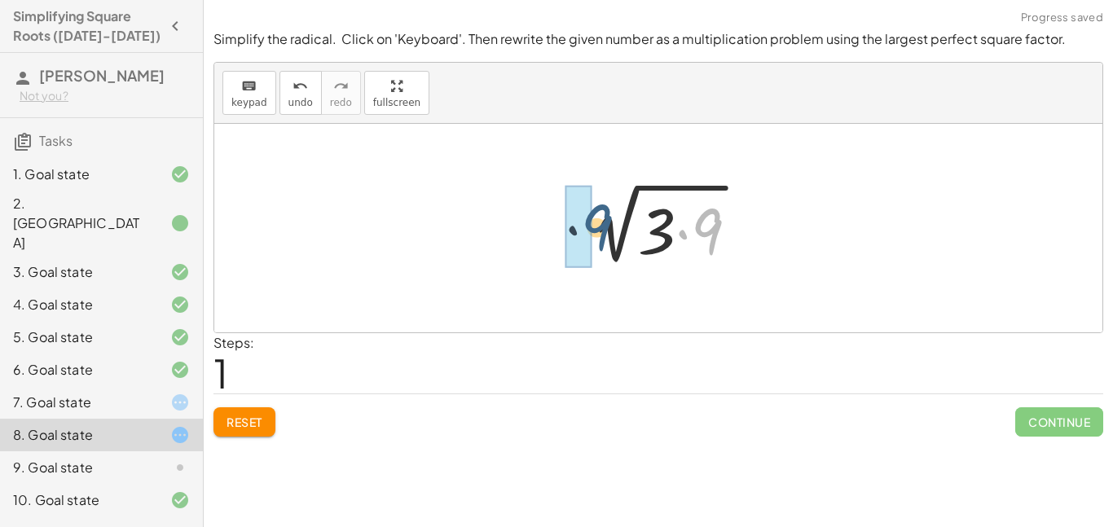
drag, startPoint x: 707, startPoint y: 227, endPoint x: 578, endPoint y: 220, distance: 128.9
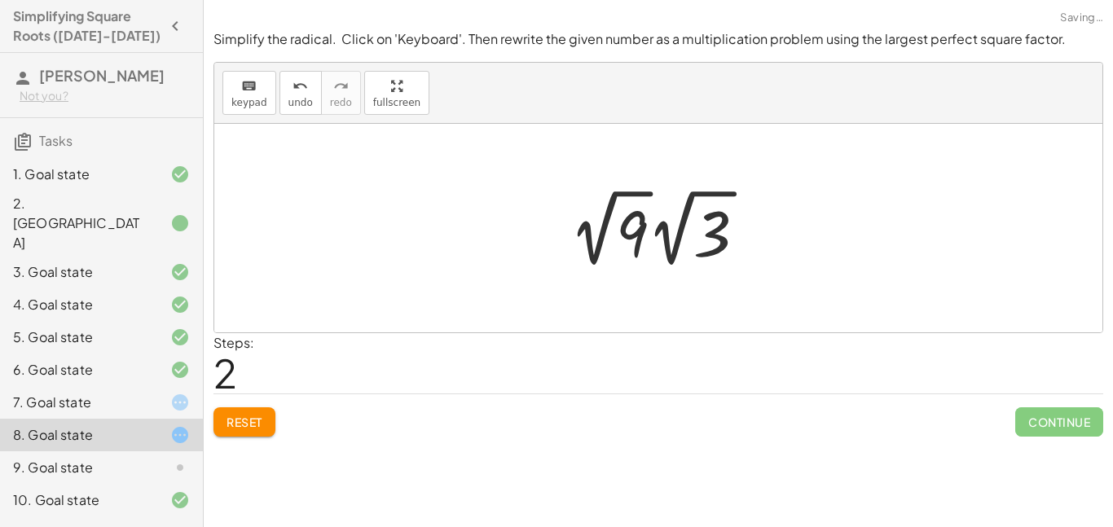
click at [622, 221] on div at bounding box center [664, 228] width 206 height 90
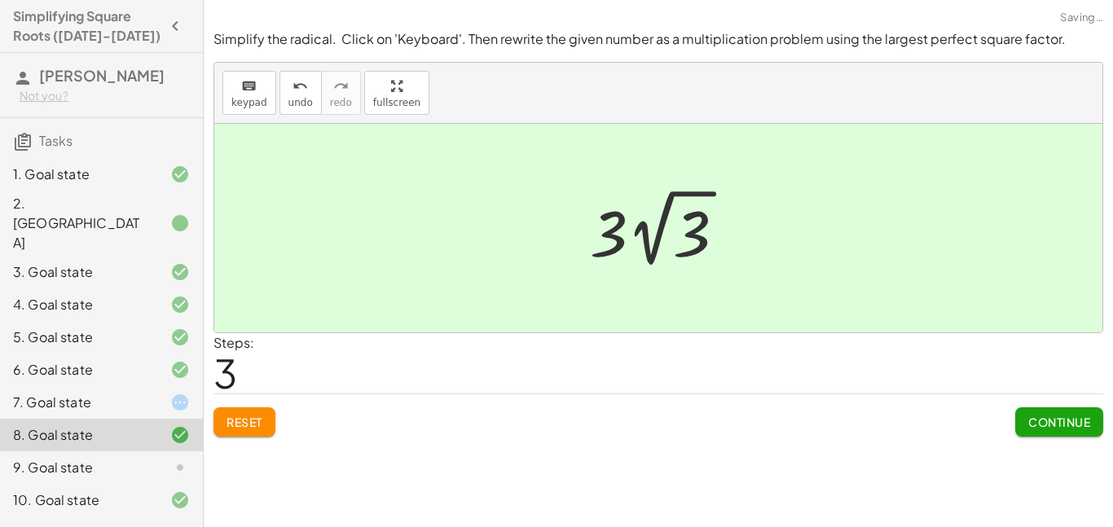
click at [1044, 413] on button "Continue" at bounding box center [1059, 421] width 88 height 29
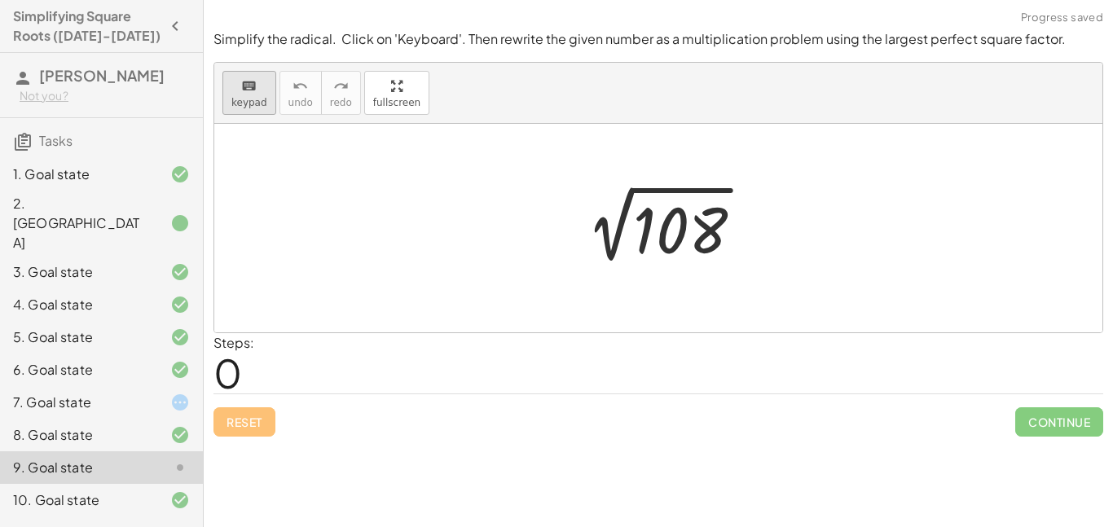
click at [254, 77] on icon "keyboard" at bounding box center [248, 87] width 15 height 20
click at [682, 234] on div at bounding box center [680, 231] width 95 height 73
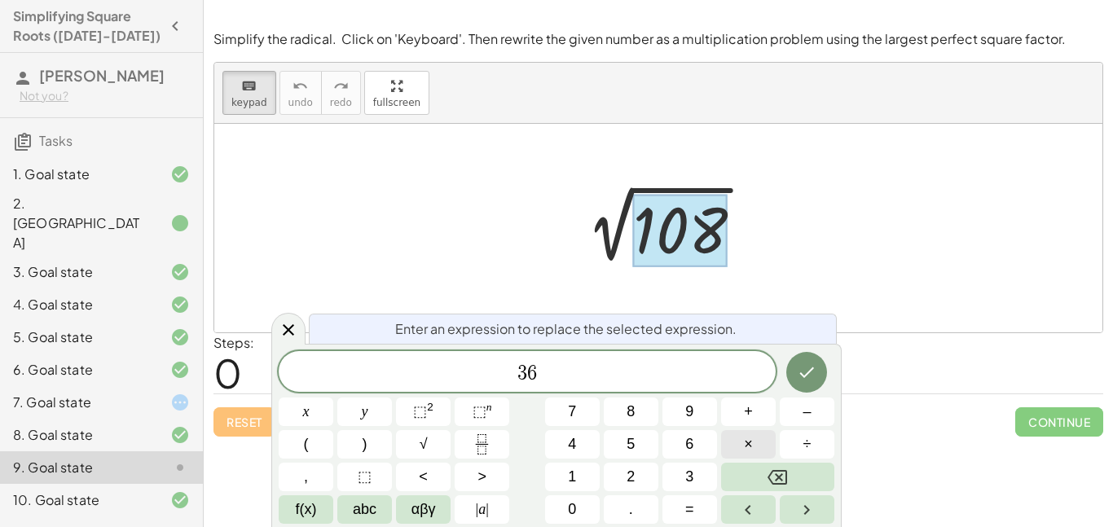
click at [750, 433] on span "×" at bounding box center [748, 444] width 9 height 22
click at [807, 363] on icon "Done" at bounding box center [807, 373] width 20 height 20
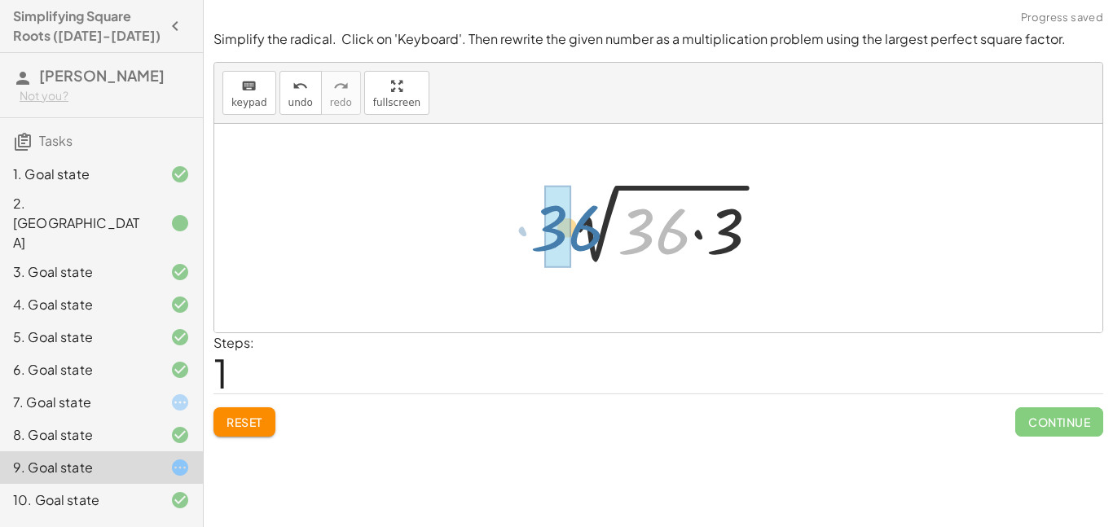
drag, startPoint x: 645, startPoint y: 231, endPoint x: 554, endPoint y: 227, distance: 91.3
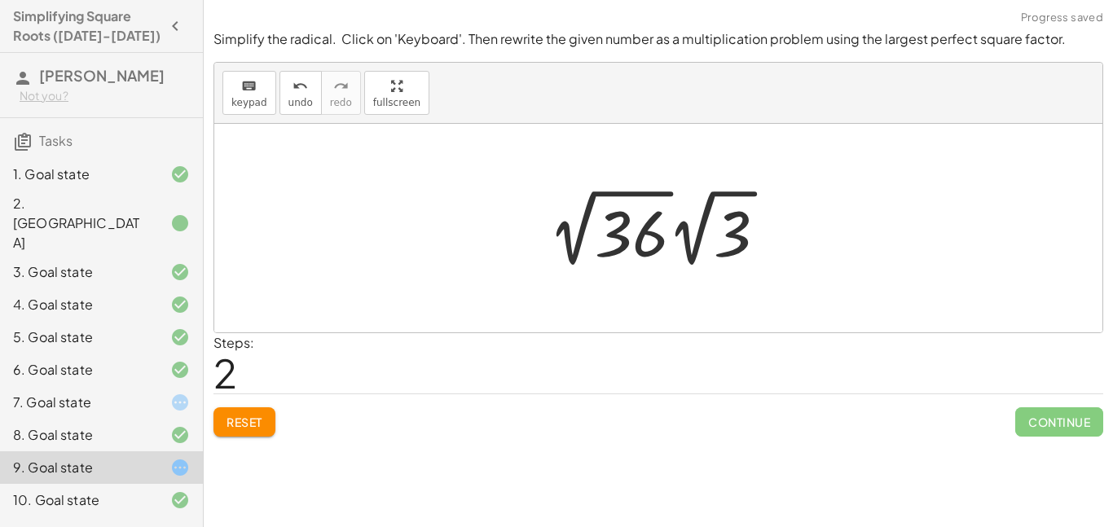
click at [630, 228] on div at bounding box center [664, 228] width 248 height 90
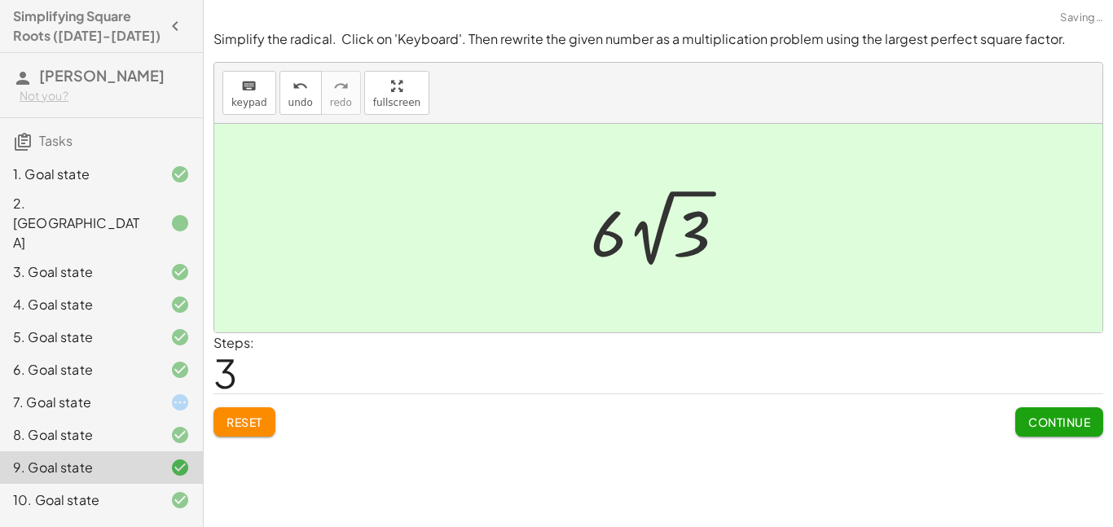
click at [1025, 420] on button "Continue" at bounding box center [1059, 421] width 88 height 29
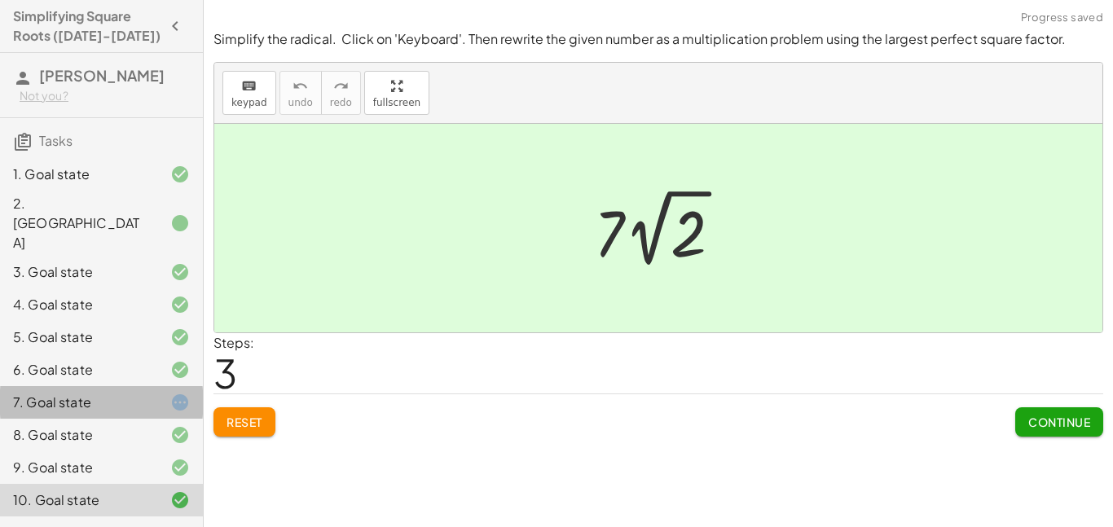
click at [169, 393] on div at bounding box center [167, 403] width 46 height 20
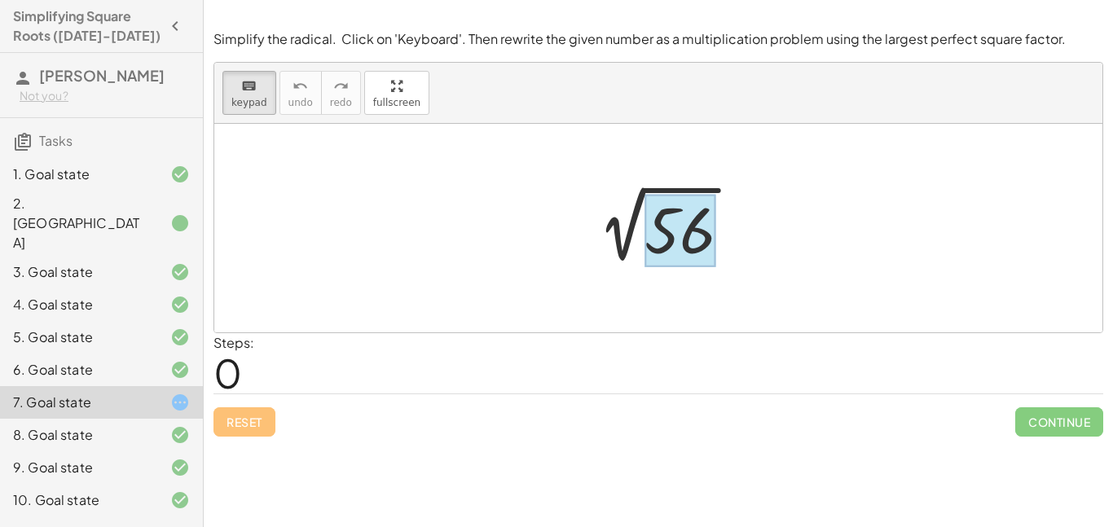
click at [693, 221] on div at bounding box center [679, 231] width 71 height 73
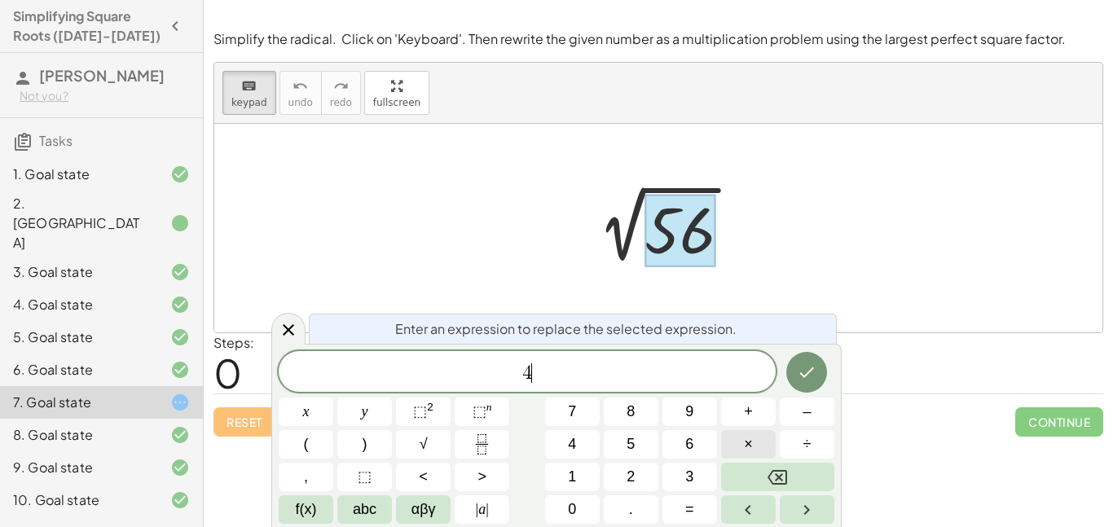
click at [762, 437] on button "×" at bounding box center [748, 444] width 55 height 29
click at [814, 378] on icon "Done" at bounding box center [807, 373] width 20 height 20
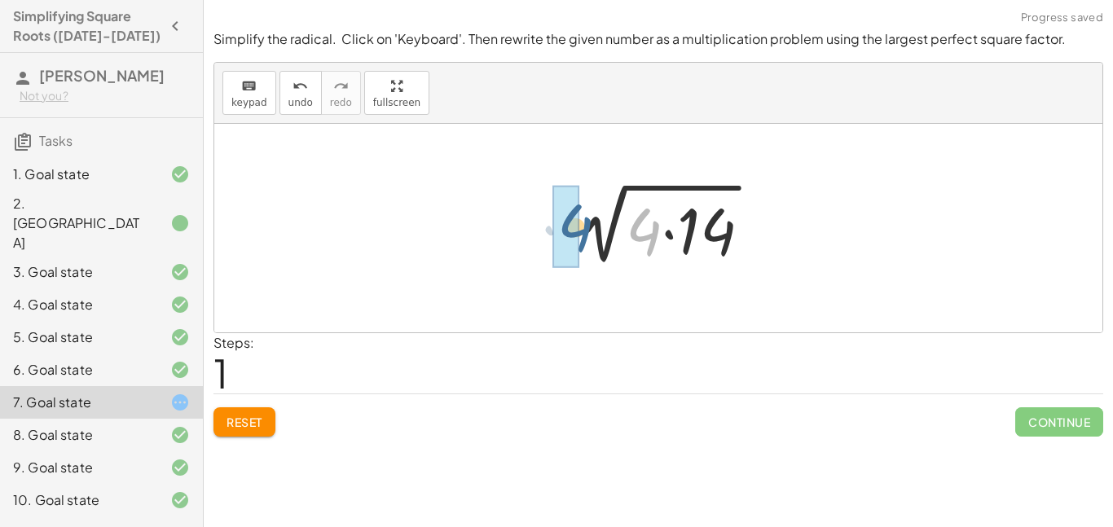
drag, startPoint x: 649, startPoint y: 234, endPoint x: 574, endPoint y: 230, distance: 74.3
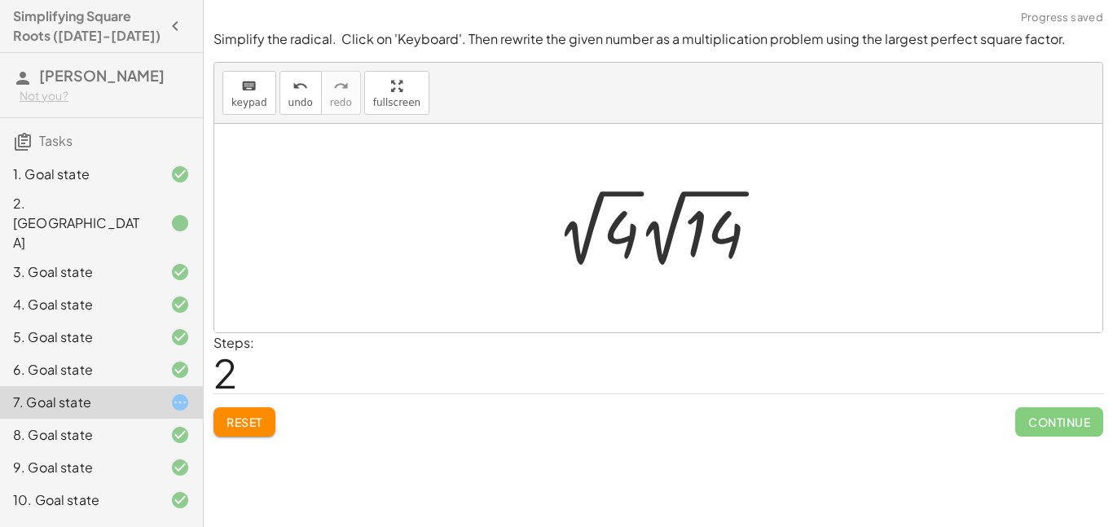
click at [620, 229] on div at bounding box center [663, 228] width 231 height 90
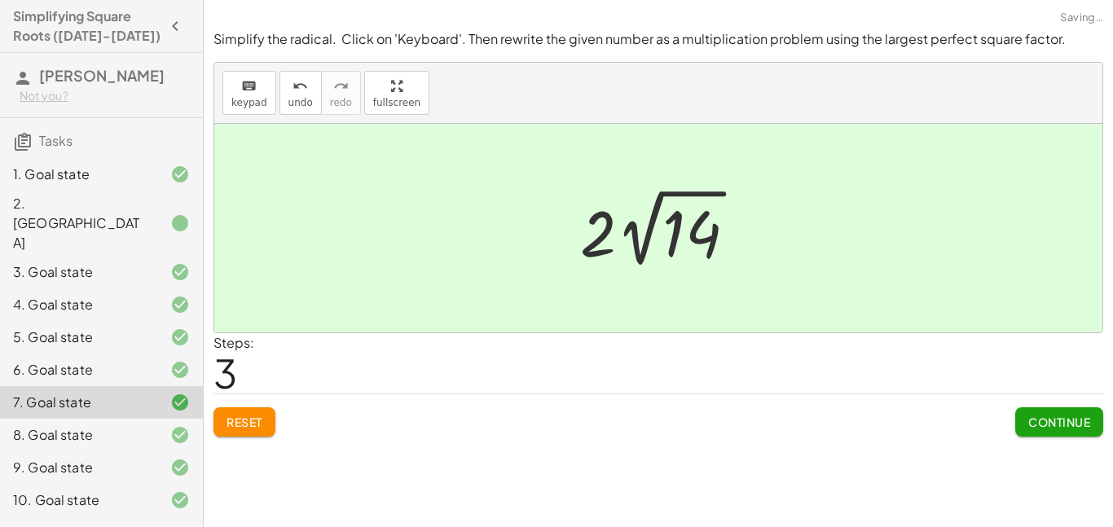
click at [1061, 428] on span "Continue" at bounding box center [1059, 422] width 62 height 15
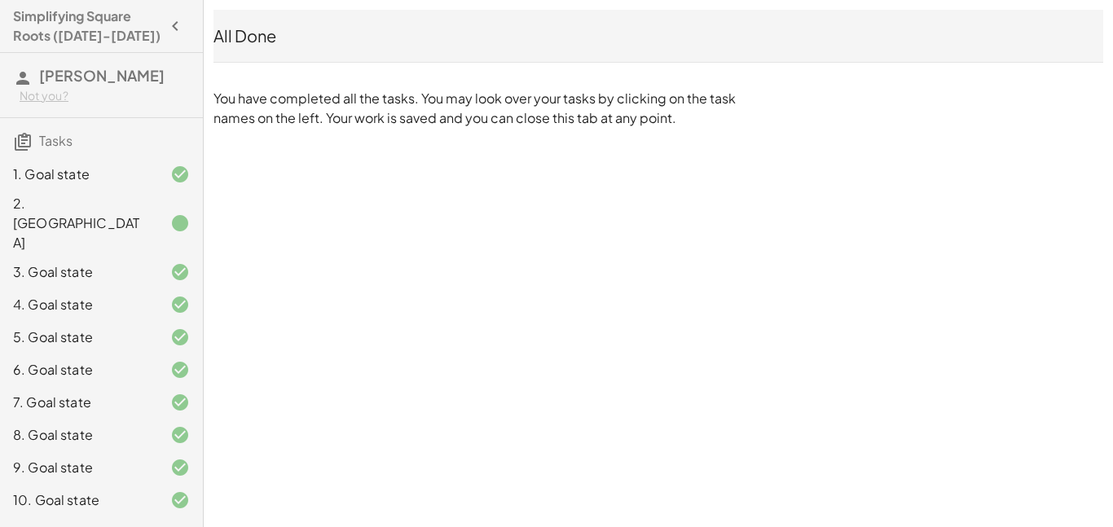
click at [293, 115] on p "You have completed all the tasks. You may look over your tasks by clicking on t…" at bounding box center [478, 108] width 530 height 39
click at [240, 31] on div "All Done" at bounding box center [658, 35] width 890 height 23
click at [181, 28] on icon "button" at bounding box center [175, 26] width 20 height 20
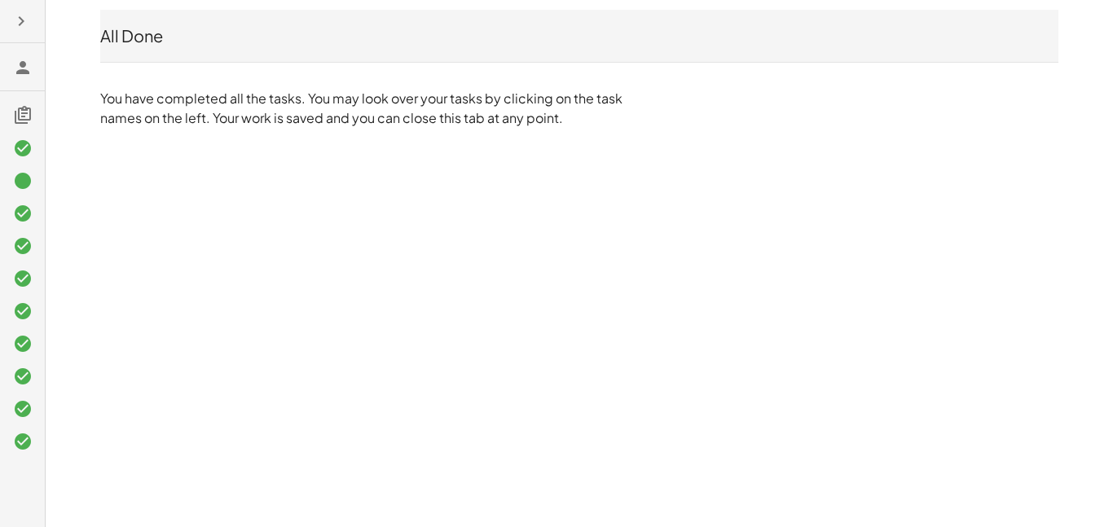
click at [23, 14] on icon "button" at bounding box center [21, 21] width 20 height 20
